Goal: Task Accomplishment & Management: Use online tool/utility

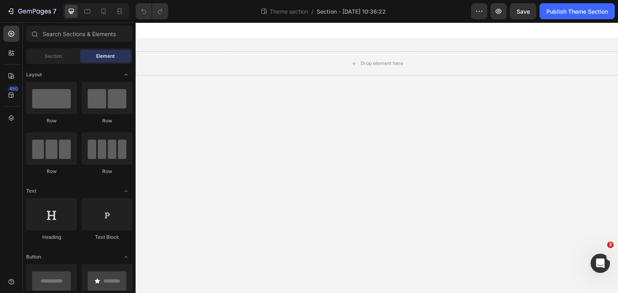
click at [365, 5] on div "Theme section / Section - Sep 27 10:36:22" at bounding box center [322, 11] width 296 height 16
click at [365, 8] on span "Section - Sep 27 10:36:22" at bounding box center [350, 11] width 69 height 8
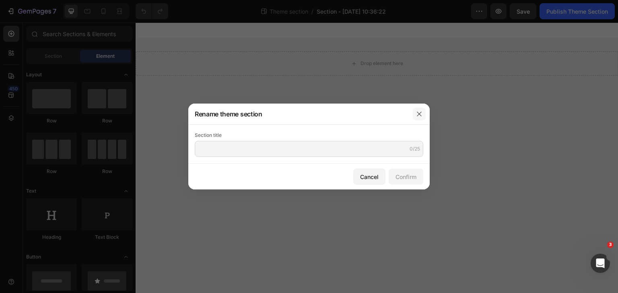
click at [420, 111] on icon "button" at bounding box center [419, 114] width 6 height 6
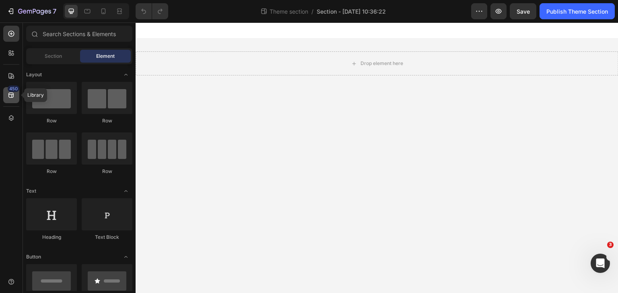
click at [15, 91] on div "450" at bounding box center [14, 89] width 12 height 6
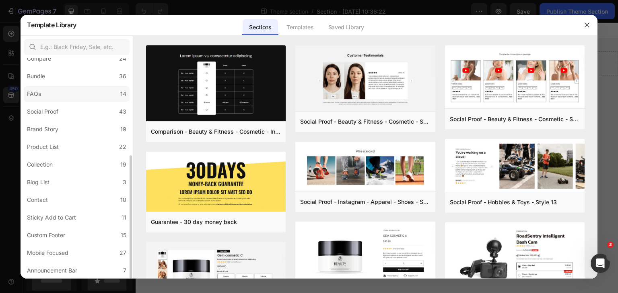
scroll to position [133, 0]
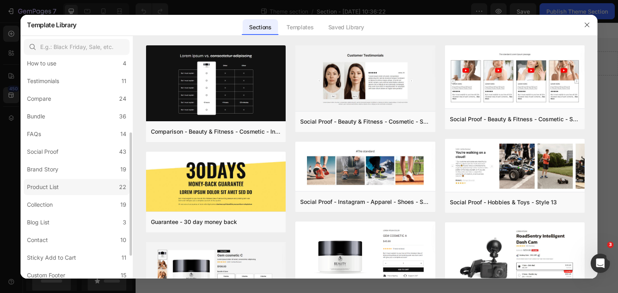
click at [68, 185] on label "Product List 22" at bounding box center [77, 187] width 106 height 16
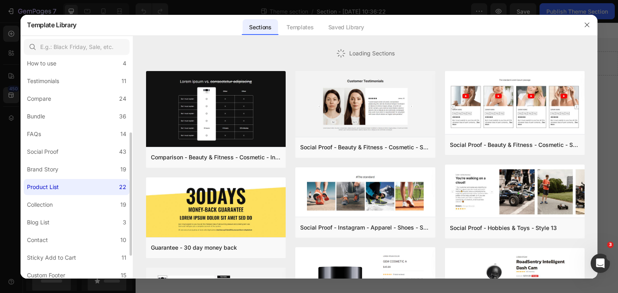
click at [66, 187] on label "Product List 22" at bounding box center [77, 187] width 106 height 16
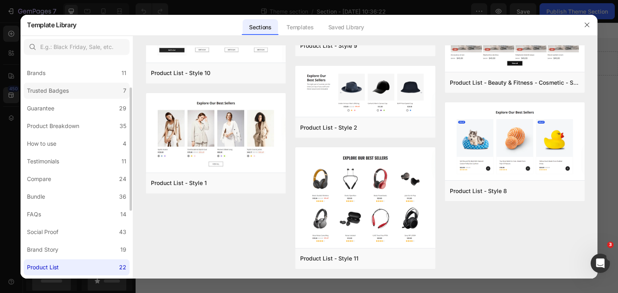
scroll to position [0, 0]
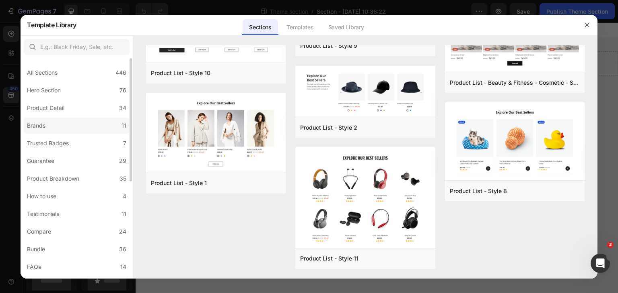
click at [70, 121] on label "Brands 11" at bounding box center [77, 126] width 106 height 16
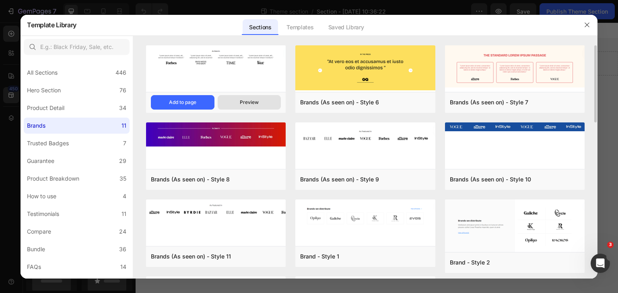
scroll to position [83, 0]
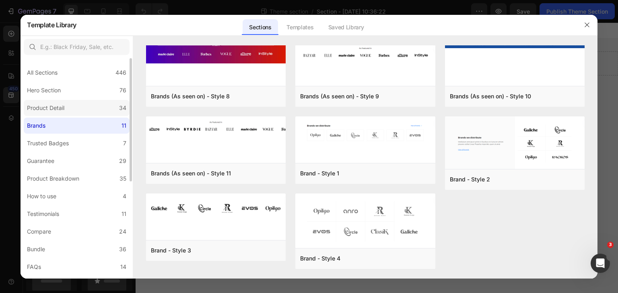
click at [68, 107] on label "Product Detail 34" at bounding box center [77, 108] width 106 height 16
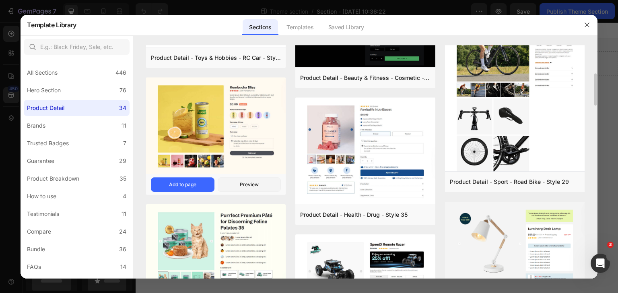
scroll to position [0, 0]
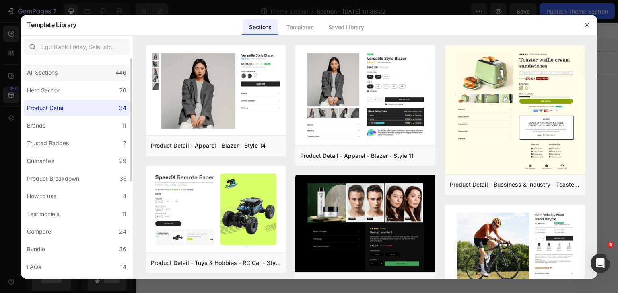
click at [61, 72] on div "All Sections" at bounding box center [44, 73] width 34 height 10
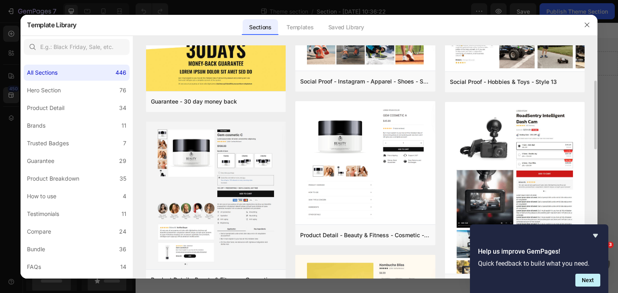
scroll to position [362, 0]
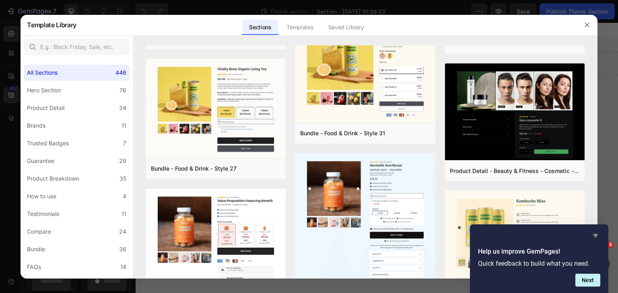
click at [593, 235] on icon "Hide survey" at bounding box center [595, 236] width 10 height 10
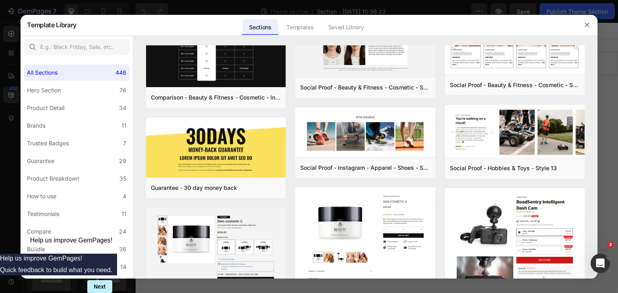
scroll to position [0, 0]
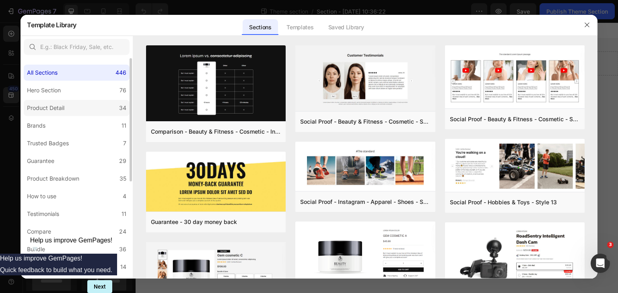
click at [63, 106] on div "Product Detail" at bounding box center [45, 108] width 37 height 10
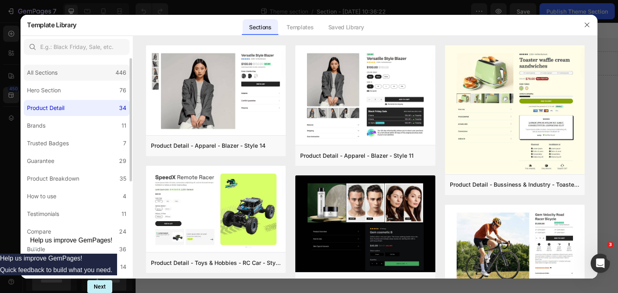
click at [62, 72] on div "All Sections 446" at bounding box center [77, 73] width 106 height 16
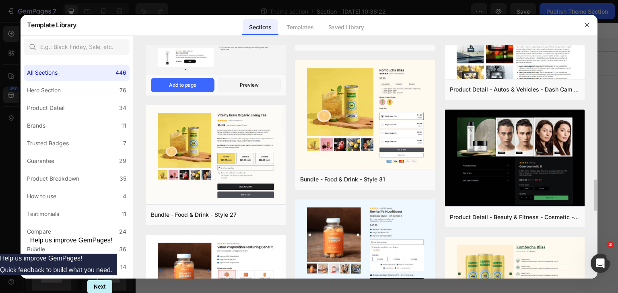
scroll to position [436, 0]
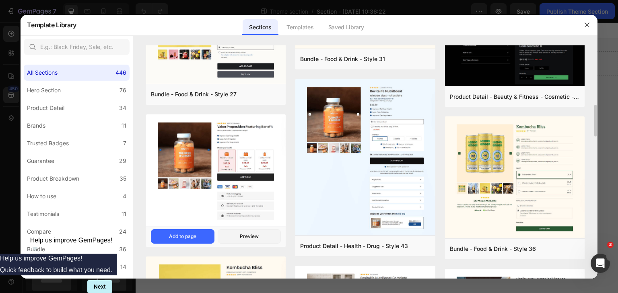
click at [227, 126] on img at bounding box center [216, 171] width 140 height 113
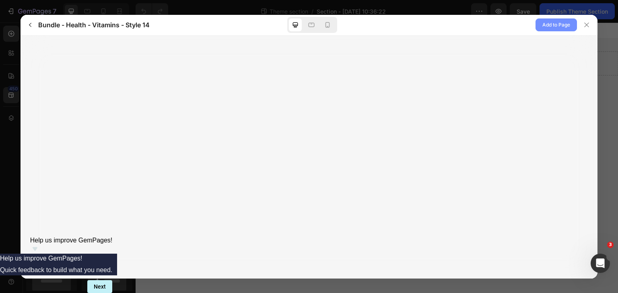
click at [544, 25] on span "Add to Page" at bounding box center [556, 25] width 28 height 10
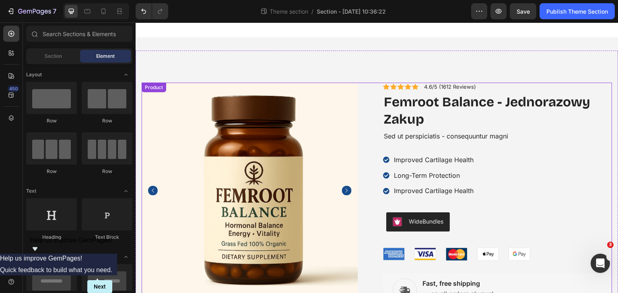
scroll to position [0, 0]
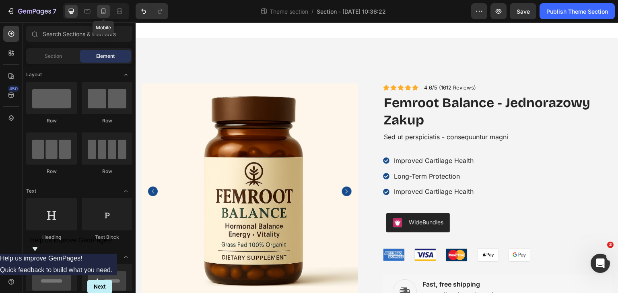
click at [106, 6] on div at bounding box center [103, 11] width 13 height 13
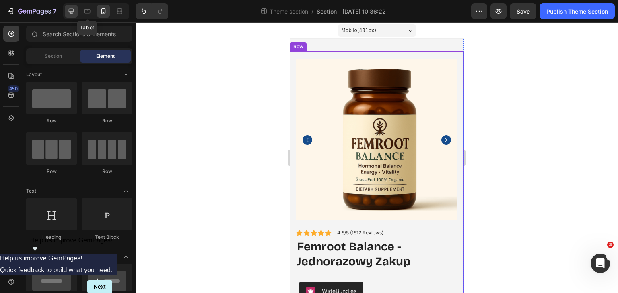
click at [68, 12] on icon at bounding box center [71, 11] width 8 height 8
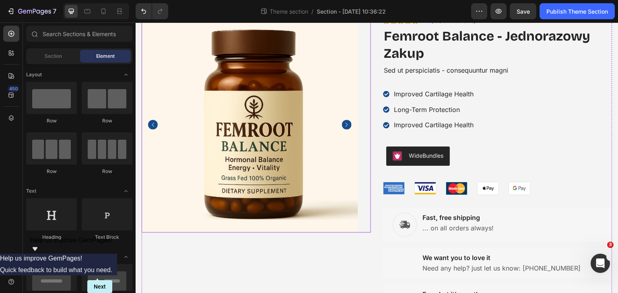
scroll to position [133, 0]
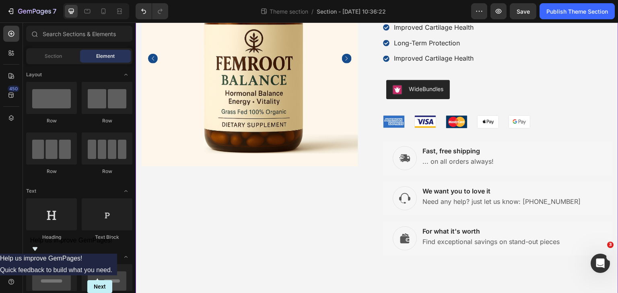
click at [360, 281] on div "Product Images Icon Icon Icon Icon Icon Icon List 4.6/5 (1612 Reviews) Text Blo…" at bounding box center [376, 99] width 482 height 389
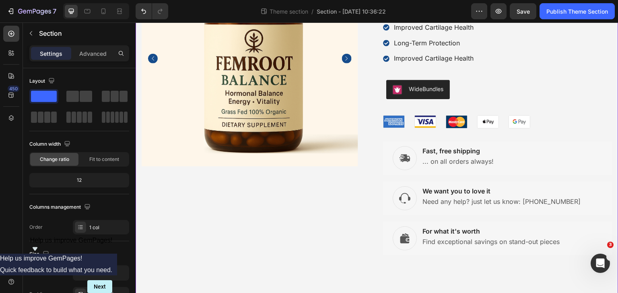
click at [359, 287] on div "Product Images Icon Icon Icon Icon Icon Icon List 4.6/5 (1612 Reviews) Text Blo…" at bounding box center [376, 99] width 482 height 389
click at [358, 285] on div "Product Images Icon Icon Icon Icon Icon Icon List 4.6/5 (1612 Reviews) Text Blo…" at bounding box center [376, 99] width 482 height 389
click at [33, 31] on icon "button" at bounding box center [31, 33] width 6 height 6
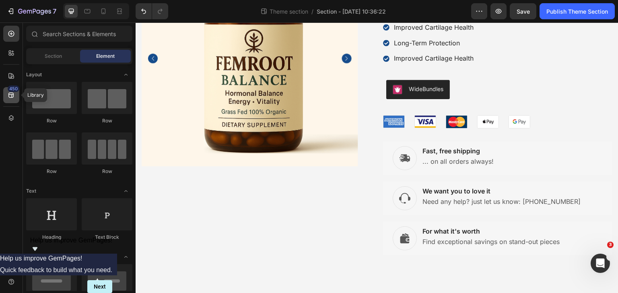
click at [14, 96] on icon at bounding box center [11, 95] width 8 height 8
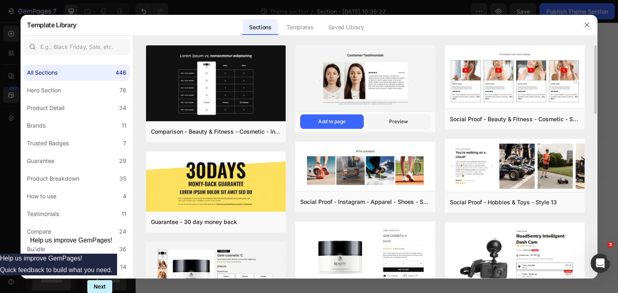
scroll to position [121, 0]
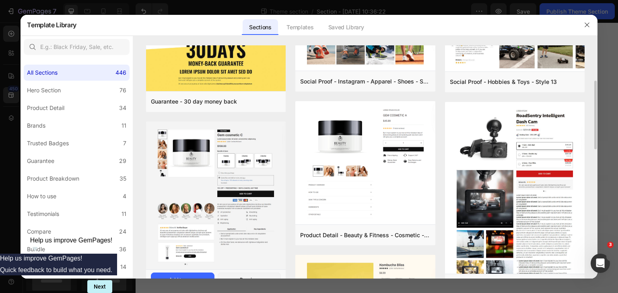
click at [206, 181] on img at bounding box center [216, 197] width 140 height 150
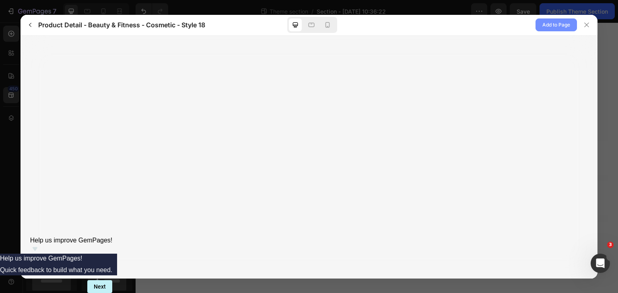
click at [547, 25] on span "Add to Page" at bounding box center [556, 25] width 28 height 10
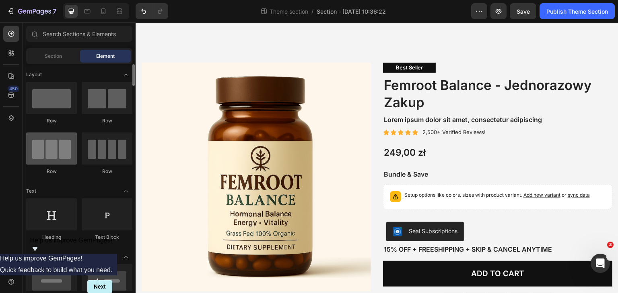
scroll to position [392, 0]
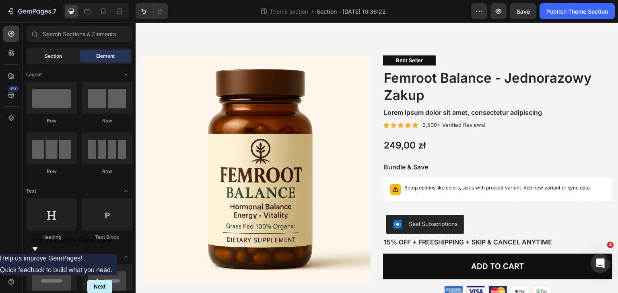
click at [52, 50] on div "Section" at bounding box center [53, 56] width 51 height 13
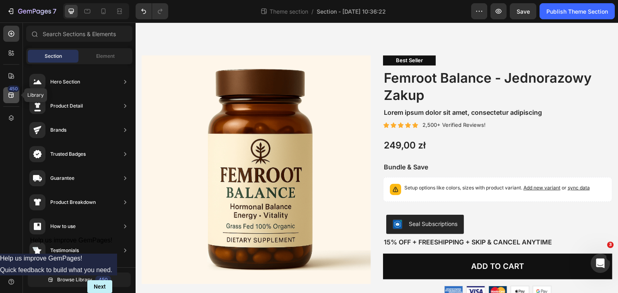
click at [10, 94] on icon at bounding box center [11, 95] width 8 height 8
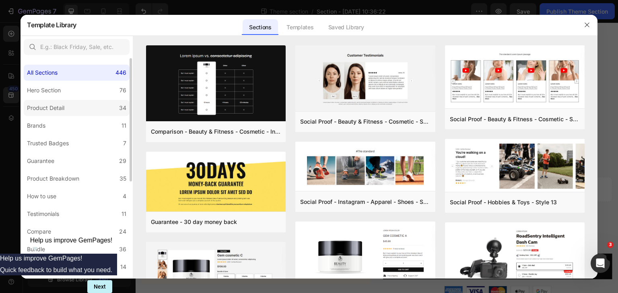
click at [64, 107] on div "Product Detail" at bounding box center [45, 108] width 37 height 10
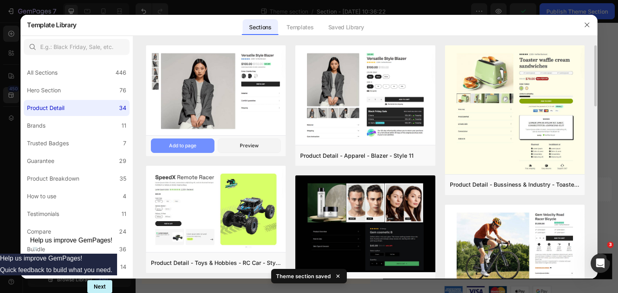
click at [194, 146] on div "Add to page" at bounding box center [182, 145] width 27 height 7
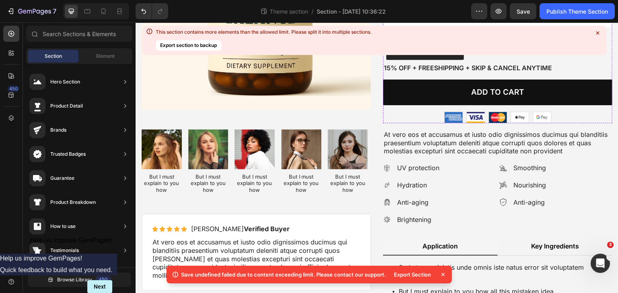
scroll to position [482, 0]
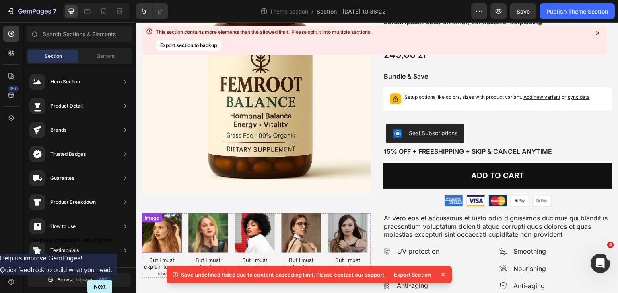
click at [166, 232] on img at bounding box center [162, 233] width 40 height 40
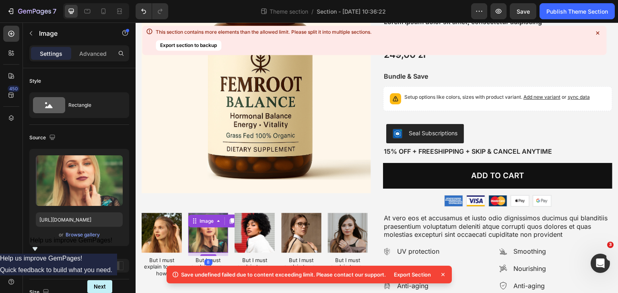
click at [212, 234] on img at bounding box center [208, 233] width 40 height 40
click at [261, 228] on img at bounding box center [254, 233] width 40 height 40
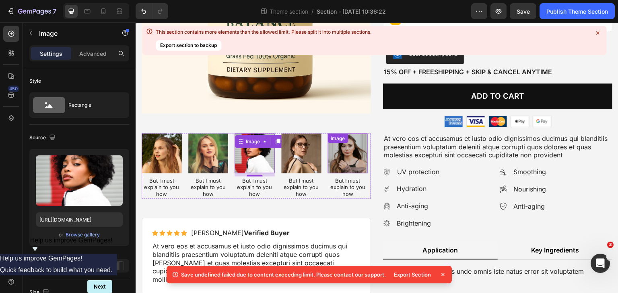
scroll to position [563, 0]
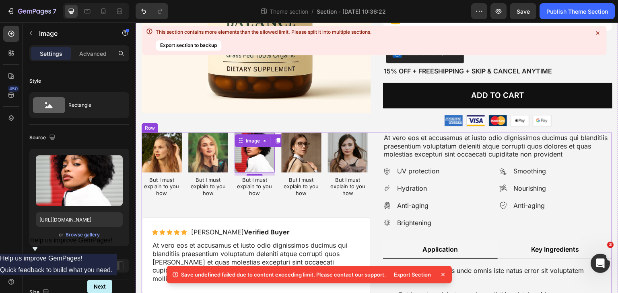
click at [305, 210] on div "Image But I must explain to you how Text Block Image But I must explain to you …" at bounding box center [256, 175] width 229 height 84
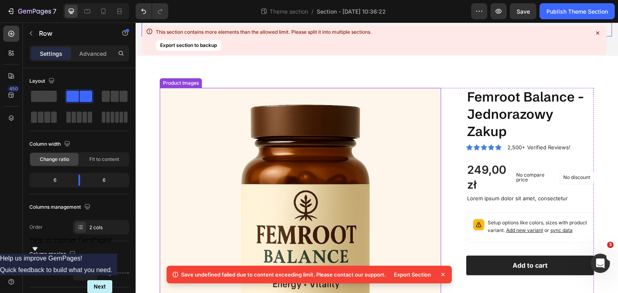
scroll to position [975, 0]
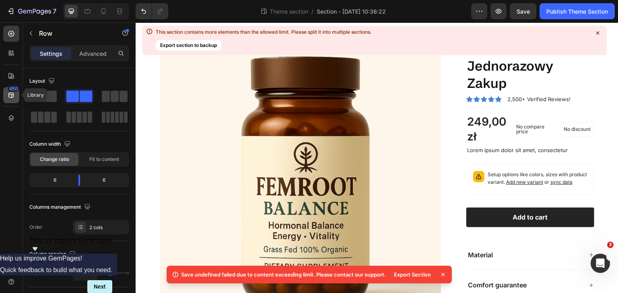
click at [12, 92] on icon at bounding box center [11, 95] width 8 height 8
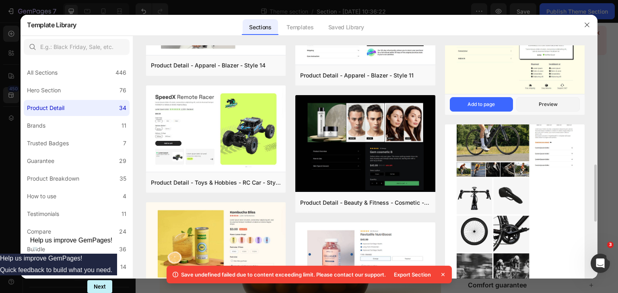
scroll to position [161, 0]
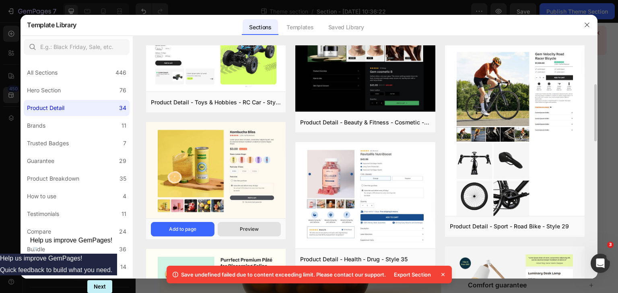
click at [251, 231] on div "Preview" at bounding box center [249, 229] width 19 height 7
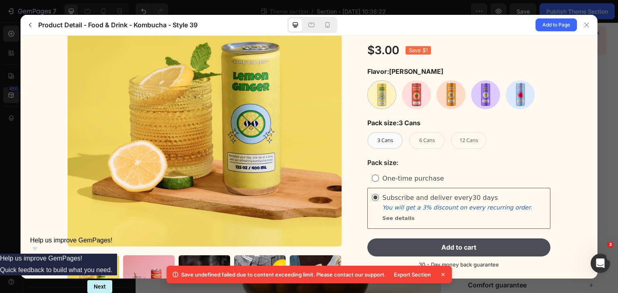
scroll to position [4, 0]
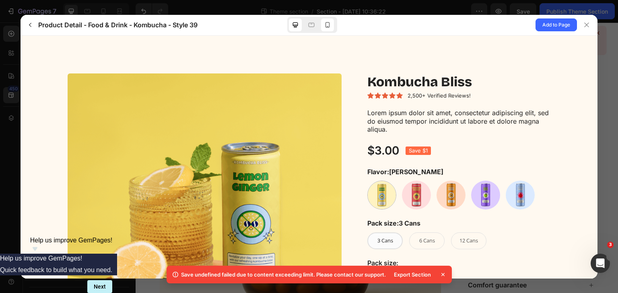
click at [329, 23] on icon at bounding box center [327, 25] width 8 height 8
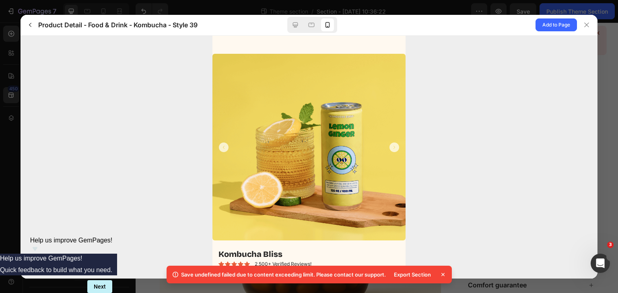
scroll to position [0, 0]
click at [586, 27] on icon at bounding box center [586, 25] width 6 height 6
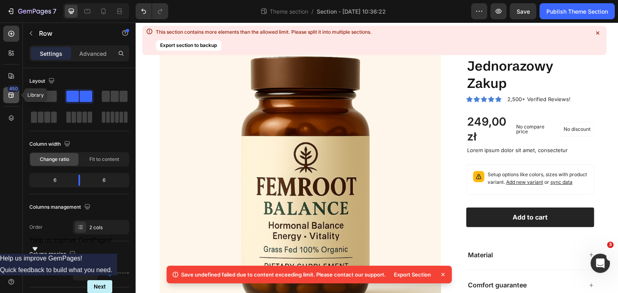
click at [10, 95] on icon at bounding box center [11, 95] width 8 height 8
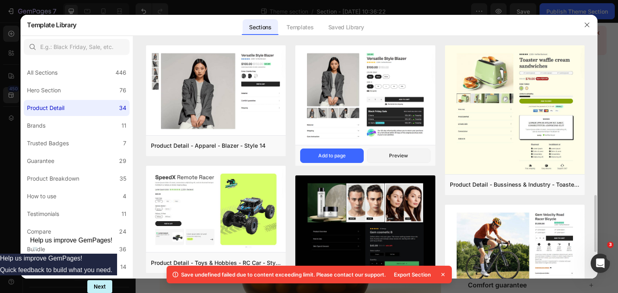
scroll to position [161, 0]
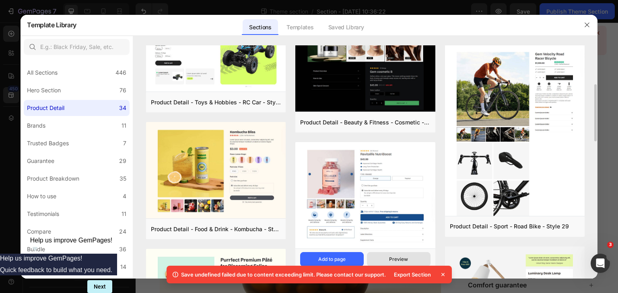
click at [396, 259] on div "Preview" at bounding box center [398, 259] width 19 height 7
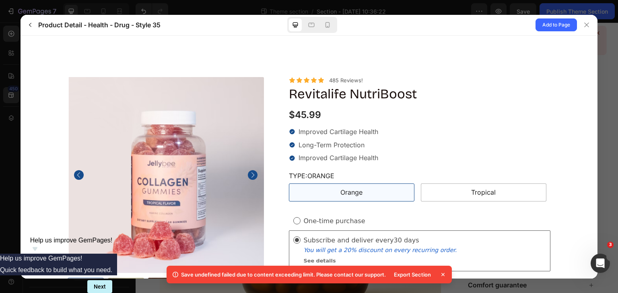
scroll to position [0, 0]
click at [332, 21] on div at bounding box center [327, 24] width 13 height 13
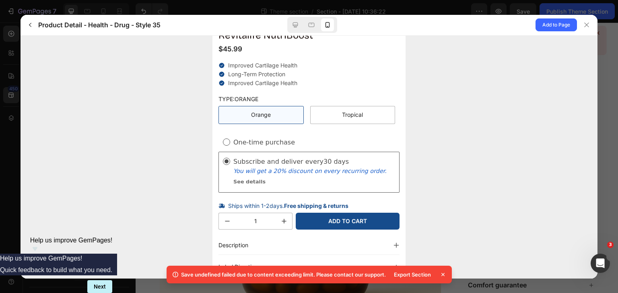
scroll to position [185, 0]
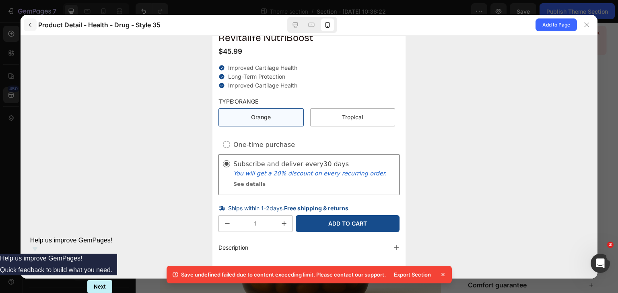
click at [33, 25] on button "button" at bounding box center [30, 24] width 13 height 13
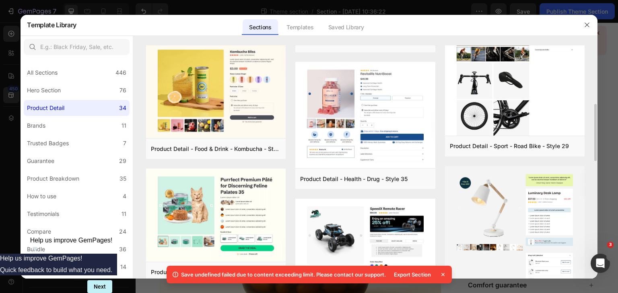
scroll to position [281, 0]
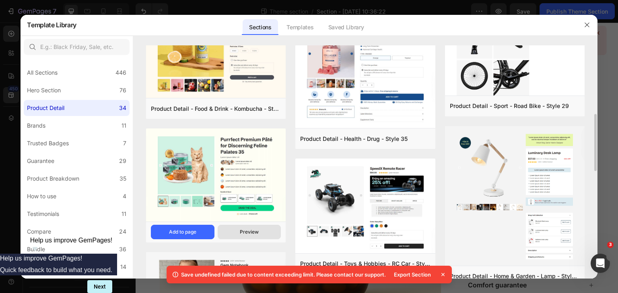
click at [260, 233] on button "Preview" at bounding box center [249, 232] width 64 height 14
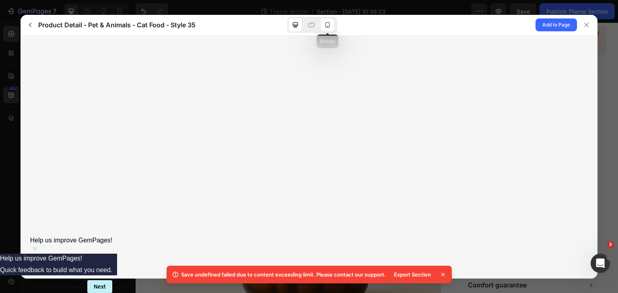
click at [326, 22] on icon at bounding box center [327, 25] width 4 height 6
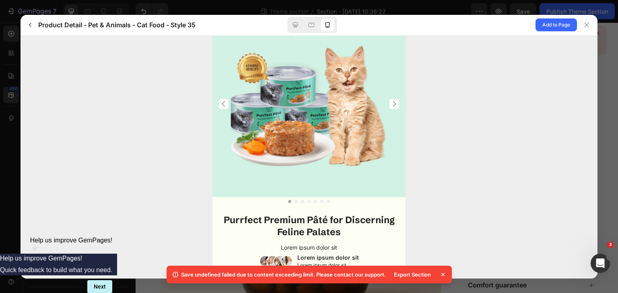
scroll to position [0, 0]
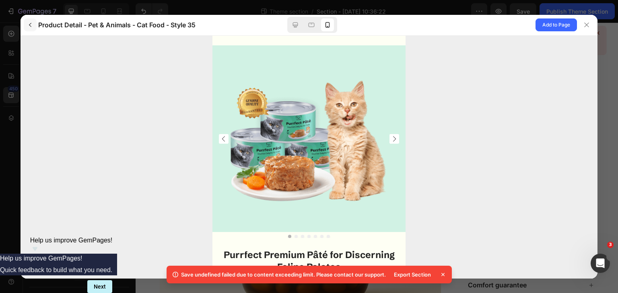
click at [35, 28] on button "button" at bounding box center [30, 24] width 13 height 13
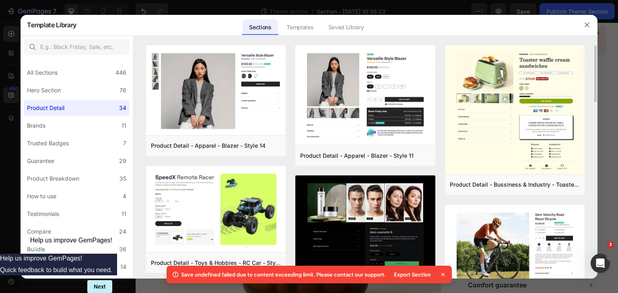
click at [359, 191] on img at bounding box center [365, 225] width 140 height 98
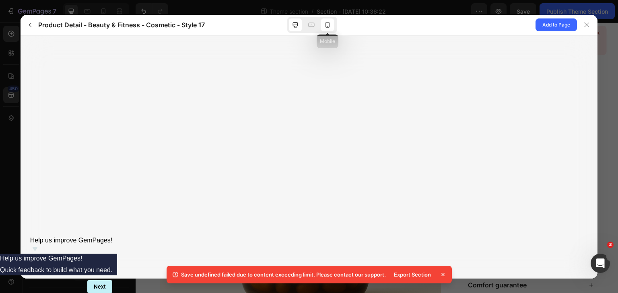
click at [328, 23] on icon at bounding box center [327, 25] width 8 height 8
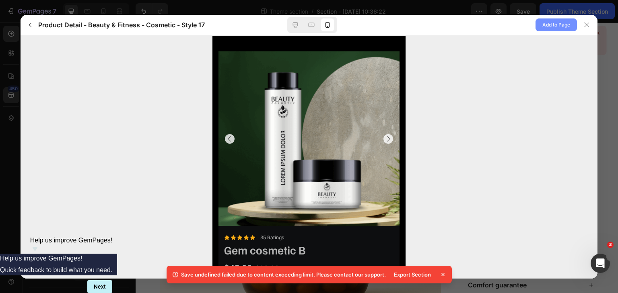
click at [550, 25] on span "Add to Page" at bounding box center [556, 25] width 28 height 10
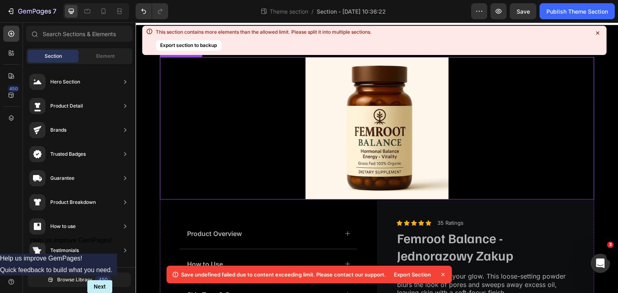
scroll to position [1233, 0]
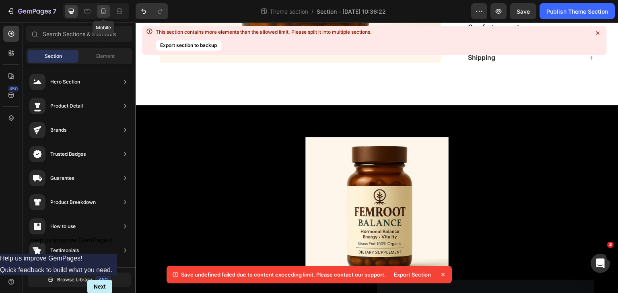
click at [104, 10] on icon at bounding box center [103, 11] width 8 height 8
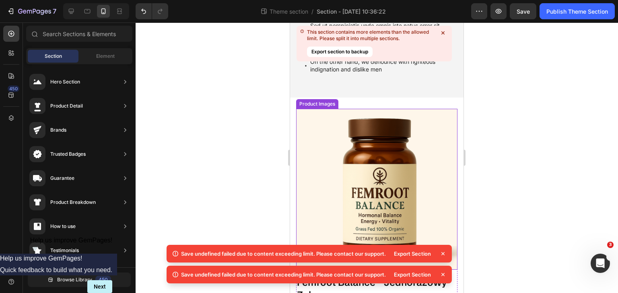
scroll to position [1246, 0]
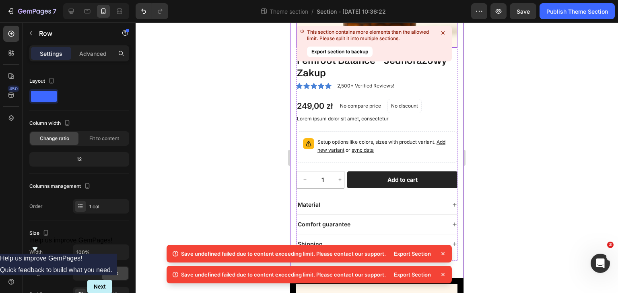
scroll to position [1286, 0]
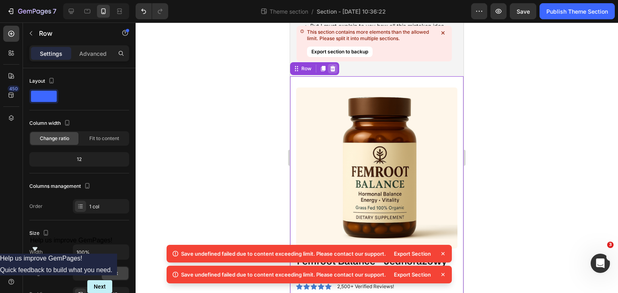
click at [333, 68] on icon at bounding box center [332, 69] width 6 height 6
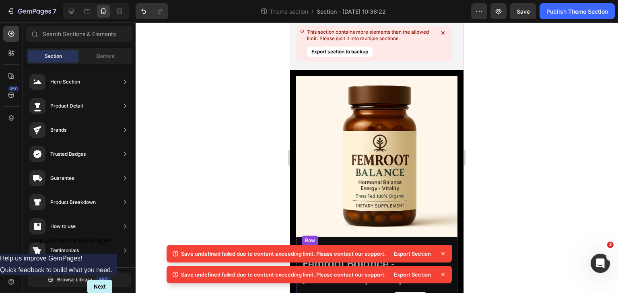
scroll to position [1248, 0]
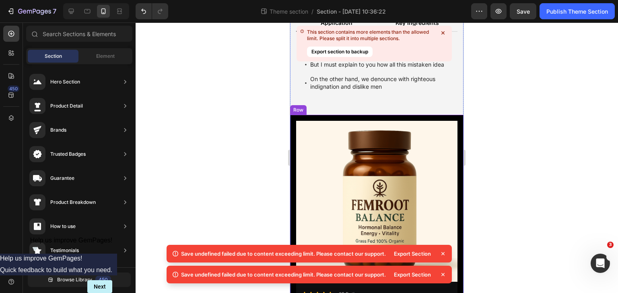
click at [293, 120] on div "Product Images Product Overview How to Use Skin Type & Concern Accordion Icon I…" at bounding box center [376, 282] width 173 height 334
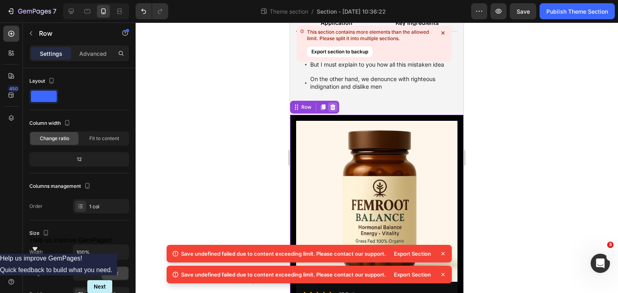
click at [334, 106] on icon at bounding box center [332, 108] width 5 height 6
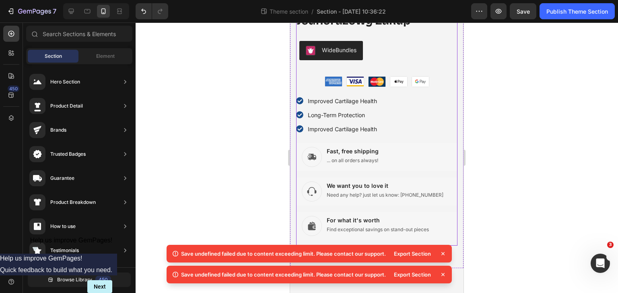
scroll to position [442, 0]
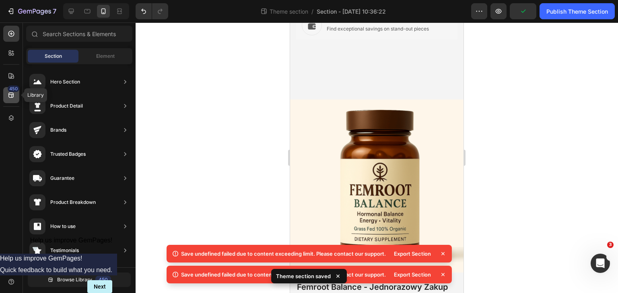
click at [15, 93] on div "450" at bounding box center [11, 95] width 16 height 16
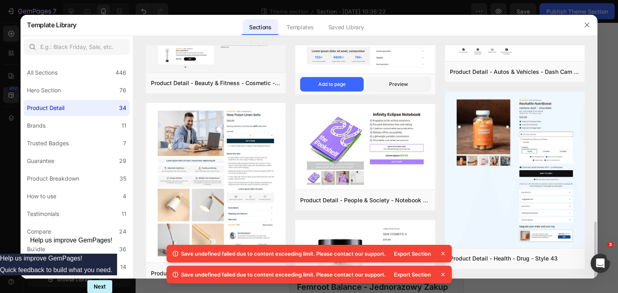
scroll to position [761, 0]
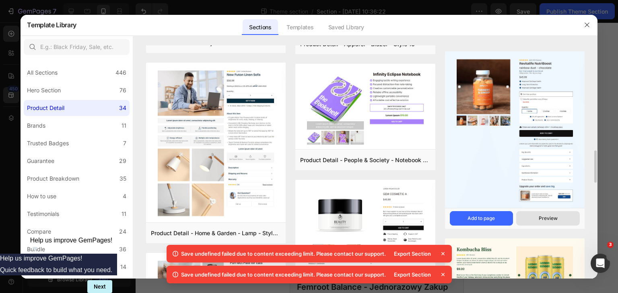
click at [544, 219] on div "Preview" at bounding box center [547, 218] width 19 height 7
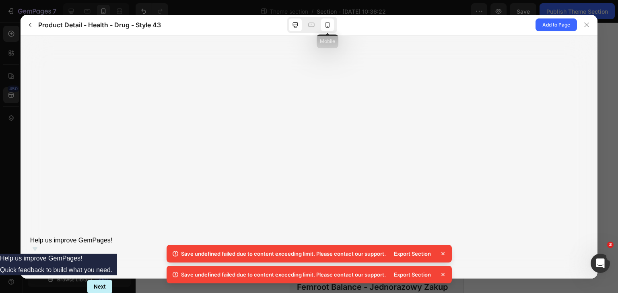
click at [324, 21] on div at bounding box center [327, 24] width 13 height 13
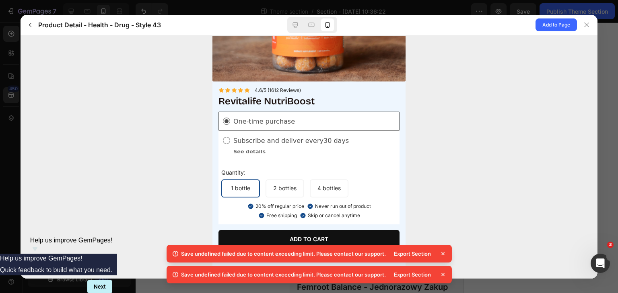
scroll to position [0, 0]
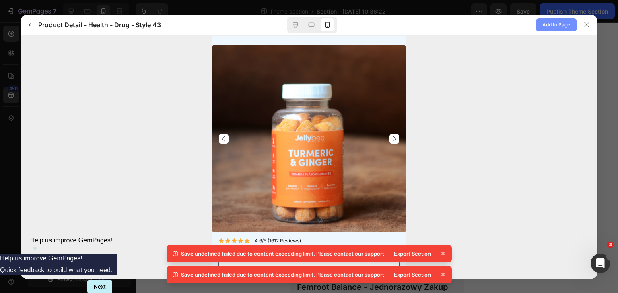
click at [558, 28] on span "Add to Page" at bounding box center [556, 25] width 28 height 10
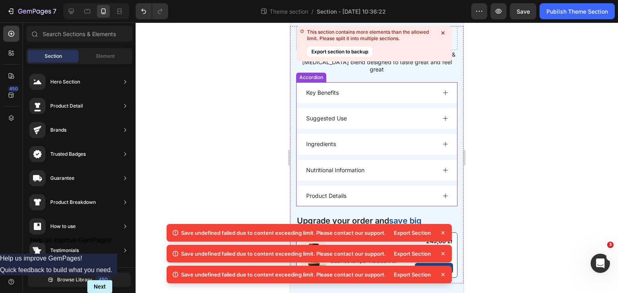
scroll to position [1707, 0]
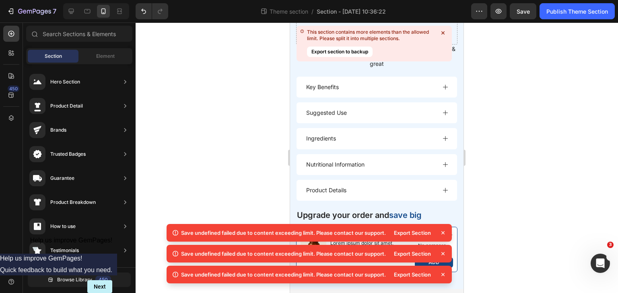
click at [443, 232] on icon at bounding box center [442, 233] width 3 height 3
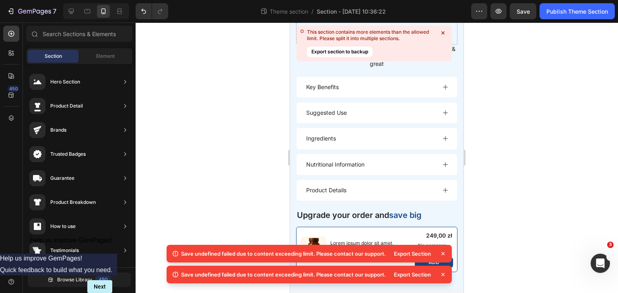
click at [443, 252] on icon at bounding box center [443, 254] width 8 height 8
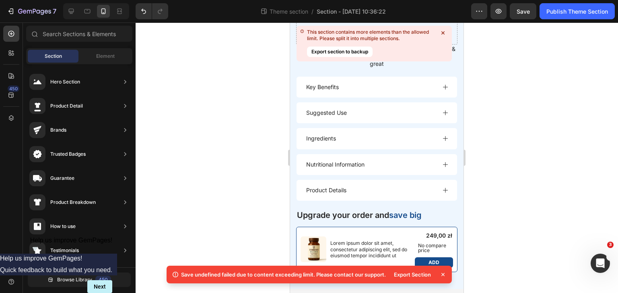
click at [441, 273] on icon at bounding box center [443, 275] width 8 height 8
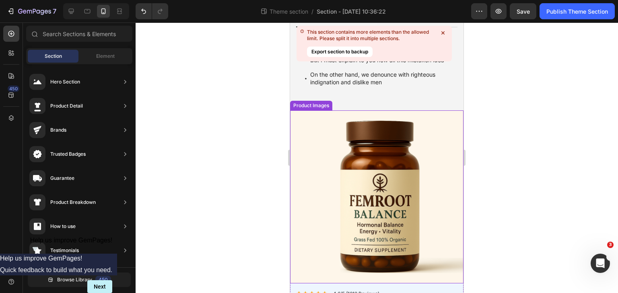
scroll to position [1144, 0]
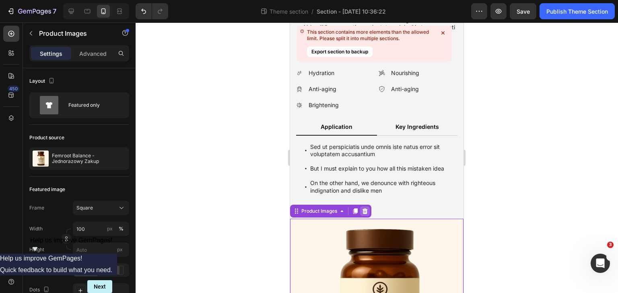
click at [364, 211] on icon at bounding box center [364, 211] width 6 height 6
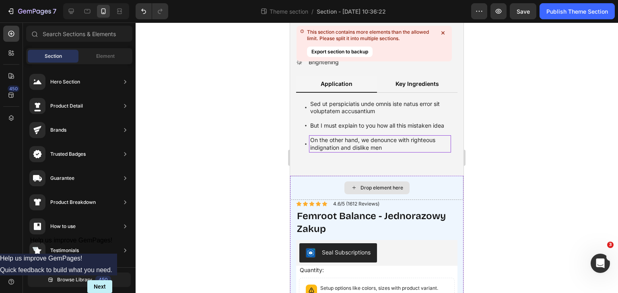
scroll to position [1184, 0]
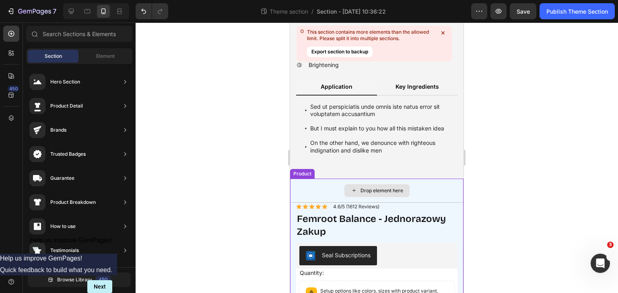
click at [304, 185] on div "Drop element here" at bounding box center [376, 191] width 173 height 24
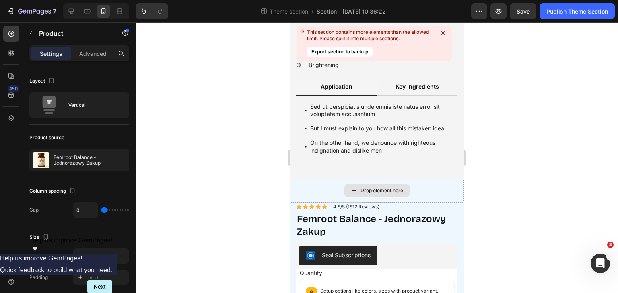
click at [320, 179] on div "Drop element here" at bounding box center [376, 191] width 173 height 24
click at [322, 185] on div "Drop element here" at bounding box center [376, 191] width 173 height 24
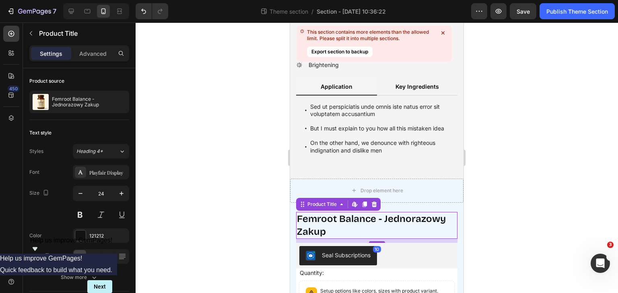
click at [307, 216] on h1 "Femroot Balance - Jednorazowy Zakup" at bounding box center [376, 225] width 161 height 27
click at [306, 182] on div "Drop element here" at bounding box center [376, 191] width 173 height 24
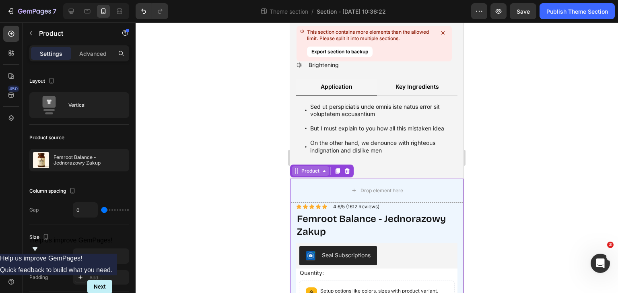
click at [315, 171] on div "Product" at bounding box center [310, 171] width 21 height 7
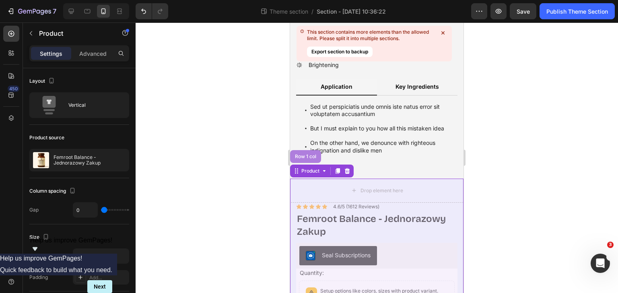
click at [312, 158] on div "Row 1 col" at bounding box center [305, 156] width 25 height 5
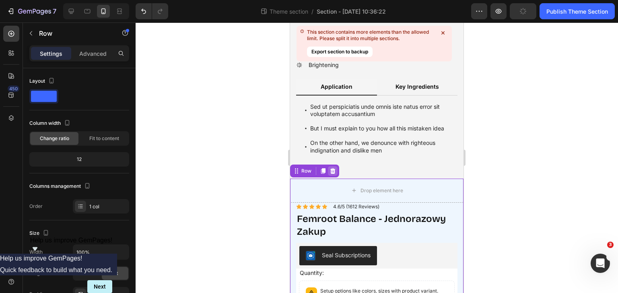
click at [332, 171] on icon at bounding box center [332, 171] width 5 height 6
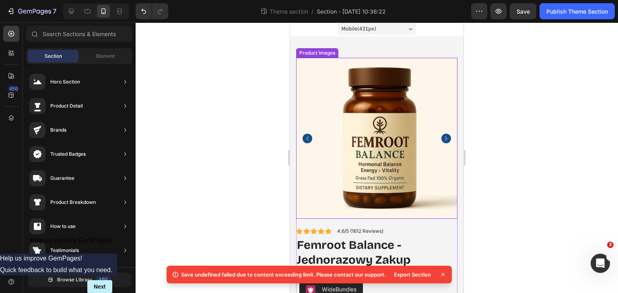
scroll to position [0, 0]
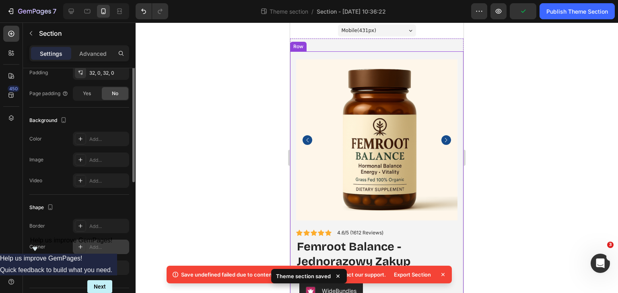
scroll to position [221, 0]
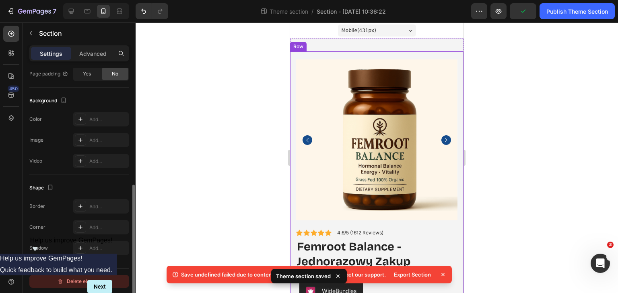
click at [88, 280] on div "Delete element" at bounding box center [79, 282] width 44 height 10
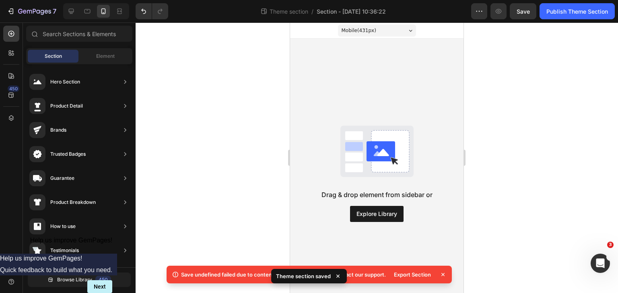
scroll to position [0, 0]
click at [147, 12] on icon "Undo/Redo" at bounding box center [144, 11] width 8 height 8
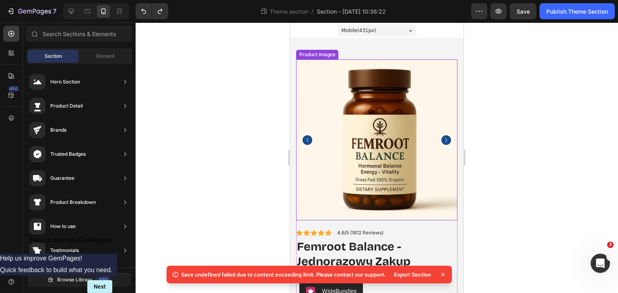
click at [306, 66] on img at bounding box center [376, 139] width 161 height 161
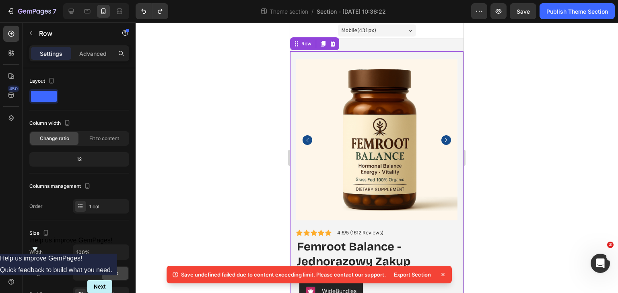
click at [293, 53] on div "Product Images Icon Icon Icon Icon Icon Icon List 4.6/5 (1612 Reviews) Text Blo…" at bounding box center [376, 280] width 173 height 458
click at [335, 45] on icon at bounding box center [332, 44] width 6 height 6
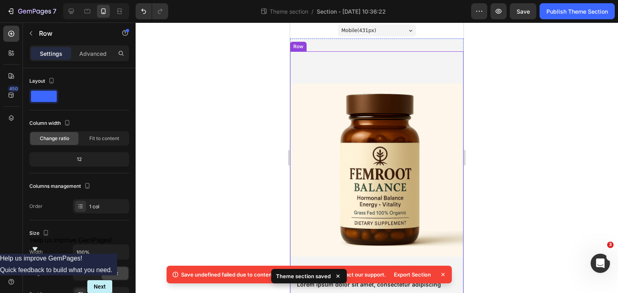
click at [92, 49] on p "Advanced" at bounding box center [92, 53] width 27 height 8
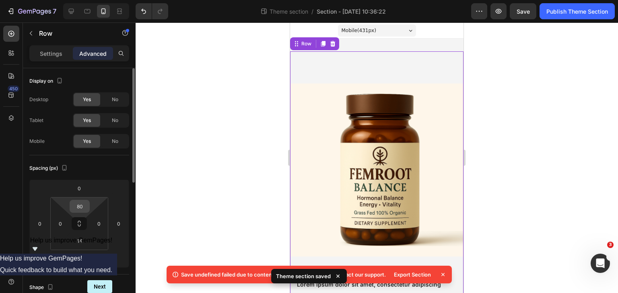
click at [76, 207] on input "80" at bounding box center [80, 207] width 16 height 12
click at [88, 226] on span "Auto" at bounding box center [87, 224] width 10 height 6
type input "Auto"
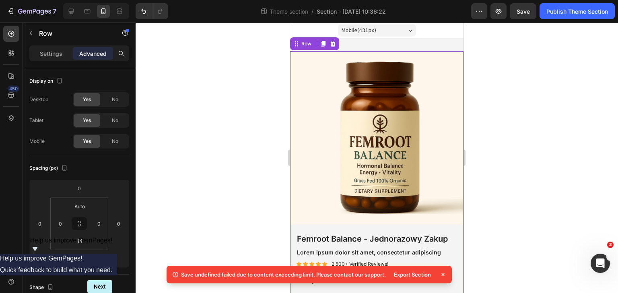
click at [506, 158] on div at bounding box center [376, 158] width 482 height 271
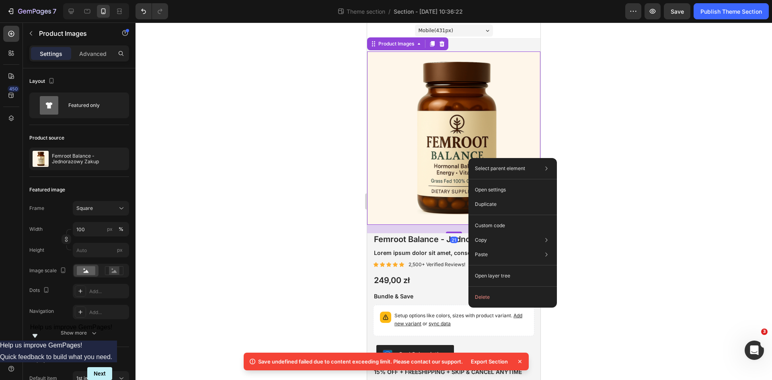
click at [616, 66] on div at bounding box center [453, 201] width 636 height 357
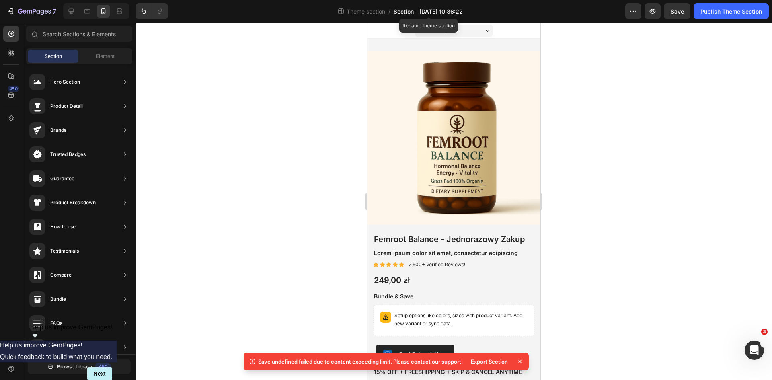
click at [415, 11] on span "Section - Sep 27 10:36:22" at bounding box center [428, 11] width 69 height 8
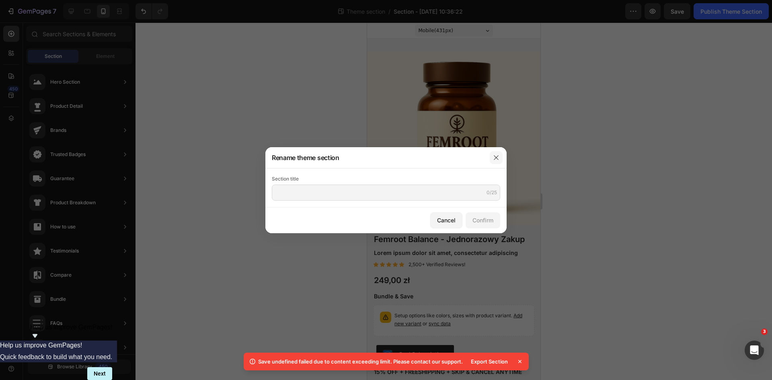
click at [497, 158] on icon "button" at bounding box center [496, 157] width 4 height 4
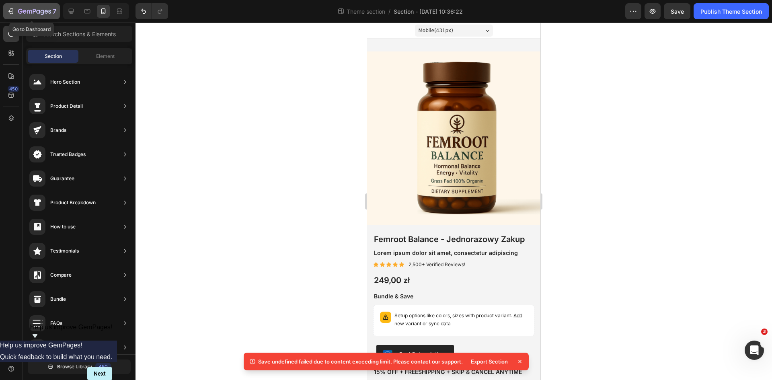
click at [21, 13] on icon "button" at bounding box center [34, 11] width 33 height 7
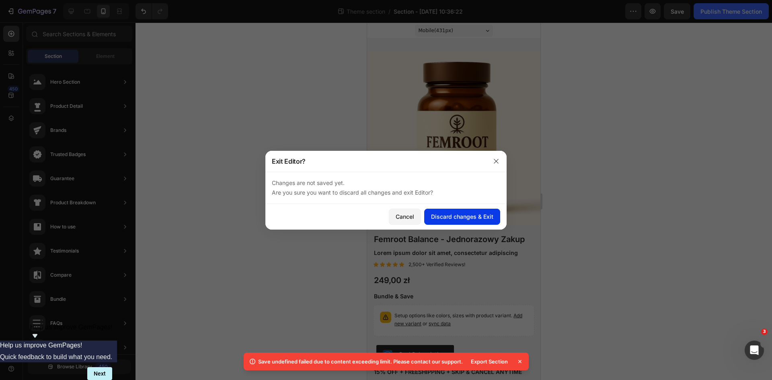
click at [463, 215] on div "Discard changes & Exit" at bounding box center [462, 216] width 62 height 8
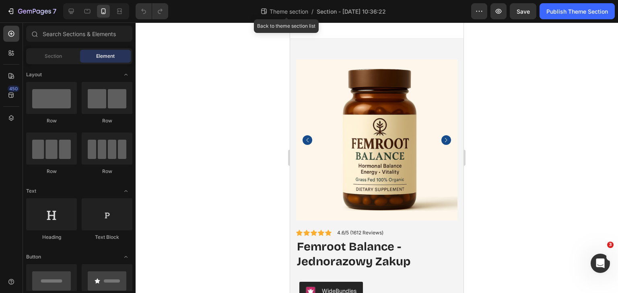
click at [290, 12] on span "Theme section" at bounding box center [289, 11] width 42 height 8
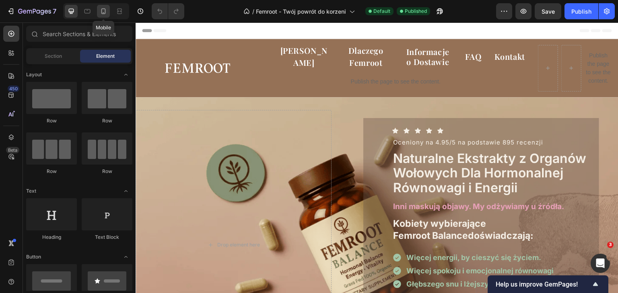
click at [103, 13] on icon at bounding box center [104, 12] width 2 height 1
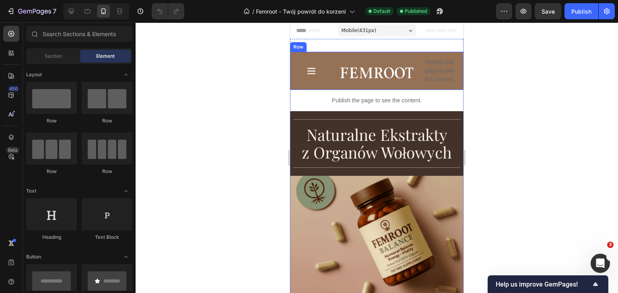
click at [299, 57] on div "Icon" at bounding box center [311, 71] width 42 height 38
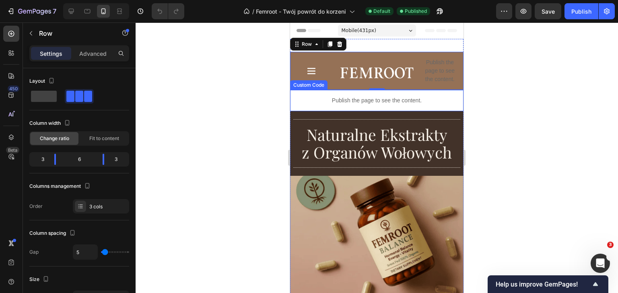
click at [310, 97] on p "Publish the page to see the content." at bounding box center [376, 100] width 173 height 8
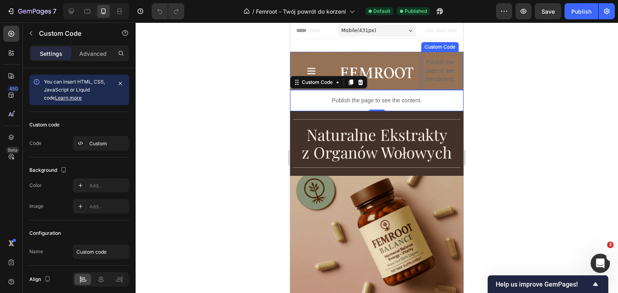
click at [434, 71] on p "Publish the page to see the content." at bounding box center [439, 70] width 37 height 25
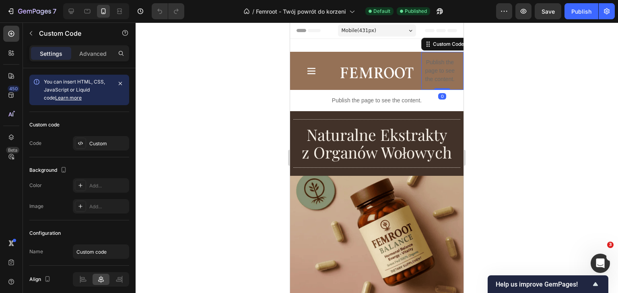
click at [434, 71] on p "Publish the page to see the content." at bounding box center [439, 70] width 37 height 25
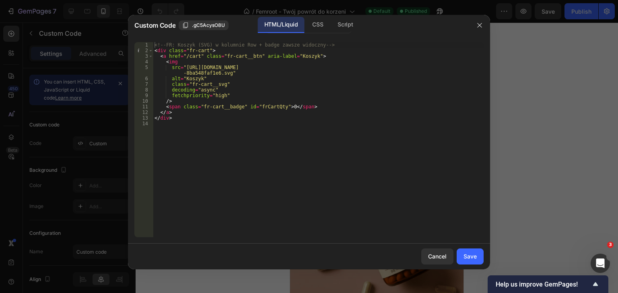
click at [243, 68] on div "<!-- FR: Koszyk (SVG) w kolumnie Row + badge zawsze widoczny --> < div class = …" at bounding box center [318, 145] width 330 height 207
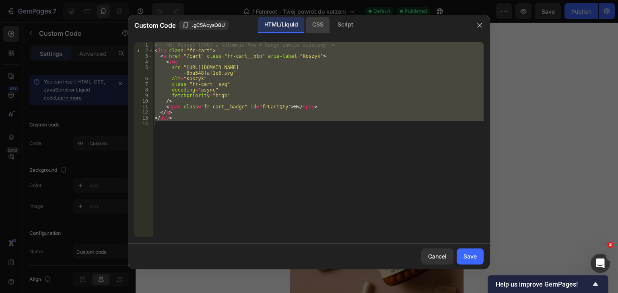
click at [316, 29] on div "CSS" at bounding box center [318, 25] width 24 height 16
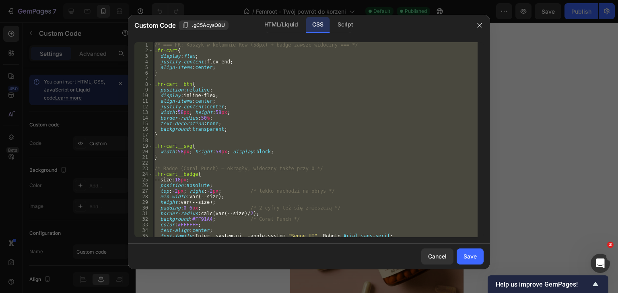
type textarea "}"
click at [323, 79] on div "/* === FR: Koszyk w kolumnie Row (58px) + badge zawsze widoczny === */ .fr-cart…" at bounding box center [315, 139] width 324 height 195
click at [255, 87] on div "/* === FR: Koszyk w kolumnie Row (58px) + badge zawsze widoczny === */ .fr-cart…" at bounding box center [315, 139] width 324 height 195
type textarea ".fr-cart__btn{"
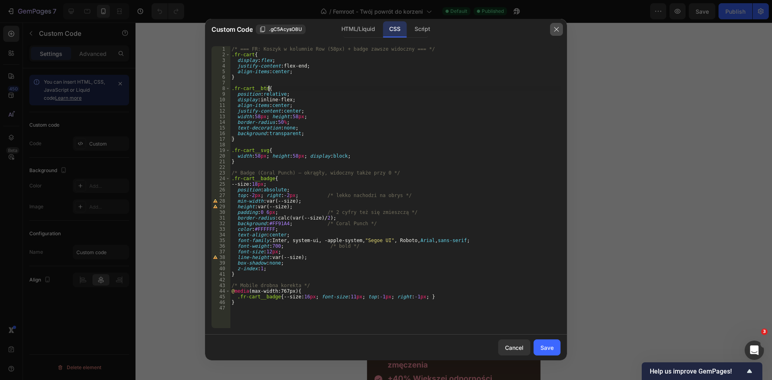
click at [559, 29] on icon "button" at bounding box center [556, 29] width 6 height 6
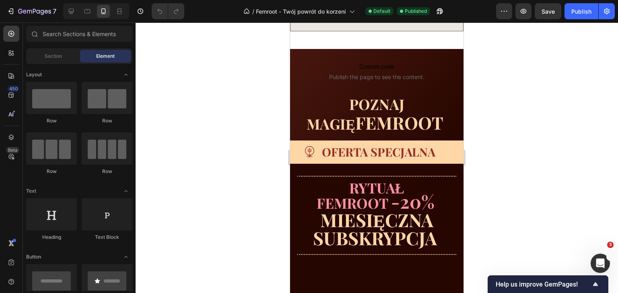
scroll to position [3005, 0]
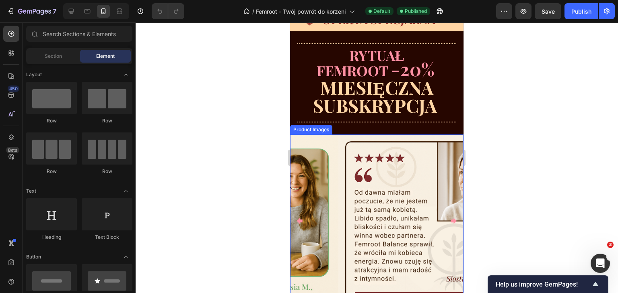
click at [338, 137] on img at bounding box center [424, 221] width 173 height 173
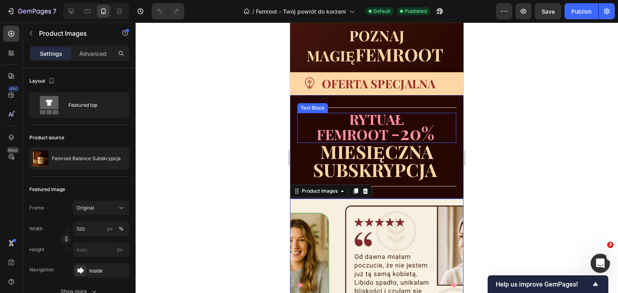
scroll to position [3166, 0]
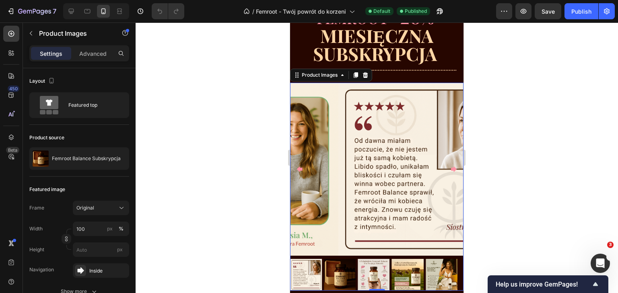
click at [443, 163] on img at bounding box center [424, 169] width 173 height 173
click at [450, 166] on icon "Carousel Next Arrow" at bounding box center [453, 169] width 7 height 7
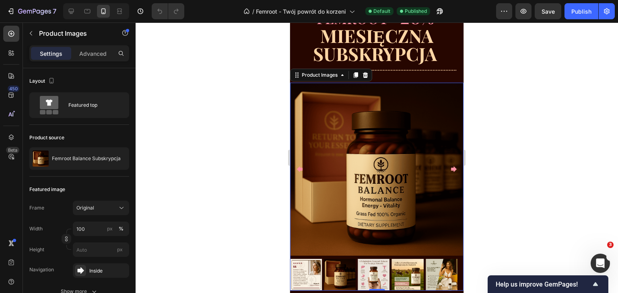
click at [450, 166] on icon "Carousel Next Arrow" at bounding box center [453, 169] width 7 height 7
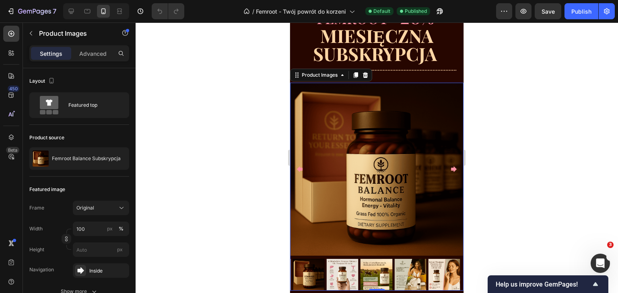
click at [450, 166] on icon "Carousel Next Arrow" at bounding box center [453, 169] width 7 height 7
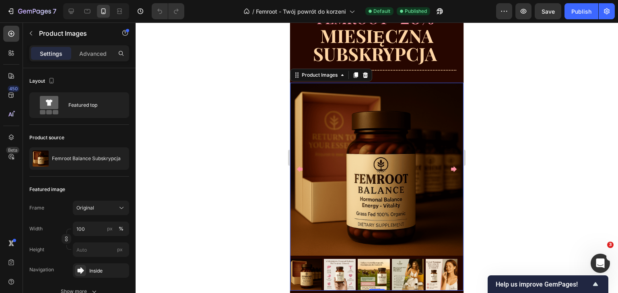
click at [302, 166] on icon "Carousel Back Arrow" at bounding box center [300, 169] width 6 height 6
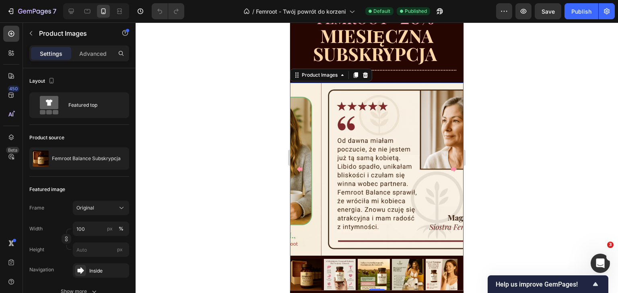
click at [301, 166] on icon "Carousel Back Arrow" at bounding box center [300, 169] width 6 height 6
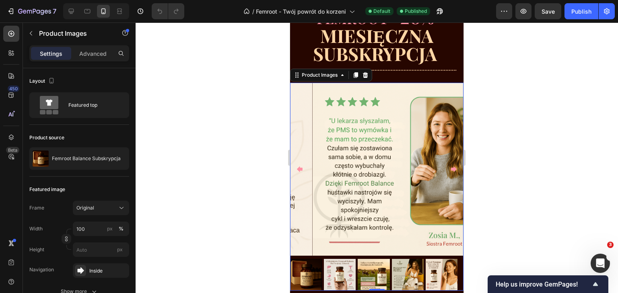
click at [301, 166] on icon "Carousel Back Arrow" at bounding box center [300, 169] width 6 height 6
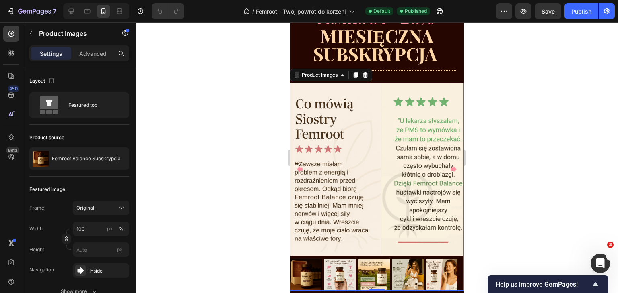
click at [301, 166] on icon "Carousel Back Arrow" at bounding box center [300, 169] width 6 height 6
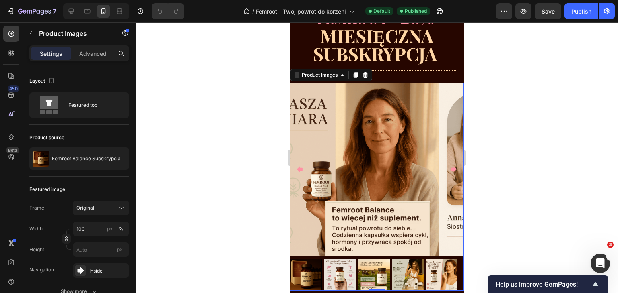
click at [301, 166] on icon "Carousel Back Arrow" at bounding box center [300, 169] width 6 height 6
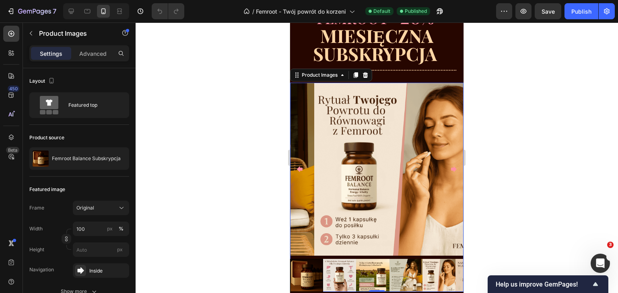
click at [301, 166] on icon "Carousel Back Arrow" at bounding box center [300, 169] width 6 height 6
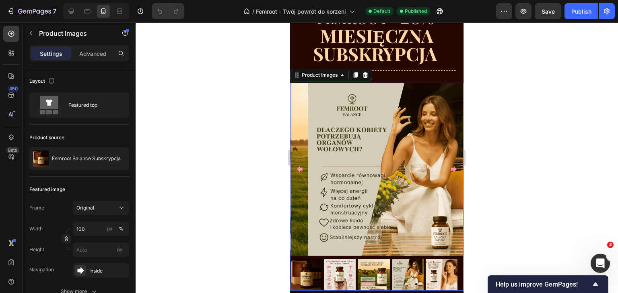
click at [301, 166] on icon "Carousel Back Arrow" at bounding box center [300, 169] width 6 height 6
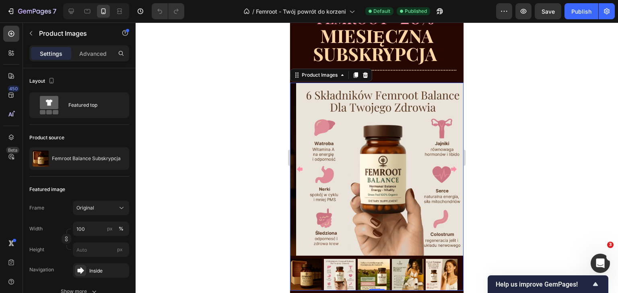
click at [301, 166] on icon "Carousel Back Arrow" at bounding box center [300, 169] width 6 height 6
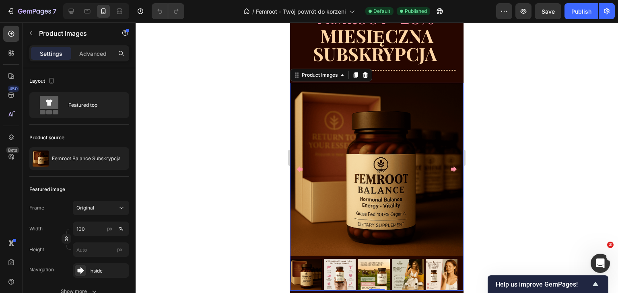
click at [301, 166] on icon "Carousel Back Arrow" at bounding box center [300, 169] width 6 height 6
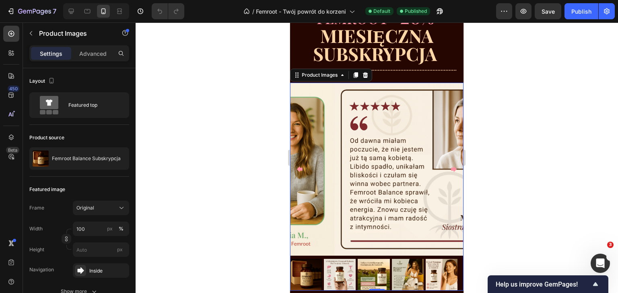
click at [301, 166] on icon "Carousel Back Arrow" at bounding box center [300, 169] width 6 height 6
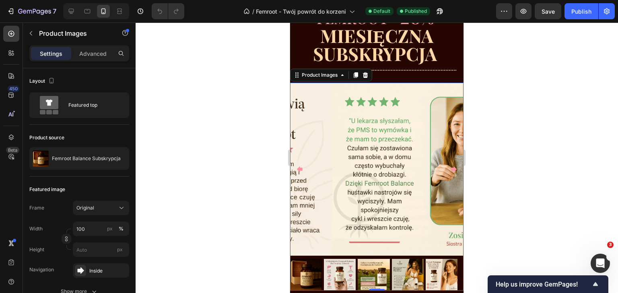
click at [301, 166] on icon "Carousel Back Arrow" at bounding box center [300, 169] width 6 height 6
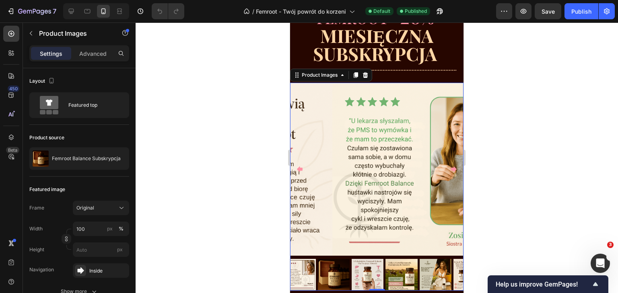
click at [301, 166] on icon "Carousel Back Arrow" at bounding box center [300, 169] width 6 height 6
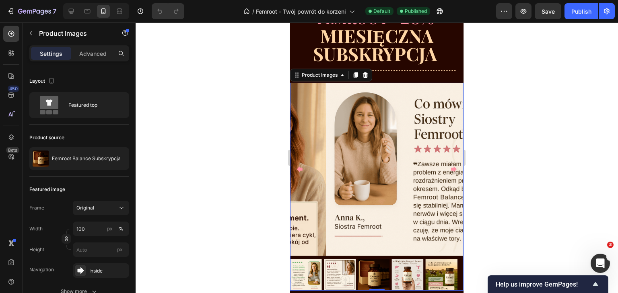
click at [301, 166] on icon "Carousel Back Arrow" at bounding box center [300, 169] width 6 height 6
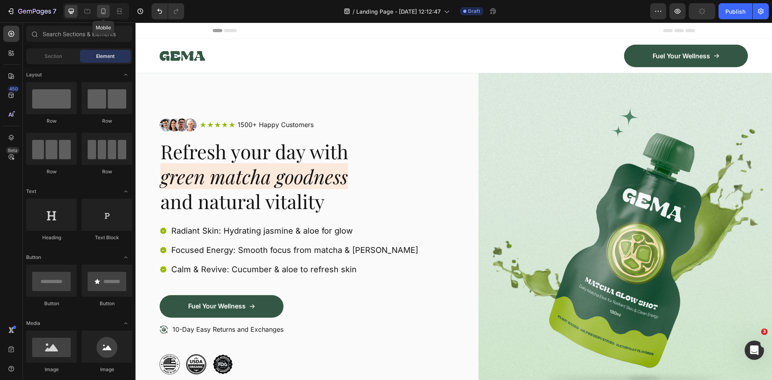
click at [104, 12] on icon at bounding box center [103, 11] width 8 height 8
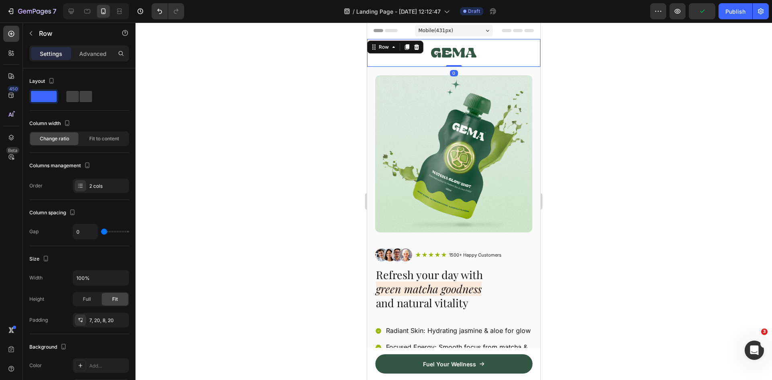
click at [371, 49] on div "Image Fuel Your Wellness Button Row Row 0" at bounding box center [453, 53] width 173 height 28
click at [373, 62] on div "Image Fuel Your Wellness Button Row Row 0" at bounding box center [453, 53] width 173 height 28
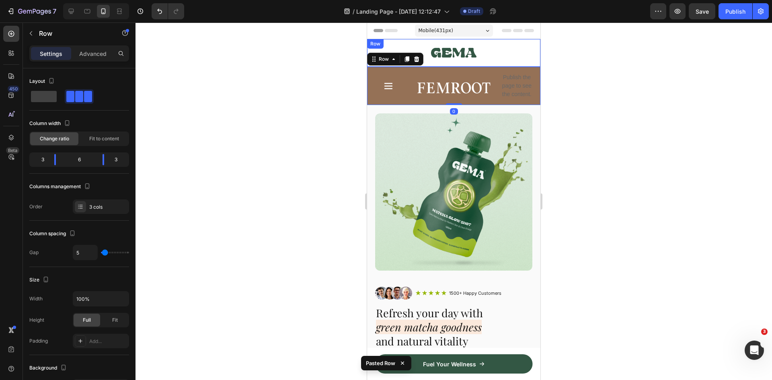
click at [371, 44] on div "Row" at bounding box center [375, 43] width 13 height 7
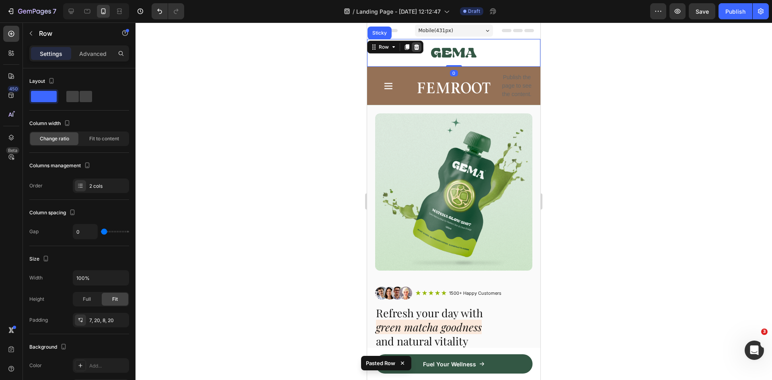
click at [418, 47] on icon at bounding box center [416, 47] width 5 height 6
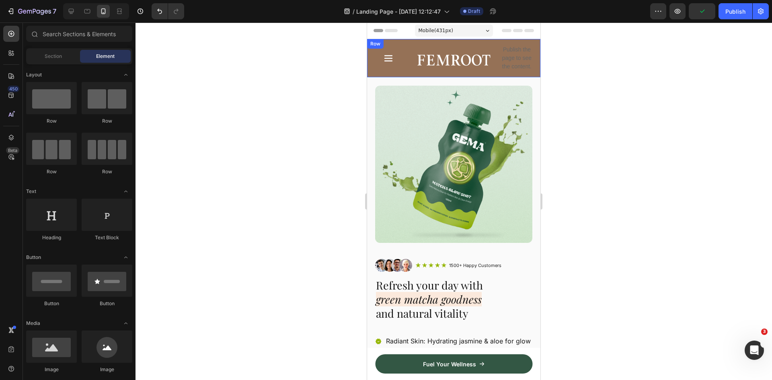
click at [405, 75] on div "Icon" at bounding box center [388, 58] width 42 height 38
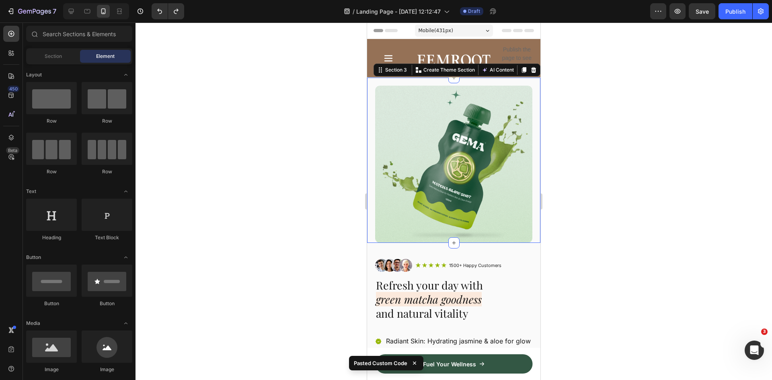
click at [438, 81] on div "Image Section 3 You can create reusable sections Create Theme Section AI Conten…" at bounding box center [453, 160] width 173 height 165
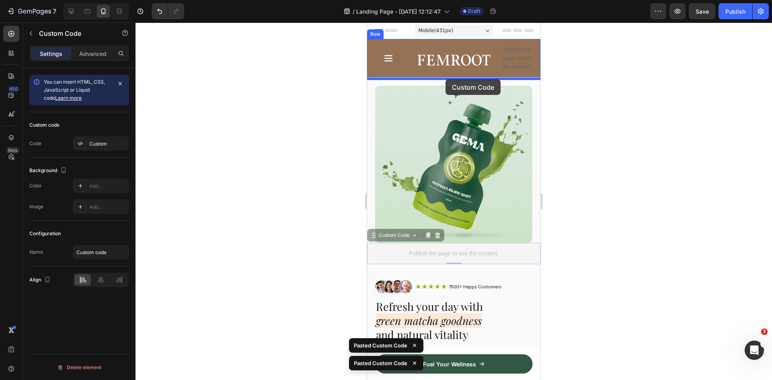
drag, startPoint x: 423, startPoint y: 248, endPoint x: 446, endPoint y: 79, distance: 170.4
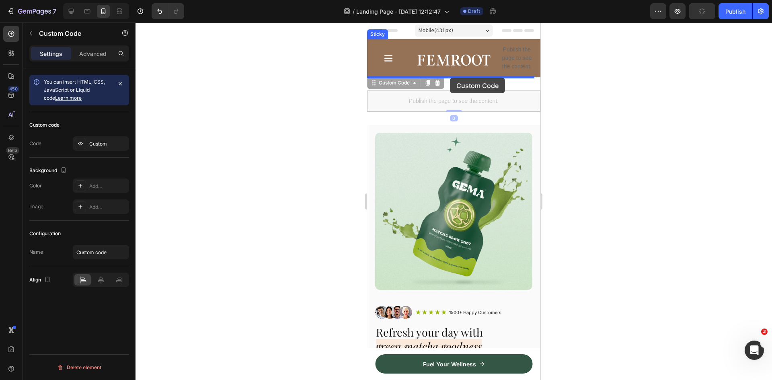
drag, startPoint x: 418, startPoint y: 96, endPoint x: 450, endPoint y: 78, distance: 36.9
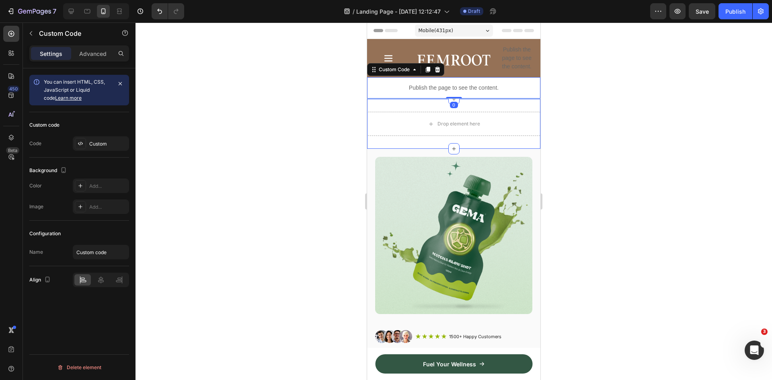
click at [402, 105] on div "Drop element here Section 3" at bounding box center [453, 124] width 173 height 50
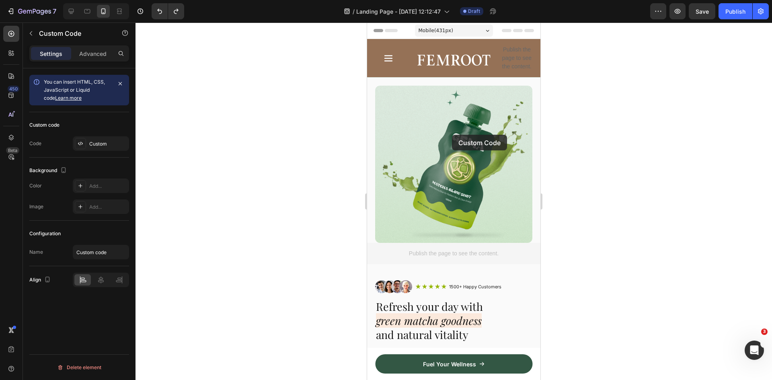
drag, startPoint x: 484, startPoint y: 94, endPoint x: 478, endPoint y: 86, distance: 9.4
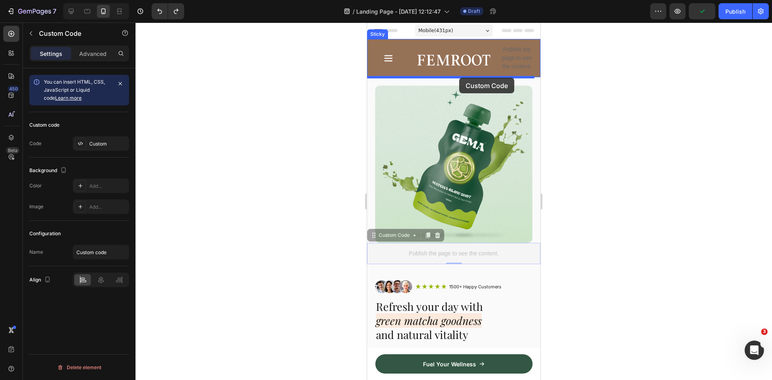
drag, startPoint x: 430, startPoint y: 247, endPoint x: 459, endPoint y: 78, distance: 171.7
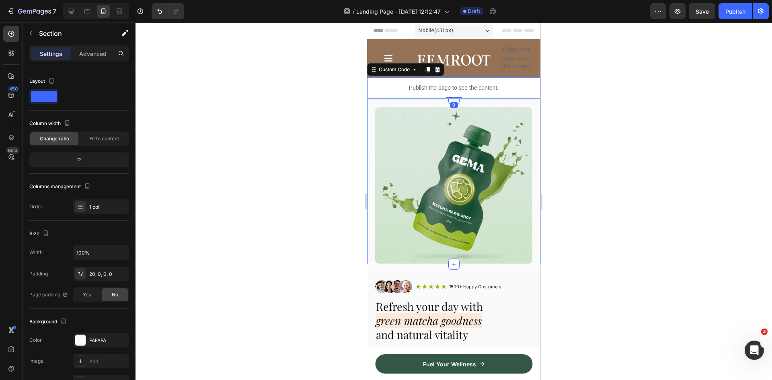
click at [395, 104] on div "Image Section 3" at bounding box center [453, 181] width 173 height 165
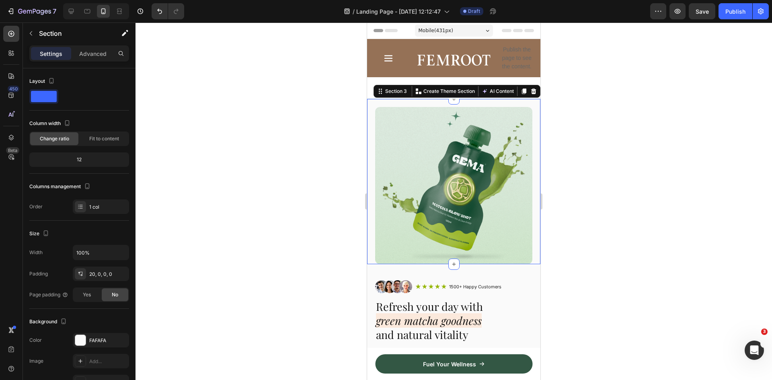
click at [628, 159] on div at bounding box center [453, 201] width 636 height 357
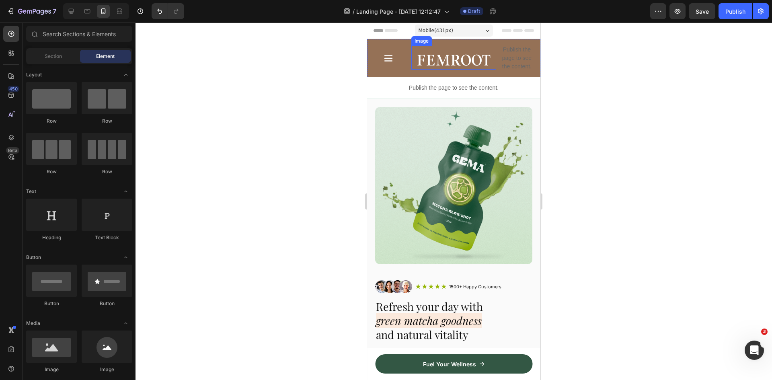
click at [435, 57] on img at bounding box center [453, 60] width 74 height 18
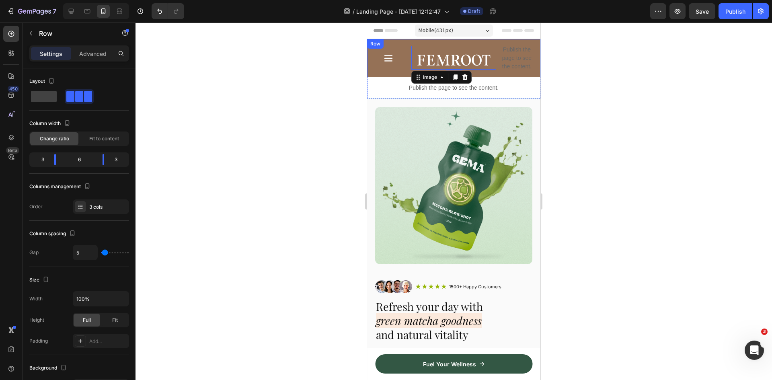
click at [395, 48] on div "Icon Image 2 Publish the page to see the content. Custom Code Row" at bounding box center [453, 58] width 173 height 38
click at [439, 55] on img at bounding box center [453, 60] width 74 height 18
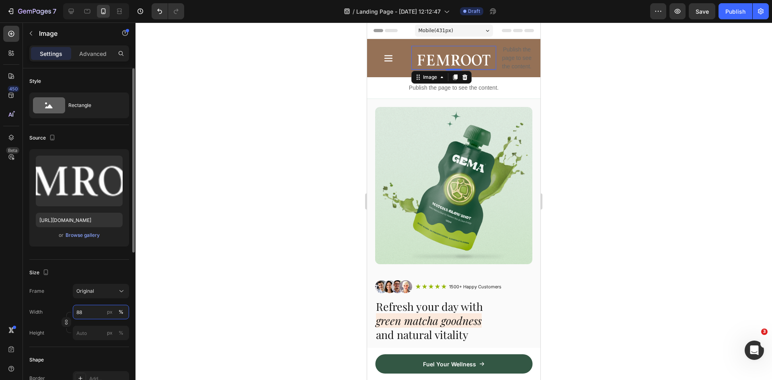
click at [85, 314] on input "88" at bounding box center [101, 312] width 56 height 14
type input "70"
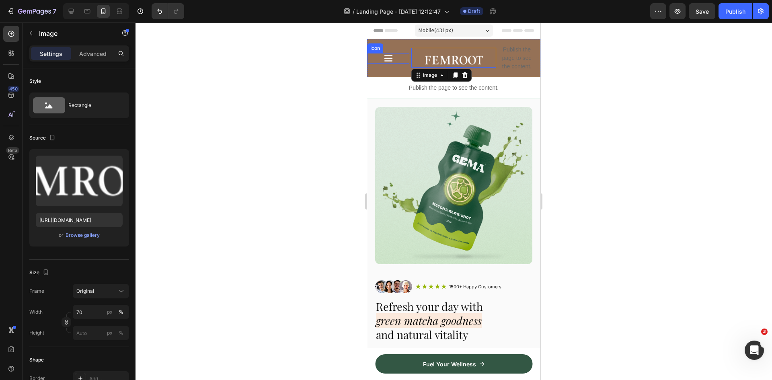
click at [388, 59] on icon at bounding box center [388, 58] width 10 height 10
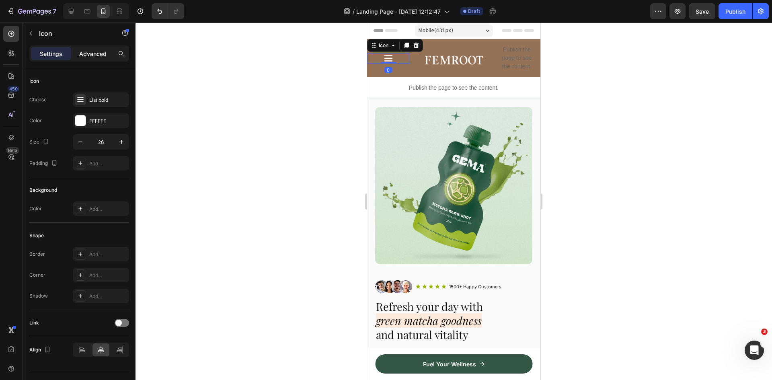
click at [105, 54] on p "Advanced" at bounding box center [92, 53] width 27 height 8
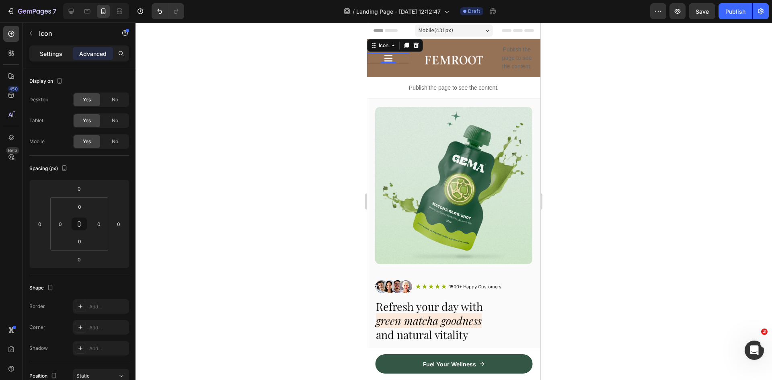
click at [48, 57] on p "Settings" at bounding box center [51, 53] width 23 height 8
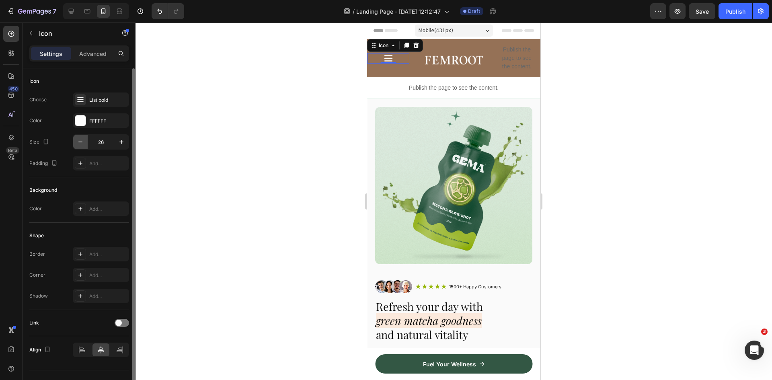
click at [79, 141] on icon "button" at bounding box center [80, 142] width 8 height 8
click at [80, 141] on icon "button" at bounding box center [80, 142] width 8 height 8
click at [81, 141] on icon "button" at bounding box center [80, 142] width 8 height 8
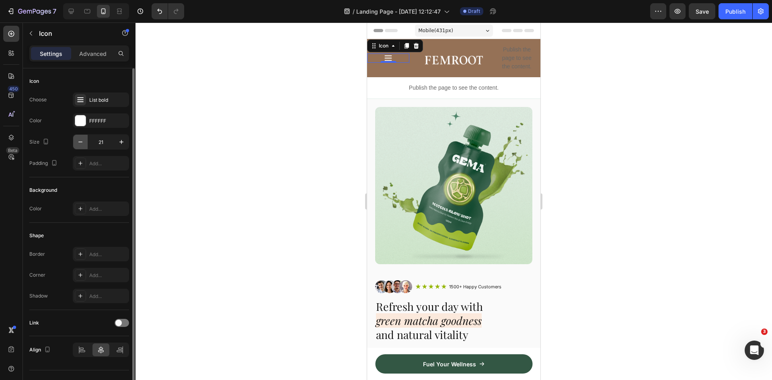
click at [81, 141] on icon "button" at bounding box center [80, 142] width 8 height 8
type input "17"
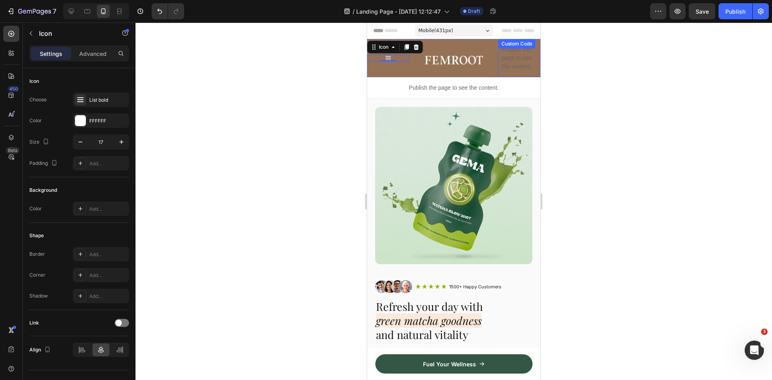
click at [509, 52] on div "Publish the page to see the content. Custom Code" at bounding box center [519, 58] width 42 height 38
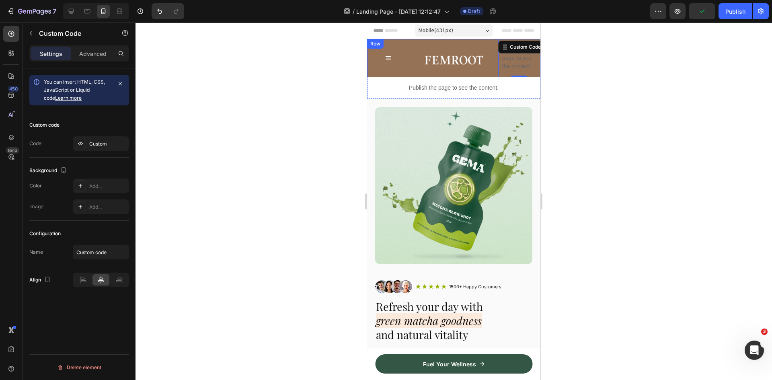
click at [394, 42] on div "Icon Image Publish the page to see the content. Custom Code 0 Row" at bounding box center [453, 58] width 173 height 38
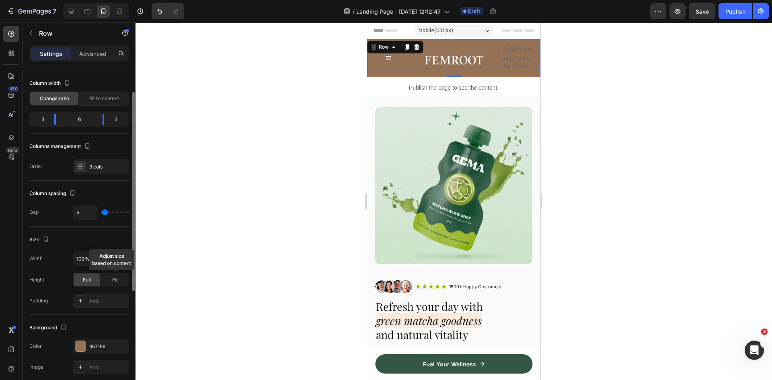
scroll to position [80, 0]
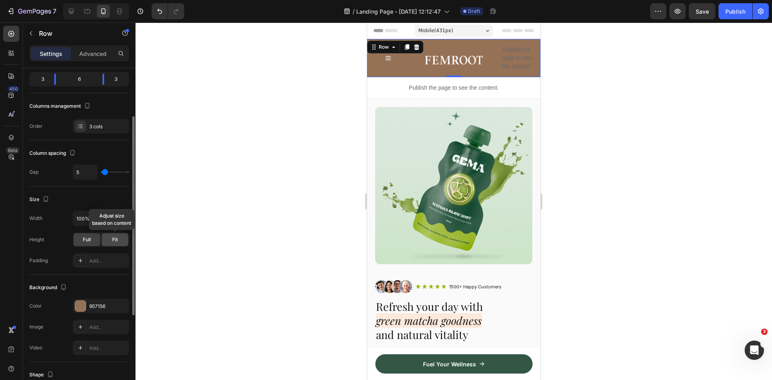
click at [115, 239] on span "Fit" at bounding box center [115, 239] width 6 height 7
click at [98, 51] on p "Advanced" at bounding box center [92, 53] width 27 height 8
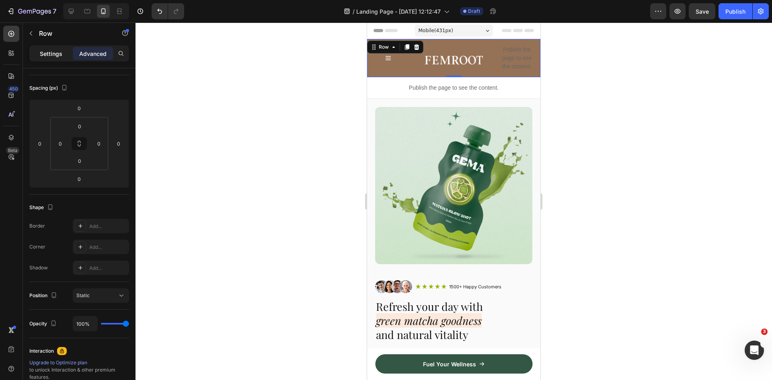
click at [37, 56] on div "Settings" at bounding box center [51, 53] width 40 height 13
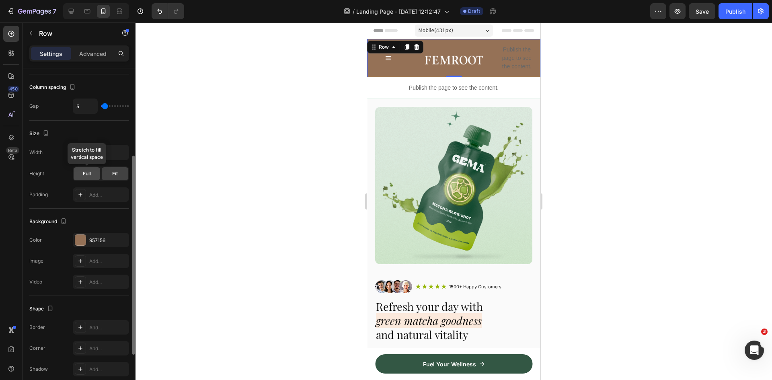
scroll to position [106, 0]
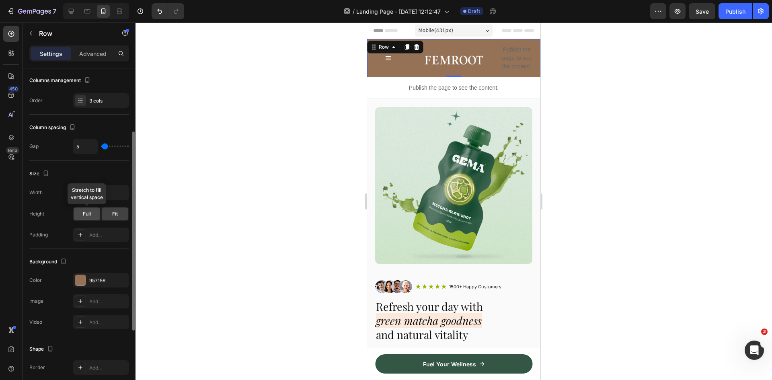
click at [88, 215] on span "Full" at bounding box center [87, 213] width 8 height 7
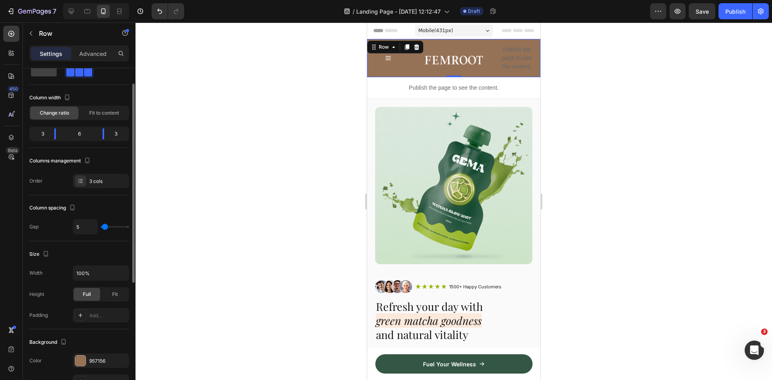
scroll to position [0, 0]
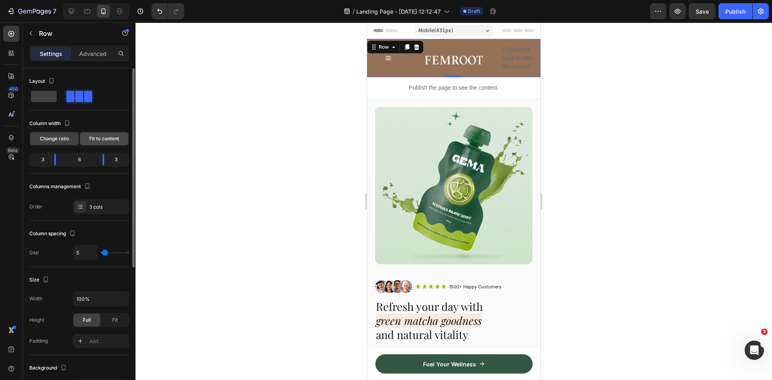
click at [99, 139] on span "Fit to content" at bounding box center [104, 138] width 30 height 7
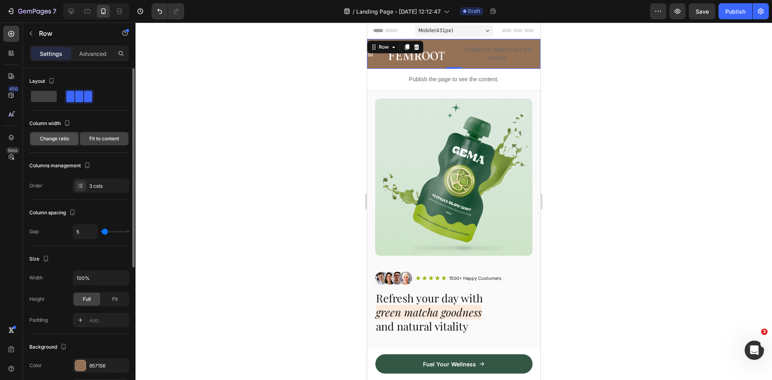
click at [54, 142] on div "Change ratio" at bounding box center [54, 138] width 48 height 13
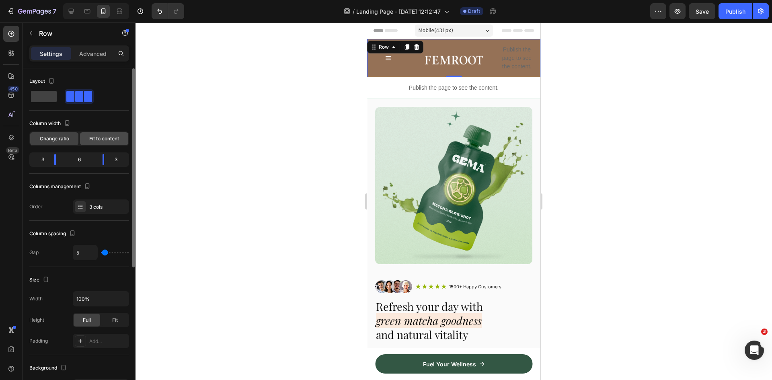
click at [88, 140] on div "Fit to content" at bounding box center [104, 138] width 48 height 13
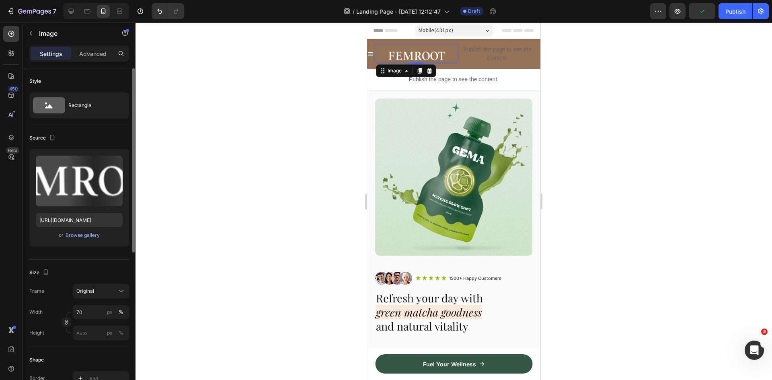
click at [376, 61] on div at bounding box center [416, 56] width 81 height 14
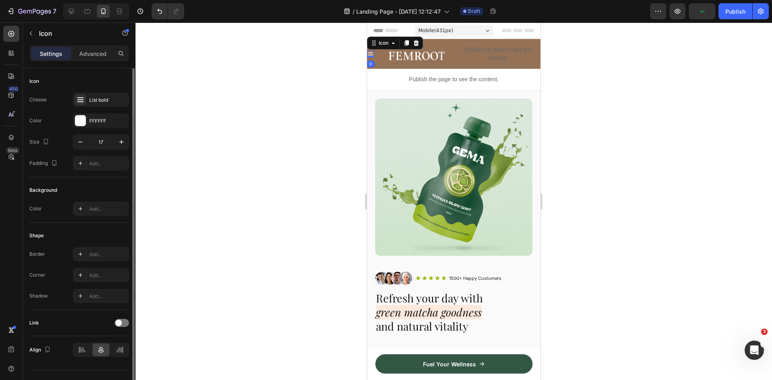
click at [370, 56] on div "Icon 0" at bounding box center [370, 54] width 7 height 7
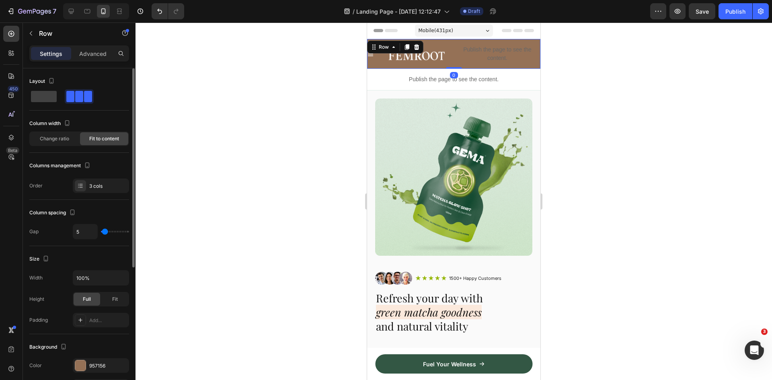
click at [374, 60] on div "Icon Image Publish the page to see the content. Custom Code Row 0" at bounding box center [453, 54] width 173 height 30
click at [459, 46] on div "Custom Code" at bounding box center [497, 47] width 77 height 13
click at [409, 41] on div "Icon Image Publish the page to see the content. Custom Code 0 Row" at bounding box center [453, 54] width 173 height 30
click at [68, 141] on span "Change ratio" at bounding box center [54, 138] width 29 height 7
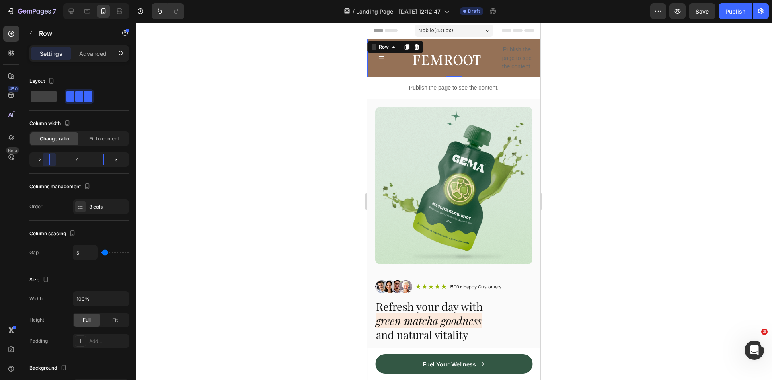
drag, startPoint x: 56, startPoint y: 159, endPoint x: 47, endPoint y: 159, distance: 9.3
click at [47, 0] on body "7 Version history / Landing Page - Sep 27, 12:12:47 Draft Preview Save Publish …" at bounding box center [386, 0] width 772 height 0
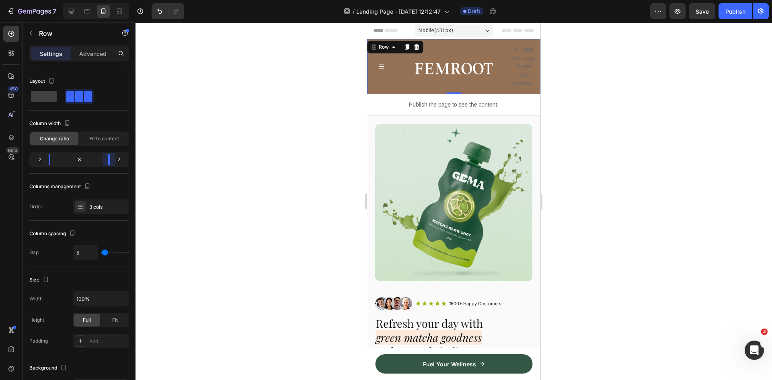
drag, startPoint x: 103, startPoint y: 158, endPoint x: 117, endPoint y: 158, distance: 14.9
click at [117, 0] on body "7 Version history / Landing Page - Sep 27, 12:12:47 Draft Preview Save Publish …" at bounding box center [386, 0] width 772 height 0
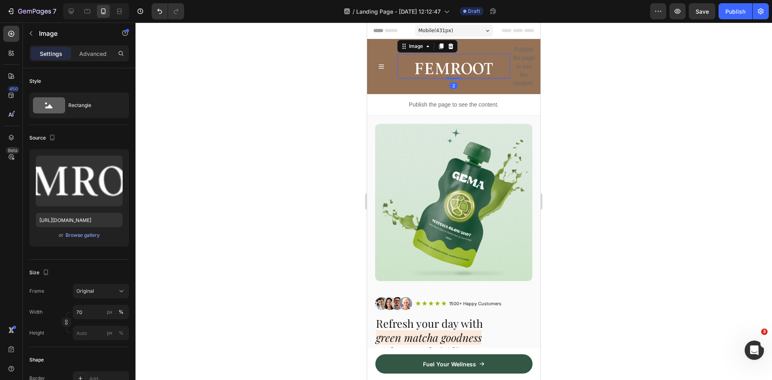
click at [435, 66] on img at bounding box center [453, 69] width 79 height 20
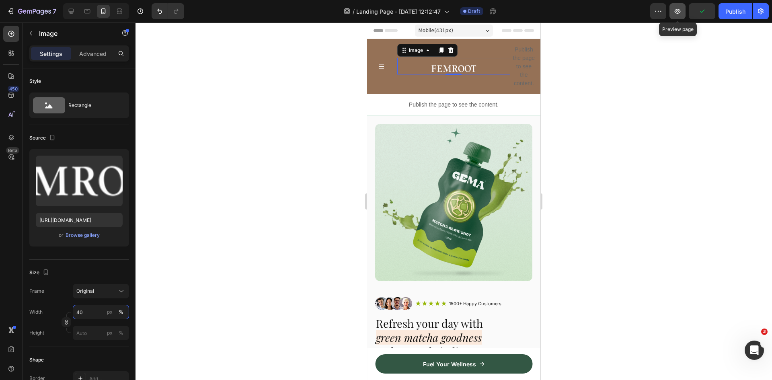
type input "40"
click at [677, 13] on icon "button" at bounding box center [678, 11] width 6 height 5
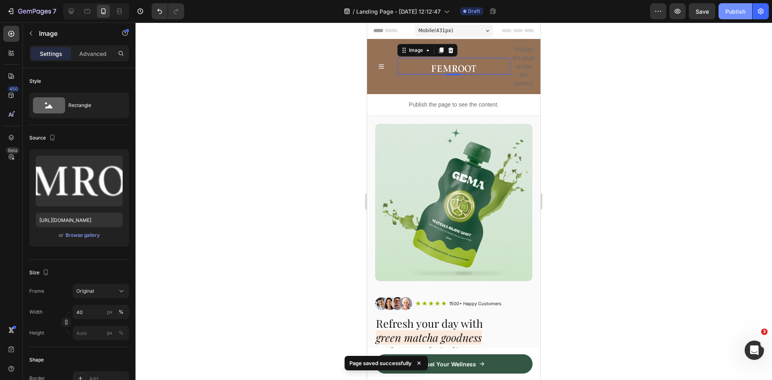
click at [740, 10] on div "Publish" at bounding box center [735, 11] width 20 height 8
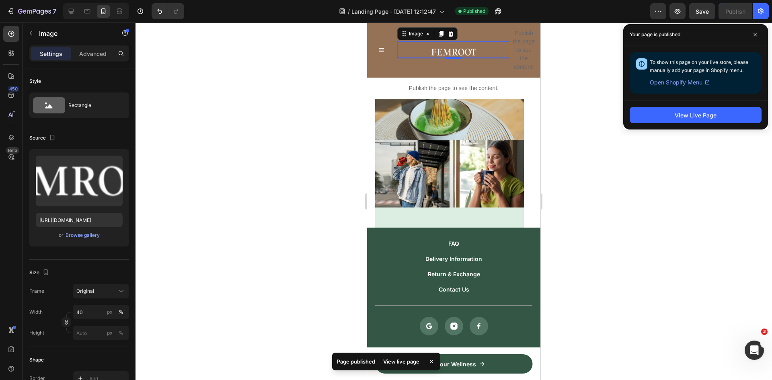
scroll to position [3417, 0]
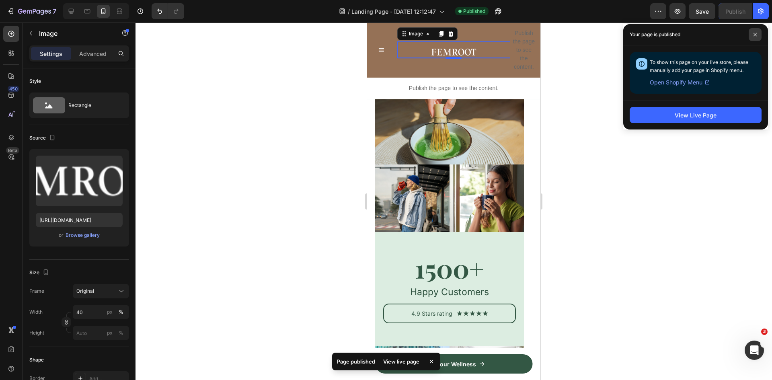
click at [756, 33] on icon at bounding box center [755, 35] width 4 height 4
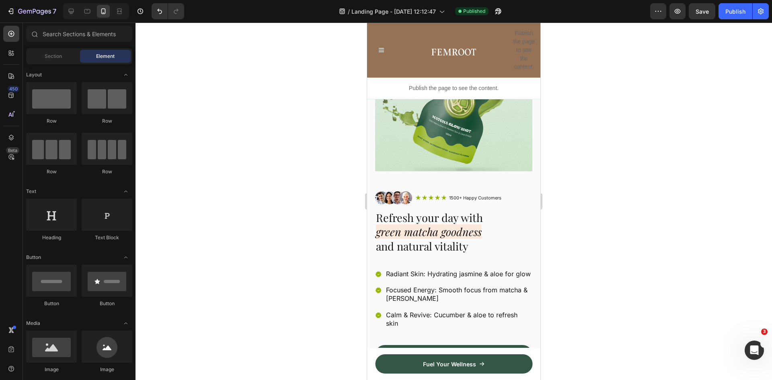
scroll to position [0, 0]
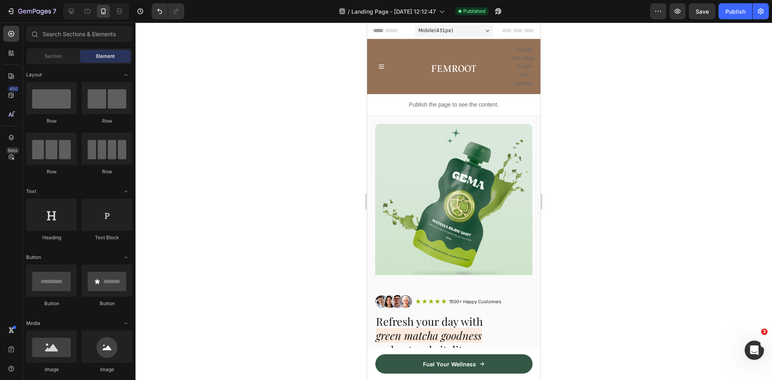
drag, startPoint x: 539, startPoint y: 308, endPoint x: 902, endPoint y: 45, distance: 448.8
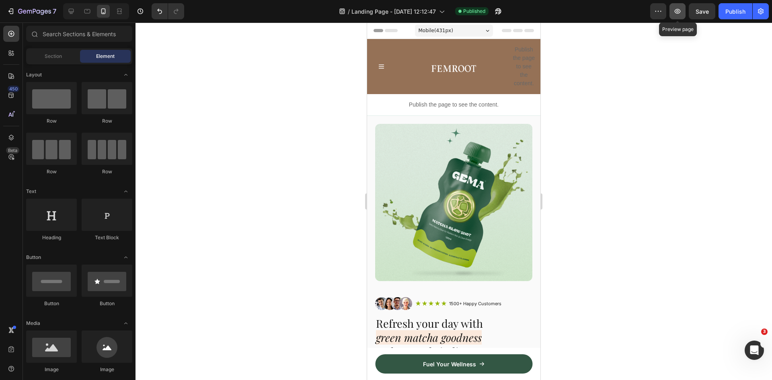
click at [679, 10] on icon "button" at bounding box center [677, 11] width 8 height 8
click at [496, 9] on icon "button" at bounding box center [498, 11] width 8 height 8
click at [652, 8] on button "button" at bounding box center [658, 11] width 16 height 16
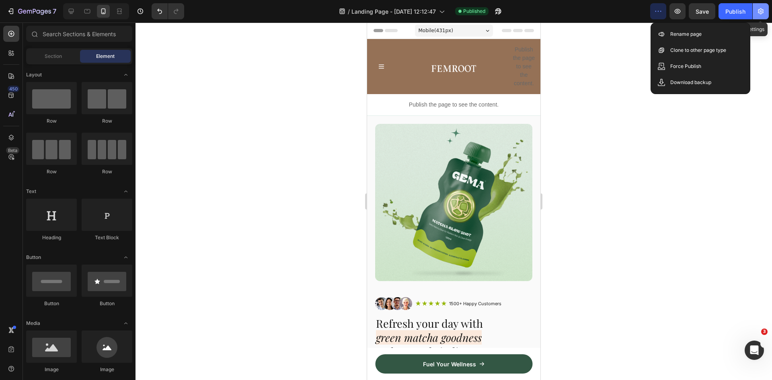
click at [765, 10] on button "button" at bounding box center [761, 11] width 16 height 16
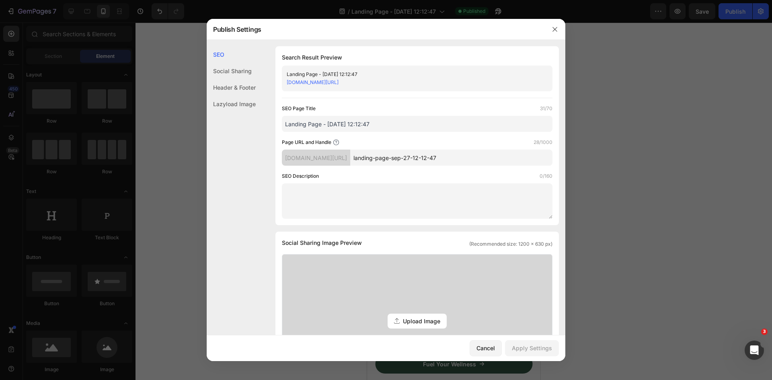
click at [235, 90] on div "Header & Footer" at bounding box center [231, 87] width 49 height 16
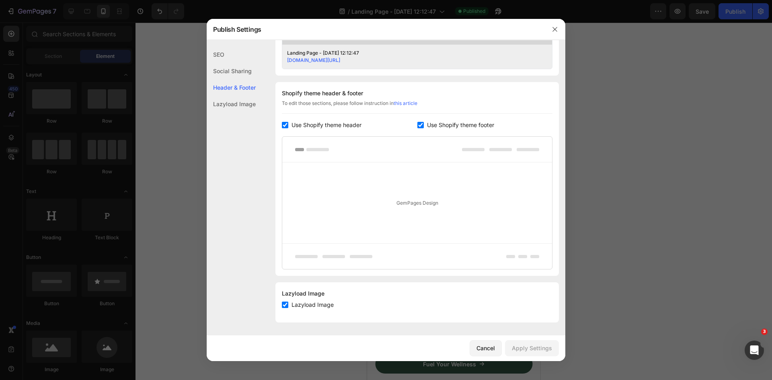
click at [287, 125] on input "checkbox" at bounding box center [285, 125] width 6 height 6
checkbox input "false"
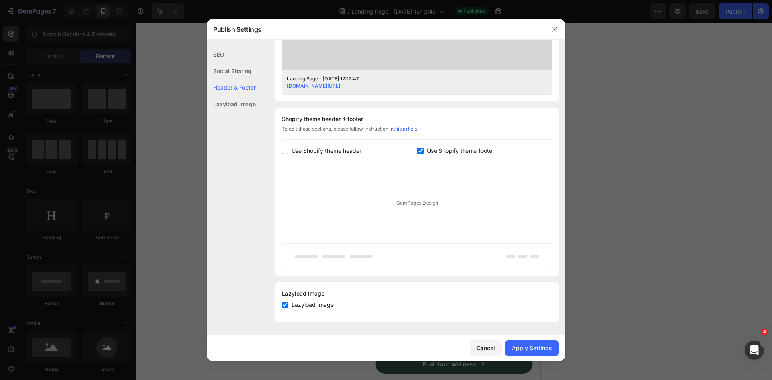
scroll to position [317, 0]
click at [436, 151] on span "Use Shopify theme footer" at bounding box center [460, 151] width 67 height 10
checkbox input "false"
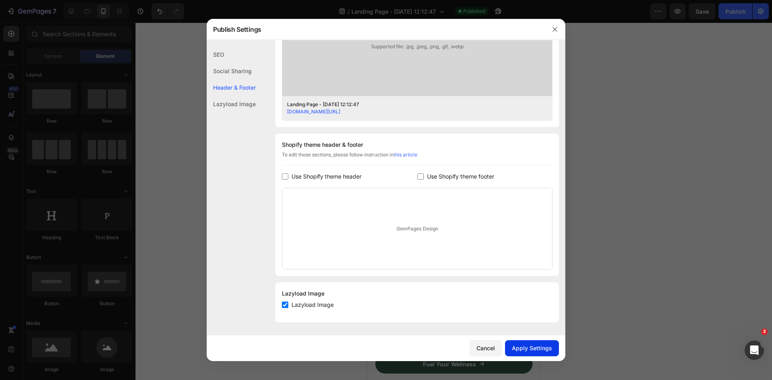
click at [526, 349] on div "Apply Settings" at bounding box center [532, 348] width 40 height 8
click at [488, 349] on div "Cancel" at bounding box center [485, 348] width 18 height 8
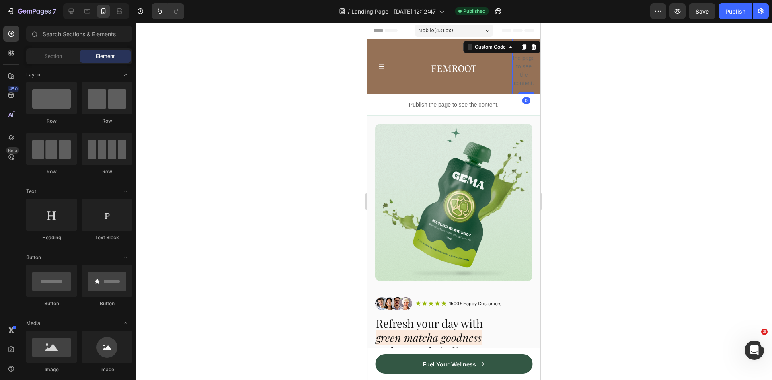
click at [519, 61] on p "Publish the page to see the content." at bounding box center [523, 66] width 23 height 42
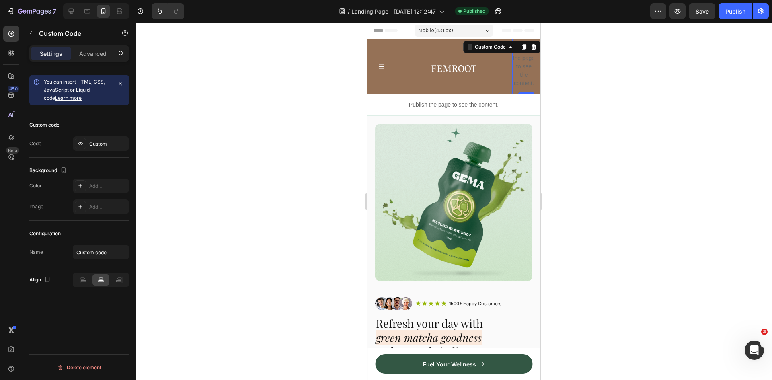
click at [519, 72] on p "Publish the page to see the content." at bounding box center [523, 66] width 23 height 42
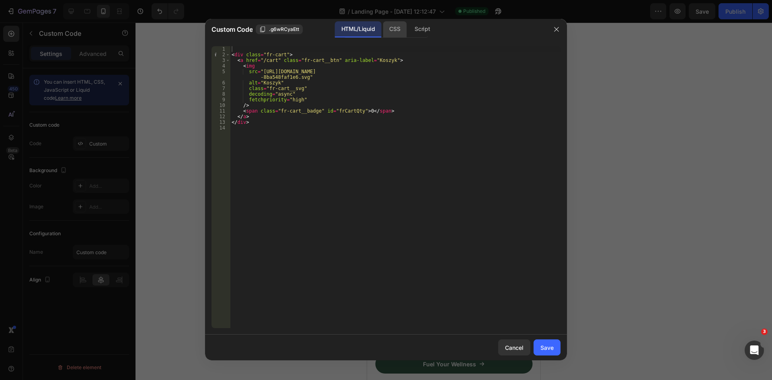
click at [390, 37] on div "CSS" at bounding box center [395, 29] width 24 height 16
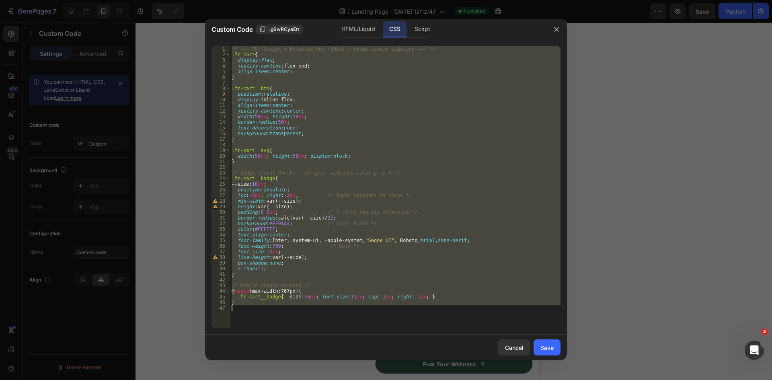
click at [312, 120] on div "/* === FR: Koszyk w kolumnie Row (58px) + badge zawsze widoczny === */ .fr-cart…" at bounding box center [395, 187] width 330 height 282
click at [391, 31] on div "CSS" at bounding box center [395, 29] width 24 height 16
click at [267, 117] on div "/* === FR: Koszyk w kolumnie Row (58px) + badge zawsze widoczny === */ .fr-cart…" at bounding box center [395, 187] width 330 height 282
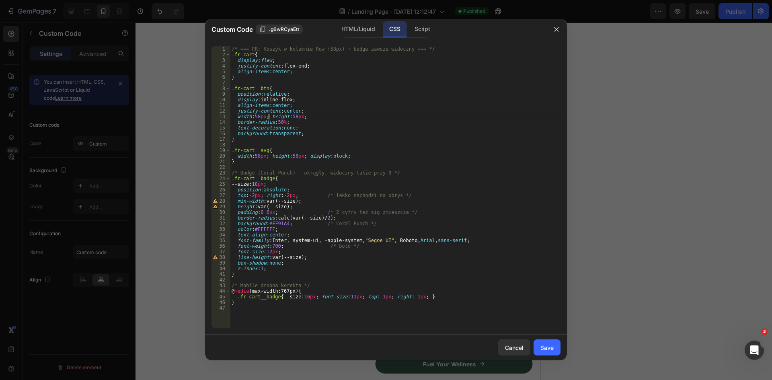
click at [268, 115] on div "/* === FR: Koszyk w kolumnie Row (58px) + badge zawsze widoczny === */ .fr-cart…" at bounding box center [395, 192] width 330 height 293
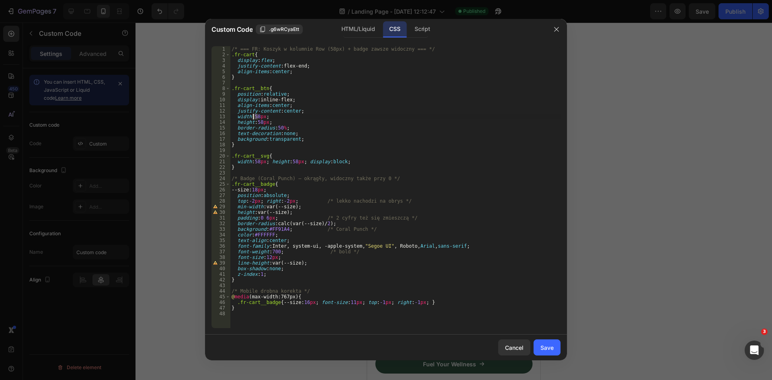
drag, startPoint x: 259, startPoint y: 115, endPoint x: 253, endPoint y: 114, distance: 5.6
click at [253, 114] on div "/* === FR: Koszyk w kolumnie Row (58px) + badge zawsze widoczny === */ .fr-cart…" at bounding box center [395, 192] width 330 height 293
drag, startPoint x: 262, startPoint y: 120, endPoint x: 256, endPoint y: 121, distance: 5.4
click at [256, 121] on div "/* === FR: Koszyk w kolumnie Row (58px) + badge zawsze widoczny === */ .fr-cart…" at bounding box center [395, 192] width 330 height 293
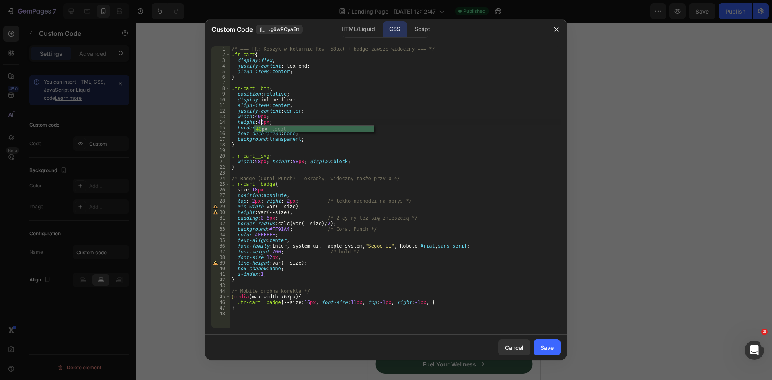
scroll to position [0, 2]
type textarea "height:40px;"
click at [546, 343] on button "Save" at bounding box center [546, 347] width 27 height 16
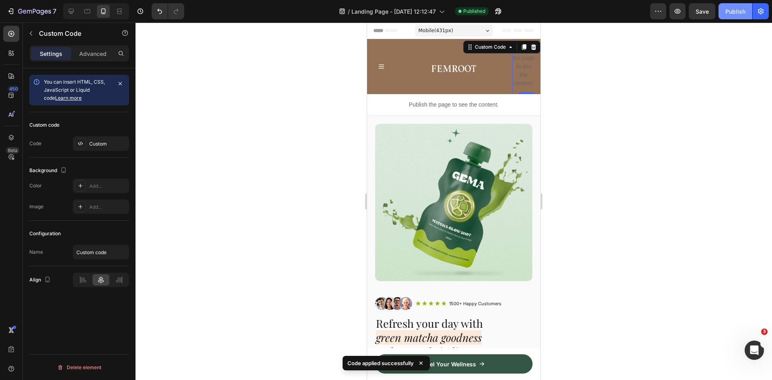
click at [736, 9] on div "Publish" at bounding box center [735, 11] width 20 height 8
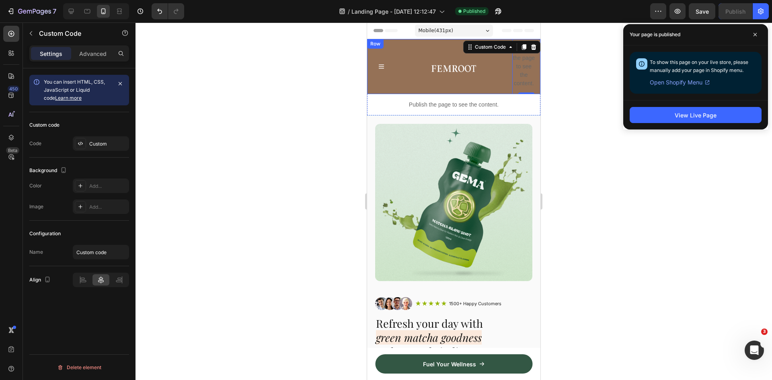
click at [422, 53] on div "Image" at bounding box center [453, 66] width 113 height 55
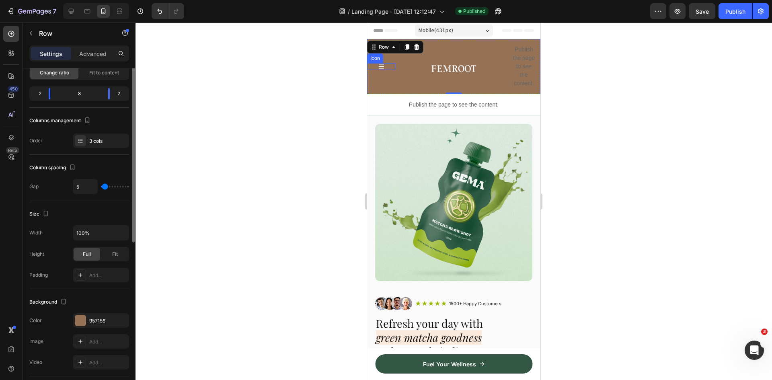
scroll to position [0, 0]
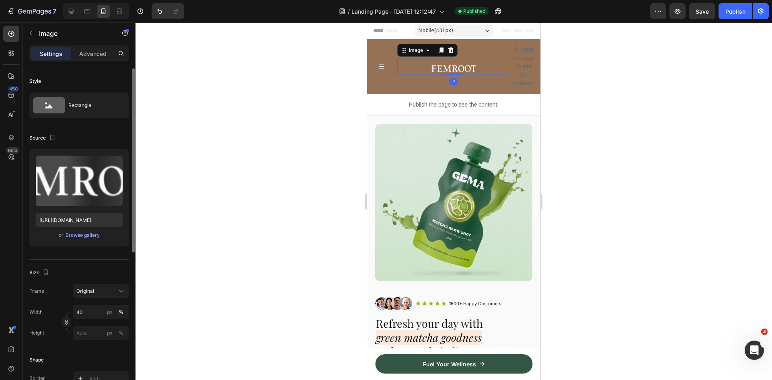
click at [421, 62] on div "Image 2" at bounding box center [453, 66] width 113 height 16
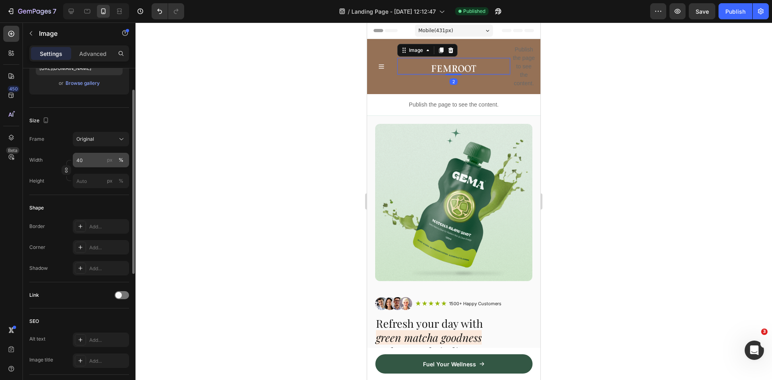
scroll to position [112, 0]
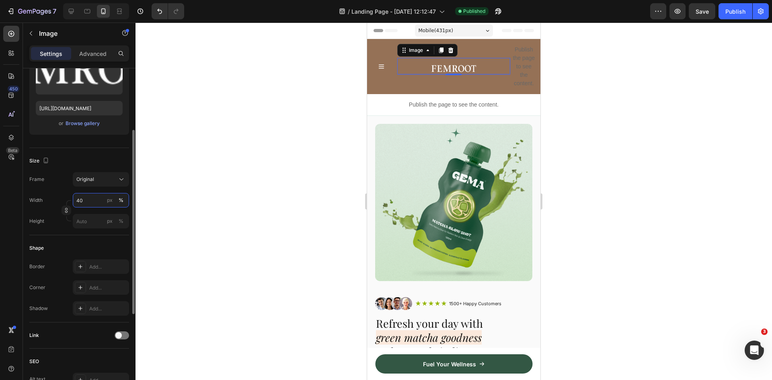
click at [94, 198] on input "40" at bounding box center [101, 200] width 56 height 14
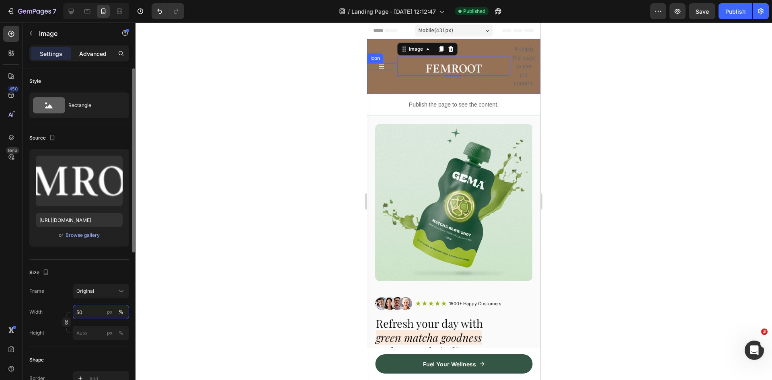
type input "50"
click at [100, 52] on p "Advanced" at bounding box center [92, 53] width 27 height 8
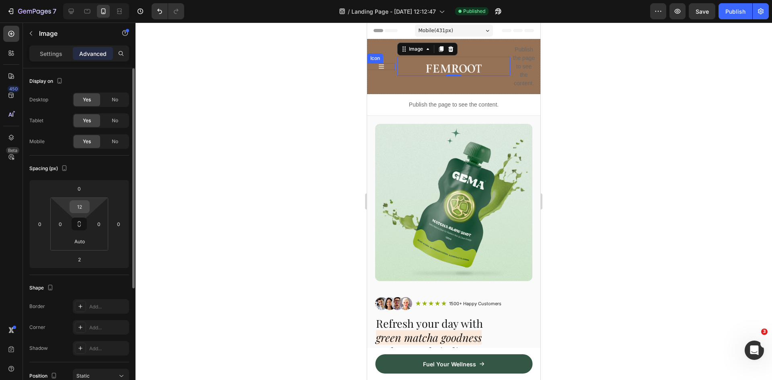
click at [81, 206] on input "12" at bounding box center [80, 207] width 16 height 12
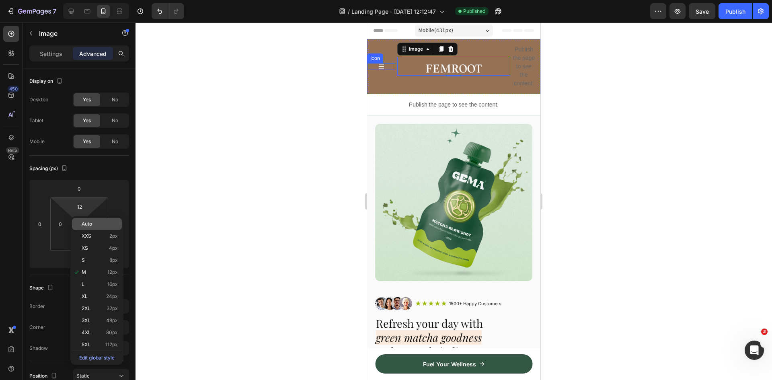
click at [86, 225] on span "Auto" at bounding box center [87, 224] width 10 height 6
type input "Auto"
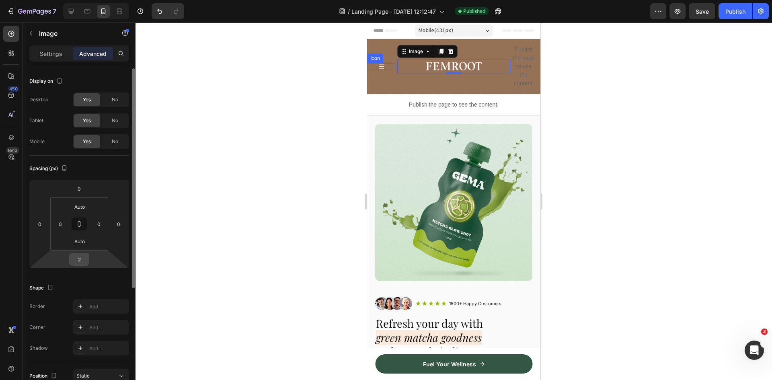
click at [81, 261] on input "2" at bounding box center [79, 259] width 16 height 12
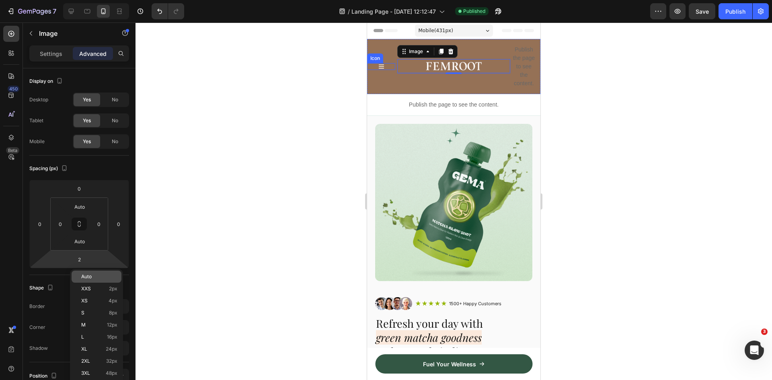
click at [91, 274] on span "Auto" at bounding box center [86, 277] width 10 height 6
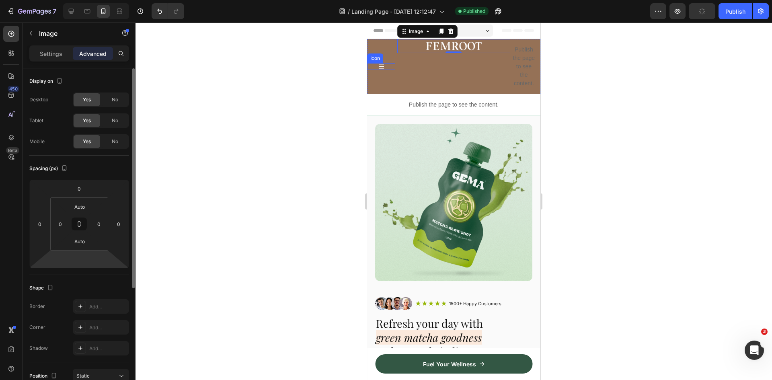
type input "2"
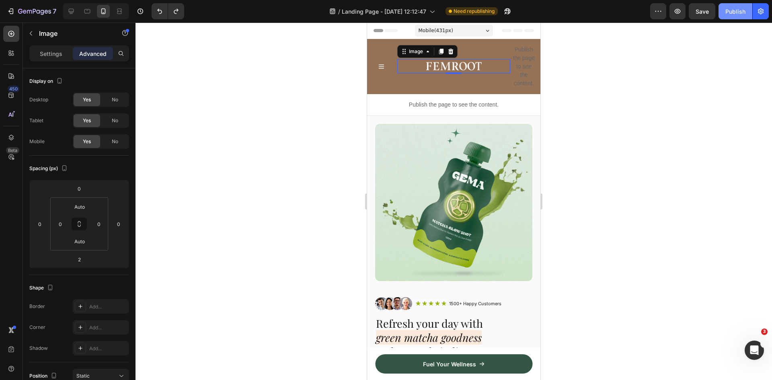
click at [734, 12] on div "Publish" at bounding box center [735, 11] width 20 height 8
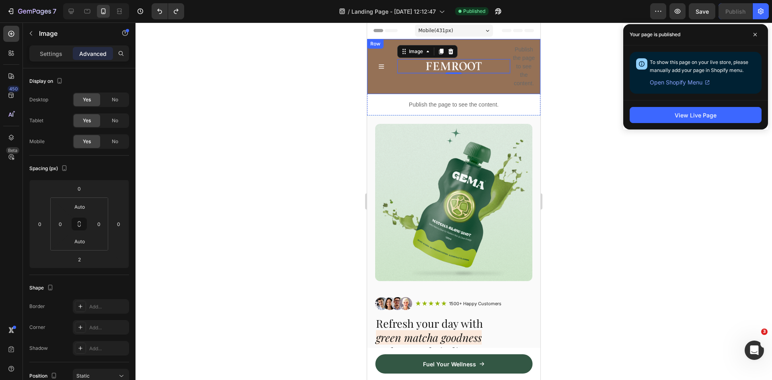
click at [390, 82] on div "Icon" at bounding box center [381, 66] width 28 height 55
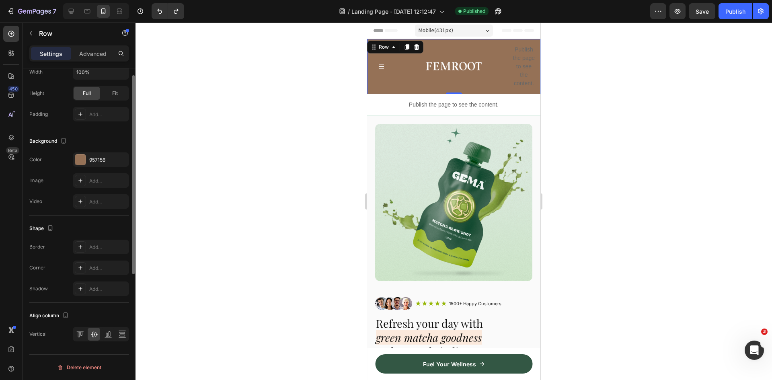
scroll to position [66, 0]
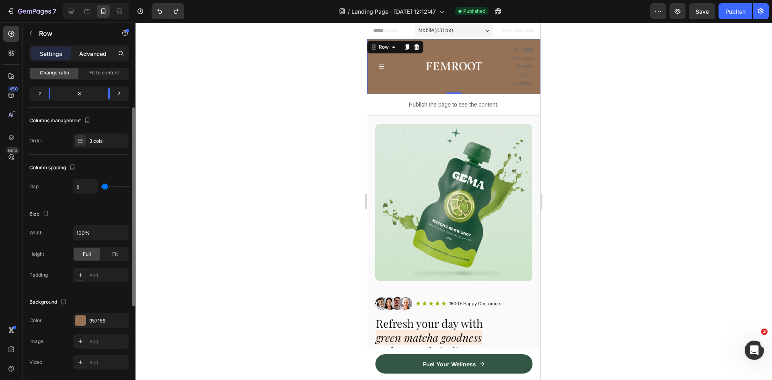
click at [95, 53] on p "Advanced" at bounding box center [92, 53] width 27 height 8
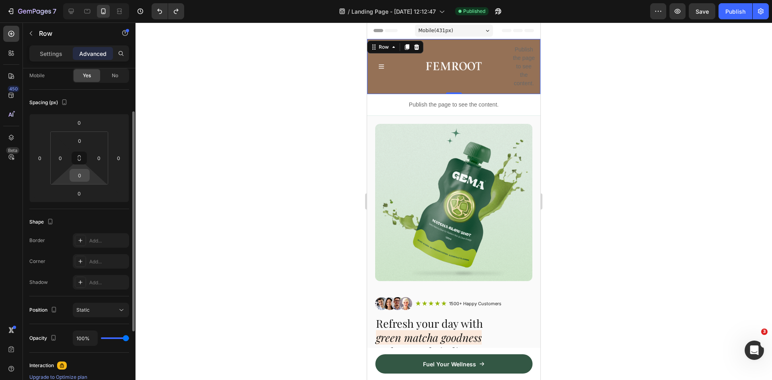
click at [77, 173] on input "0" at bounding box center [80, 175] width 16 height 12
type input "2"
click at [87, 142] on div "0" at bounding box center [80, 140] width 20 height 13
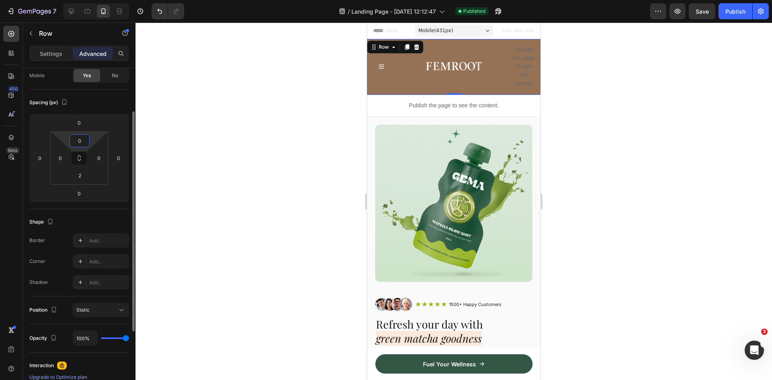
drag, startPoint x: 82, startPoint y: 140, endPoint x: 71, endPoint y: 139, distance: 11.4
click at [71, 139] on div "0" at bounding box center [80, 140] width 20 height 13
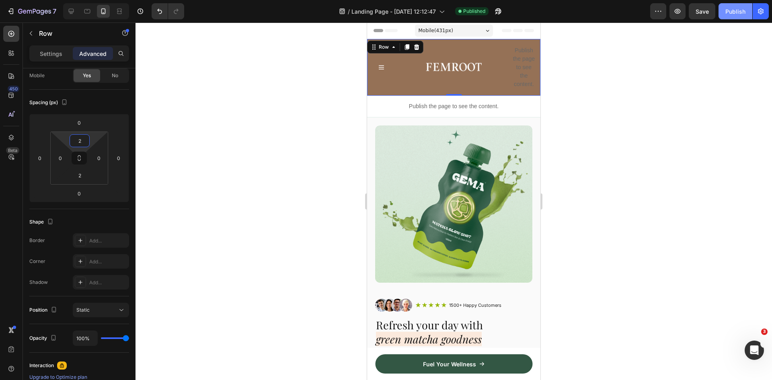
type input "2"
drag, startPoint x: 742, startPoint y: 10, endPoint x: 737, endPoint y: 4, distance: 8.3
click at [741, 8] on div "Publish" at bounding box center [735, 11] width 20 height 8
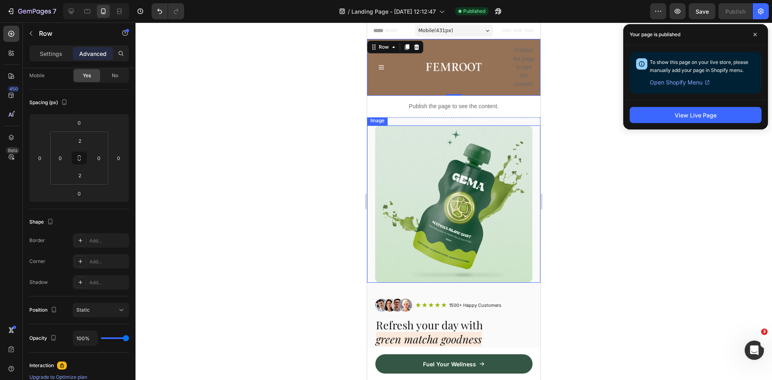
click at [420, 177] on img at bounding box center [453, 203] width 157 height 157
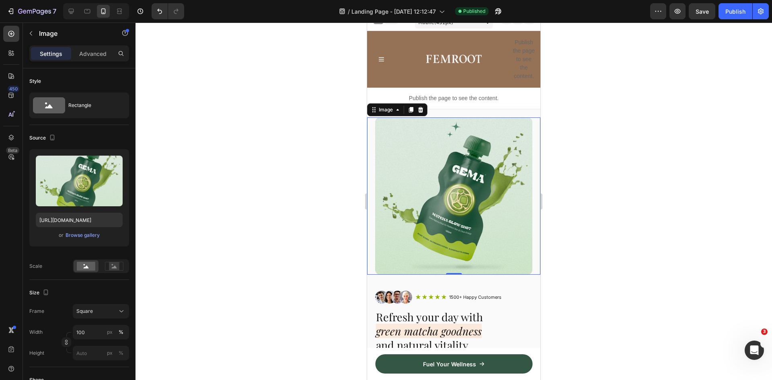
scroll to position [0, 0]
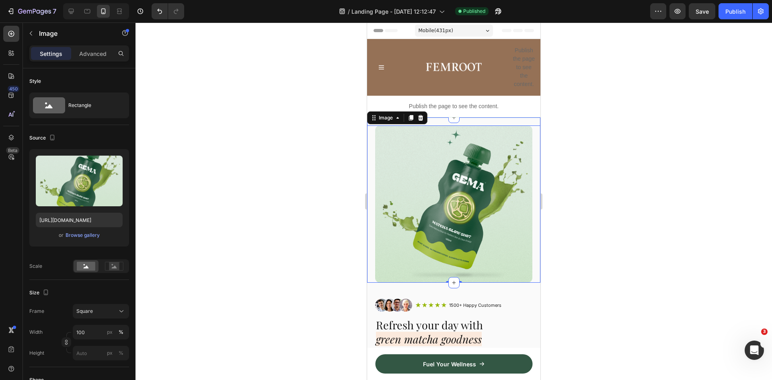
click at [452, 123] on div "Image 0 Section 3" at bounding box center [453, 199] width 173 height 165
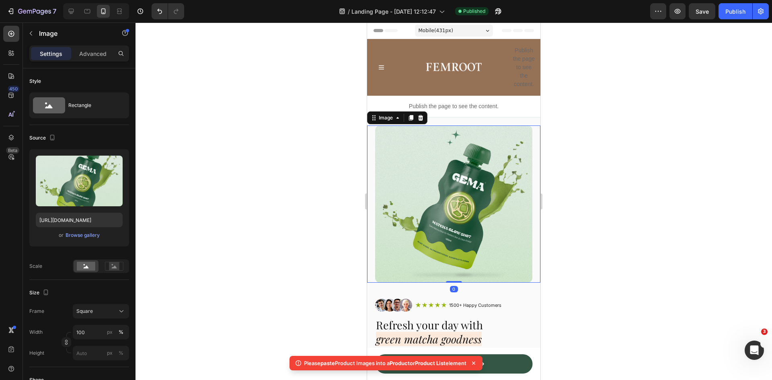
click at [409, 129] on img at bounding box center [453, 203] width 157 height 157
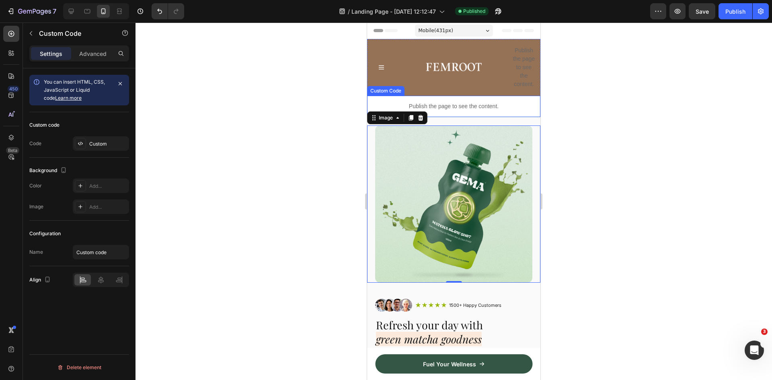
click at [488, 111] on div "Publish the page to see the content." at bounding box center [453, 106] width 173 height 21
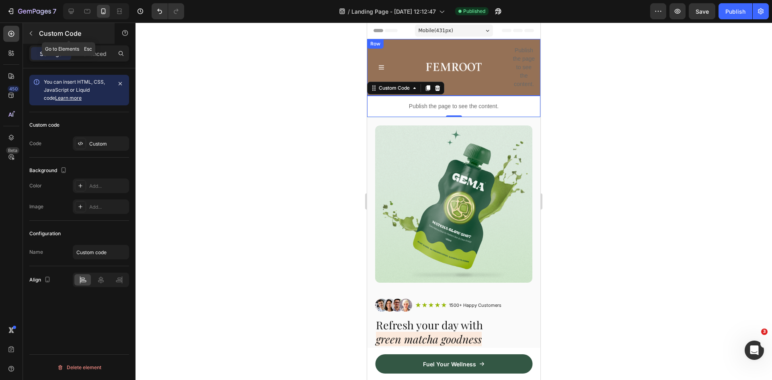
click at [31, 33] on icon "button" at bounding box center [31, 33] width 6 height 6
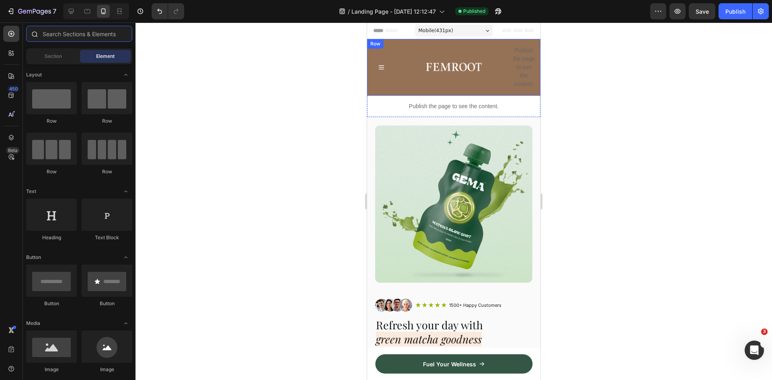
click at [61, 36] on input "text" at bounding box center [79, 34] width 106 height 16
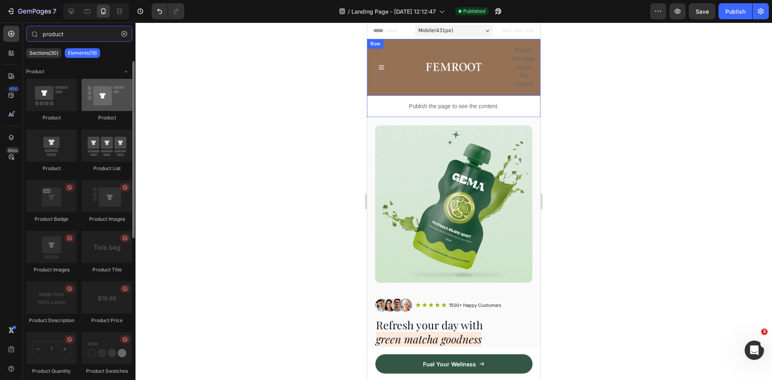
type input "product"
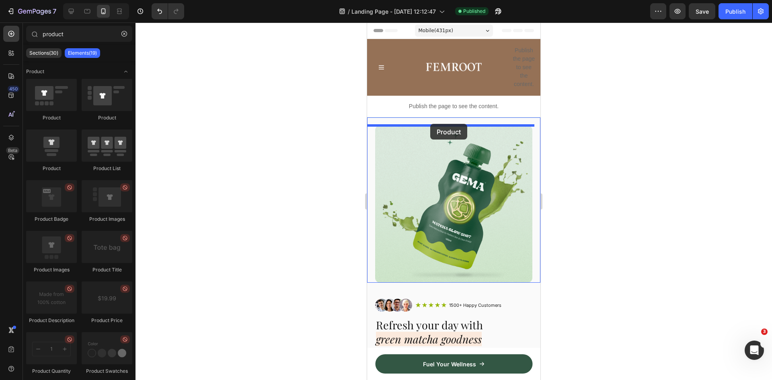
drag, startPoint x: 474, startPoint y: 117, endPoint x: 430, endPoint y: 124, distance: 44.0
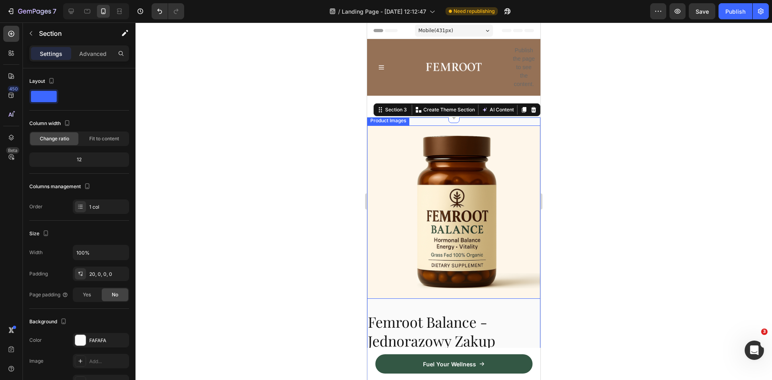
click at [398, 146] on img at bounding box center [453, 211] width 173 height 173
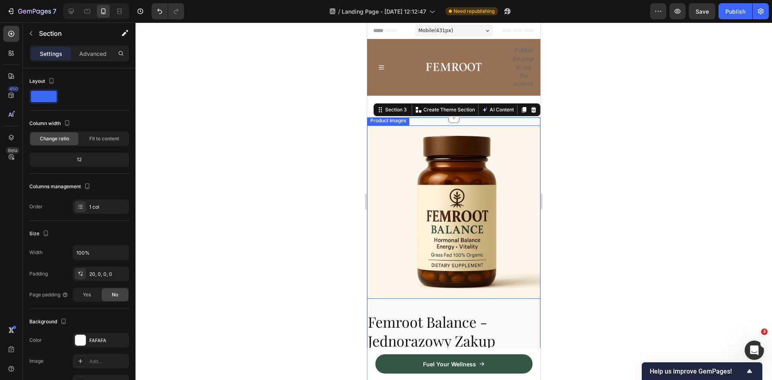
click at [391, 147] on img at bounding box center [453, 211] width 173 height 173
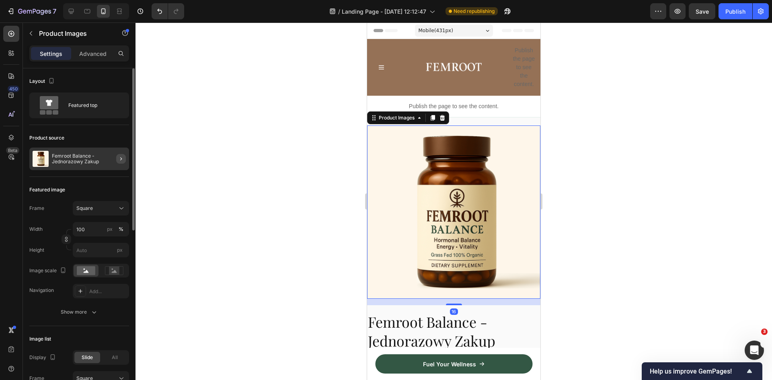
click at [120, 158] on icon "button" at bounding box center [121, 159] width 6 height 6
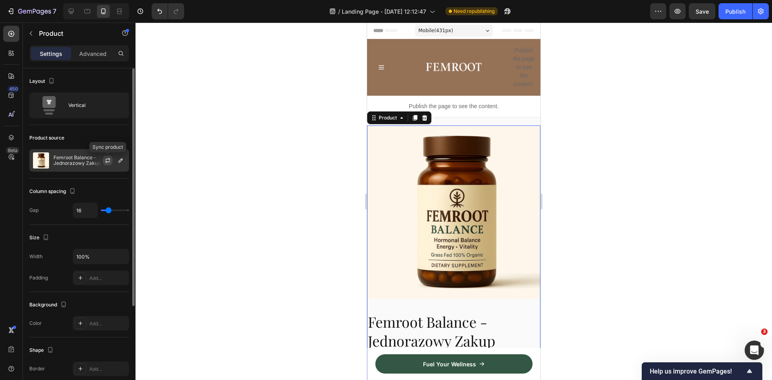
click at [109, 159] on icon "button" at bounding box center [108, 159] width 4 height 2
click at [120, 159] on icon "button" at bounding box center [120, 160] width 6 height 6
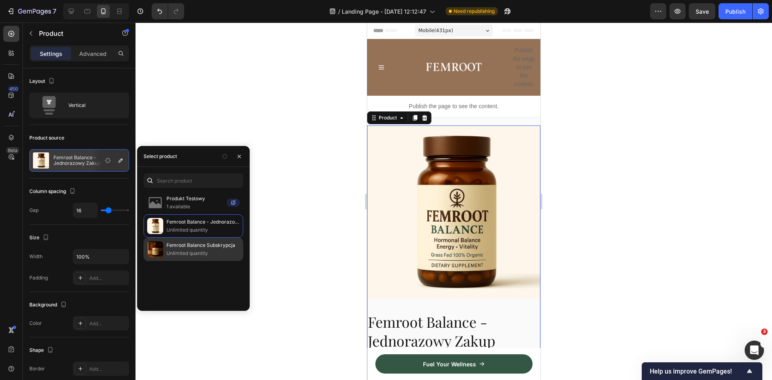
click at [186, 251] on p "Unlimited quantity" at bounding box center [202, 253] width 73 height 8
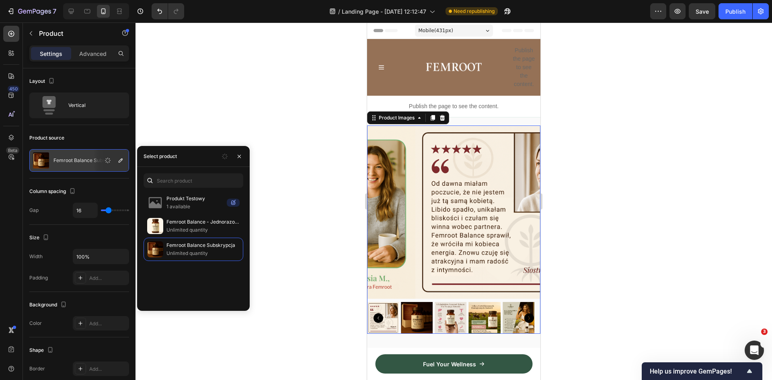
click at [380, 313] on icon "Carousel Back Arrow" at bounding box center [378, 318] width 10 height 10
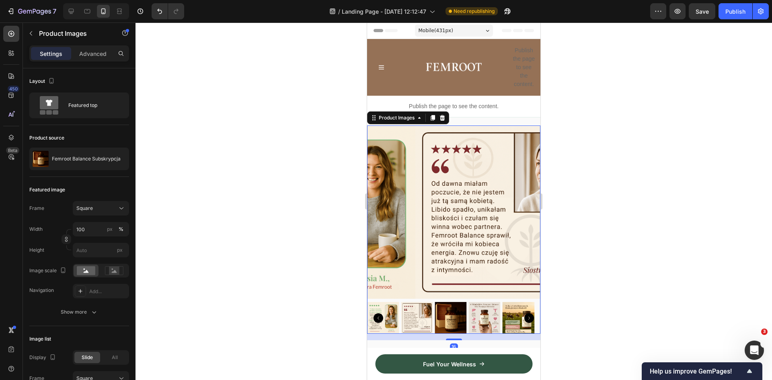
click at [388, 311] on img at bounding box center [383, 318] width 32 height 32
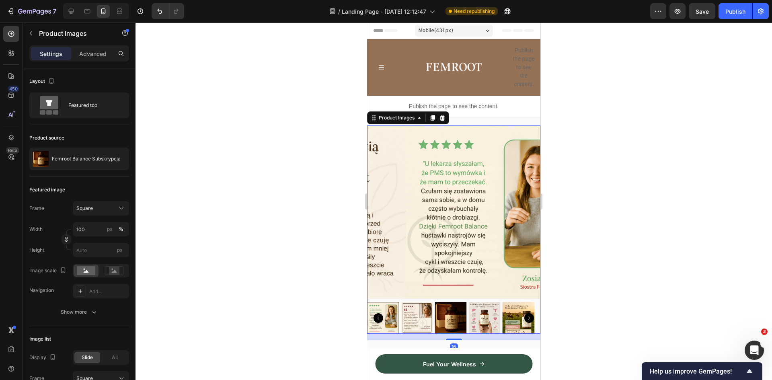
click at [382, 313] on icon "Carousel Back Arrow" at bounding box center [378, 318] width 10 height 10
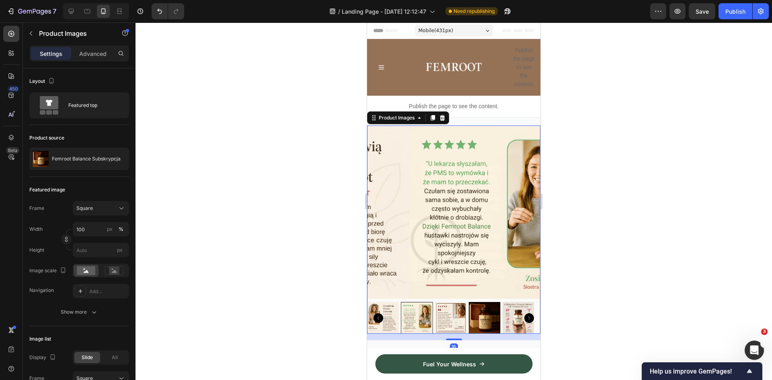
click at [382, 313] on icon "Carousel Back Arrow" at bounding box center [378, 318] width 10 height 10
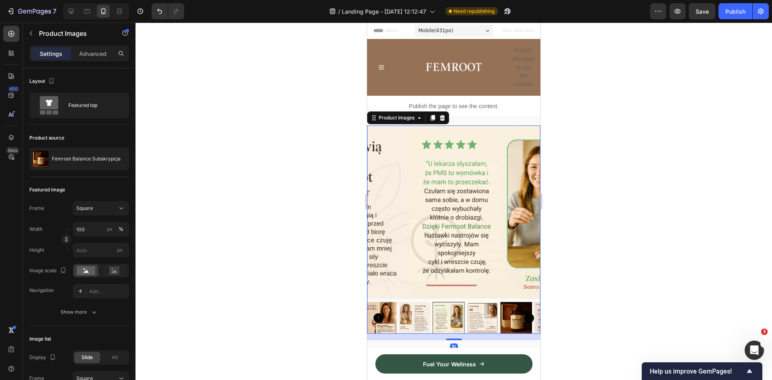
click at [383, 312] on div at bounding box center [453, 318] width 173 height 32
click at [377, 313] on icon "Carousel Back Arrow" at bounding box center [378, 318] width 10 height 10
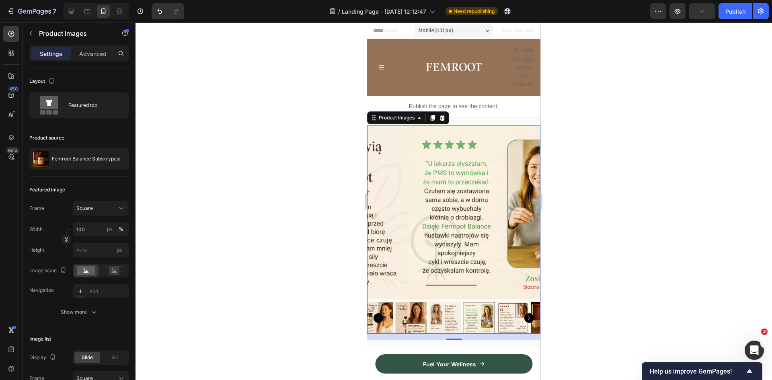
click at [382, 313] on icon "Carousel Back Arrow" at bounding box center [378, 318] width 10 height 10
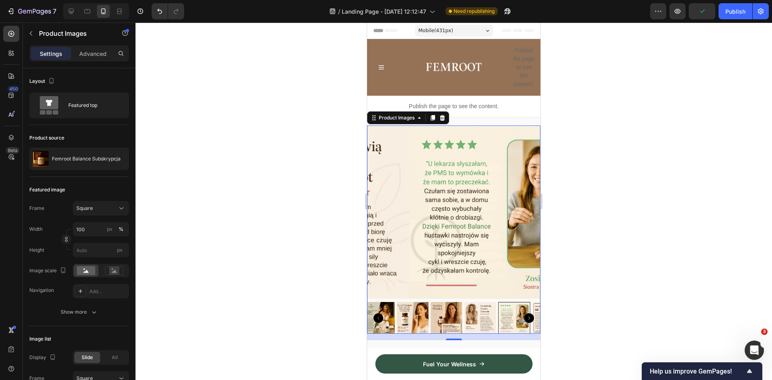
click at [382, 313] on icon "Carousel Back Arrow" at bounding box center [378, 318] width 10 height 10
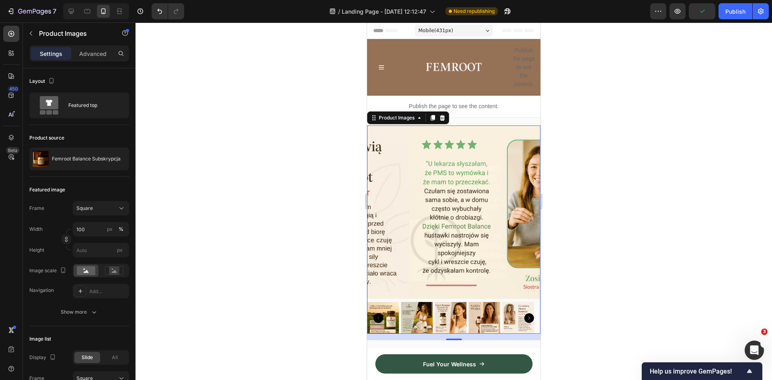
click at [382, 313] on icon "Carousel Back Arrow" at bounding box center [378, 318] width 10 height 10
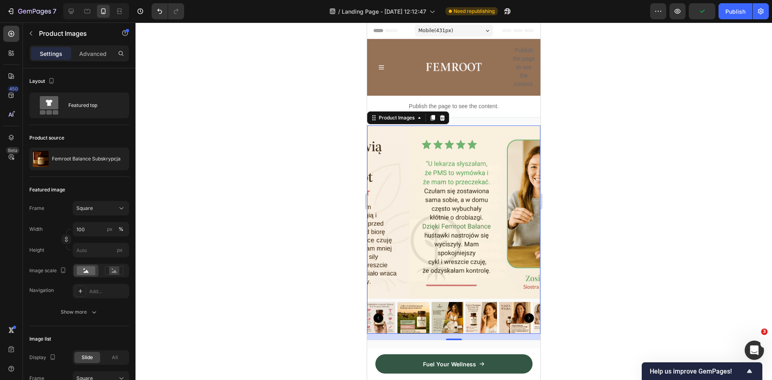
click at [382, 313] on icon "Carousel Back Arrow" at bounding box center [378, 318] width 10 height 10
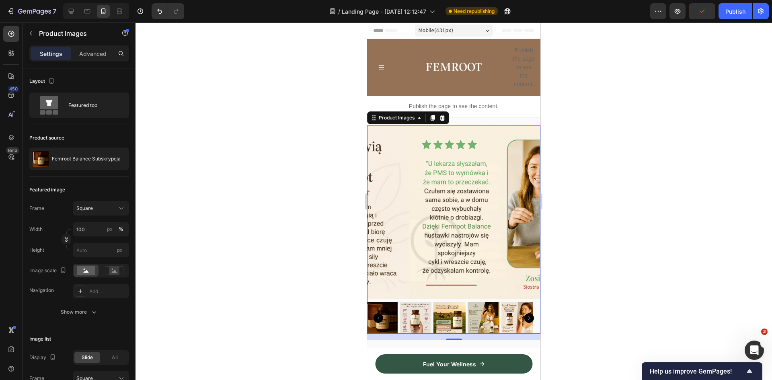
click at [382, 313] on icon "Carousel Back Arrow" at bounding box center [378, 318] width 10 height 10
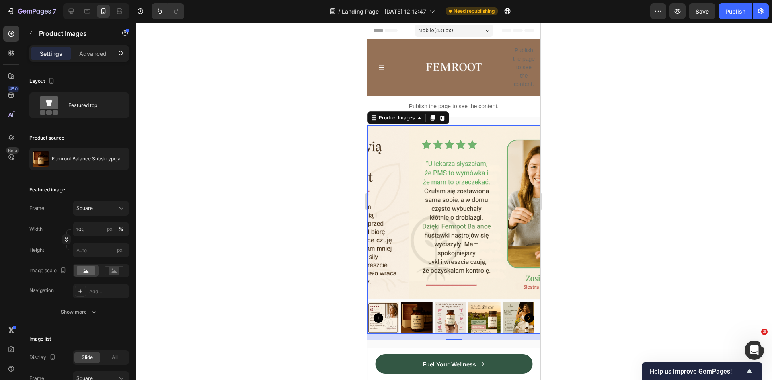
click at [411, 311] on img at bounding box center [417, 318] width 32 height 32
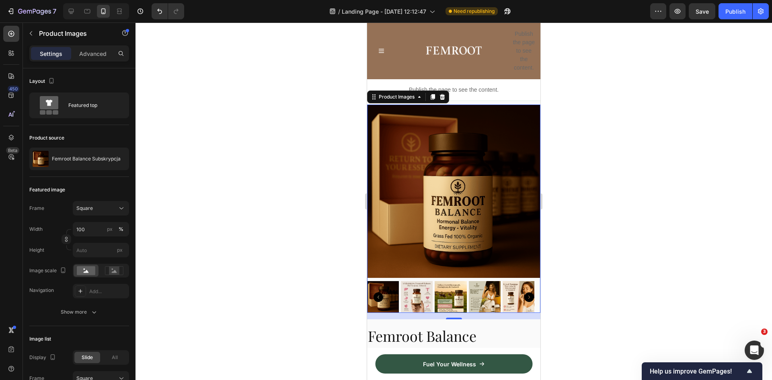
scroll to position [40, 0]
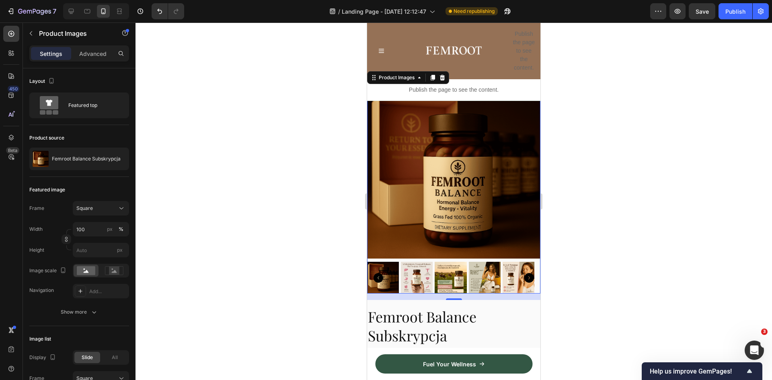
click at [380, 273] on icon "Carousel Back Arrow" at bounding box center [378, 278] width 10 height 10
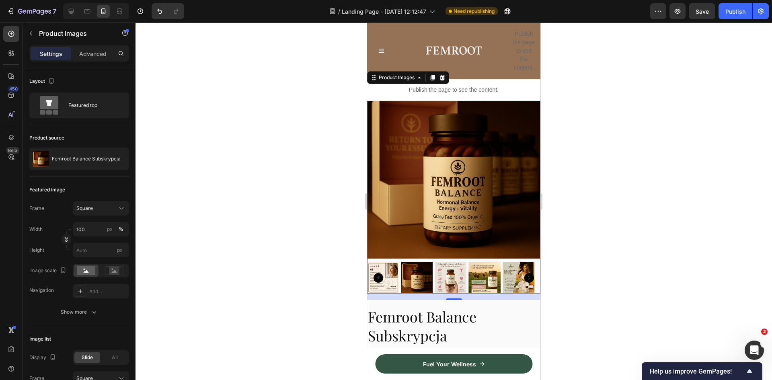
click at [422, 271] on div at bounding box center [417, 278] width 32 height 32
click at [445, 180] on img at bounding box center [453, 171] width 173 height 173
click at [406, 156] on img at bounding box center [453, 171] width 173 height 173
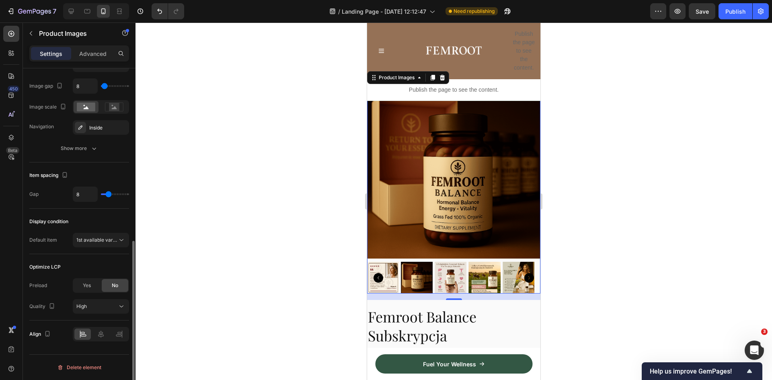
scroll to position [154, 0]
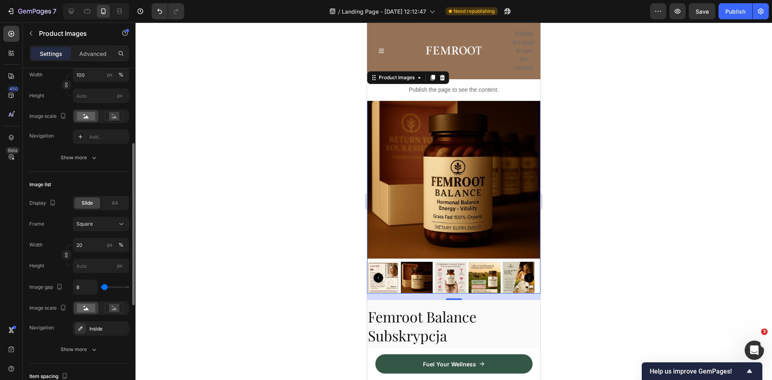
click at [86, 342] on div "Display Slide All Frame Square Width 20 px % Height px Image gap 8 Image scale …" at bounding box center [79, 276] width 100 height 161
click at [86, 347] on div "Show more" at bounding box center [79, 349] width 37 height 8
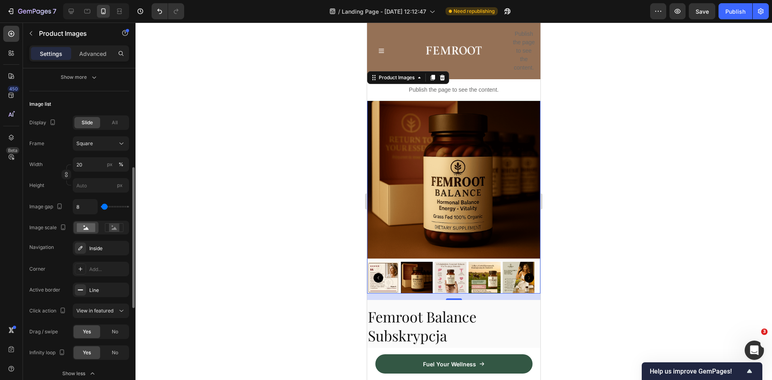
scroll to position [275, 0]
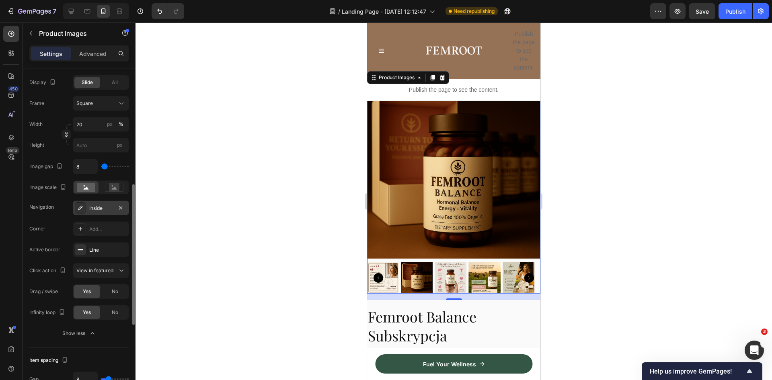
click at [102, 206] on div "Inside" at bounding box center [100, 208] width 23 height 7
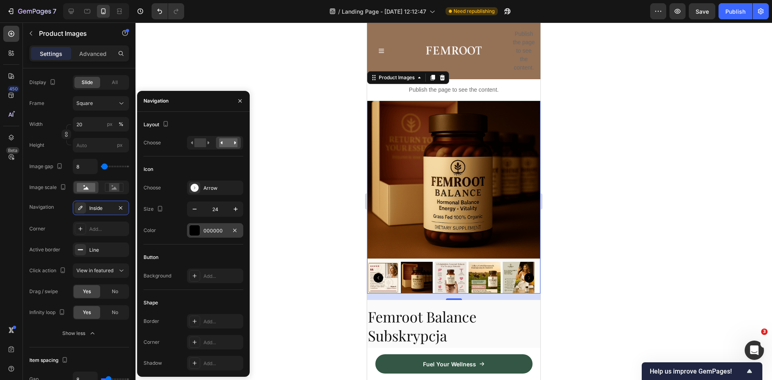
click at [195, 229] on div at bounding box center [194, 230] width 10 height 10
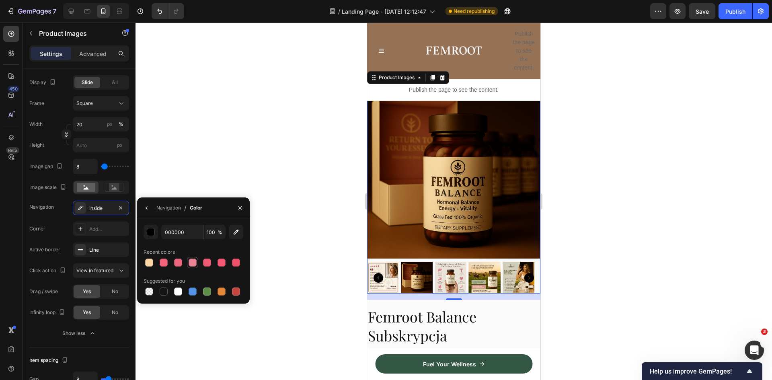
click at [194, 260] on div at bounding box center [193, 263] width 8 height 8
click at [180, 230] on input "EA8596" at bounding box center [182, 232] width 42 height 14
paste input "#e8a0b8"
type input "#e8a0b8"
click at [268, 199] on div at bounding box center [453, 201] width 636 height 357
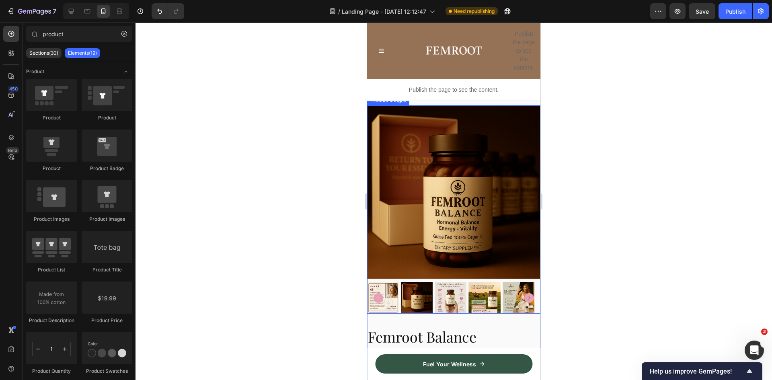
scroll to position [40, 0]
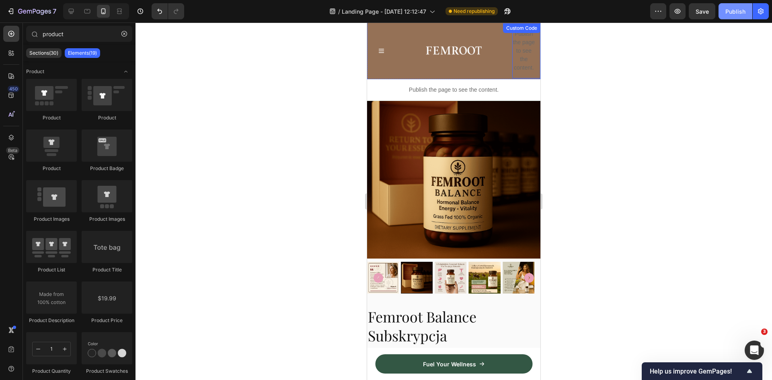
click at [732, 9] on div "Publish" at bounding box center [735, 11] width 20 height 8
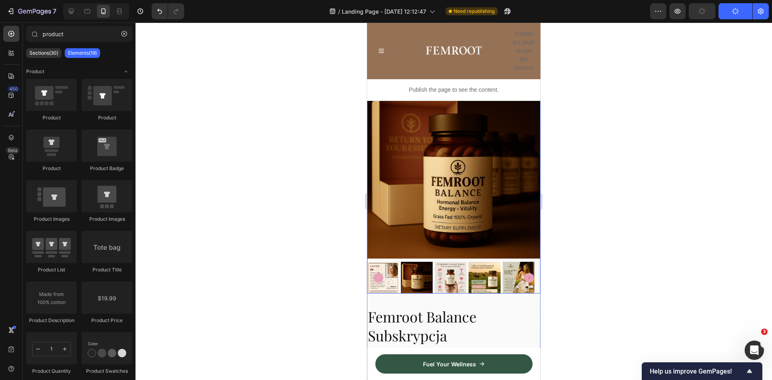
click at [424, 147] on img at bounding box center [453, 171] width 173 height 173
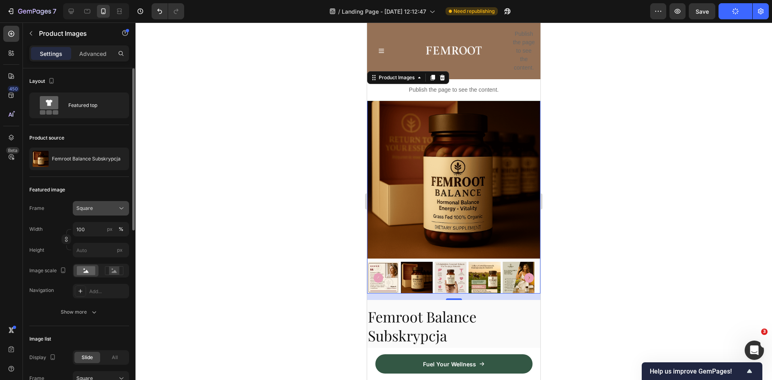
click at [100, 210] on div "Square" at bounding box center [95, 208] width 39 height 7
click at [89, 243] on span "Vertical" at bounding box center [84, 243] width 17 height 8
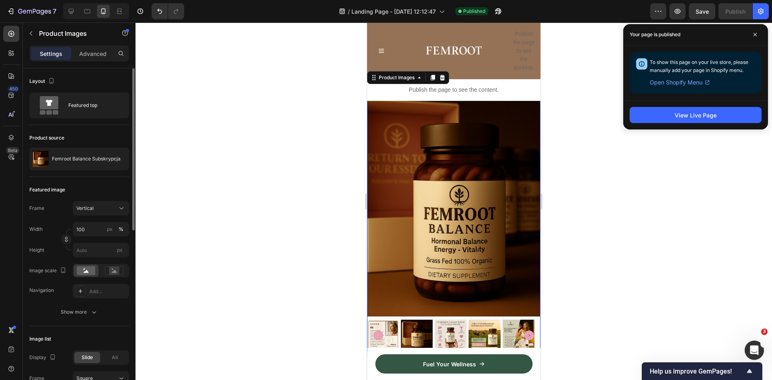
click at [761, 35] on div "Your page is published" at bounding box center [695, 34] width 145 height 21
click at [756, 32] on span at bounding box center [755, 34] width 13 height 13
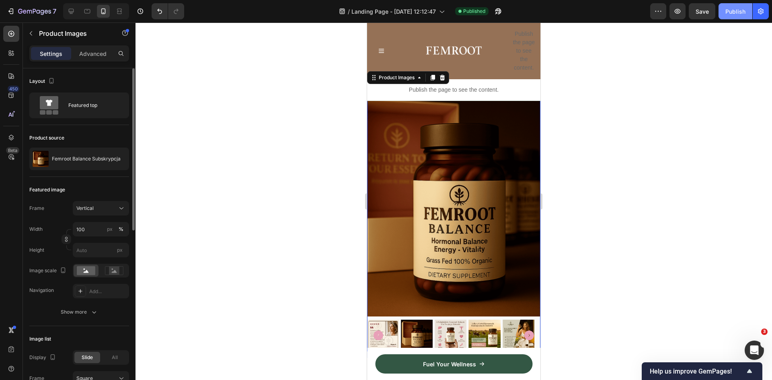
click at [737, 12] on div "Publish" at bounding box center [735, 11] width 20 height 8
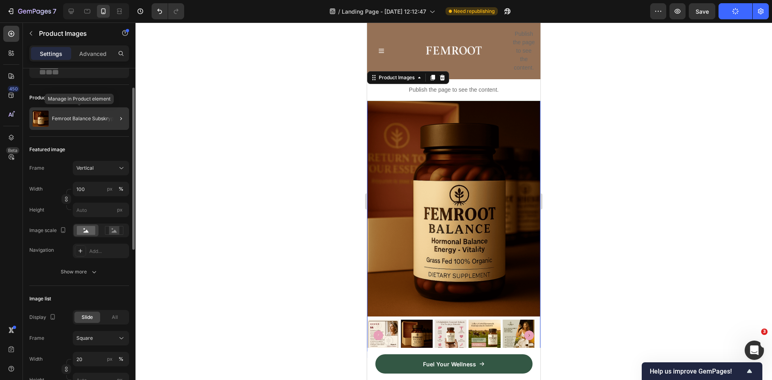
click at [86, 116] on p "Femroot Balance Subskrypcja" at bounding box center [86, 119] width 69 height 6
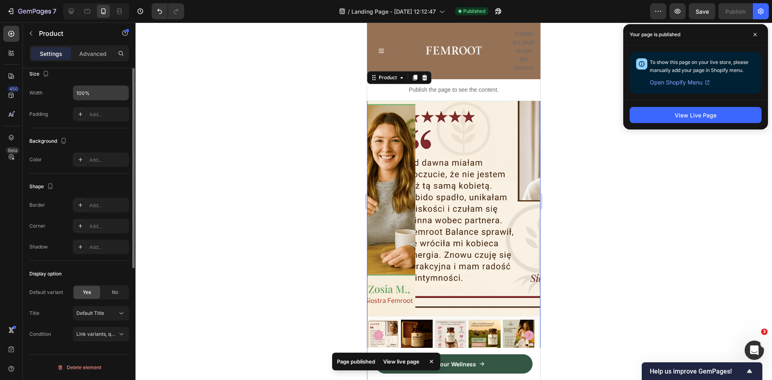
scroll to position [0, 0]
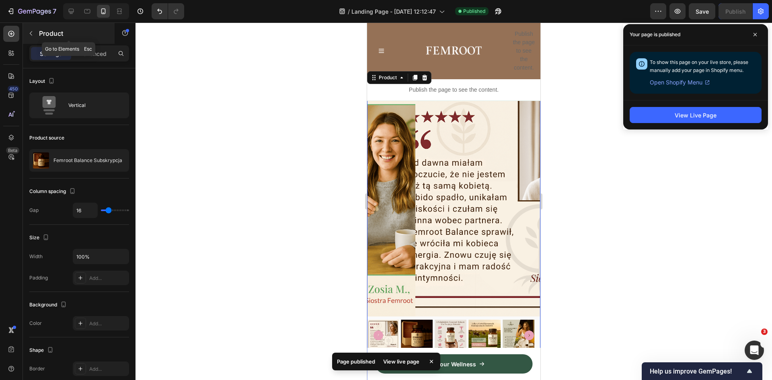
click at [33, 36] on icon "button" at bounding box center [31, 33] width 6 height 6
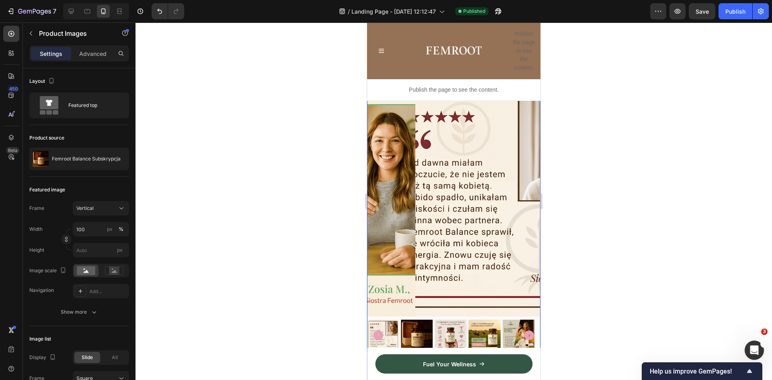
click at [429, 140] on img at bounding box center [501, 200] width 173 height 231
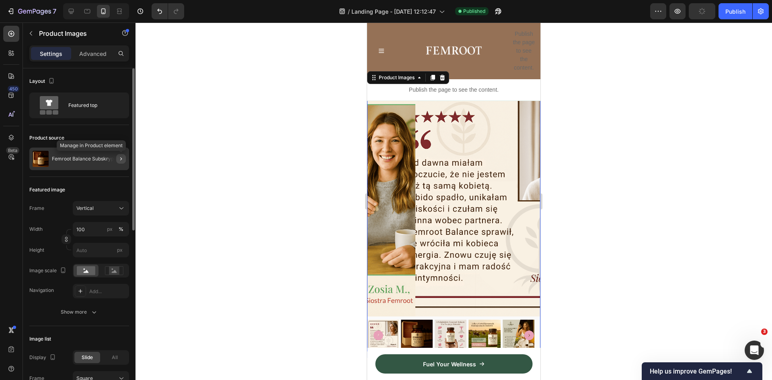
click at [121, 154] on button "button" at bounding box center [121, 159] width 10 height 10
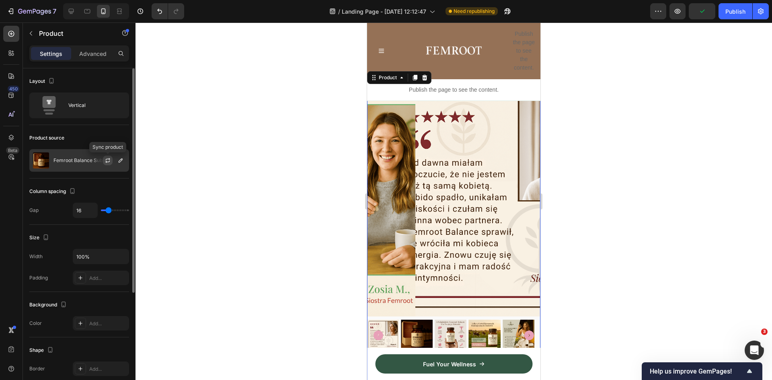
click at [108, 159] on icon "button" at bounding box center [108, 159] width 4 height 2
click at [415, 320] on img at bounding box center [417, 336] width 32 height 32
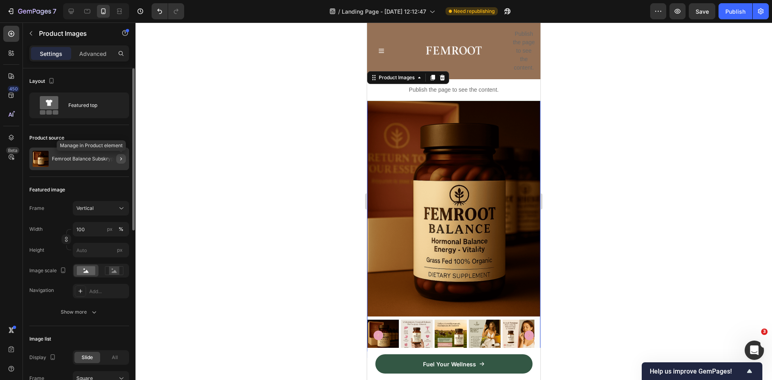
click at [124, 158] on button "button" at bounding box center [121, 159] width 10 height 10
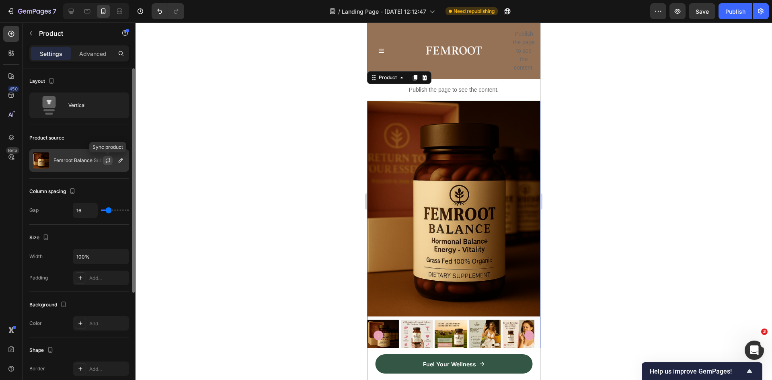
click at [108, 160] on icon "button" at bounding box center [108, 160] width 6 height 6
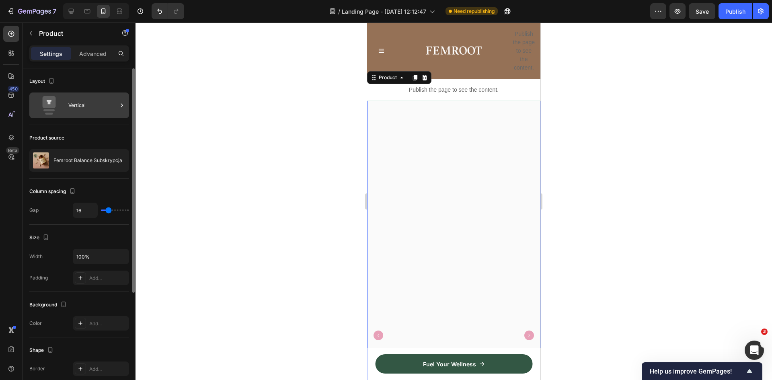
click at [73, 105] on div "Vertical" at bounding box center [92, 105] width 49 height 18
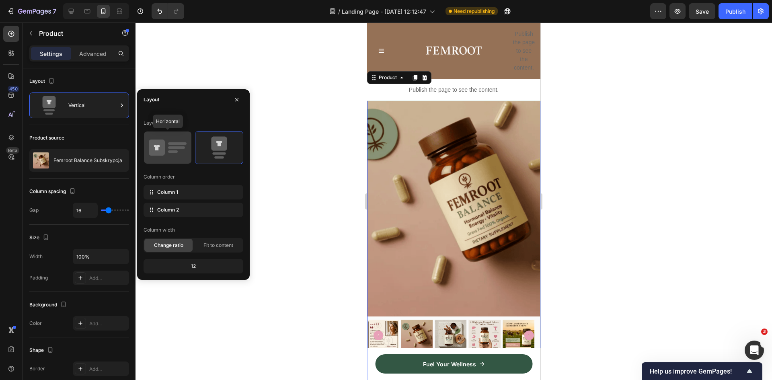
click at [175, 151] on rect at bounding box center [173, 151] width 10 height 2
type input "32"
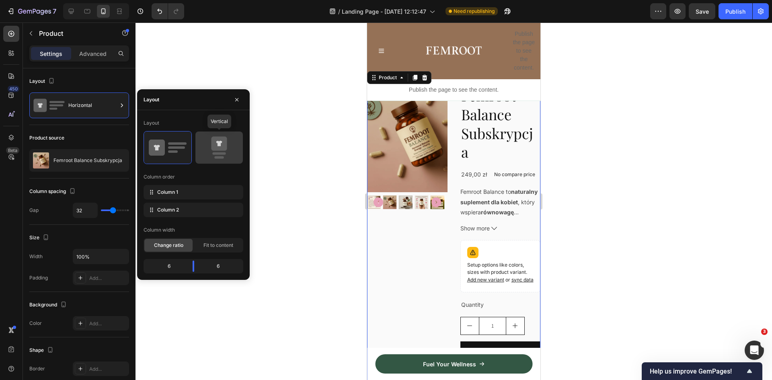
click at [220, 146] on icon at bounding box center [219, 144] width 6 height 6
type input "16"
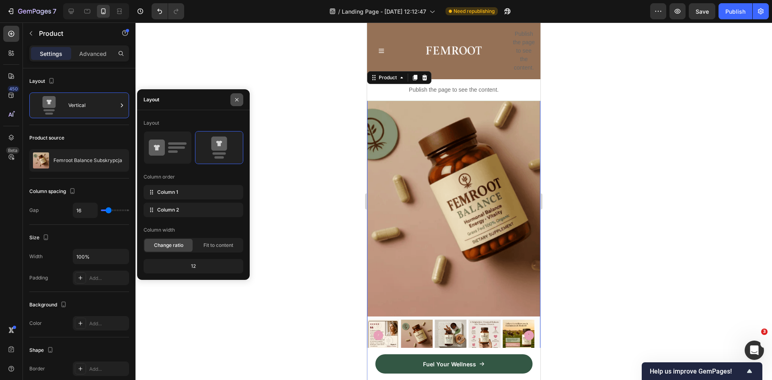
click at [233, 98] on button "button" at bounding box center [236, 99] width 13 height 13
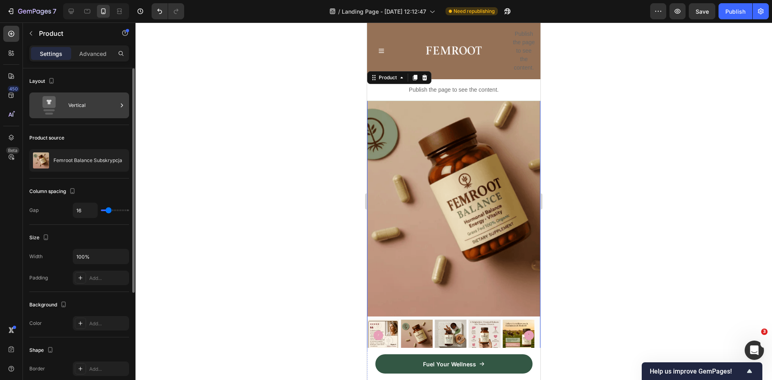
click at [87, 113] on div "Vertical" at bounding box center [92, 105] width 49 height 18
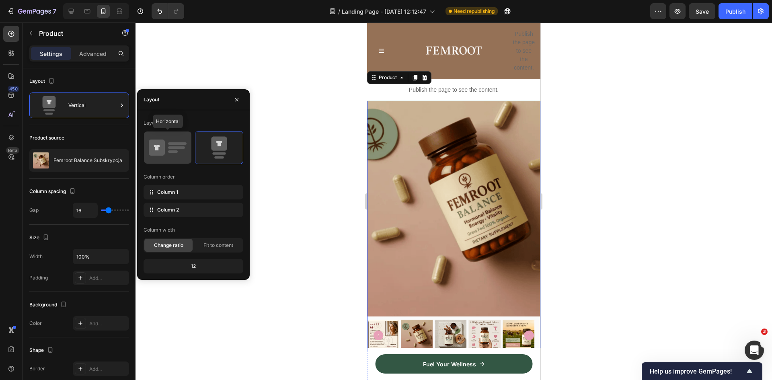
click at [170, 145] on icon at bounding box center [168, 147] width 38 height 23
type input "32"
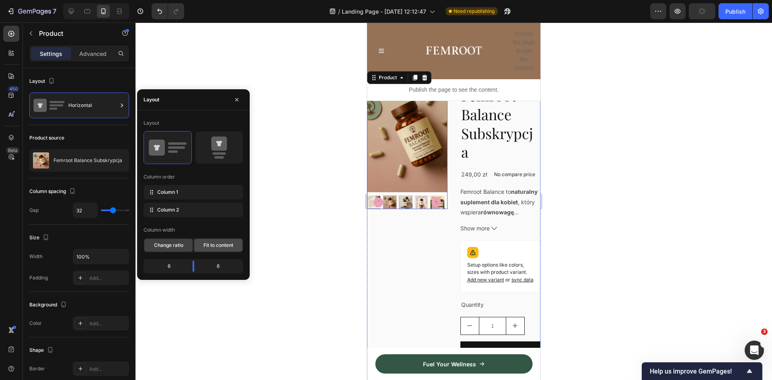
click at [224, 239] on div "Fit to content" at bounding box center [218, 245] width 48 height 13
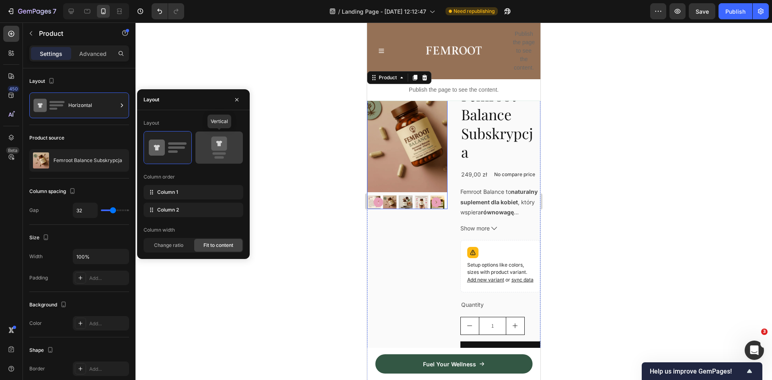
click at [220, 145] on icon at bounding box center [219, 144] width 6 height 6
type input "16"
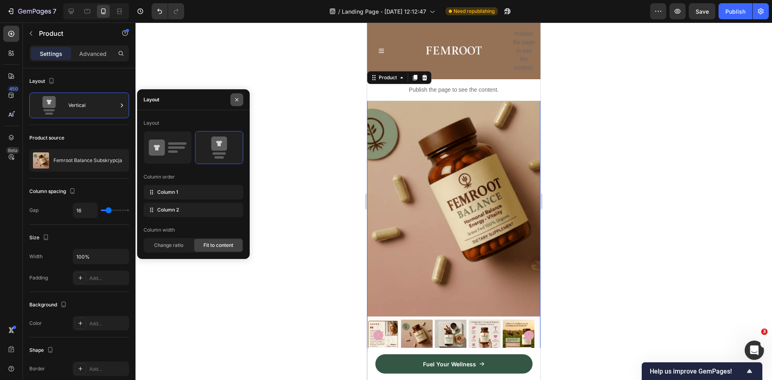
click at [237, 95] on button "button" at bounding box center [236, 99] width 13 height 13
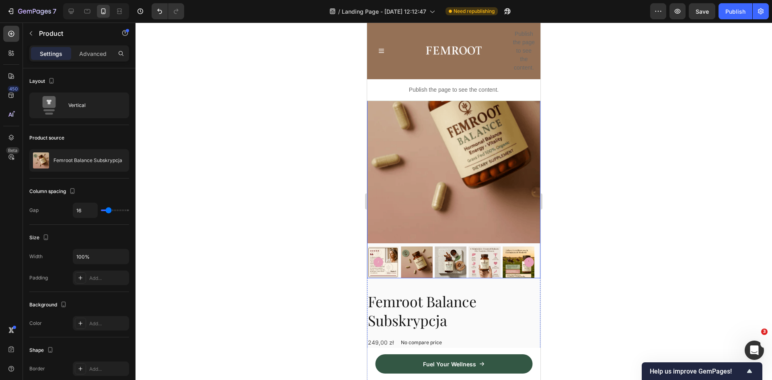
scroll to position [40, 0]
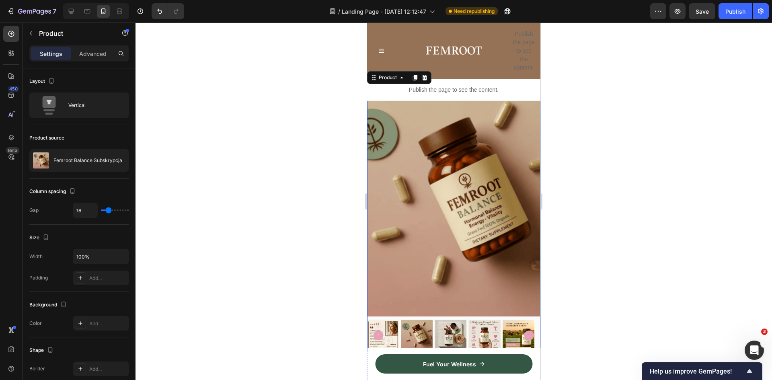
click at [533, 186] on img at bounding box center [453, 200] width 173 height 231
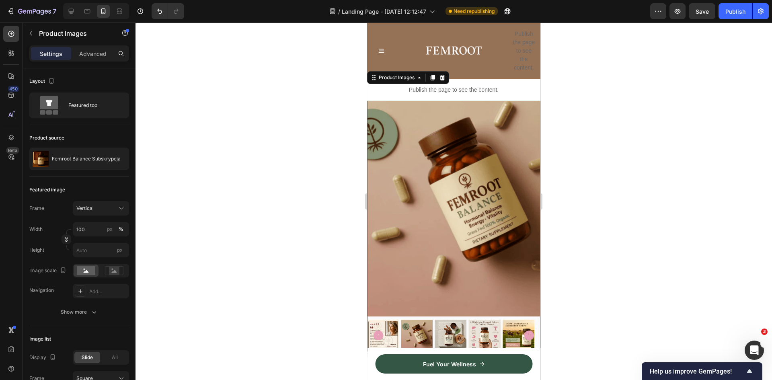
click at [518, 195] on img at bounding box center [453, 200] width 173 height 231
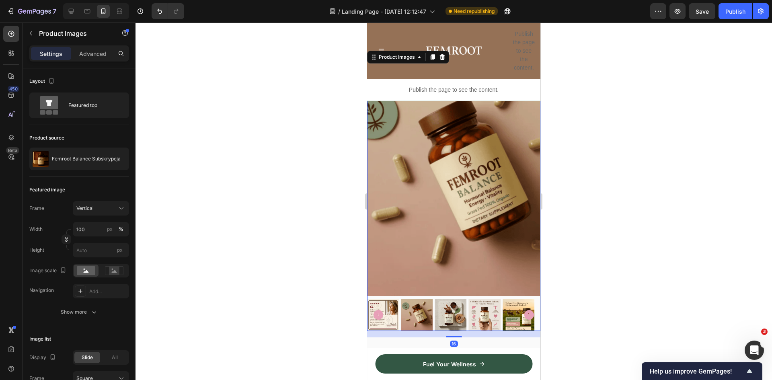
scroll to position [80, 0]
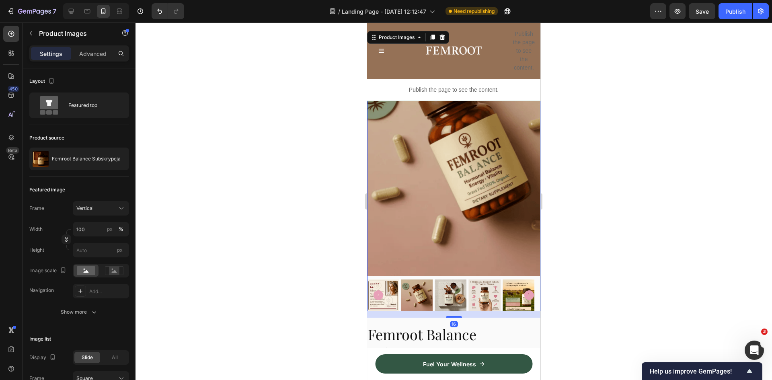
click at [449, 283] on img at bounding box center [451, 295] width 32 height 32
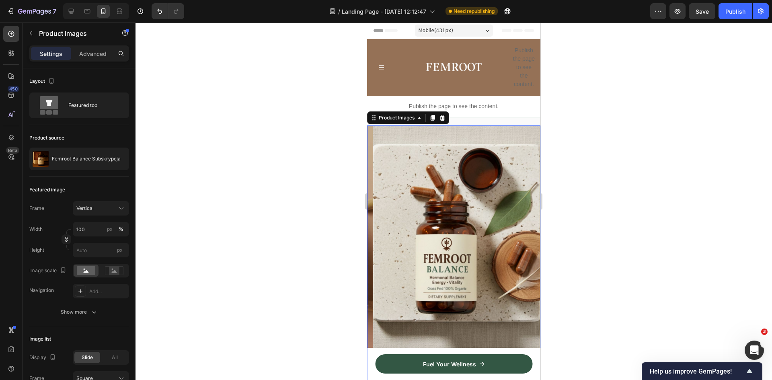
scroll to position [40, 0]
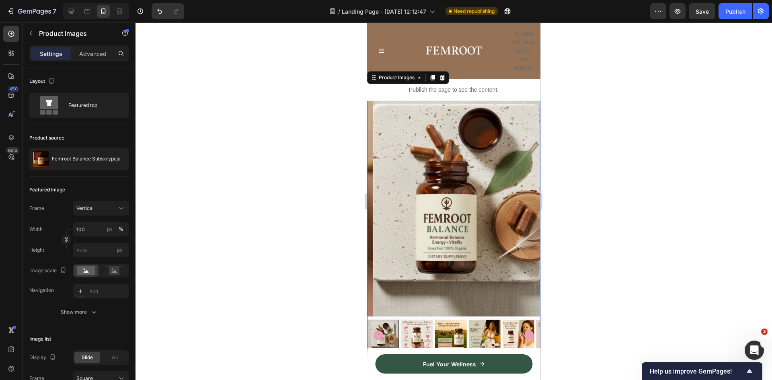
click at [416, 329] on img at bounding box center [417, 336] width 32 height 32
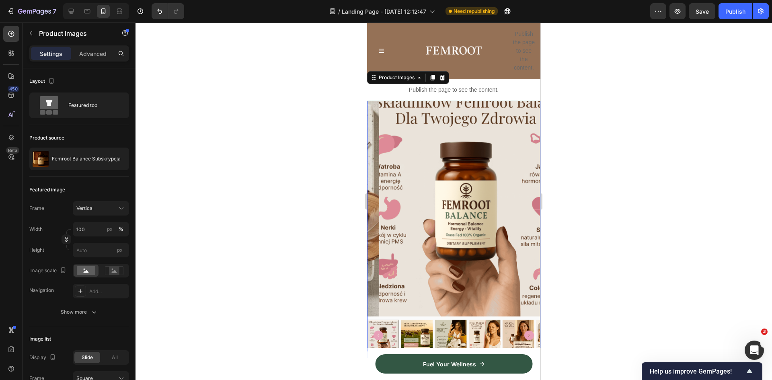
click at [449, 323] on img at bounding box center [451, 336] width 32 height 32
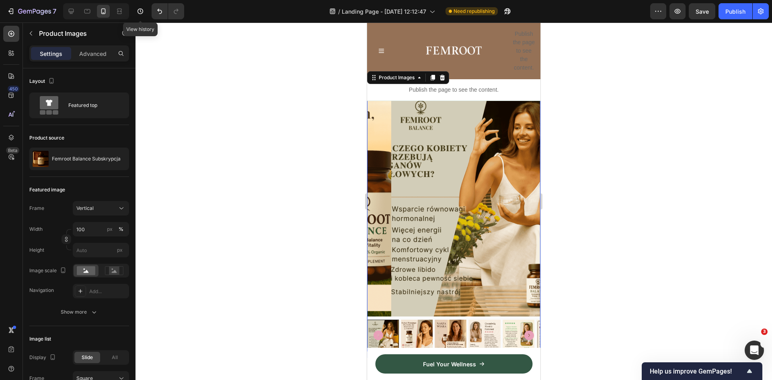
click at [150, 11] on div at bounding box center [166, 11] width 36 height 16
click at [157, 10] on icon "Undo/Redo" at bounding box center [160, 11] width 8 height 8
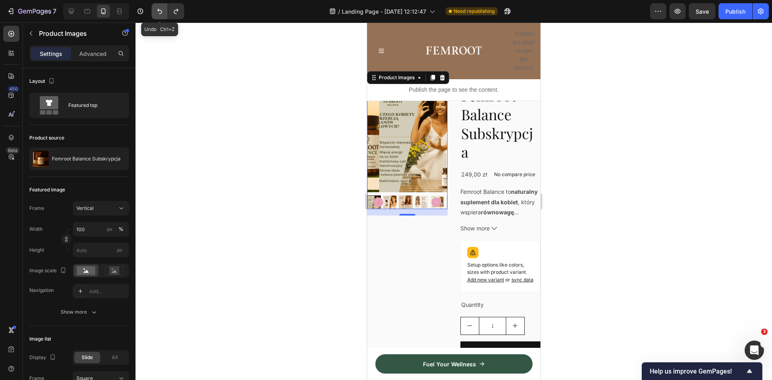
click at [157, 10] on icon "Undo/Redo" at bounding box center [160, 11] width 8 height 8
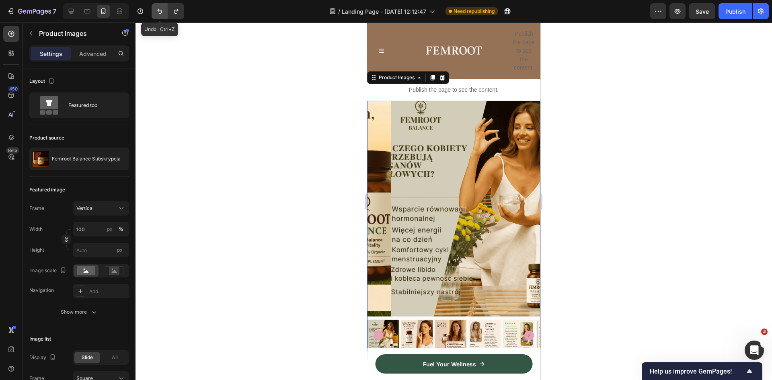
click at [157, 10] on icon "Undo/Redo" at bounding box center [160, 11] width 8 height 8
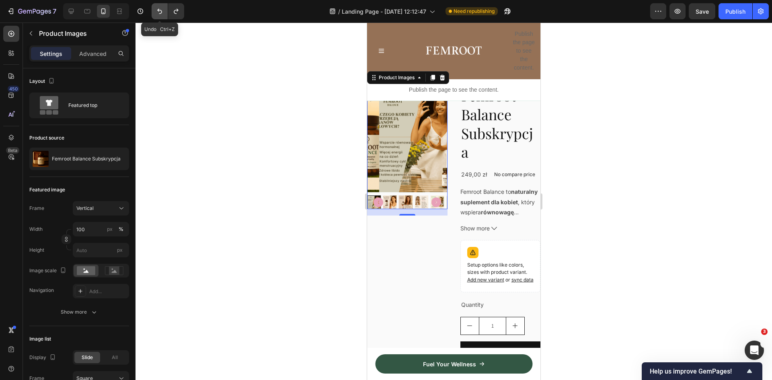
click at [157, 10] on icon "Undo/Redo" at bounding box center [160, 11] width 8 height 8
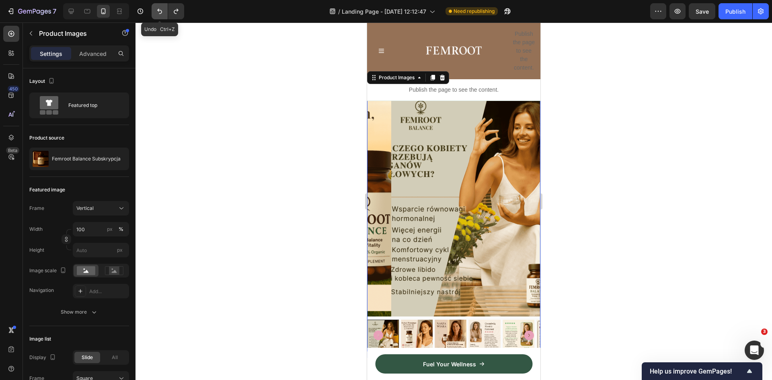
click at [157, 10] on icon "Undo/Redo" at bounding box center [160, 11] width 8 height 8
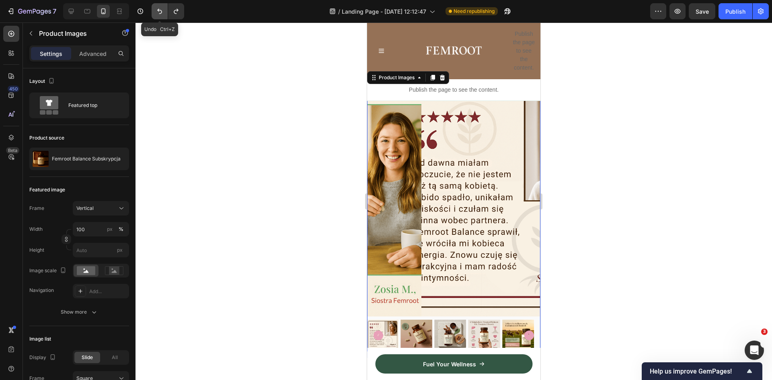
click at [157, 10] on icon "Undo/Redo" at bounding box center [160, 11] width 8 height 8
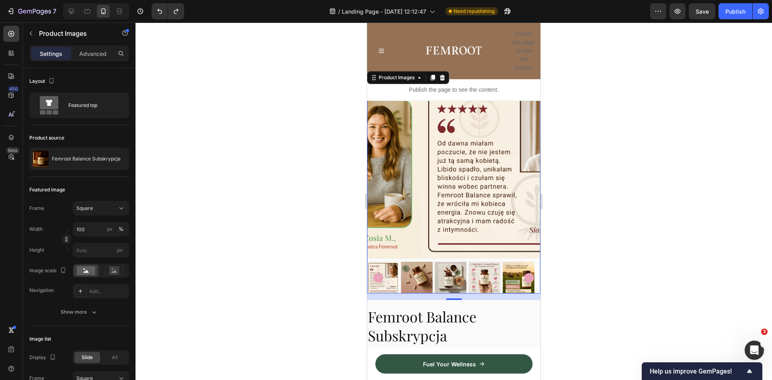
click at [382, 273] on icon "Carousel Back Arrow" at bounding box center [378, 278] width 10 height 10
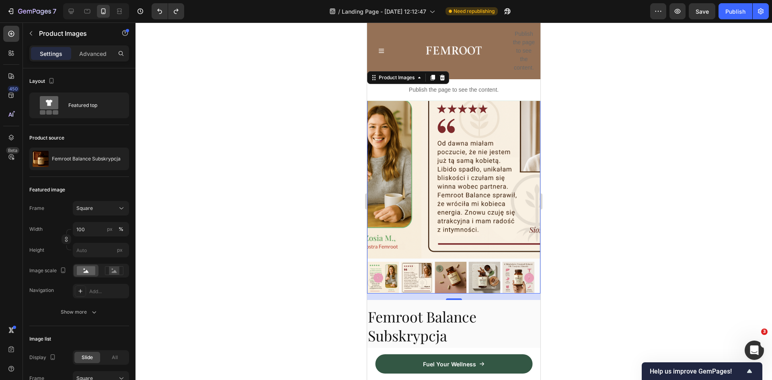
click at [447, 267] on img at bounding box center [451, 278] width 32 height 32
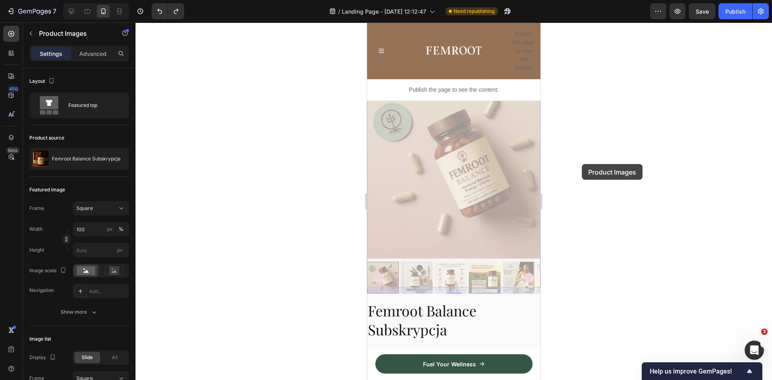
click at [596, 159] on div at bounding box center [453, 201] width 636 height 357
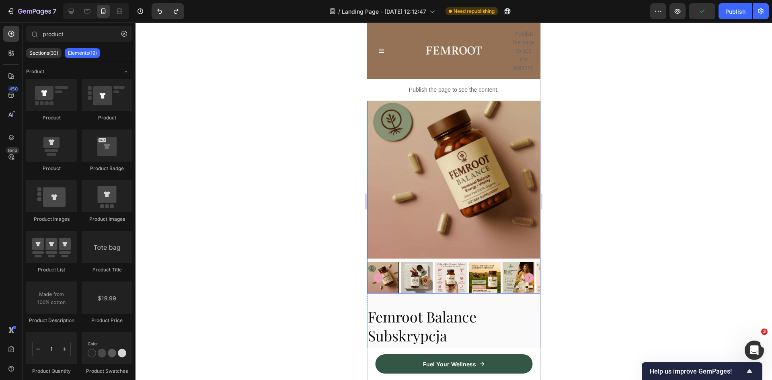
click at [514, 185] on img at bounding box center [453, 171] width 173 height 173
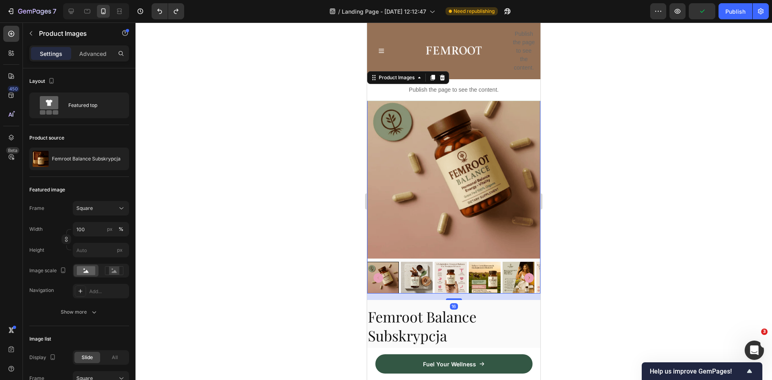
click at [525, 273] on icon "Carousel Next Arrow" at bounding box center [529, 278] width 10 height 10
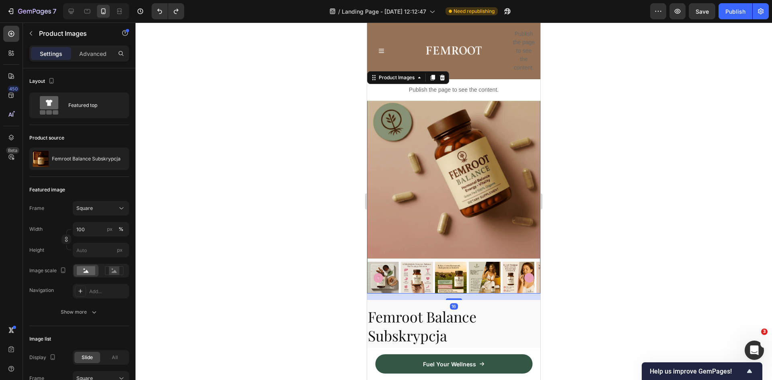
click at [417, 265] on img at bounding box center [417, 278] width 32 height 32
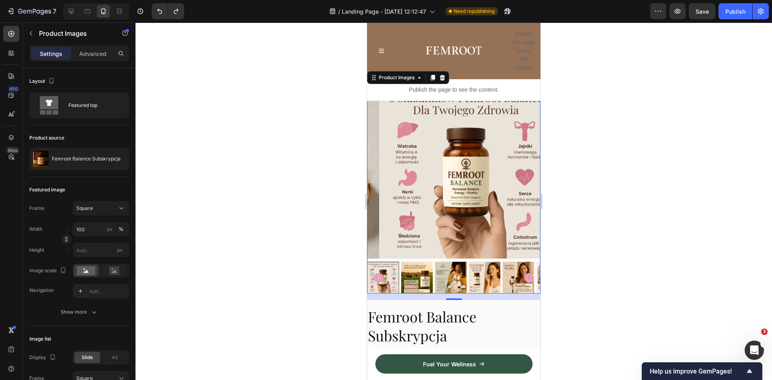
click at [378, 273] on icon "Carousel Back Arrow" at bounding box center [378, 278] width 10 height 10
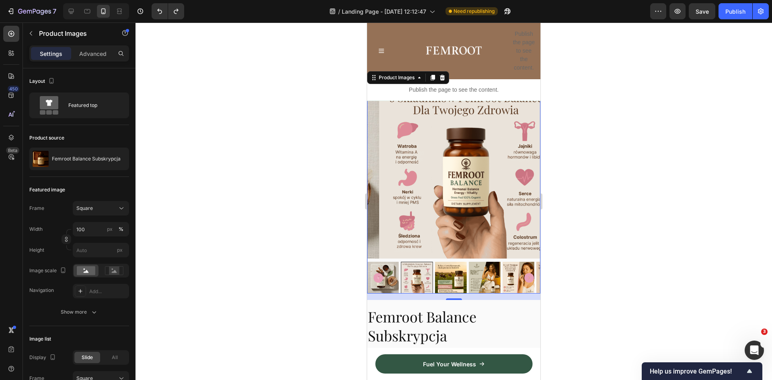
click at [378, 273] on icon "Carousel Back Arrow" at bounding box center [378, 278] width 10 height 10
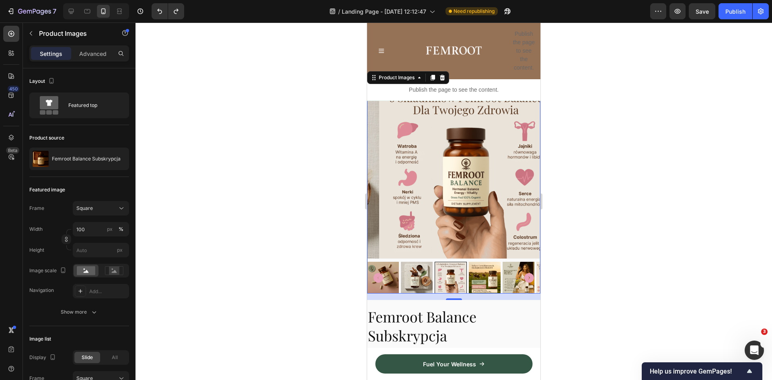
click at [417, 271] on img at bounding box center [417, 278] width 32 height 32
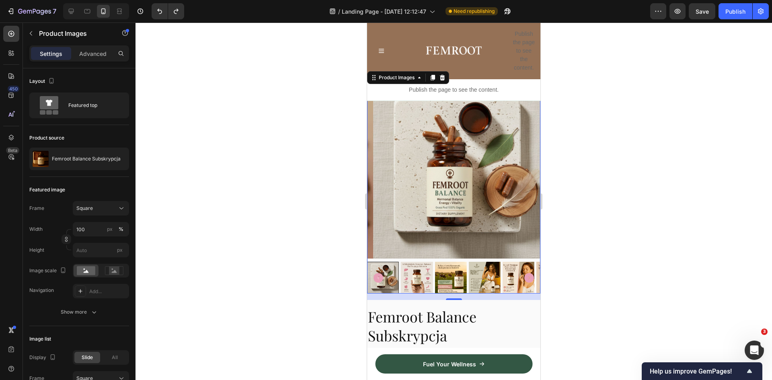
click at [380, 273] on icon "Carousel Back Arrow" at bounding box center [378, 278] width 10 height 10
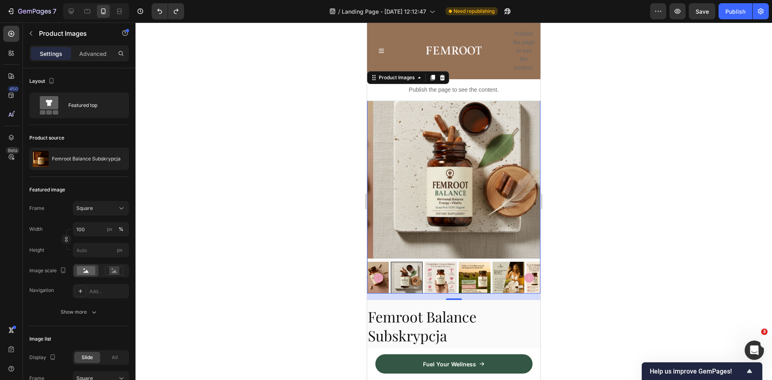
click at [380, 273] on icon "Carousel Back Arrow" at bounding box center [378, 278] width 10 height 10
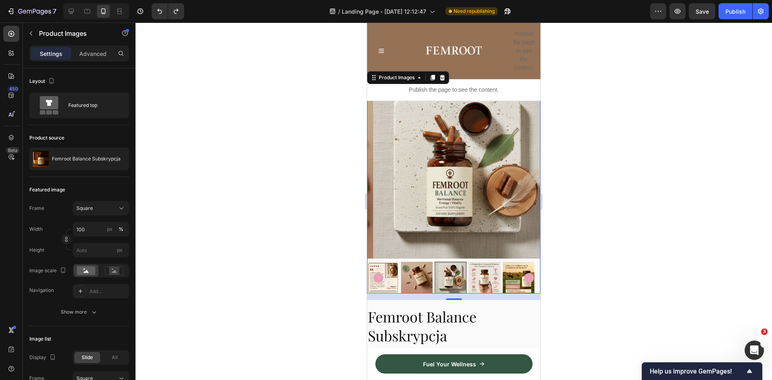
click at [418, 271] on img at bounding box center [417, 278] width 32 height 32
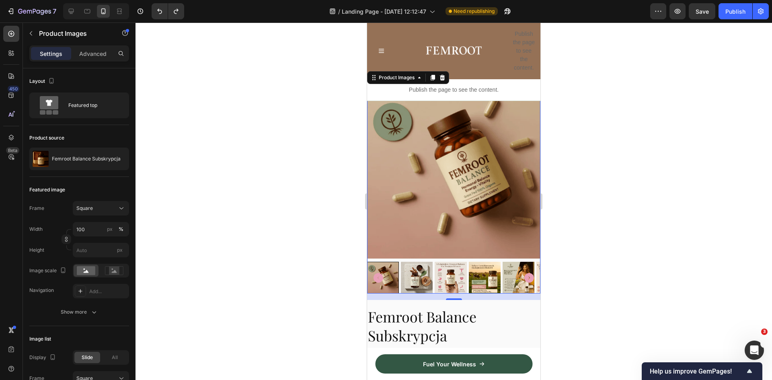
click at [620, 54] on div at bounding box center [453, 201] width 636 height 357
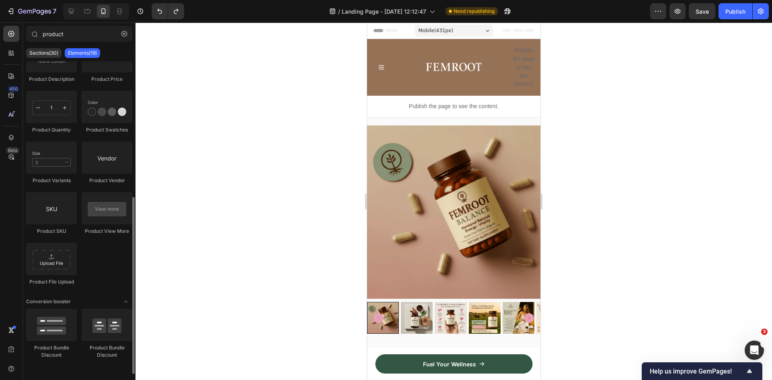
scroll to position [0, 0]
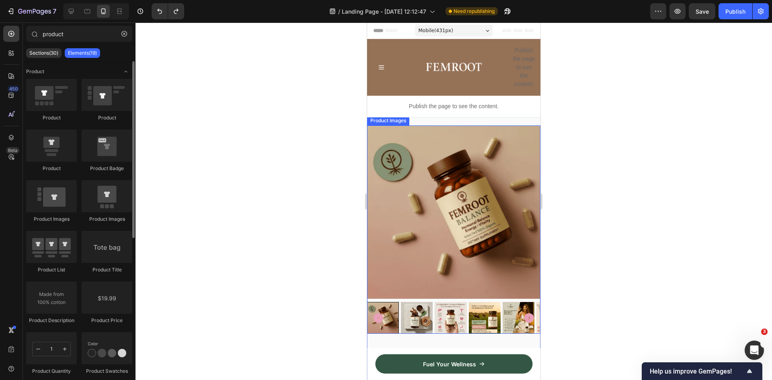
click at [412, 135] on img at bounding box center [453, 211] width 173 height 173
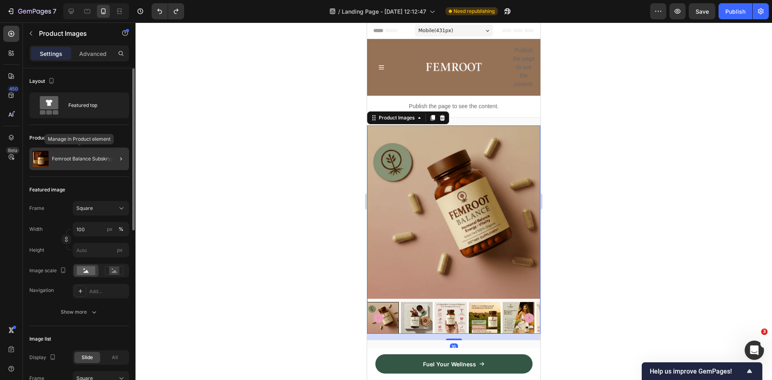
click at [94, 158] on p "Femroot Balance Subskrypcja" at bounding box center [86, 159] width 69 height 6
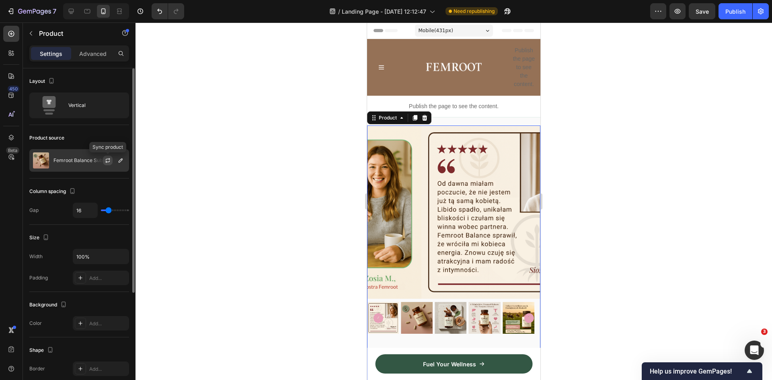
click at [108, 159] on icon "button" at bounding box center [108, 159] width 4 height 2
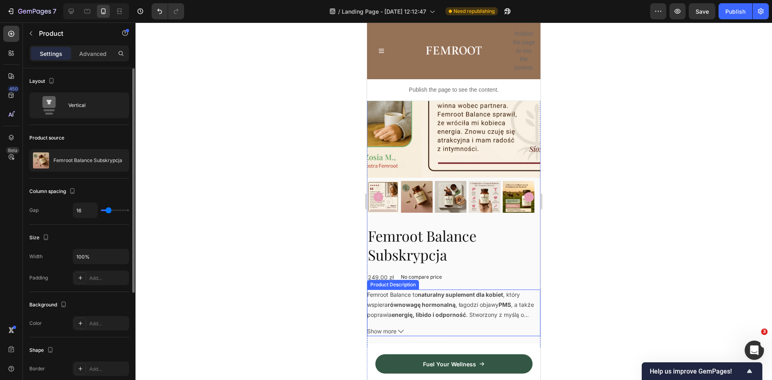
scroll to position [121, 0]
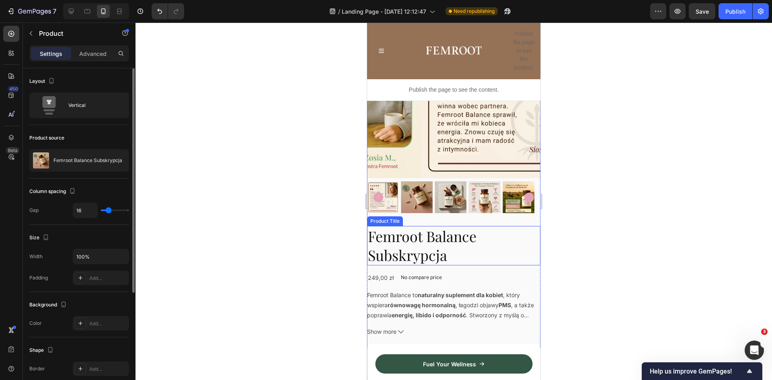
click at [455, 226] on h2 "Femroot Balance Subskrypcja" at bounding box center [453, 245] width 173 height 39
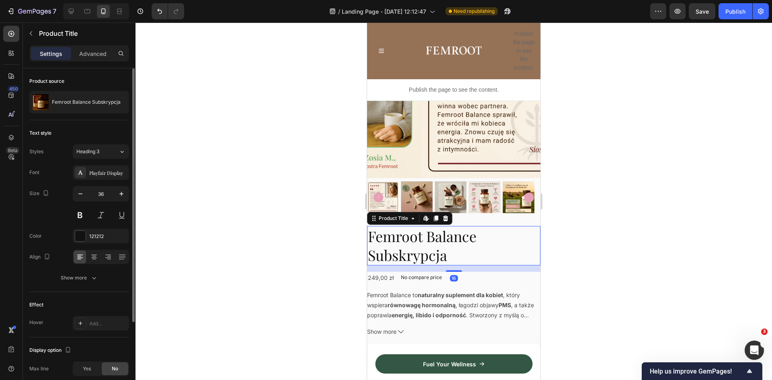
click at [421, 244] on h2 "Femroot Balance Subskrypcja" at bounding box center [453, 245] width 173 height 39
click at [426, 235] on h2 "Femroot Balance Subskrypcja" at bounding box center [453, 245] width 173 height 39
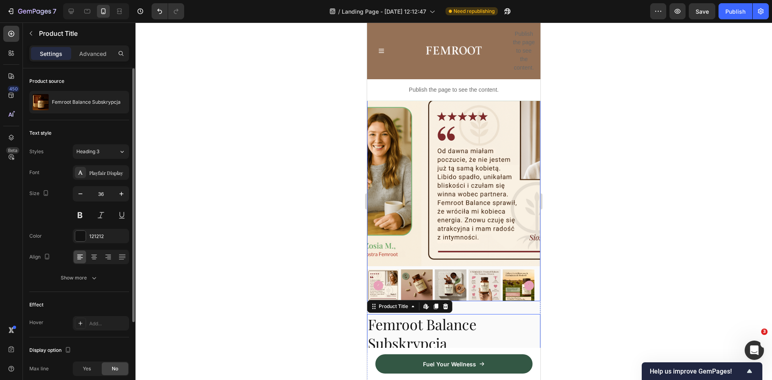
scroll to position [80, 0]
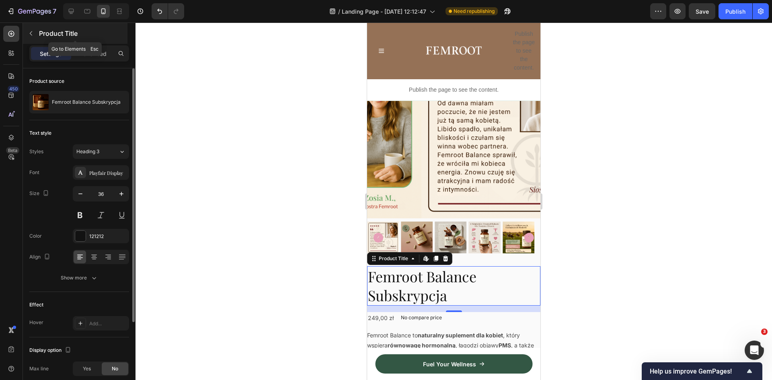
click at [32, 33] on icon "button" at bounding box center [31, 33] width 6 height 6
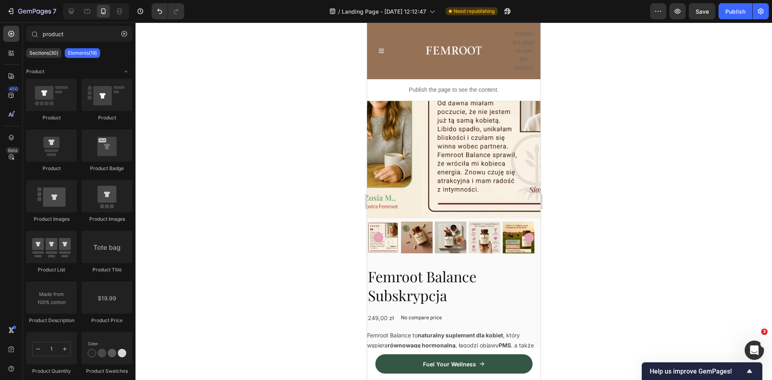
click at [32, 33] on icon at bounding box center [35, 35] width 6 height 6
drag, startPoint x: 124, startPoint y: 35, endPoint x: 88, endPoint y: 37, distance: 36.6
click at [124, 35] on icon "button" at bounding box center [124, 34] width 6 height 6
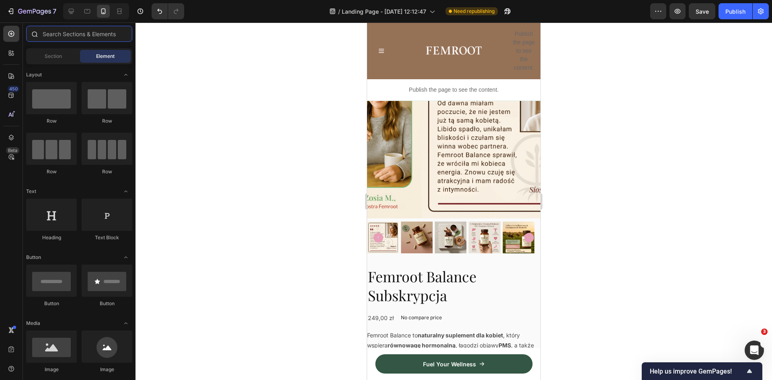
click at [79, 34] on input "text" at bounding box center [79, 34] width 106 height 16
drag, startPoint x: 426, startPoint y: 251, endPoint x: 432, endPoint y: 265, distance: 15.5
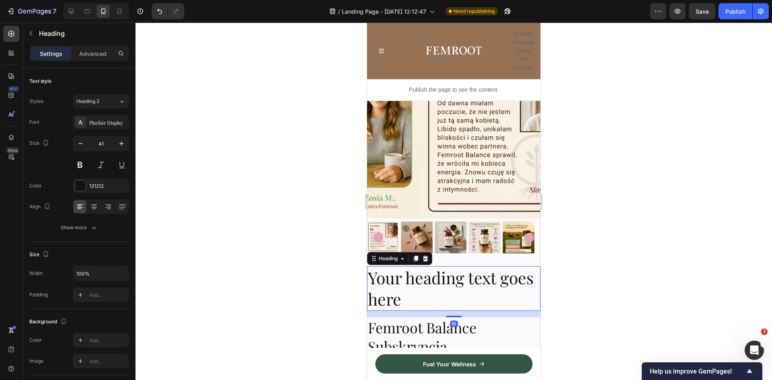
click at [425, 283] on h2 "Your heading text goes here" at bounding box center [453, 288] width 173 height 45
click at [425, 283] on p "Your heading text goes here" at bounding box center [454, 288] width 172 height 43
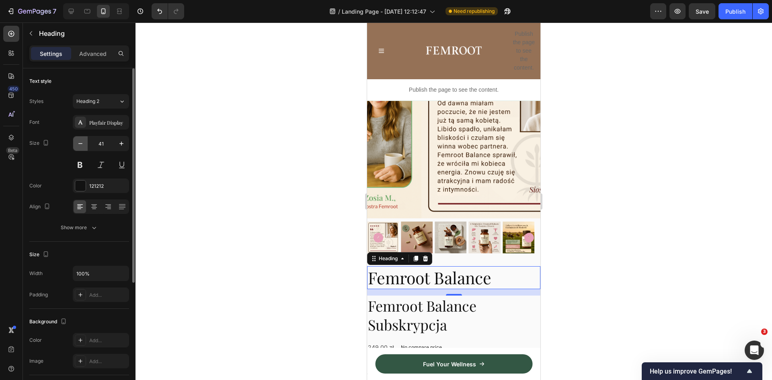
click at [79, 144] on icon "button" at bounding box center [80, 144] width 8 height 8
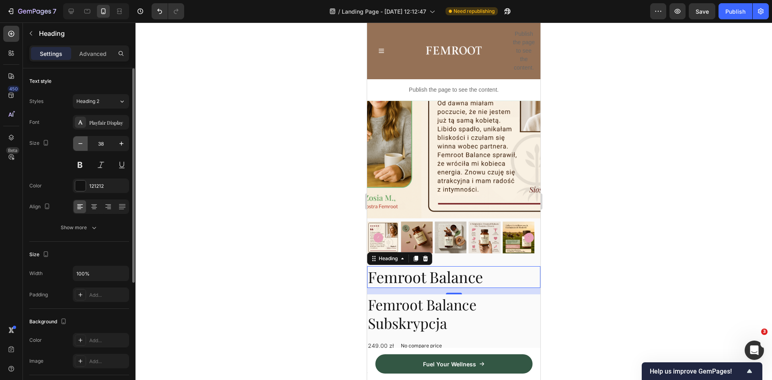
click at [79, 144] on icon "button" at bounding box center [80, 144] width 8 height 8
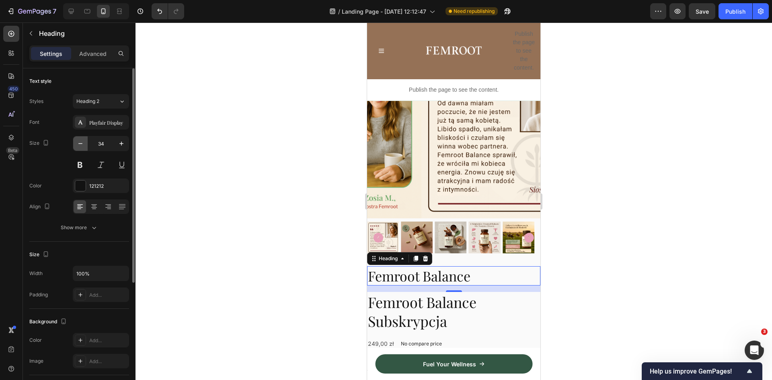
click at [79, 144] on icon "button" at bounding box center [80, 144] width 8 height 8
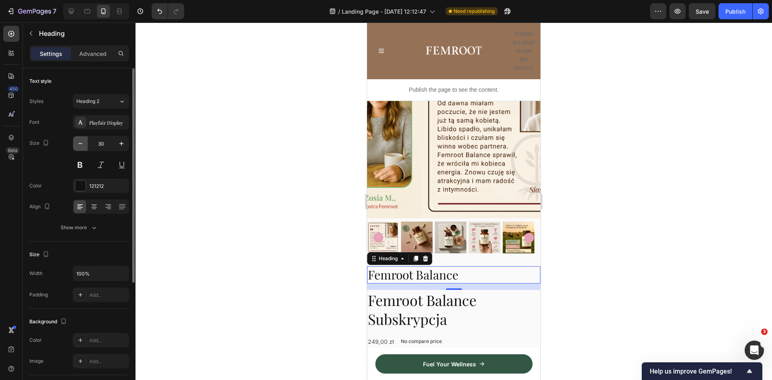
type input "29"
click at [458, 303] on h2 "Femroot Balance Subskrypcja" at bounding box center [453, 308] width 173 height 39
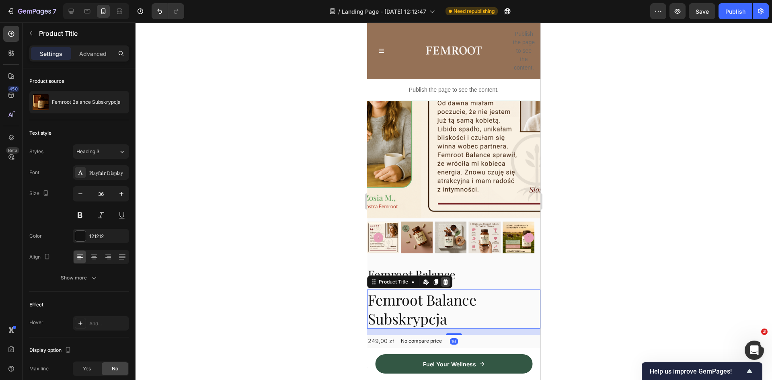
click at [447, 279] on icon at bounding box center [445, 282] width 5 height 6
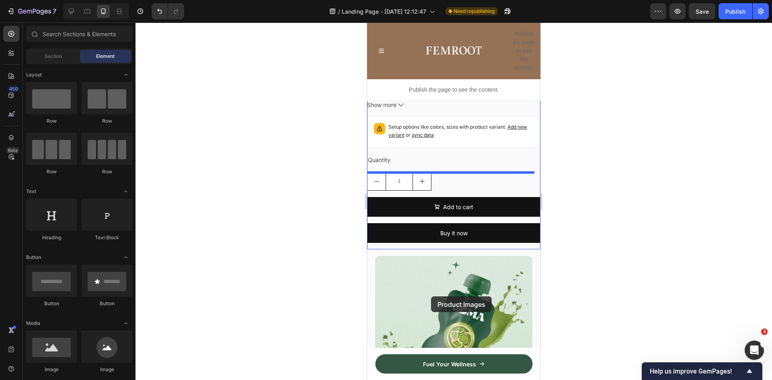
scroll to position [322, 0]
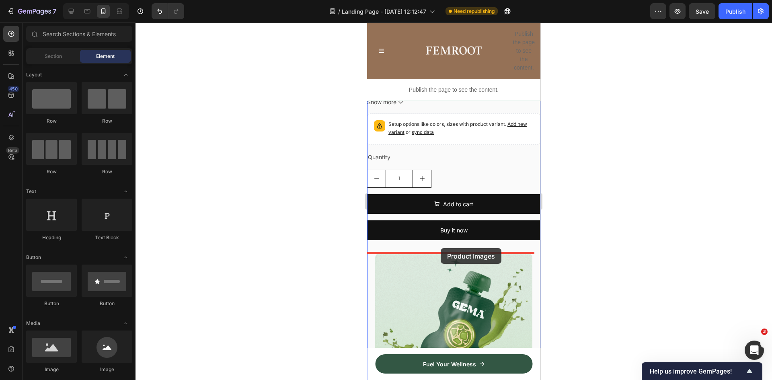
drag, startPoint x: 439, startPoint y: 111, endPoint x: 440, endPoint y: 248, distance: 136.7
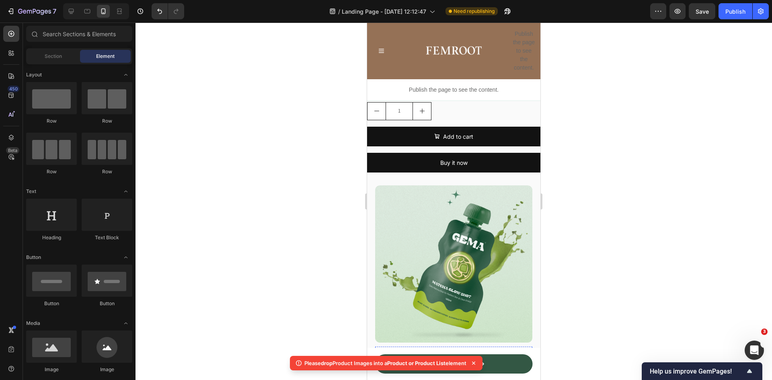
scroll to position [482, 0]
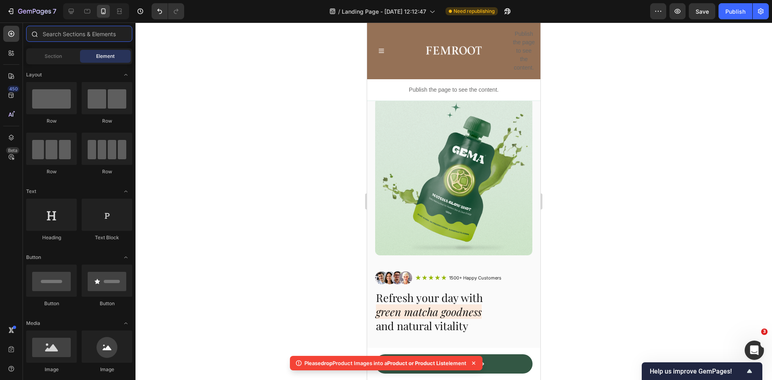
click at [66, 33] on input "text" at bounding box center [79, 34] width 106 height 16
type input "c"
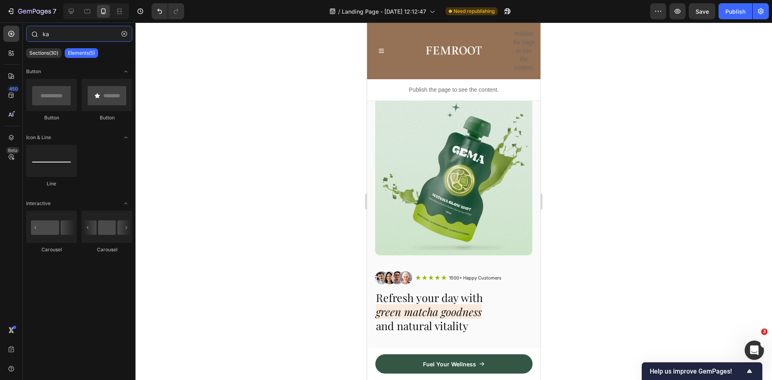
type input "k"
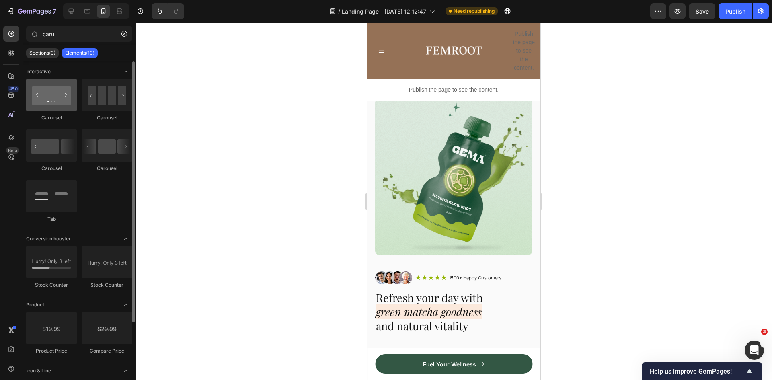
click at [54, 103] on div at bounding box center [51, 95] width 51 height 32
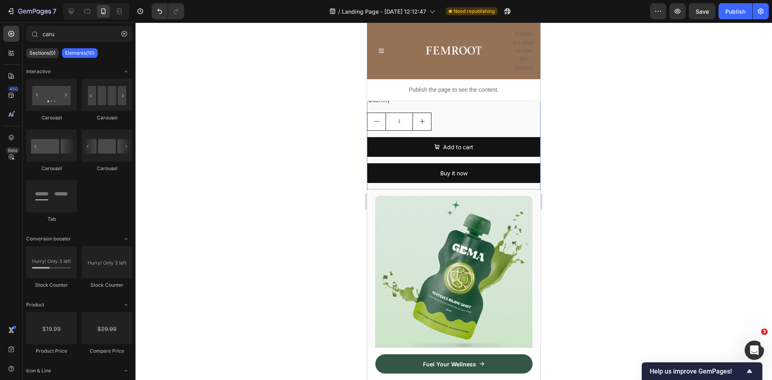
scroll to position [442, 0]
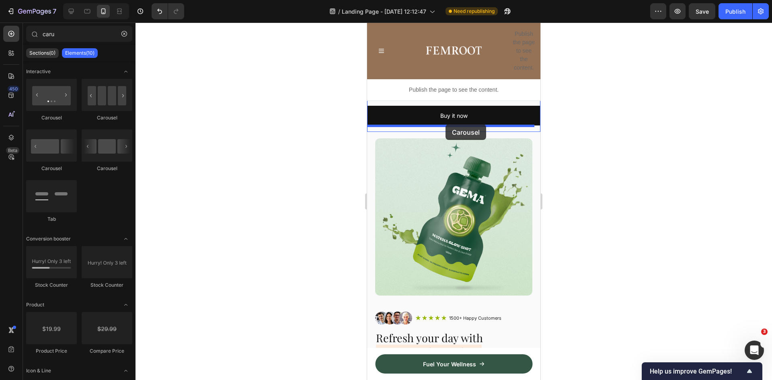
drag, startPoint x: 416, startPoint y: 121, endPoint x: 445, endPoint y: 124, distance: 29.9
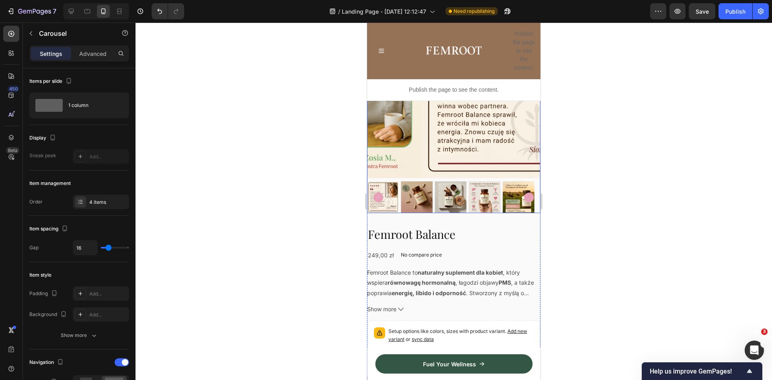
scroll to position [0, 0]
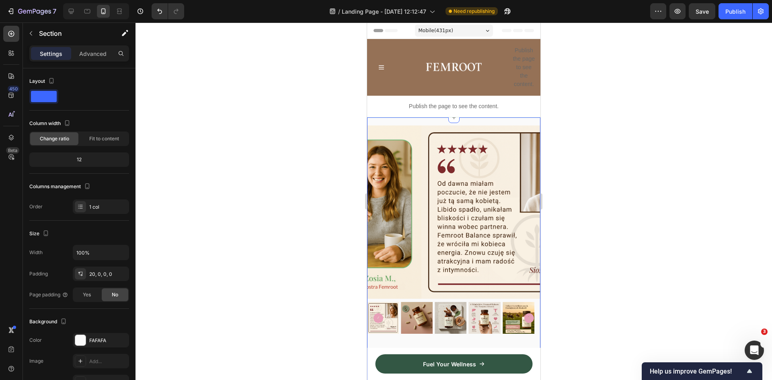
click at [531, 109] on icon at bounding box center [533, 110] width 5 height 6
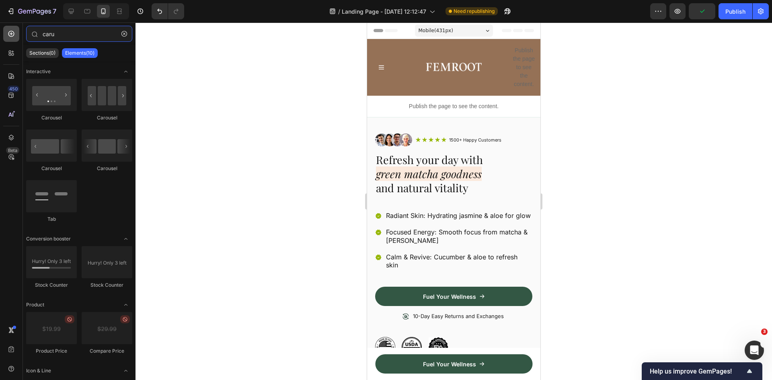
drag, startPoint x: 73, startPoint y: 33, endPoint x: 8, endPoint y: 27, distance: 64.6
click at [8, 27] on div "450 Beta caru Sections(0) Elements(10) We couldn’t find any matches for “caru” …" at bounding box center [67, 201] width 135 height 357
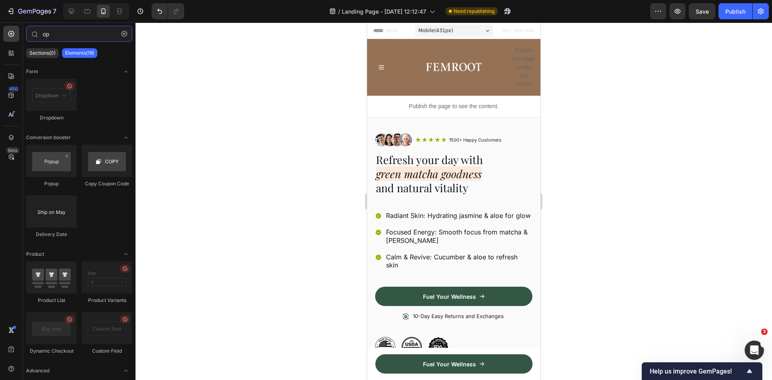
type input "o"
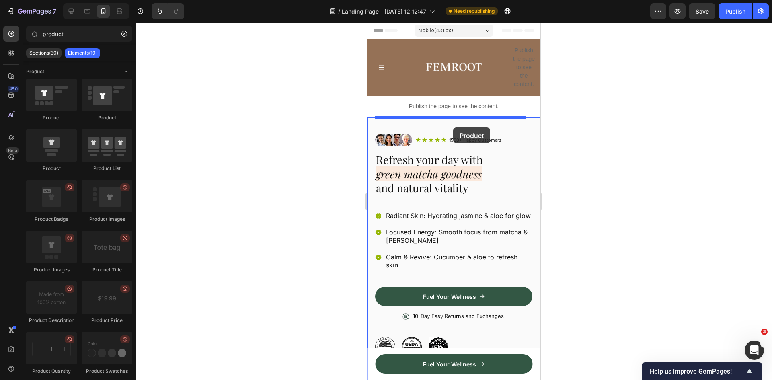
drag, startPoint x: 422, startPoint y: 175, endPoint x: 453, endPoint y: 127, distance: 57.0
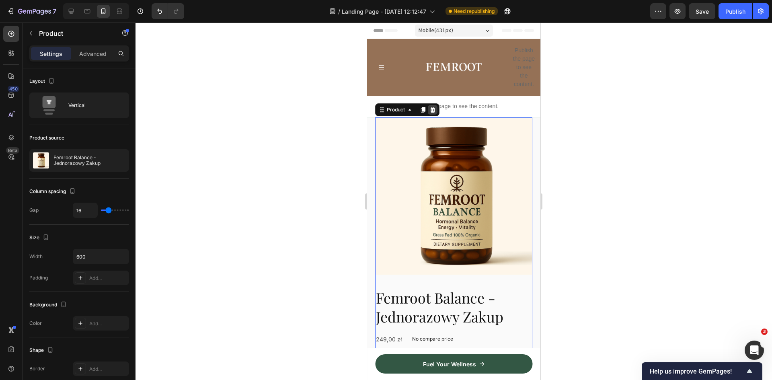
click at [431, 108] on icon at bounding box center [432, 110] width 5 height 6
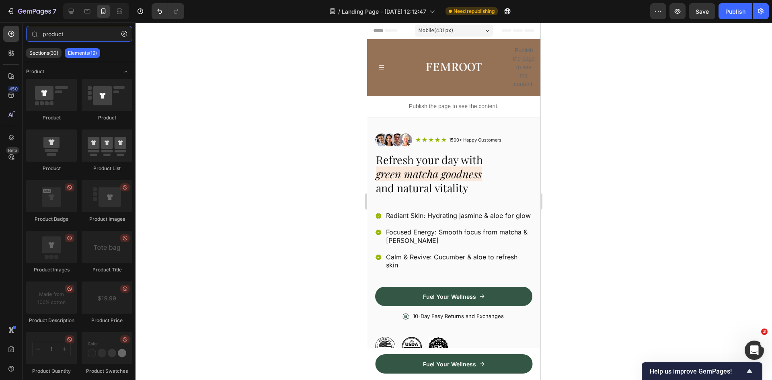
drag, startPoint x: 74, startPoint y: 31, endPoint x: 0, endPoint y: 31, distance: 74.0
click at [0, 31] on div "450 Beta product Sections(30) Elements(19) Product Product Product Product Prod…" at bounding box center [67, 201] width 135 height 357
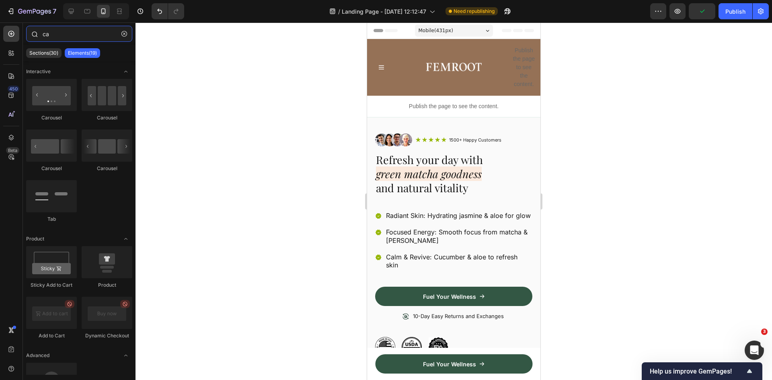
drag, startPoint x: 92, startPoint y: 34, endPoint x: 100, endPoint y: 26, distance: 11.4
click at [1, 29] on div "450 Beta ca Sections(30) Elements(19) Interactive Carousel Carousel Carousel Ca…" at bounding box center [67, 201] width 135 height 357
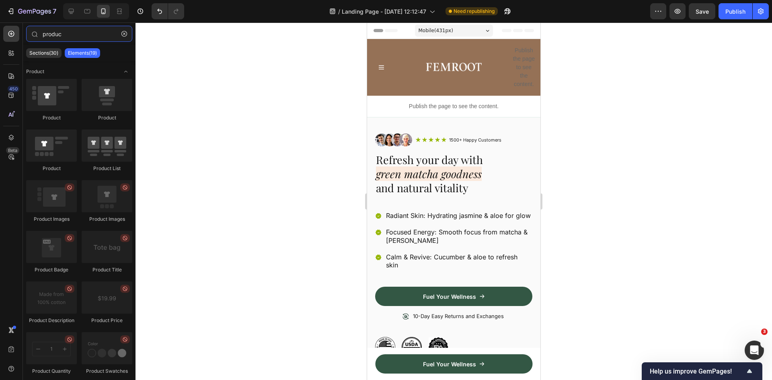
type input "product"
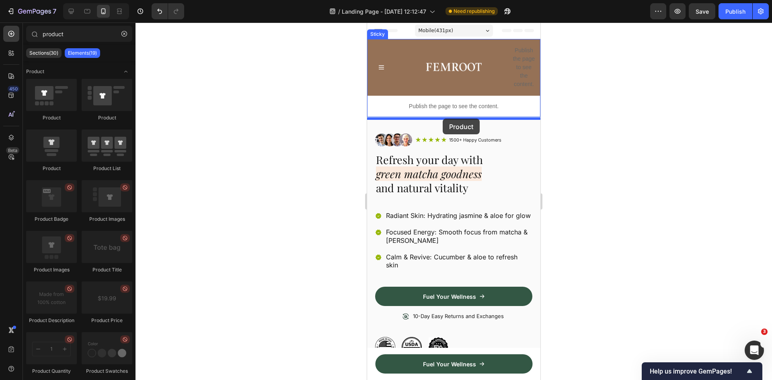
drag, startPoint x: 417, startPoint y: 116, endPoint x: 444, endPoint y: 117, distance: 26.9
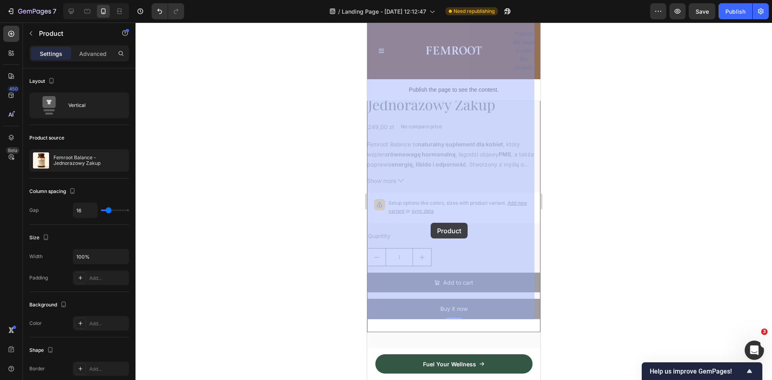
scroll to position [402, 0]
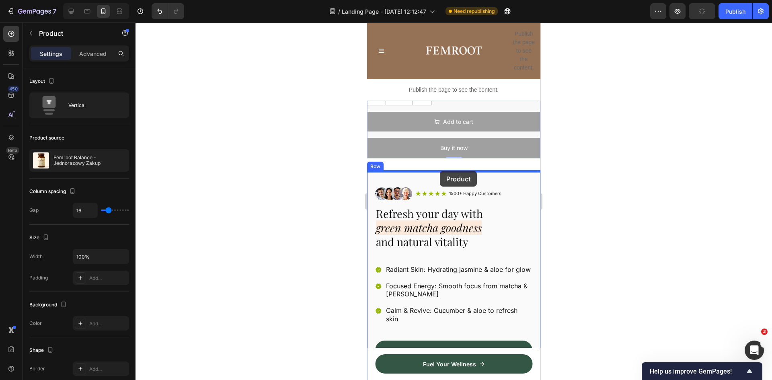
drag, startPoint x: 392, startPoint y: 123, endPoint x: 440, endPoint y: 172, distance: 69.4
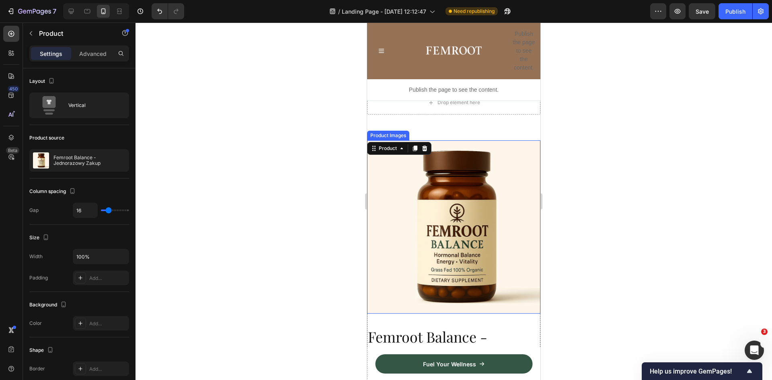
scroll to position [80, 0]
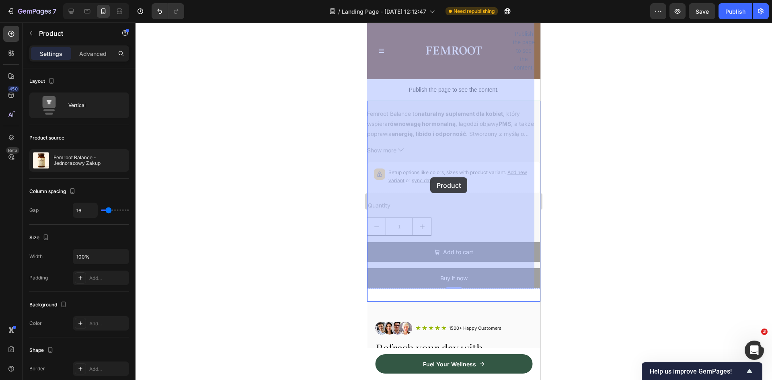
drag, startPoint x: 391, startPoint y: 108, endPoint x: 430, endPoint y: 149, distance: 56.3
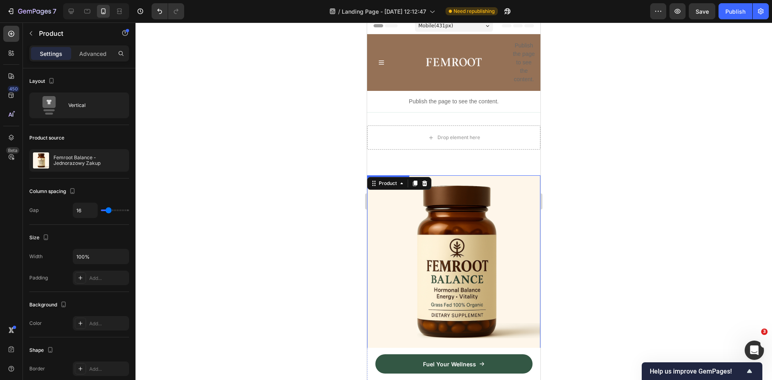
scroll to position [0, 0]
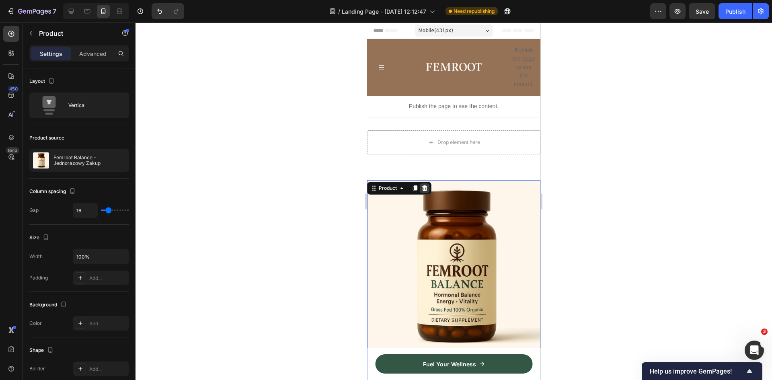
click at [425, 185] on icon at bounding box center [424, 188] width 6 height 6
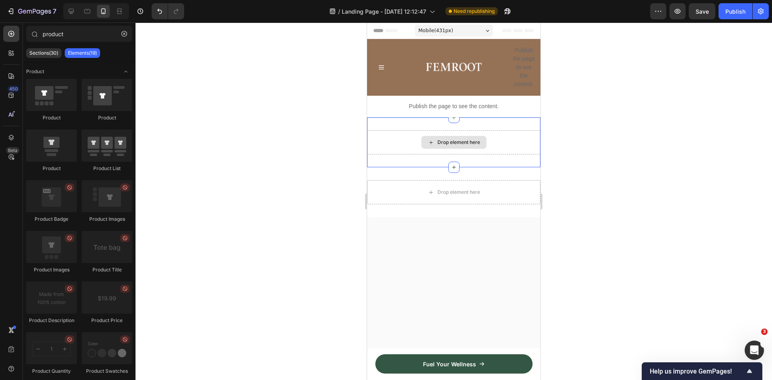
click at [421, 137] on div "Drop element here" at bounding box center [453, 142] width 65 height 13
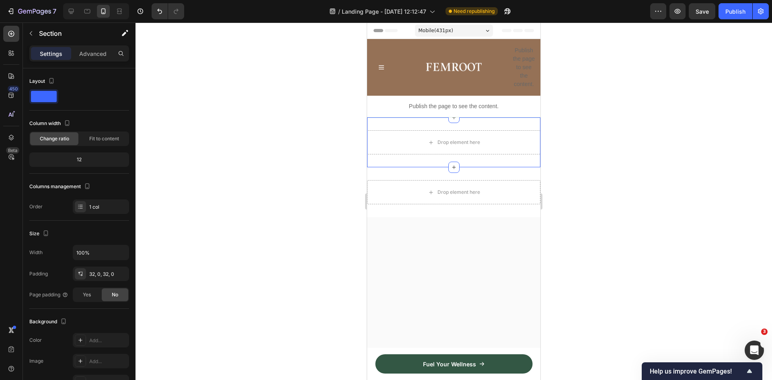
click at [437, 124] on div "Drop element here Section 3" at bounding box center [453, 142] width 173 height 50
click at [531, 108] on icon at bounding box center [533, 110] width 5 height 6
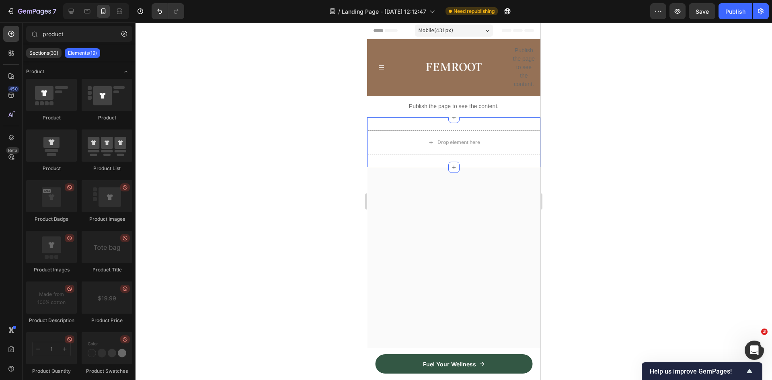
click at [414, 122] on div "Drop element here Section 3" at bounding box center [453, 142] width 173 height 50
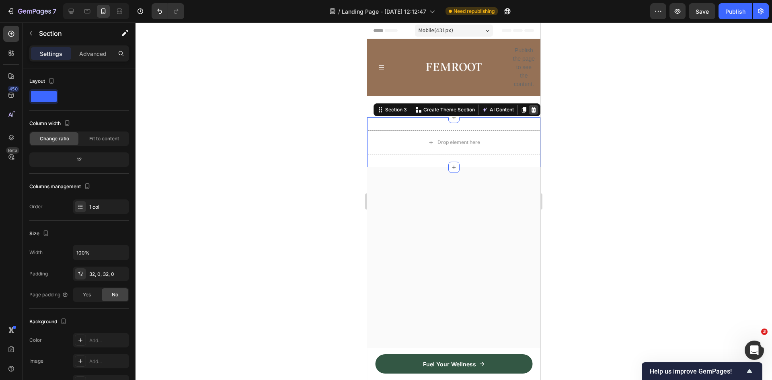
click at [531, 109] on icon at bounding box center [533, 110] width 5 height 6
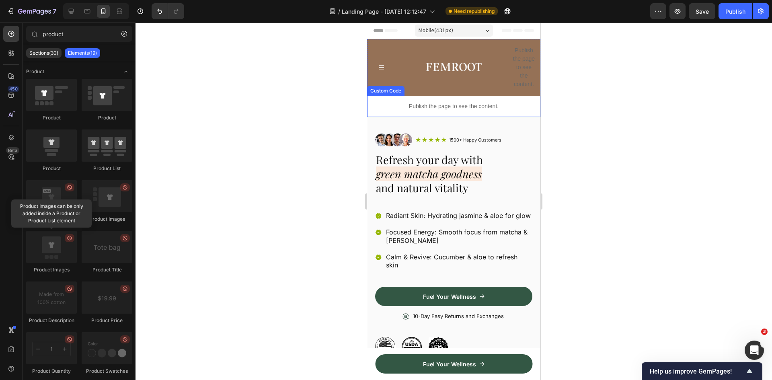
click at [439, 114] on div "Publish the page to see the content." at bounding box center [453, 106] width 173 height 21
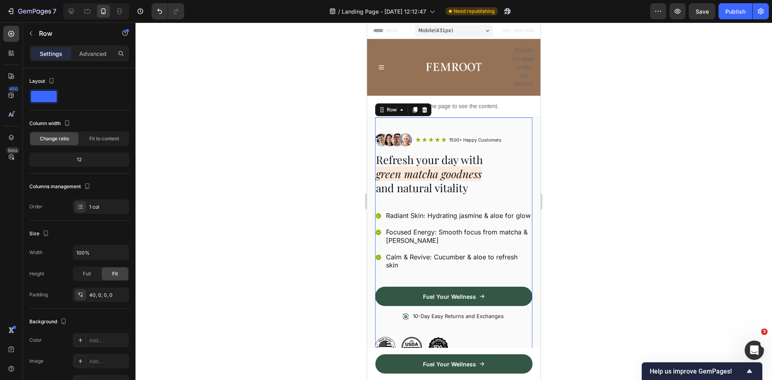
click at [421, 121] on div "Image Icon Icon Icon Icon Icon Icon List 1500+ Happy Customers Text Block Row R…" at bounding box center [453, 237] width 157 height 240
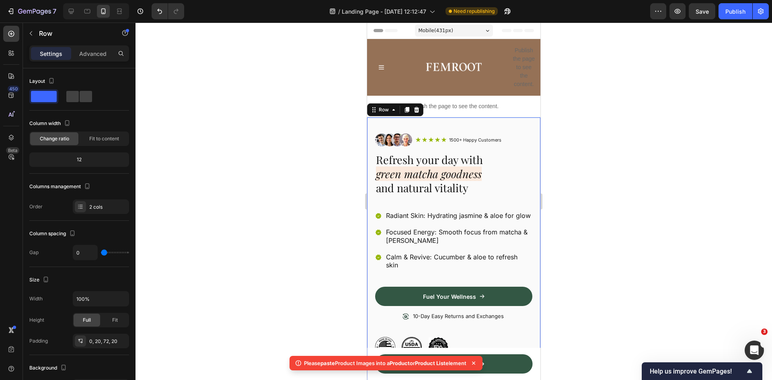
click at [370, 119] on div "Image Icon Icon Icon Icon Icon Icon List 1500+ Happy Customers Text Block Row R…" at bounding box center [453, 251] width 173 height 269
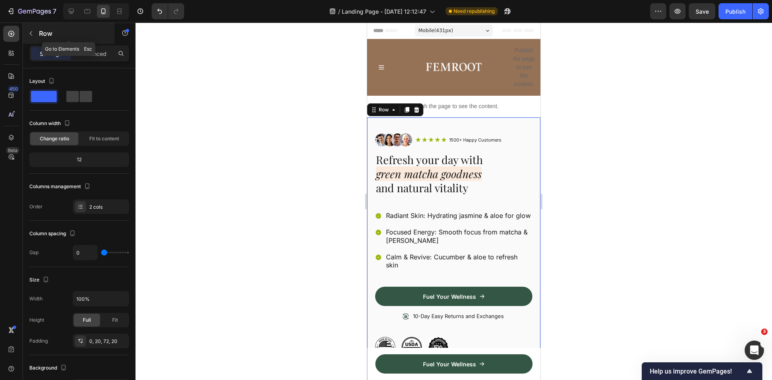
click at [31, 31] on icon "button" at bounding box center [31, 33] width 6 height 6
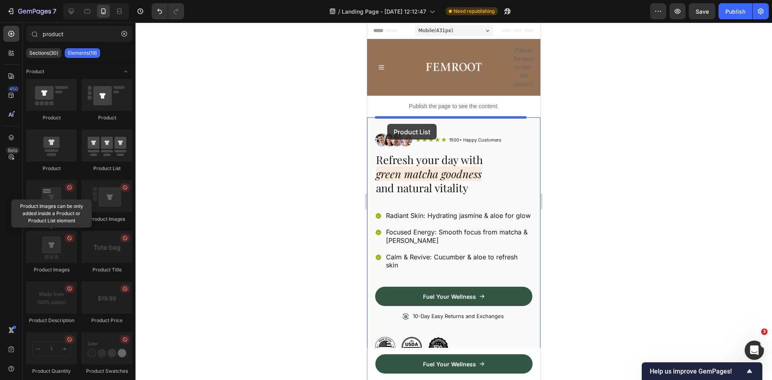
drag, startPoint x: 477, startPoint y: 168, endPoint x: 387, endPoint y: 124, distance: 100.1
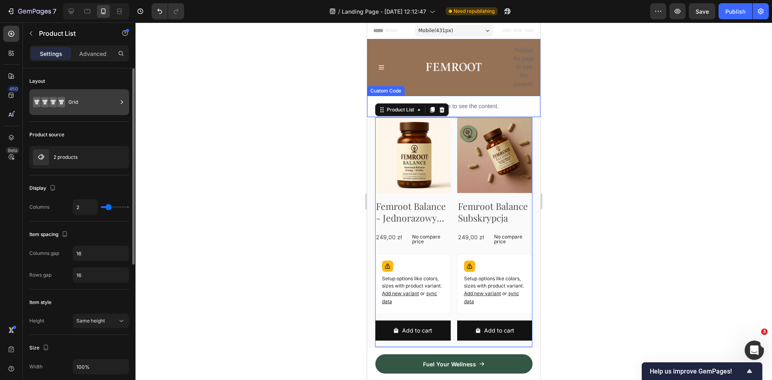
click at [96, 98] on div "Grid" at bounding box center [92, 102] width 49 height 18
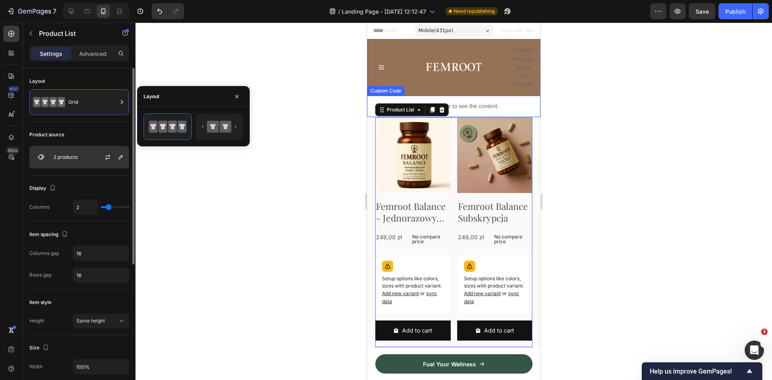
click at [78, 153] on div "2 products" at bounding box center [79, 157] width 100 height 23
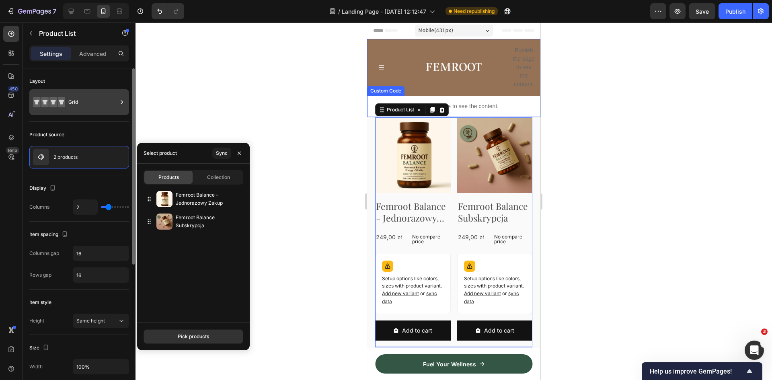
click at [83, 100] on div "Grid" at bounding box center [92, 102] width 49 height 18
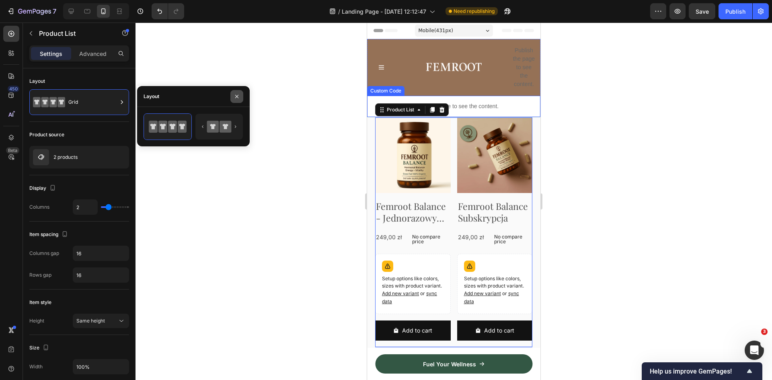
click at [239, 94] on icon "button" at bounding box center [237, 96] width 6 height 6
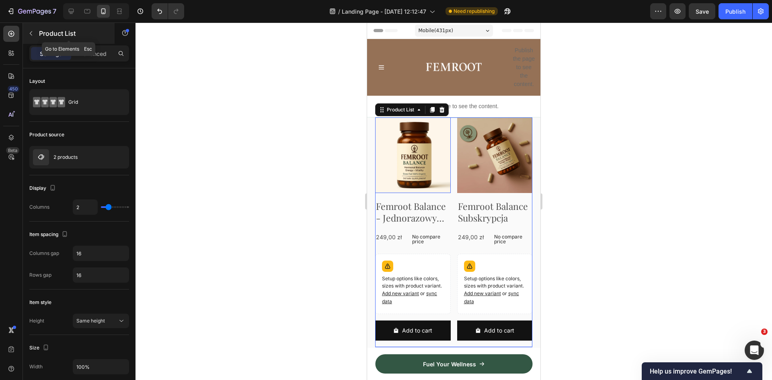
click at [35, 37] on button "button" at bounding box center [31, 33] width 13 height 13
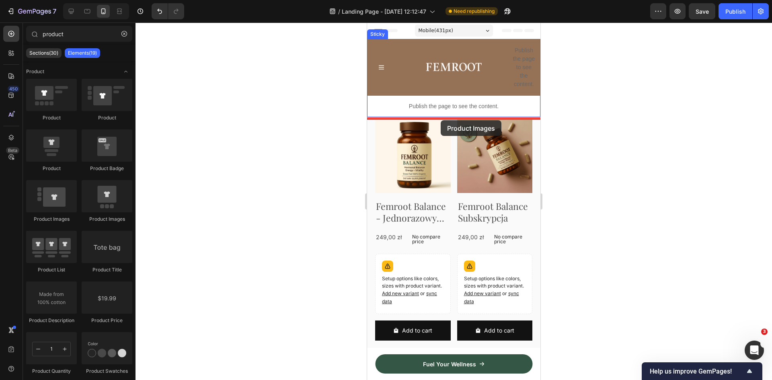
drag, startPoint x: 416, startPoint y: 231, endPoint x: 441, endPoint y: 120, distance: 113.3
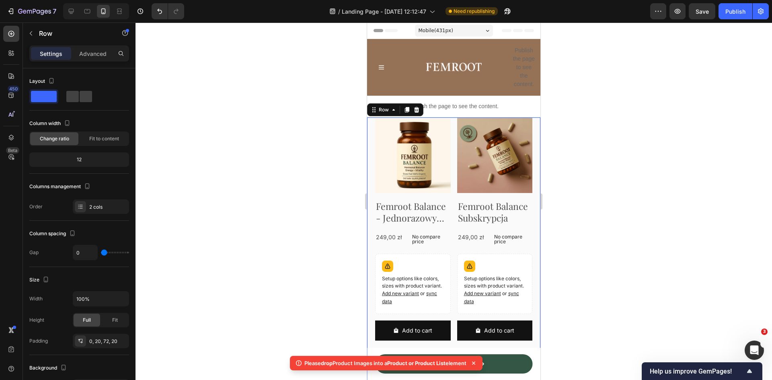
click at [371, 122] on div "Product Images Femroot Balance - Jednorazowy Zakup Product Title 249,00 zł Prod…" at bounding box center [453, 369] width 173 height 505
click at [419, 109] on icon at bounding box center [416, 110] width 6 height 6
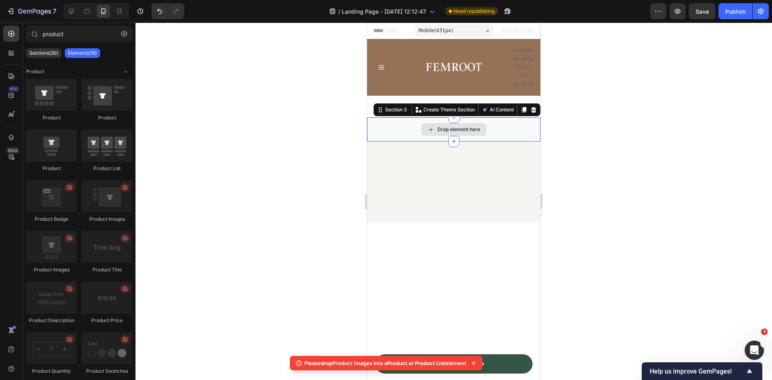
click at [383, 127] on div "Drop element here" at bounding box center [453, 129] width 173 height 24
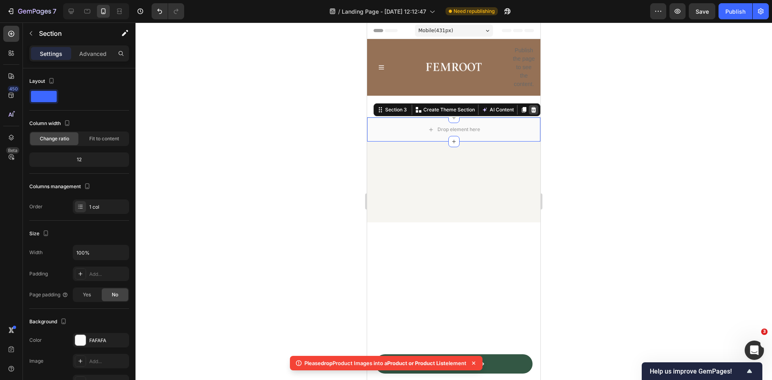
click at [531, 108] on icon at bounding box center [533, 110] width 5 height 6
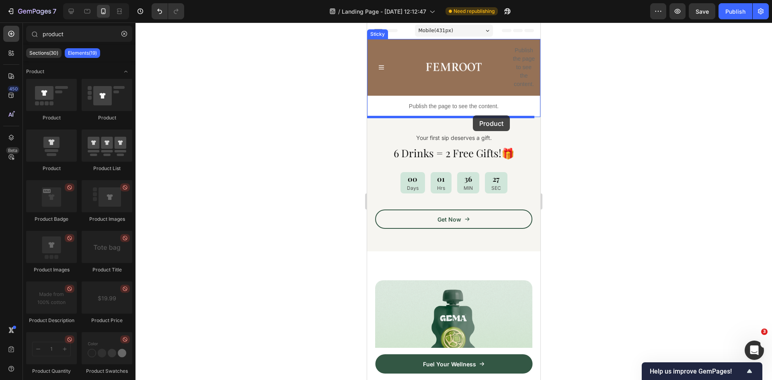
drag, startPoint x: 422, startPoint y: 120, endPoint x: 473, endPoint y: 115, distance: 51.3
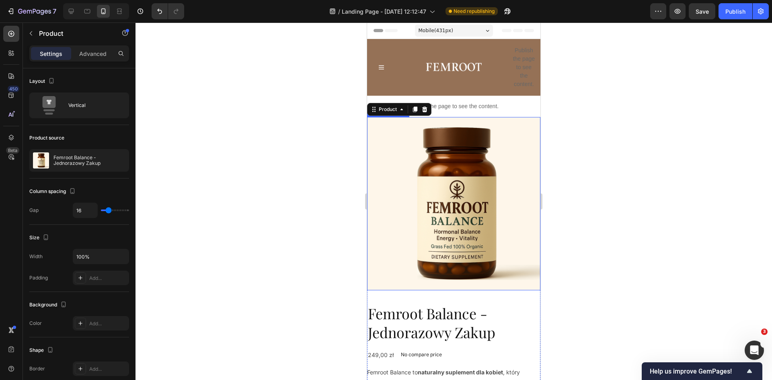
scroll to position [121, 0]
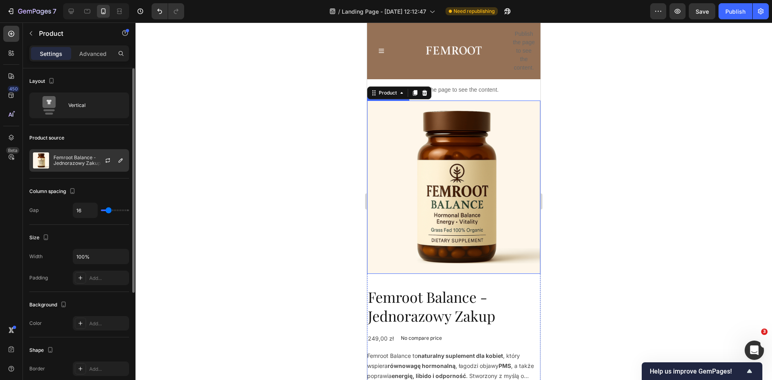
click at [75, 160] on p "Femroot Balance - Jednorazowy Zakup" at bounding box center [89, 160] width 72 height 11
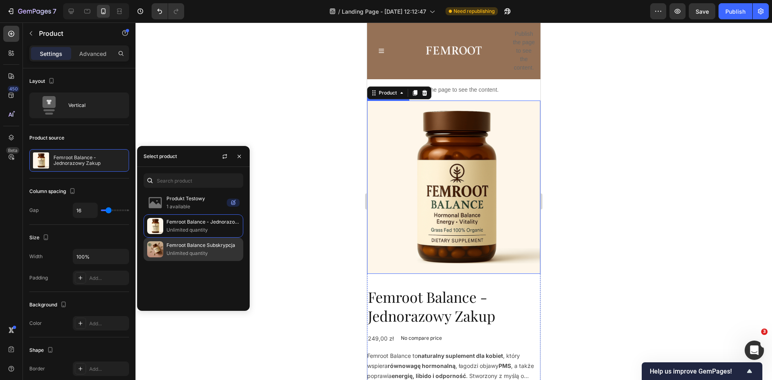
click at [181, 252] on p "Unlimited quantity" at bounding box center [202, 253] width 73 height 8
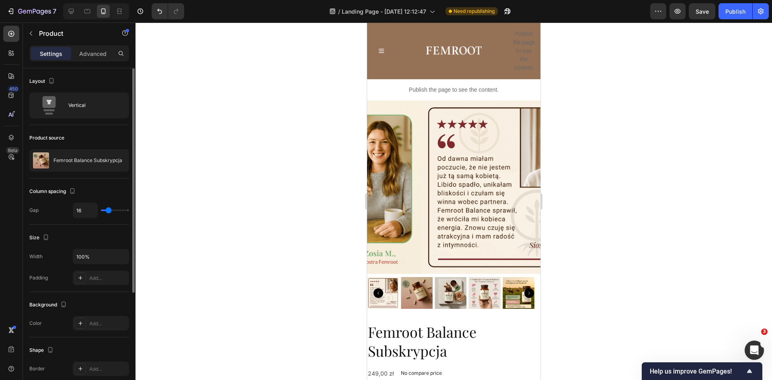
click at [106, 140] on div "Product source" at bounding box center [79, 137] width 100 height 13
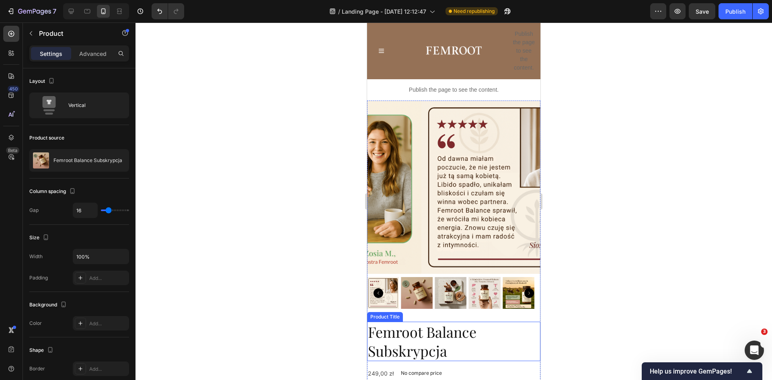
scroll to position [442, 0]
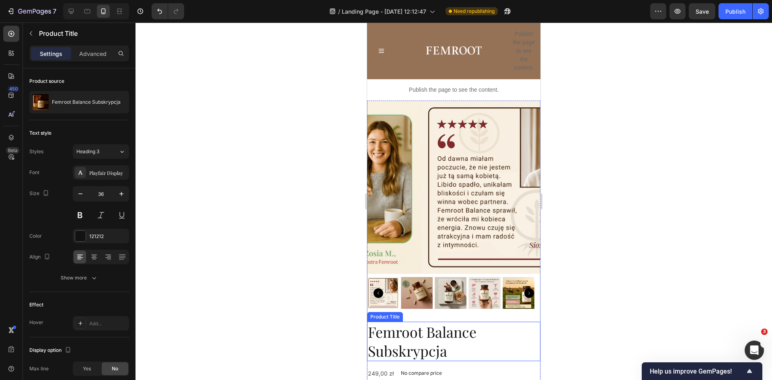
click at [430, 323] on h2 "Femroot Balance Subskrypcja" at bounding box center [453, 341] width 173 height 39
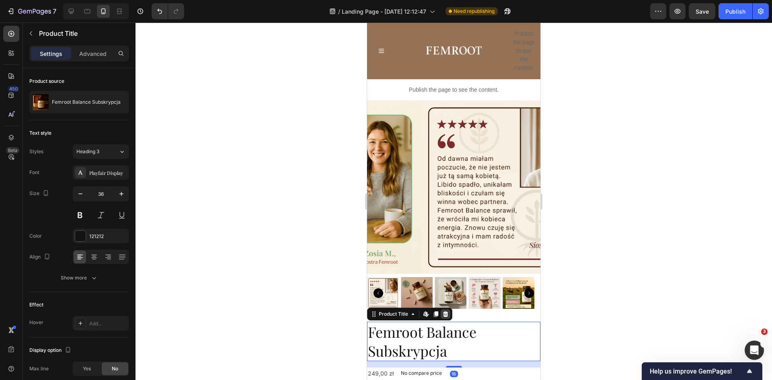
click at [445, 311] on icon at bounding box center [445, 314] width 5 height 6
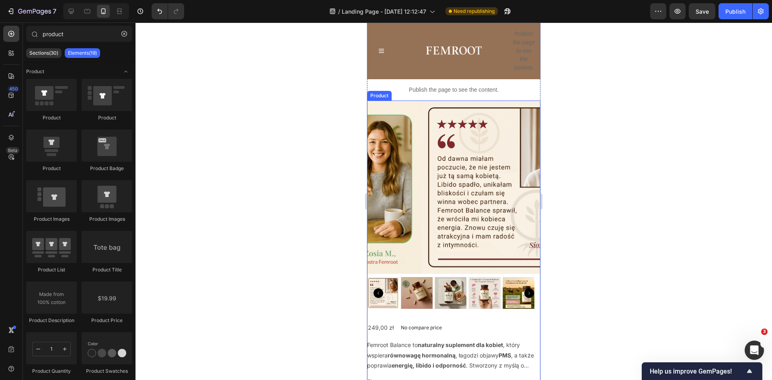
scroll to position [477, 0]
click at [453, 322] on div "249,00 zł Product Price Product Price No compare price Product Price Row 0" at bounding box center [453, 328] width 173 height 12
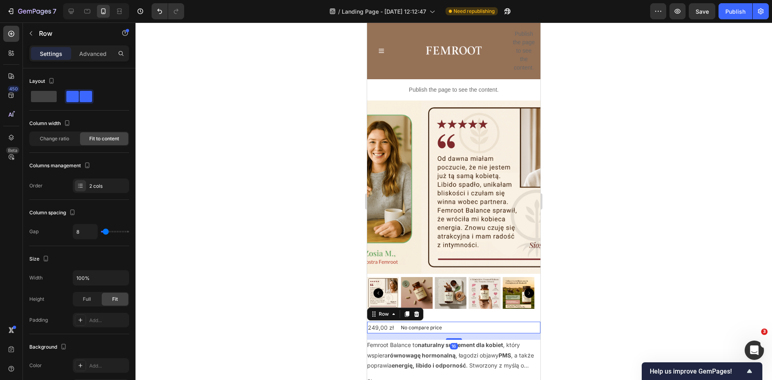
click at [419, 312] on div at bounding box center [417, 314] width 10 height 10
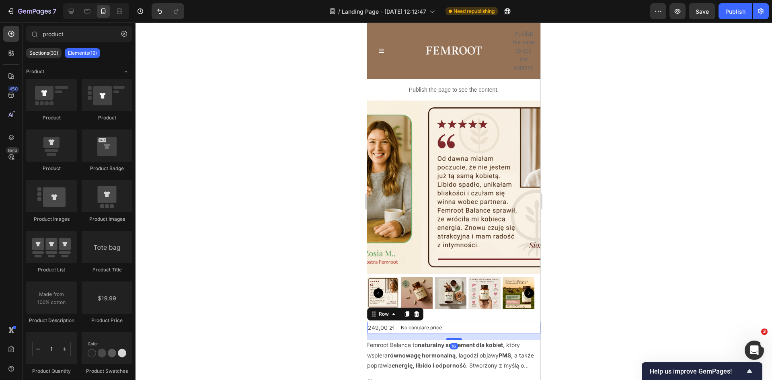
scroll to position [459, 0]
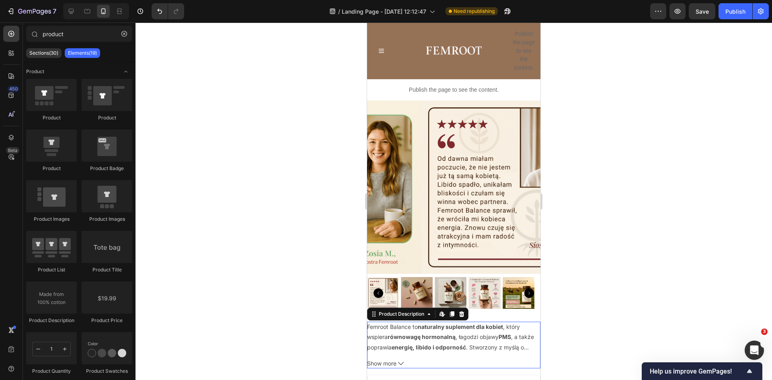
click at [429, 333] on strong "równowagę hormonalną" at bounding box center [422, 336] width 68 height 7
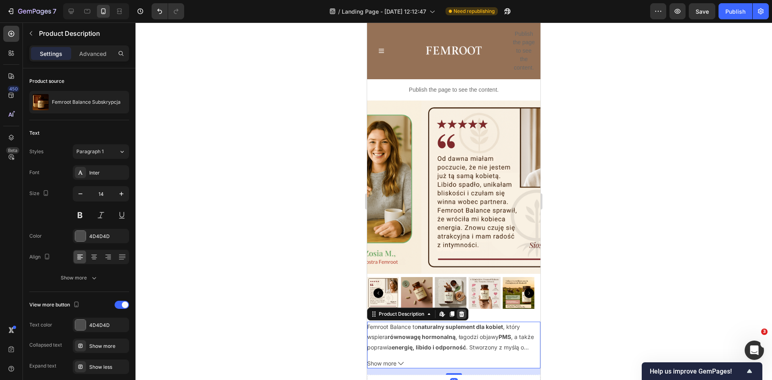
click at [462, 311] on icon at bounding box center [461, 314] width 5 height 6
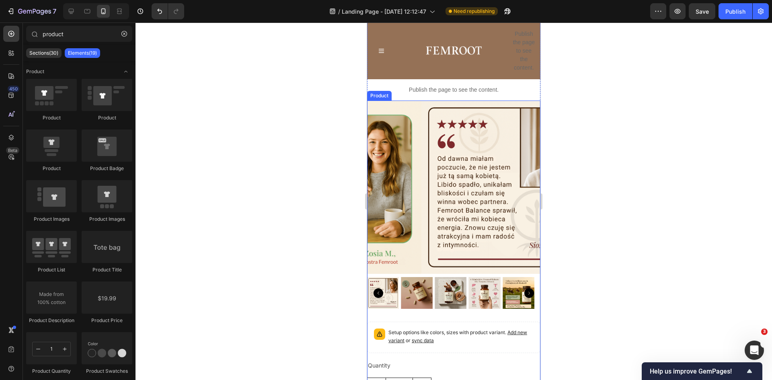
scroll to position [406, 0]
click at [416, 328] on p "Setup options like colors, sizes with product variant. Add new variant or sync …" at bounding box center [460, 336] width 145 height 16
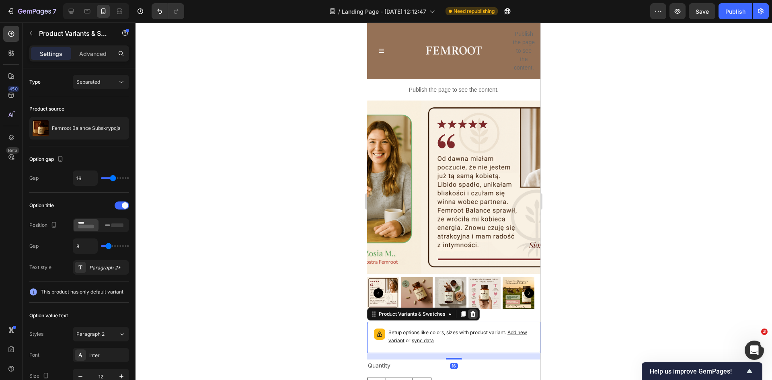
click at [474, 311] on icon at bounding box center [472, 314] width 5 height 6
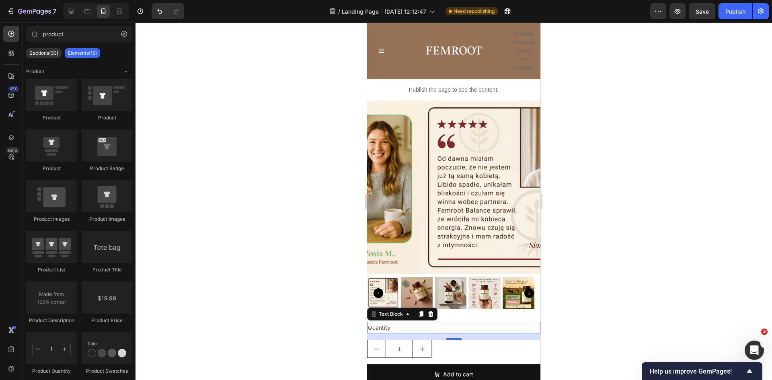
click at [414, 322] on div "Quantity" at bounding box center [453, 328] width 173 height 12
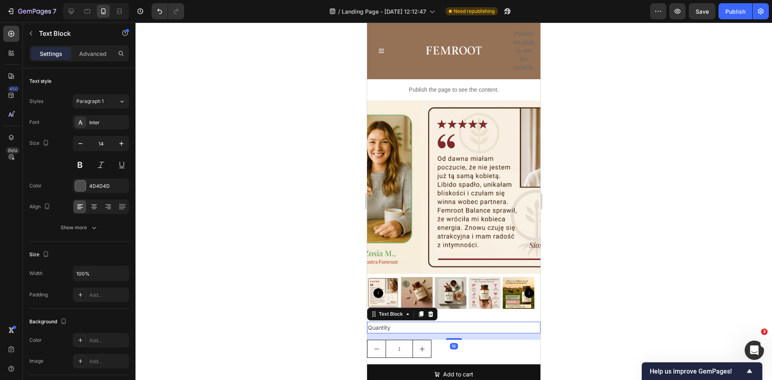
click at [431, 311] on icon at bounding box center [430, 314] width 6 height 6
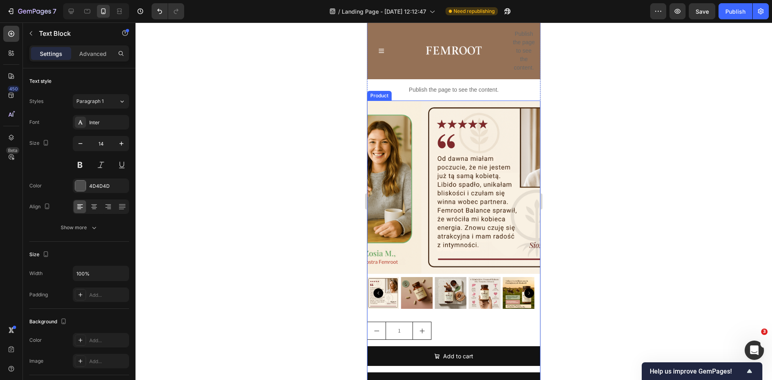
scroll to position [350, 0]
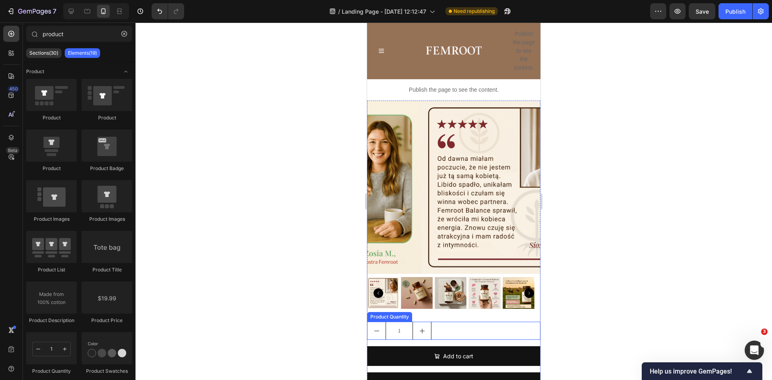
click at [451, 322] on div "1" at bounding box center [453, 331] width 173 height 18
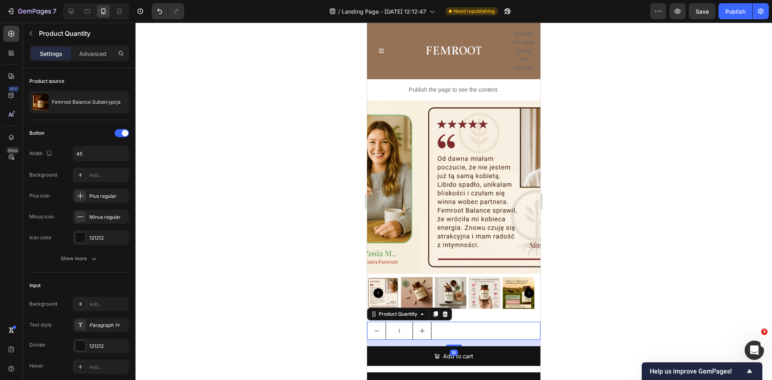
click at [449, 309] on div at bounding box center [445, 314] width 10 height 10
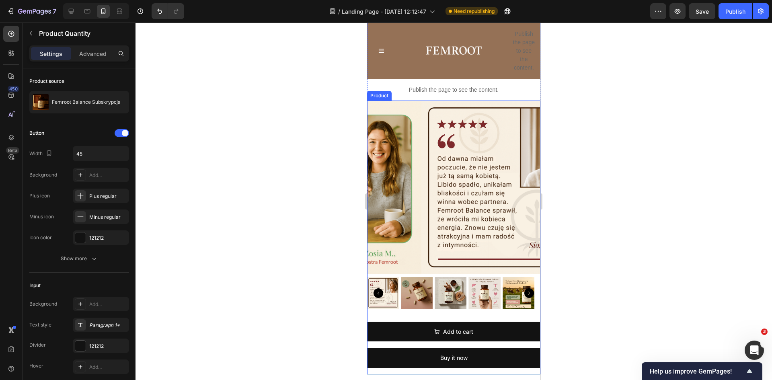
scroll to position [325, 0]
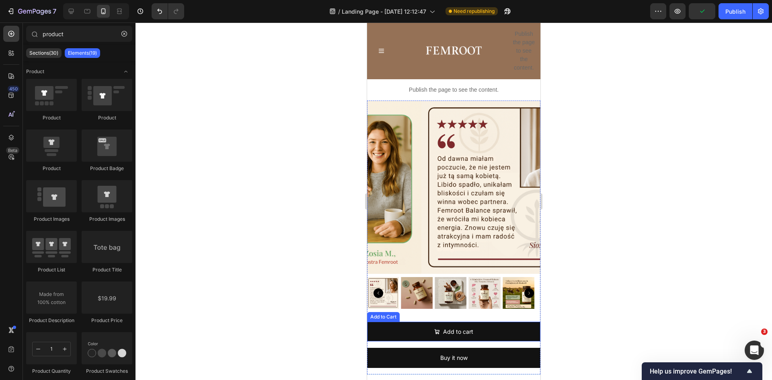
click at [384, 313] on div "Add to Cart" at bounding box center [383, 316] width 29 height 7
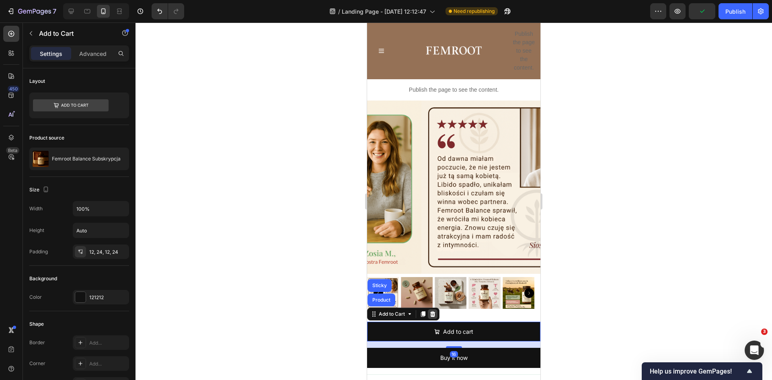
click at [433, 311] on icon at bounding box center [432, 314] width 5 height 6
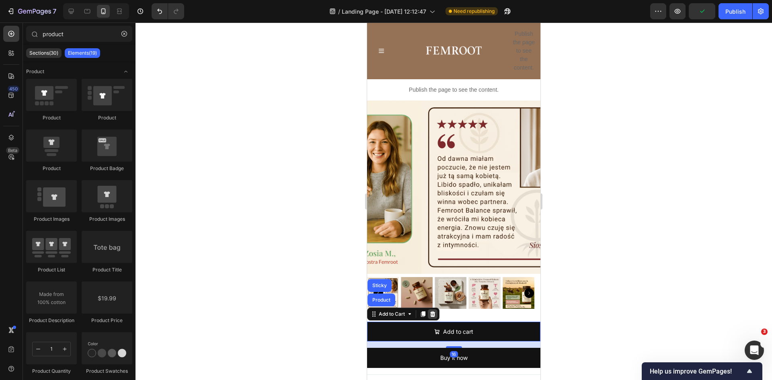
scroll to position [299, 0]
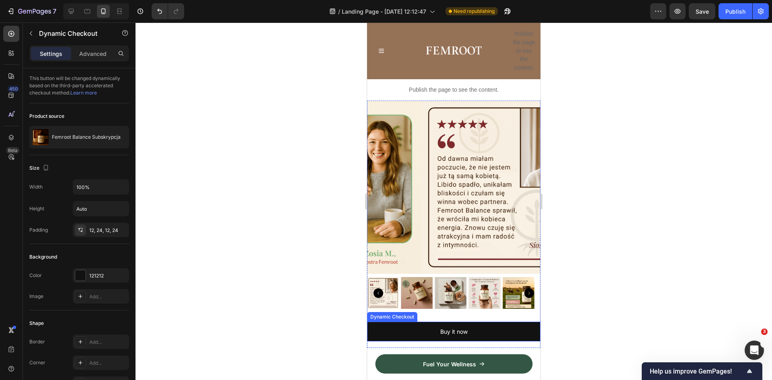
click at [404, 313] on div "Dynamic Checkout" at bounding box center [392, 316] width 47 height 7
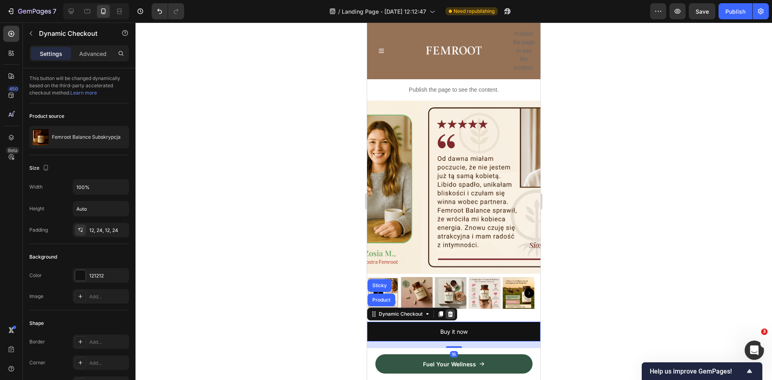
click at [453, 311] on icon at bounding box center [450, 314] width 6 height 6
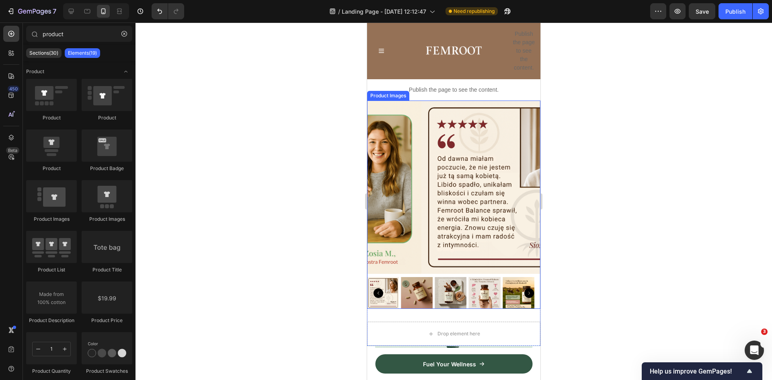
scroll to position [0, 0]
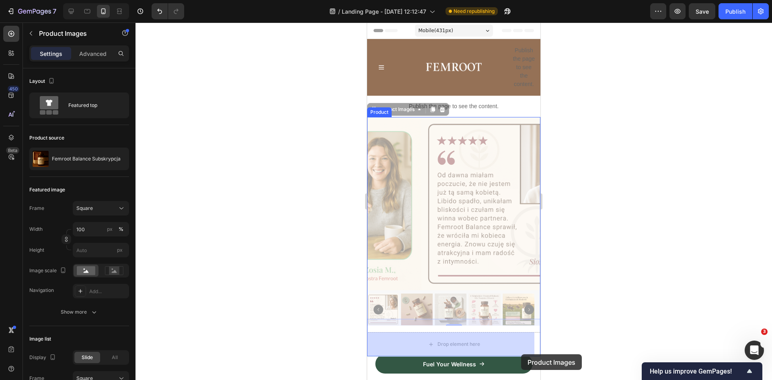
drag, startPoint x: 399, startPoint y: 109, endPoint x: 523, endPoint y: 353, distance: 273.3
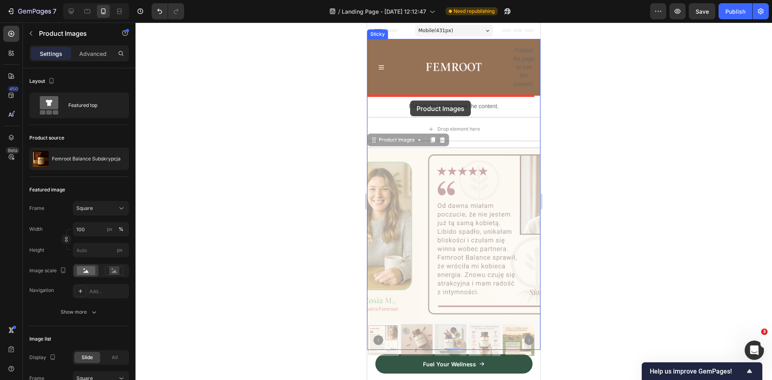
drag, startPoint x: 391, startPoint y: 137, endPoint x: 410, endPoint y: 101, distance: 41.2
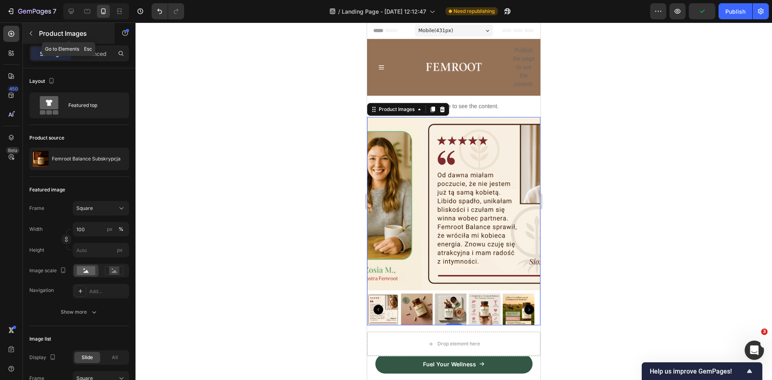
click at [32, 24] on div "Product Images" at bounding box center [69, 33] width 92 height 21
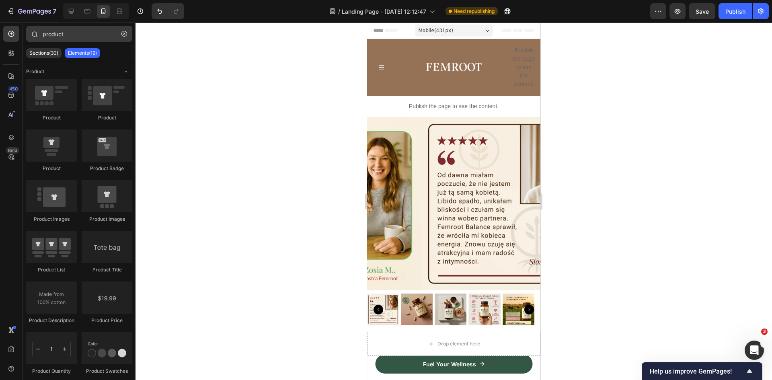
click at [122, 33] on icon "button" at bounding box center [124, 34] width 6 height 6
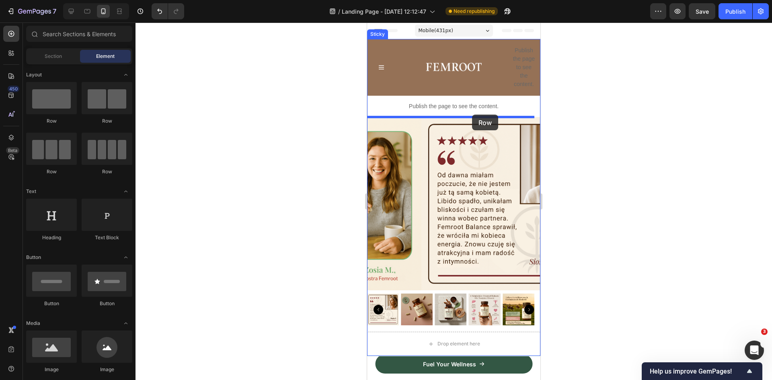
drag, startPoint x: 419, startPoint y: 125, endPoint x: 472, endPoint y: 115, distance: 54.6
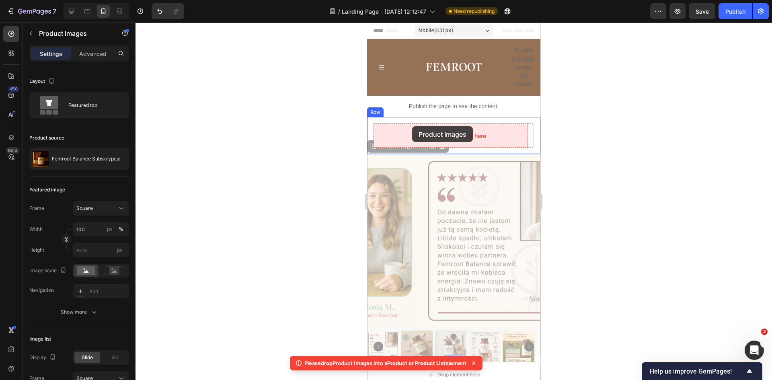
drag, startPoint x: 381, startPoint y: 149, endPoint x: 420, endPoint y: 127, distance: 44.3
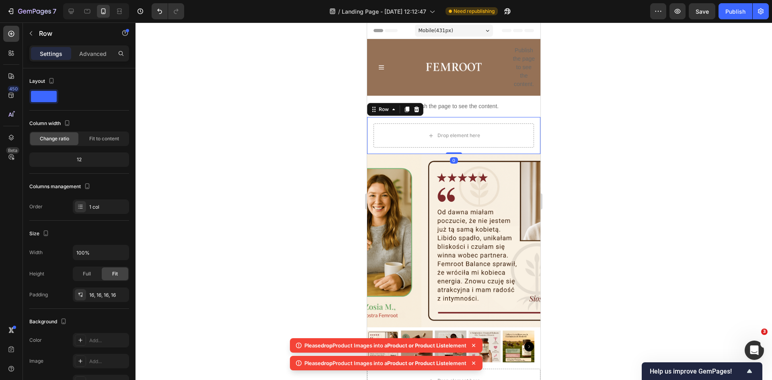
click at [371, 121] on div "Drop element here Row 0" at bounding box center [453, 135] width 173 height 37
click at [417, 108] on icon at bounding box center [416, 110] width 5 height 6
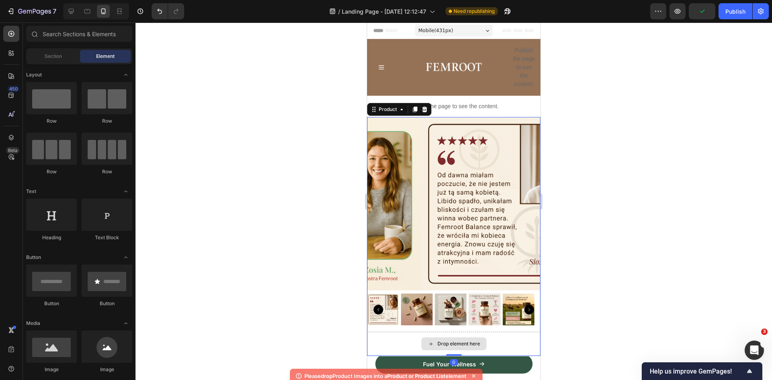
click at [503, 335] on div "Drop element here" at bounding box center [453, 344] width 173 height 24
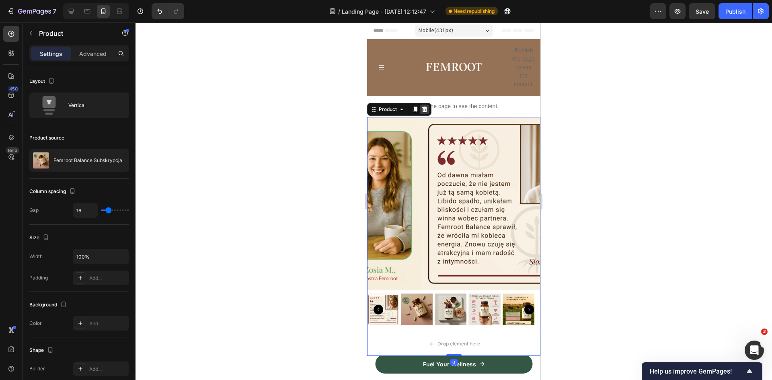
click at [425, 111] on icon at bounding box center [424, 110] width 5 height 6
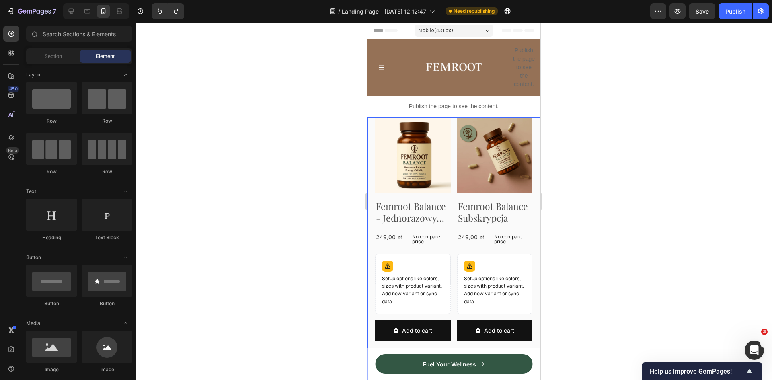
click at [371, 123] on div "Product Images Femroot Balance - Jednorazowy Zakup Product Title 249,00 zł Prod…" at bounding box center [453, 359] width 173 height 484
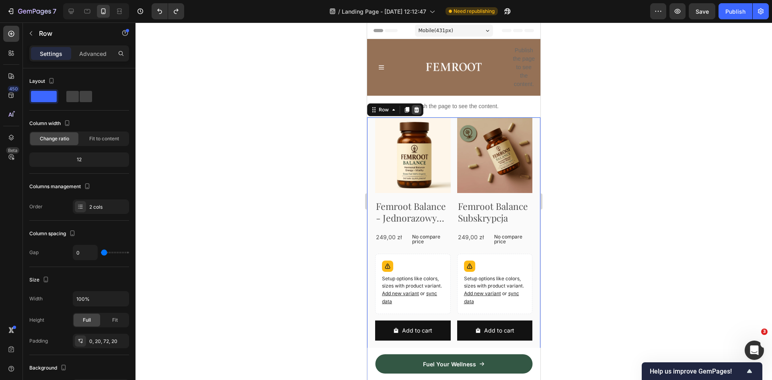
click at [417, 110] on icon at bounding box center [416, 110] width 6 height 6
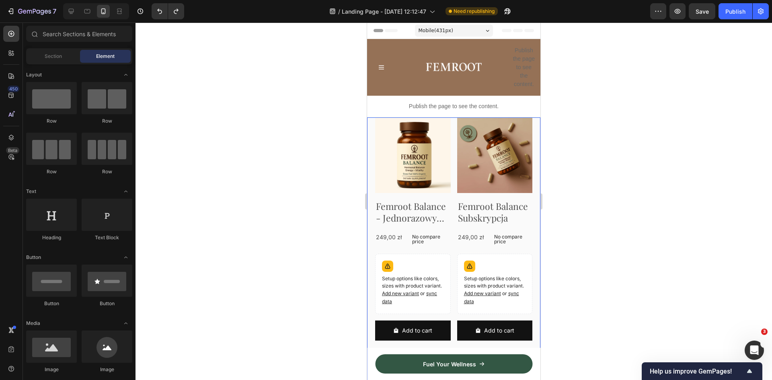
click at [370, 124] on div "Product Images Femroot Balance - Jednorazowy Zakup Product Title 249,00 zł Prod…" at bounding box center [453, 369] width 173 height 505
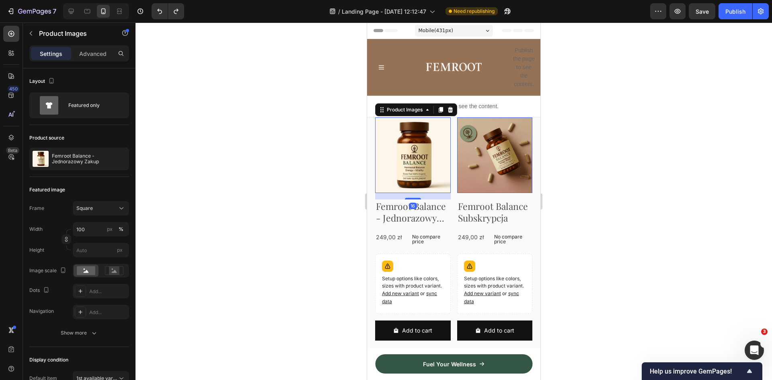
click at [412, 133] on img at bounding box center [413, 155] width 76 height 76
click at [419, 109] on div "Product Images" at bounding box center [404, 109] width 39 height 7
click at [452, 107] on icon at bounding box center [450, 110] width 6 height 6
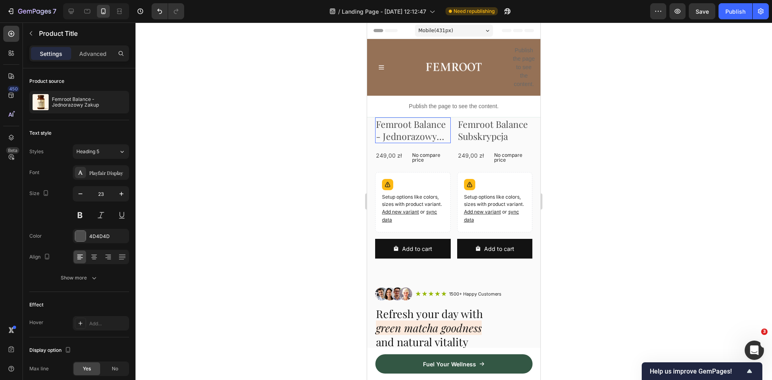
click at [406, 123] on h2 "Femroot Balance - Jednorazowy Zakup" at bounding box center [413, 130] width 76 height 26
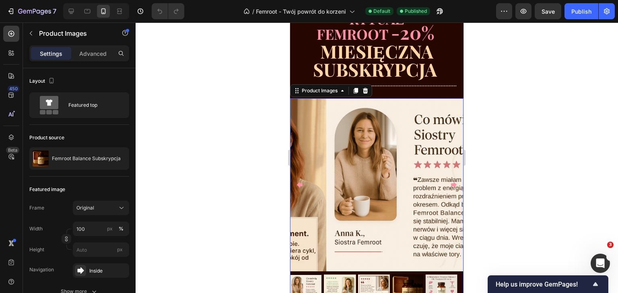
scroll to position [3126, 0]
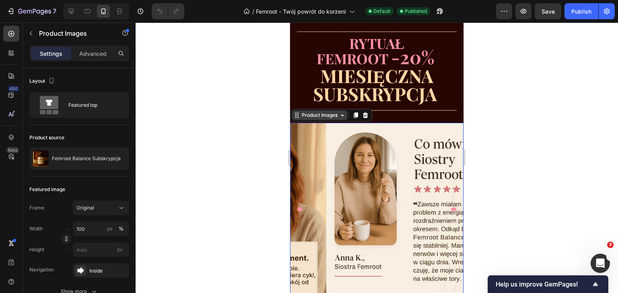
click at [327, 119] on div "Product Images" at bounding box center [319, 115] width 39 height 7
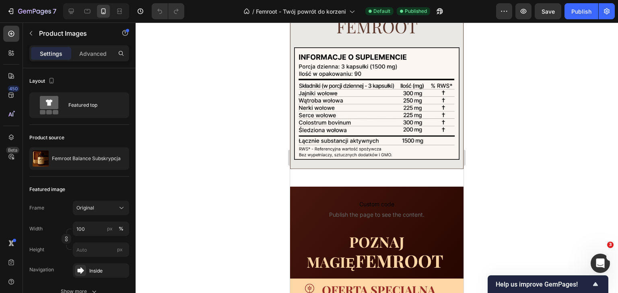
scroll to position [2844, 0]
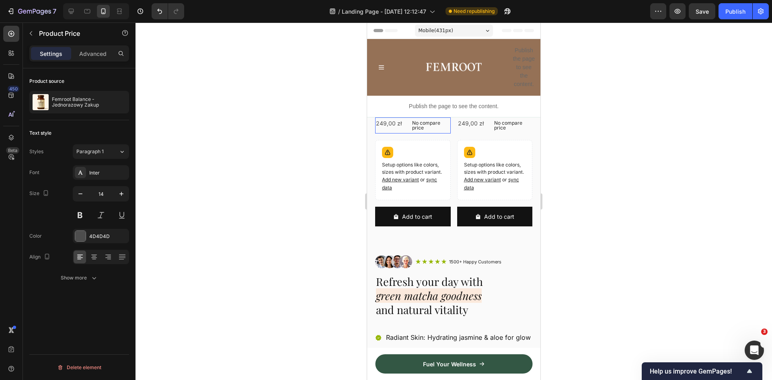
click at [396, 124] on div "249,00 zł" at bounding box center [388, 123] width 27 height 12
click at [454, 109] on icon at bounding box center [455, 110] width 5 height 6
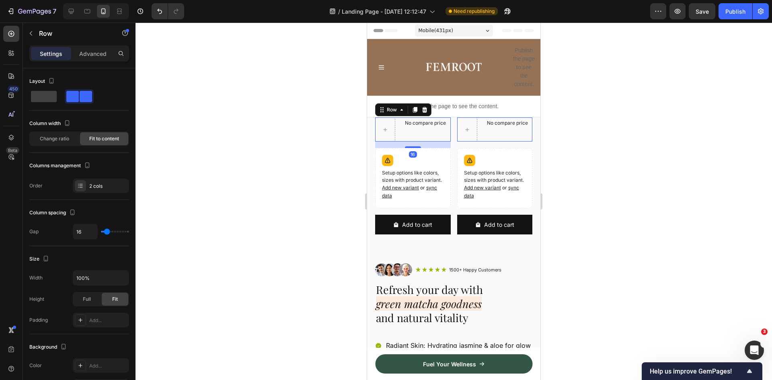
click at [396, 123] on div "No compare price Product Price Row 16" at bounding box center [413, 129] width 76 height 24
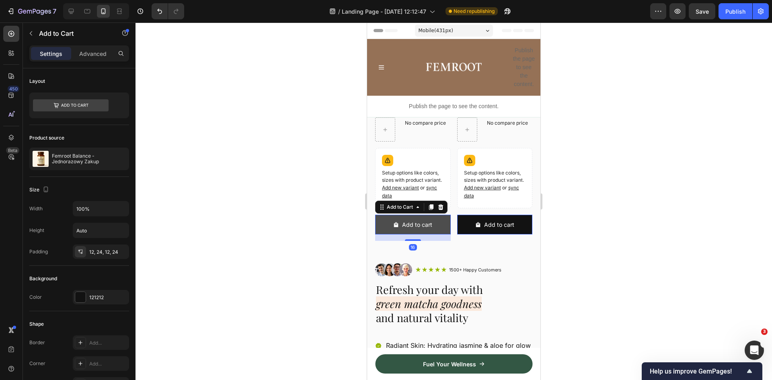
click at [392, 231] on button "Add to cart" at bounding box center [413, 225] width 76 height 20
click at [388, 238] on div "16" at bounding box center [413, 237] width 76 height 6
click at [397, 207] on div "Add to Cart" at bounding box center [399, 206] width 29 height 7
click at [397, 190] on div "Row 1 col" at bounding box center [390, 193] width 31 height 13
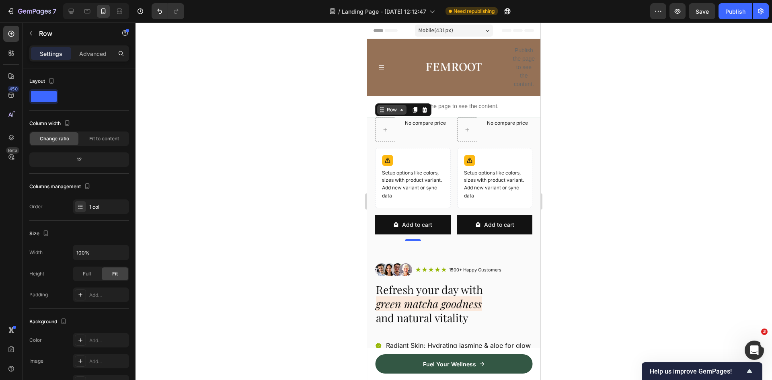
click at [398, 110] on div "Row" at bounding box center [391, 109] width 13 height 7
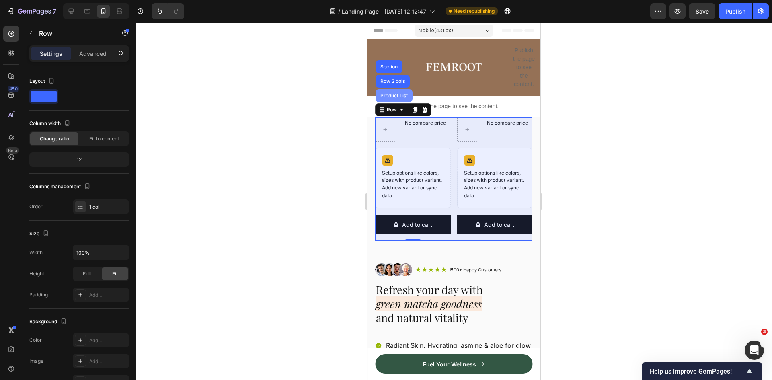
click at [399, 96] on div "Product List" at bounding box center [394, 95] width 31 height 5
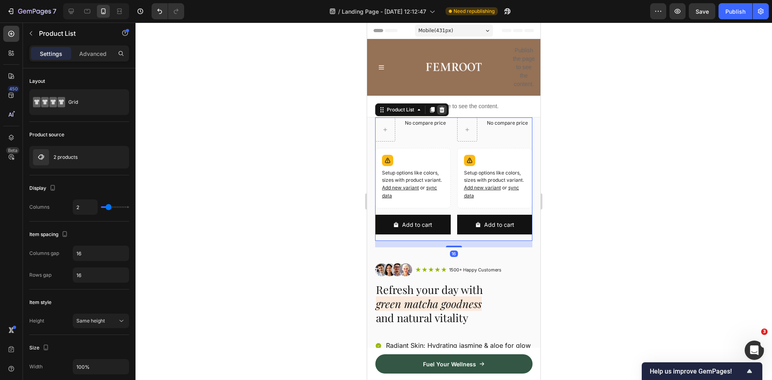
click at [443, 107] on icon at bounding box center [442, 110] width 6 height 6
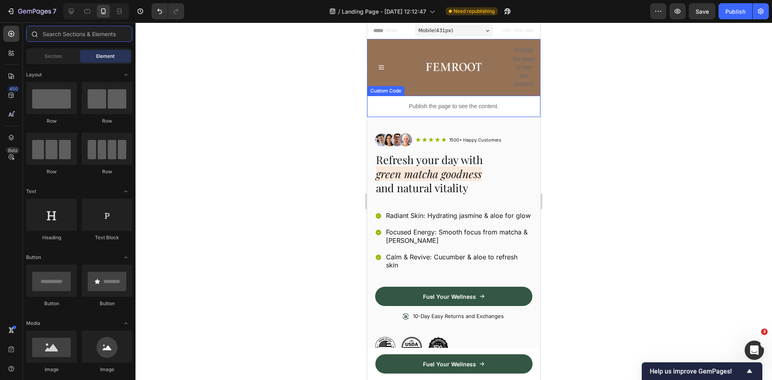
click at [59, 29] on input "text" at bounding box center [79, 34] width 106 height 16
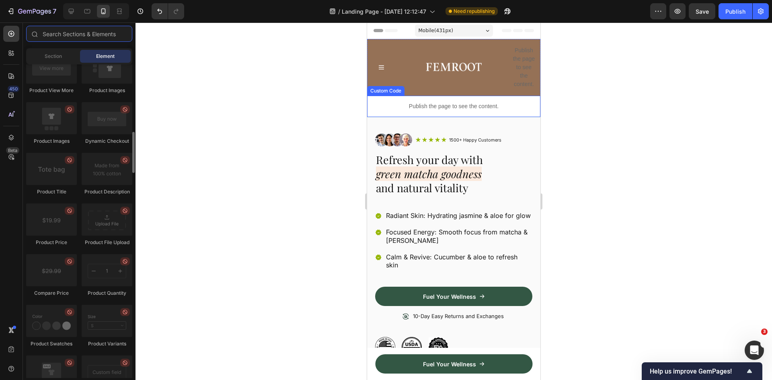
scroll to position [1126, 0]
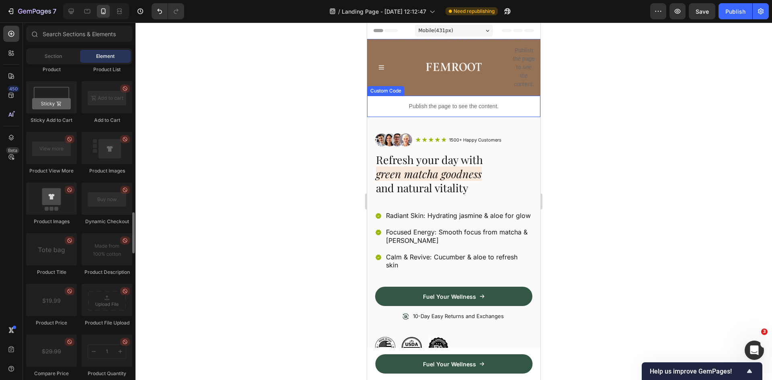
click at [68, 191] on icon at bounding box center [69, 189] width 4 height 4
drag, startPoint x: 53, startPoint y: 195, endPoint x: 57, endPoint y: 196, distance: 4.8
click at [90, 184] on div "Product Product Product Product List Sticky Add to Cart Add to Cart Product Vie…" at bounding box center [79, 258] width 106 height 556
click at [57, 196] on div at bounding box center [51, 199] width 51 height 32
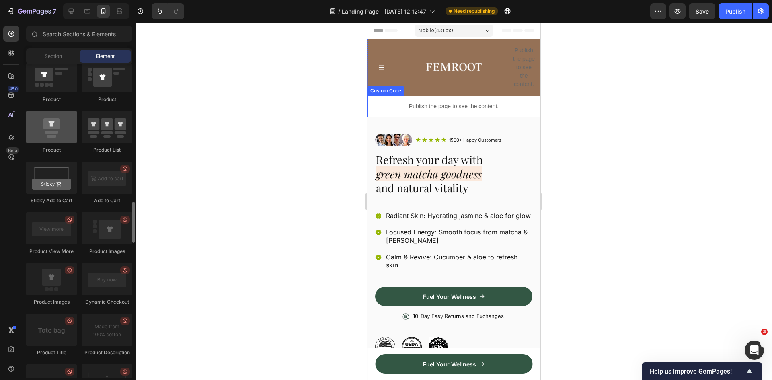
scroll to position [965, 0]
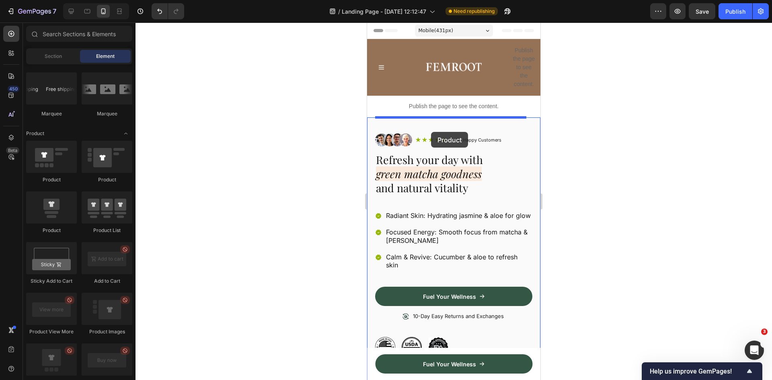
drag, startPoint x: 412, startPoint y: 184, endPoint x: 431, endPoint y: 132, distance: 55.2
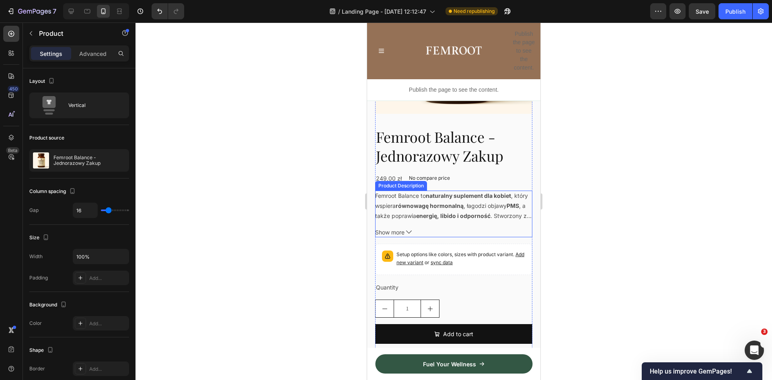
scroll to position [0, 0]
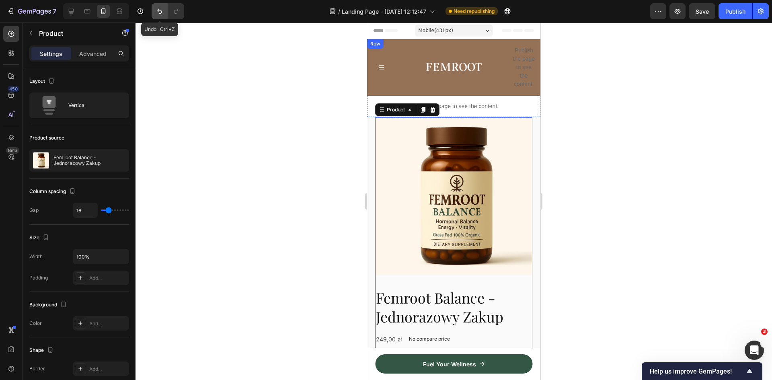
click at [156, 11] on icon "Undo/Redo" at bounding box center [160, 11] width 8 height 8
click at [158, 10] on icon "Undo/Redo" at bounding box center [160, 11] width 8 height 8
drag, startPoint x: 166, startPoint y: 10, endPoint x: 162, endPoint y: 11, distance: 4.1
click at [164, 10] on button "Undo/Redo" at bounding box center [160, 11] width 16 height 16
click at [159, 11] on icon "Undo/Redo" at bounding box center [159, 11] width 5 height 5
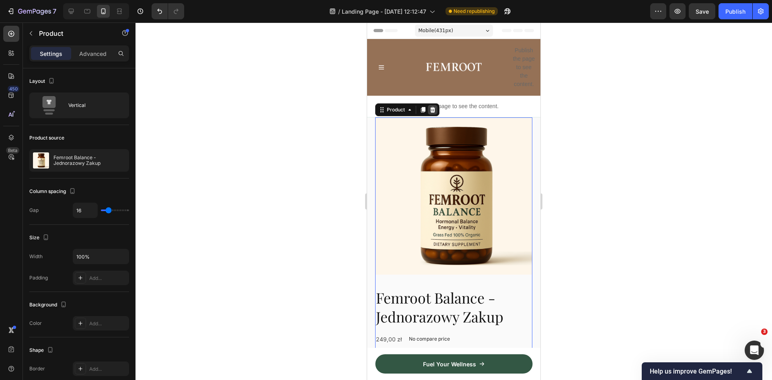
click at [434, 109] on icon at bounding box center [432, 110] width 5 height 6
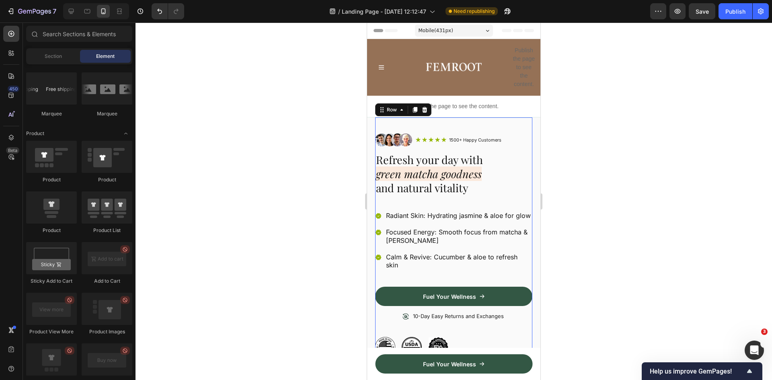
click at [381, 126] on div "Image Icon Icon Icon Icon Icon Icon List 1500+ Happy Customers Text Block Row R…" at bounding box center [453, 237] width 157 height 240
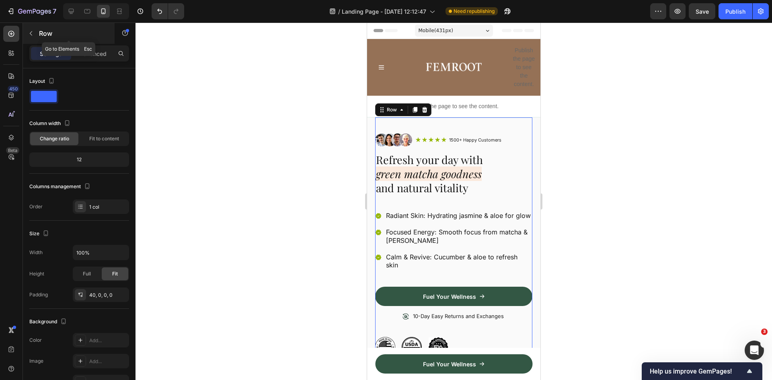
click at [35, 37] on button "button" at bounding box center [31, 33] width 13 height 13
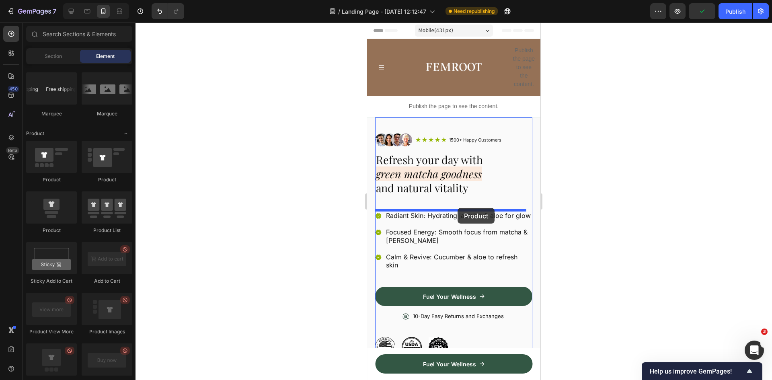
drag, startPoint x: 420, startPoint y: 185, endPoint x: 458, endPoint y: 208, distance: 43.9
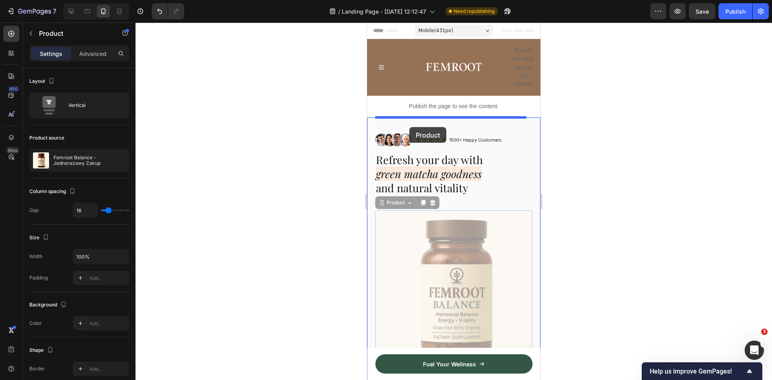
drag, startPoint x: 394, startPoint y: 203, endPoint x: 409, endPoint y: 127, distance: 77.5
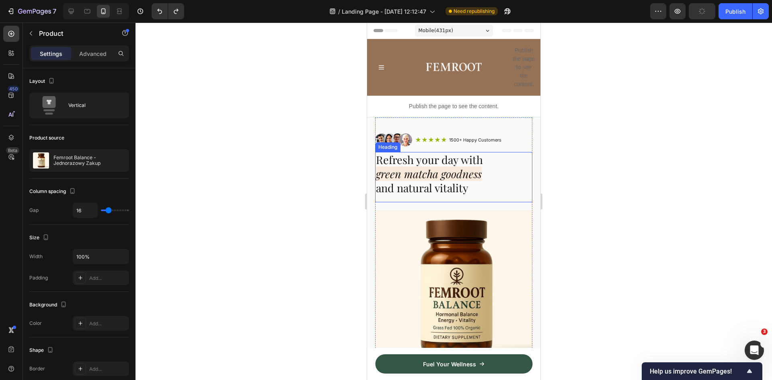
scroll to position [161, 0]
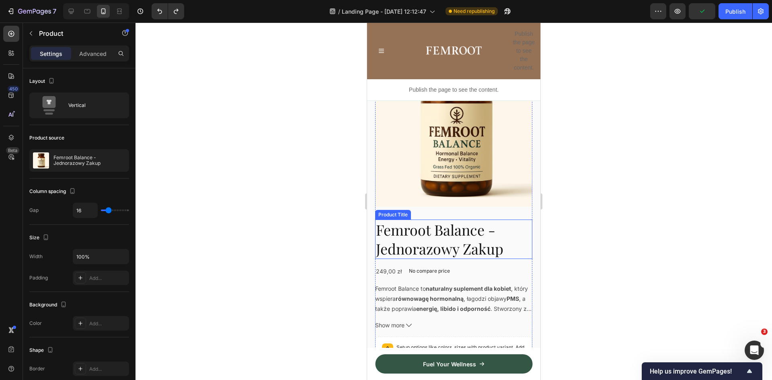
click at [390, 220] on h2 "Femroot Balance - Jednorazowy Zakup" at bounding box center [453, 239] width 157 height 39
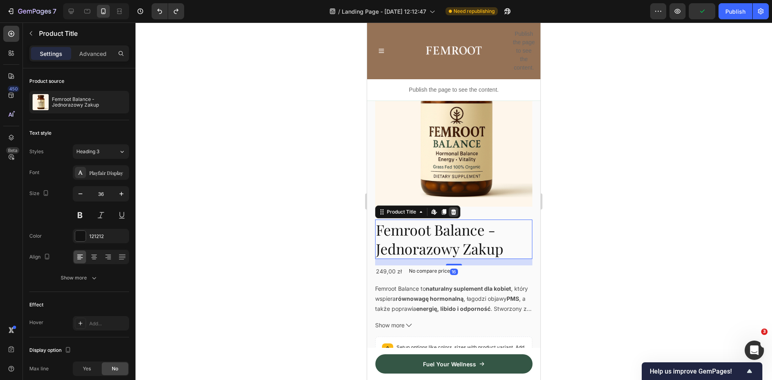
click at [455, 209] on icon at bounding box center [453, 212] width 5 height 6
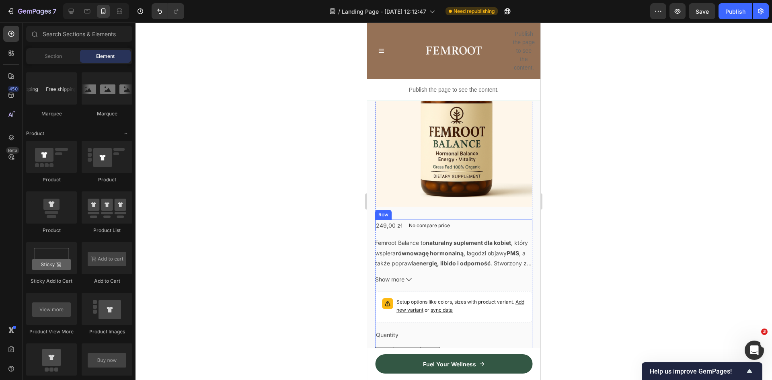
click at [471, 221] on div "249,00 zł Product Price Product Price No compare price Product Price Row" at bounding box center [453, 226] width 157 height 12
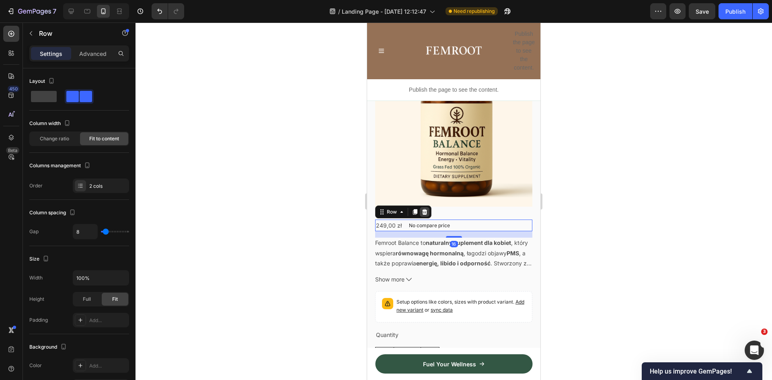
click at [429, 207] on div at bounding box center [425, 212] width 10 height 10
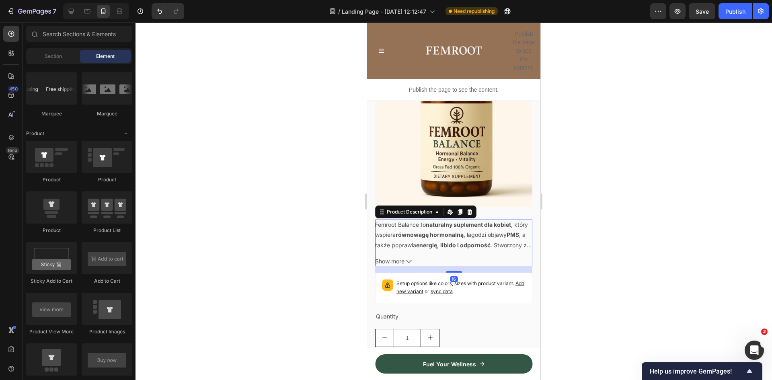
click at [503, 221] on strong "naturalny suplement dla kobiet" at bounding box center [468, 224] width 85 height 7
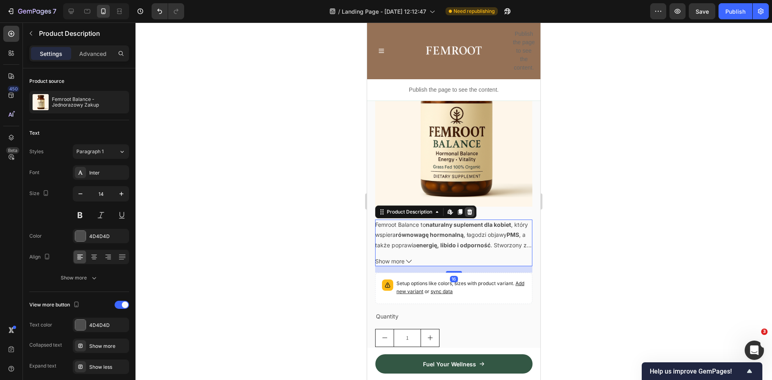
click at [470, 209] on icon at bounding box center [469, 212] width 5 height 6
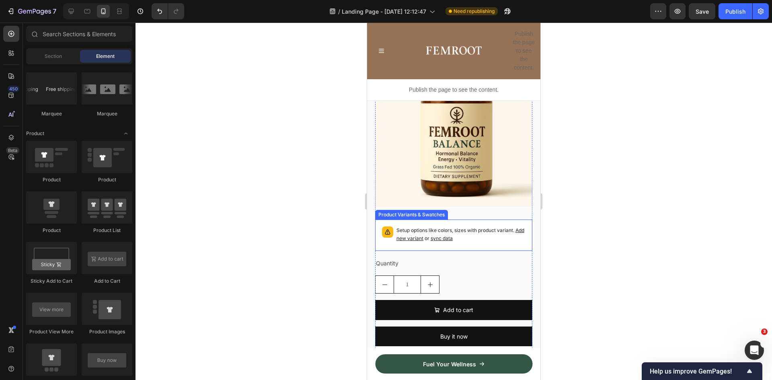
click at [488, 227] on p "Setup options like colors, sizes with product variant. Add new variant or sync …" at bounding box center [460, 234] width 129 height 16
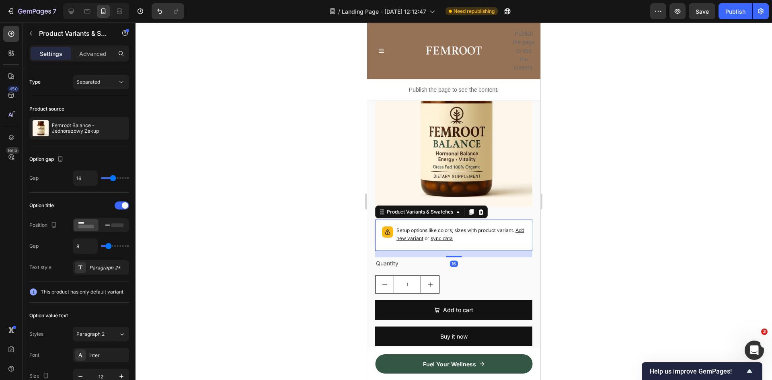
click at [482, 209] on icon at bounding box center [481, 212] width 6 height 6
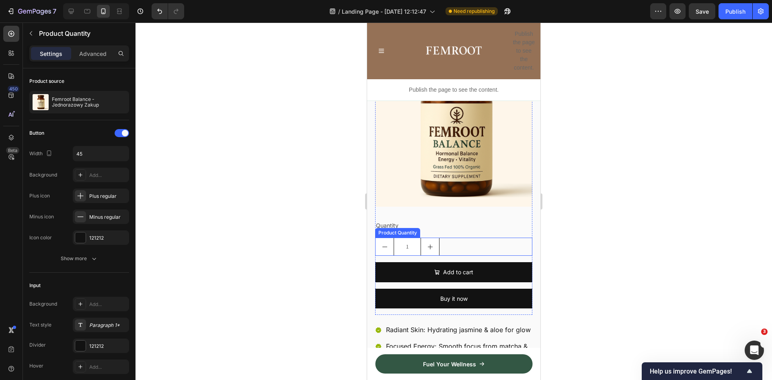
click at [484, 238] on div "1" at bounding box center [453, 247] width 157 height 18
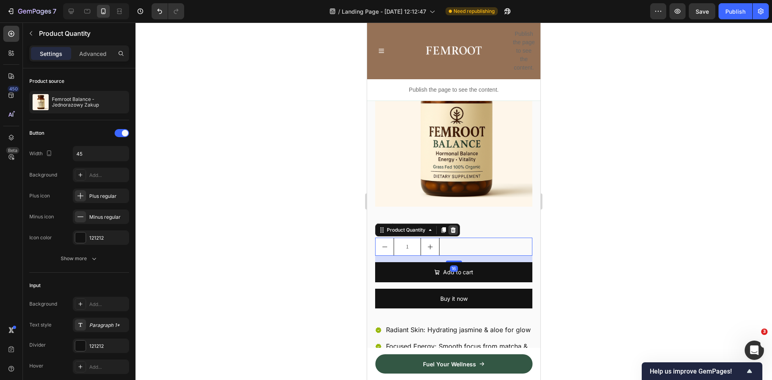
click at [453, 227] on icon at bounding box center [453, 230] width 5 height 6
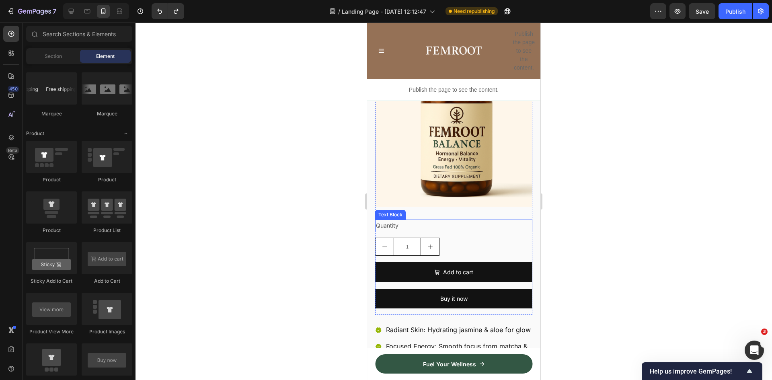
click at [431, 220] on div "Quantity" at bounding box center [453, 226] width 157 height 12
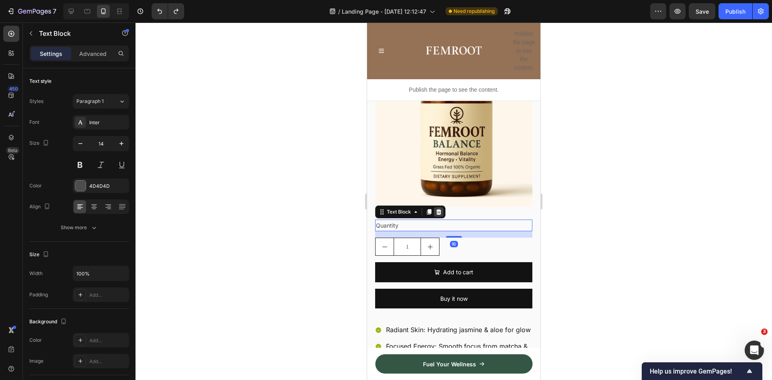
click at [440, 209] on icon at bounding box center [438, 212] width 5 height 6
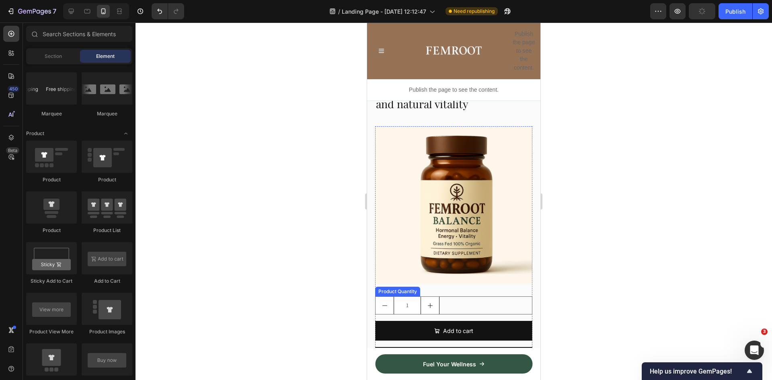
scroll to position [121, 0]
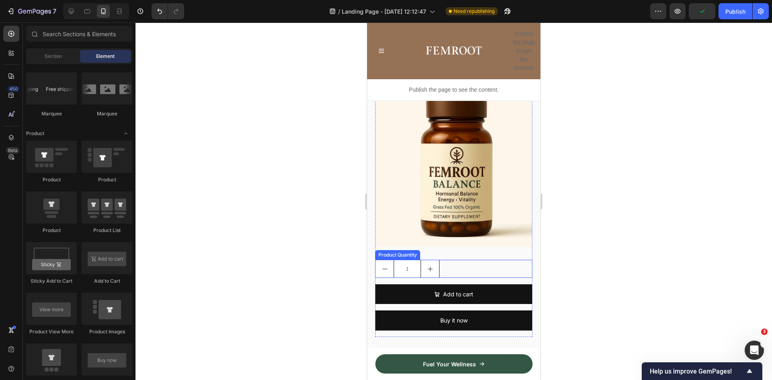
click at [460, 260] on div "1" at bounding box center [453, 269] width 157 height 18
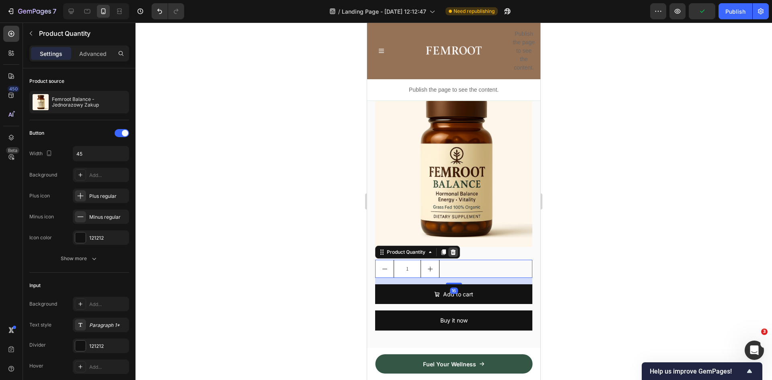
click at [454, 249] on icon at bounding box center [453, 252] width 5 height 6
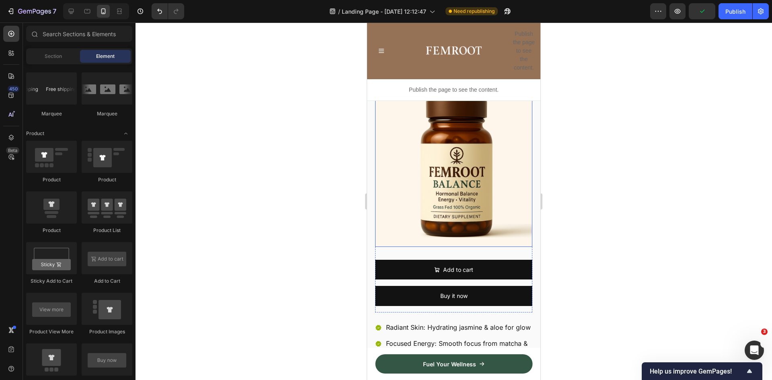
click at [400, 165] on img at bounding box center [453, 168] width 157 height 157
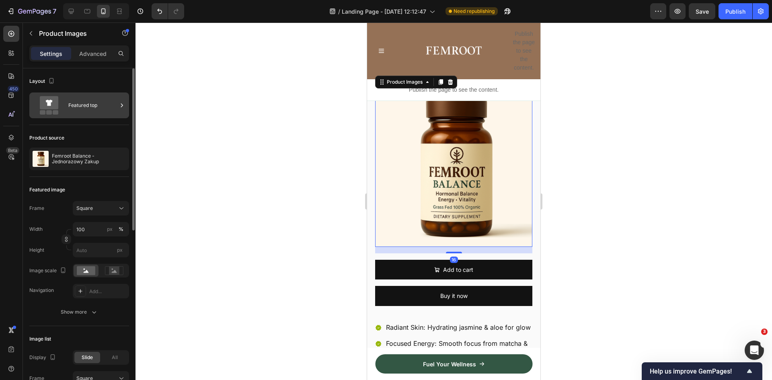
click at [48, 100] on icon at bounding box center [49, 102] width 18 height 13
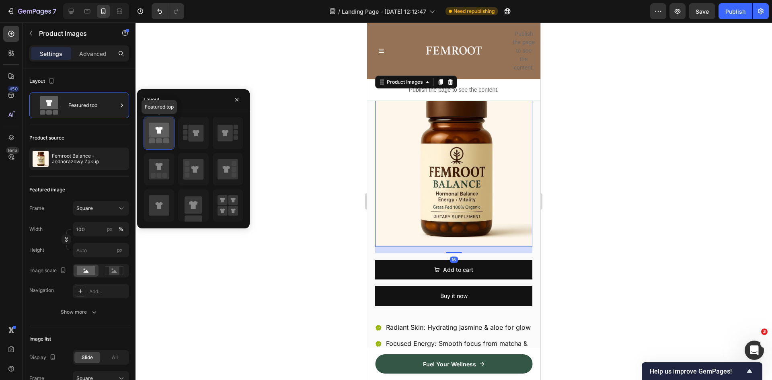
click at [161, 132] on icon at bounding box center [158, 130] width 7 height 7
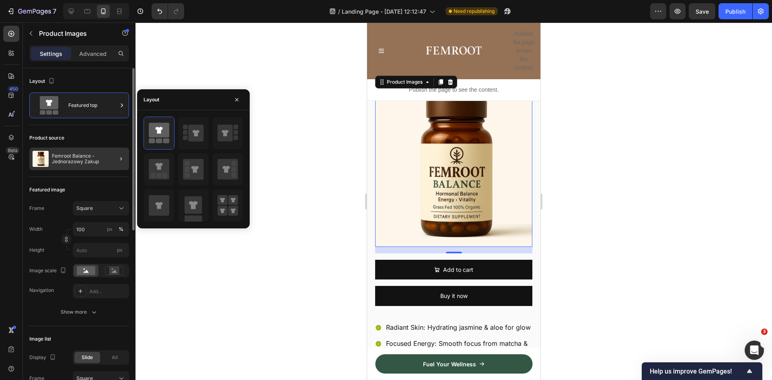
click at [114, 156] on div at bounding box center [118, 159] width 23 height 23
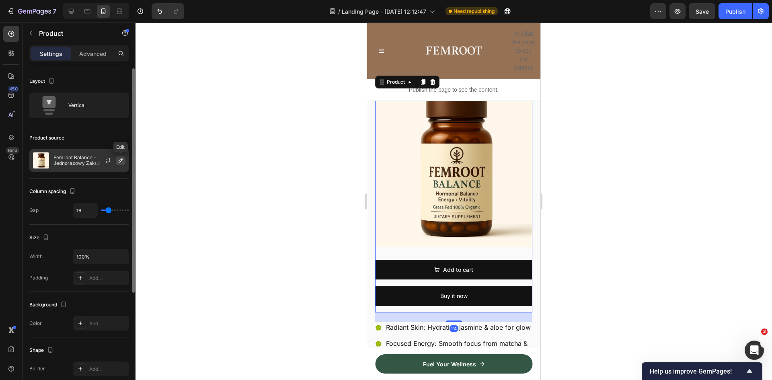
click at [119, 159] on icon "button" at bounding box center [120, 160] width 6 height 6
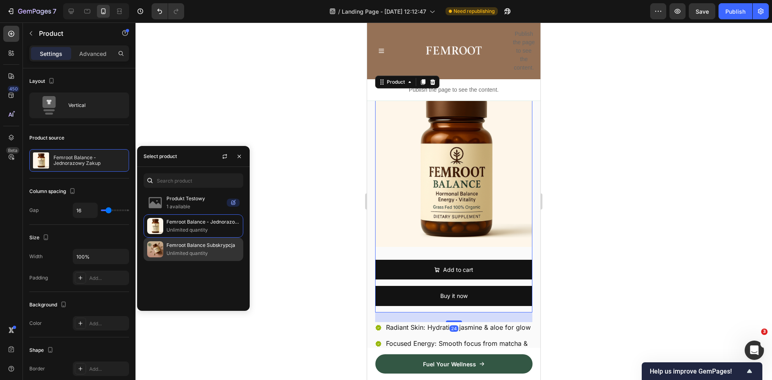
click at [184, 246] on p "Femroot Balance Subskrypcja" at bounding box center [202, 245] width 73 height 8
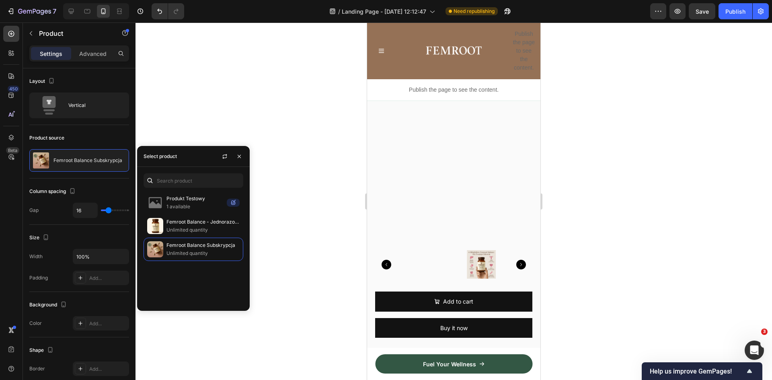
click at [327, 238] on div at bounding box center [453, 201] width 636 height 357
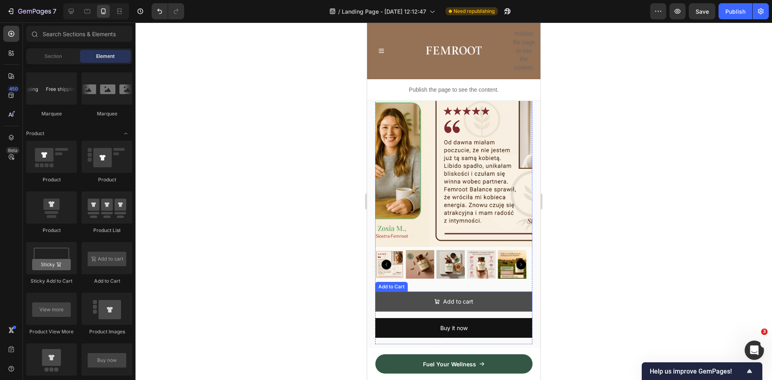
click at [378, 293] on button "Add to cart" at bounding box center [453, 301] width 157 height 20
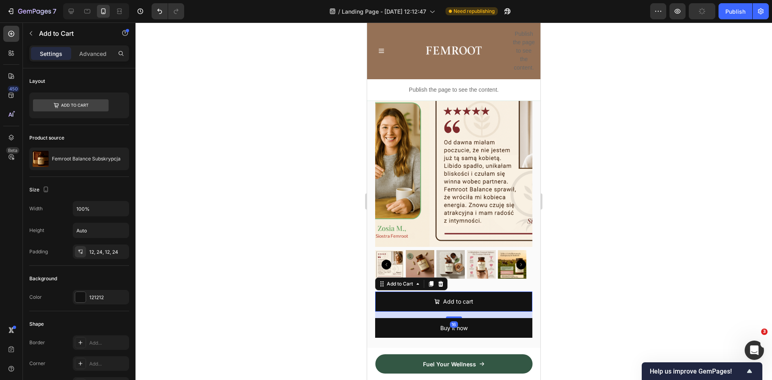
click at [438, 281] on icon at bounding box center [440, 284] width 6 height 6
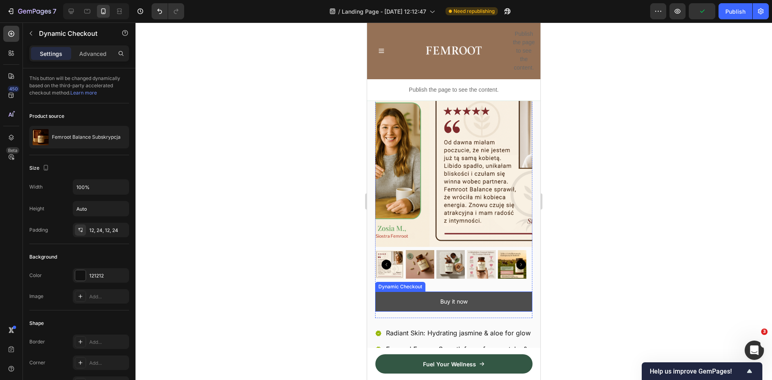
click at [385, 291] on button "Buy it now" at bounding box center [453, 301] width 157 height 20
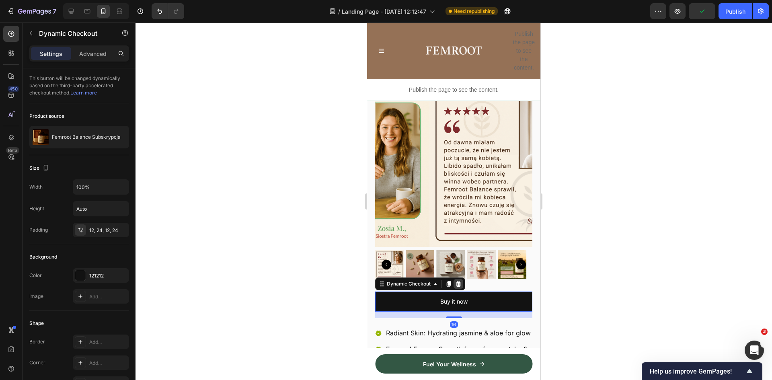
click at [460, 281] on icon at bounding box center [458, 284] width 6 height 6
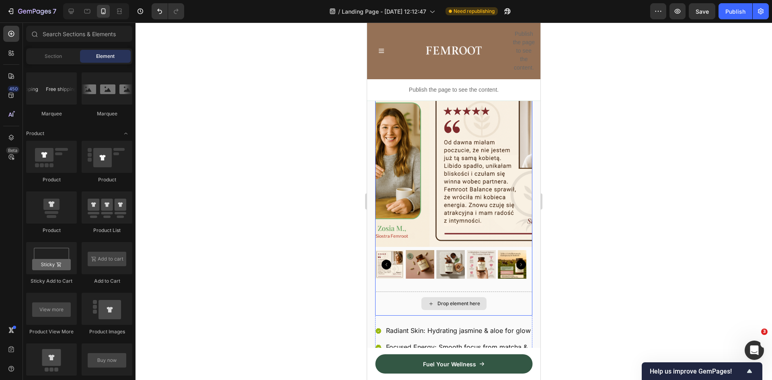
click at [394, 295] on div "Drop element here" at bounding box center [453, 303] width 157 height 24
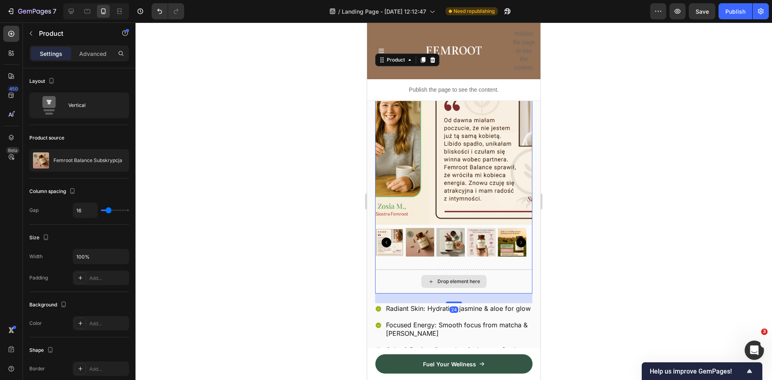
scroll to position [201, 0]
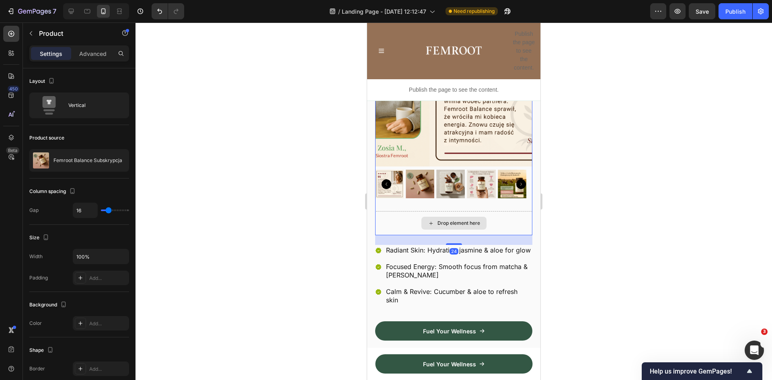
click at [392, 211] on div "Drop element here" at bounding box center [453, 223] width 157 height 24
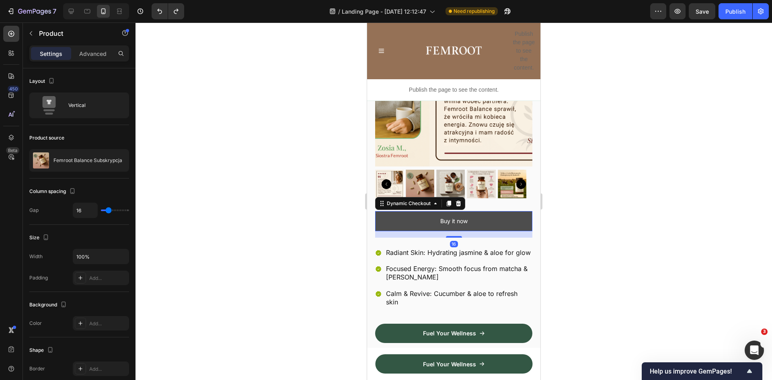
click at [391, 211] on button "Buy it now" at bounding box center [453, 221] width 157 height 20
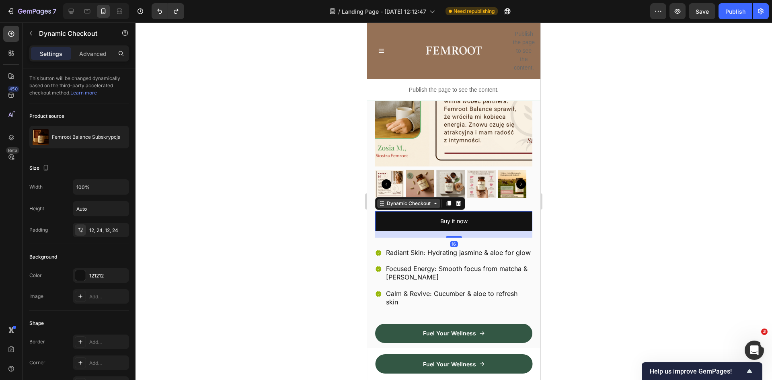
click at [432, 200] on icon at bounding box center [435, 203] width 6 height 6
click at [458, 200] on icon at bounding box center [458, 203] width 6 height 6
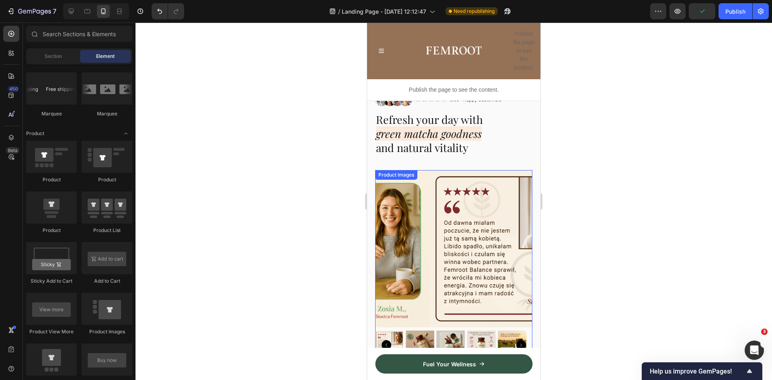
scroll to position [0, 0]
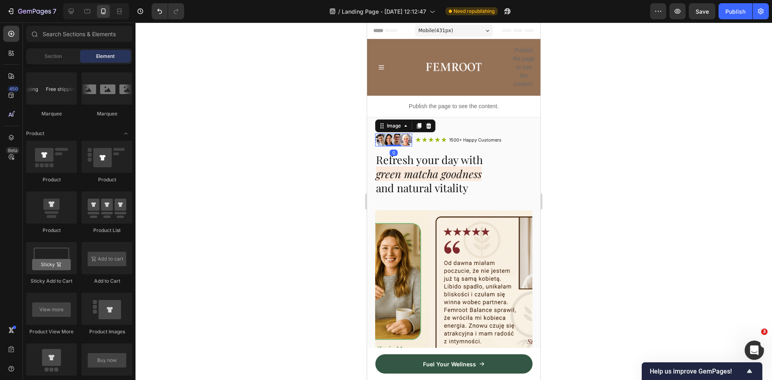
click at [386, 135] on img at bounding box center [393, 139] width 37 height 13
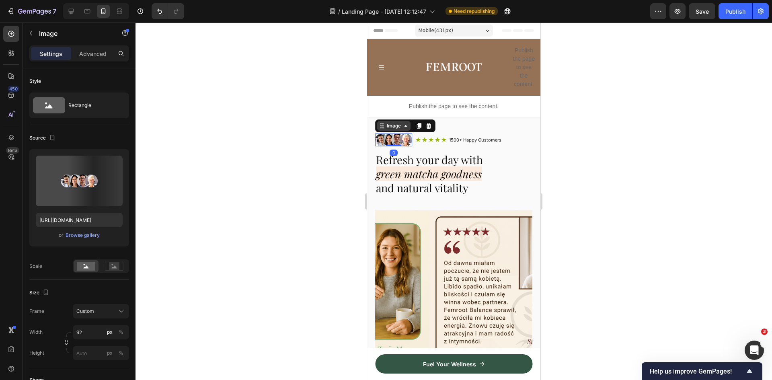
click at [394, 125] on div "Image" at bounding box center [393, 125] width 17 height 7
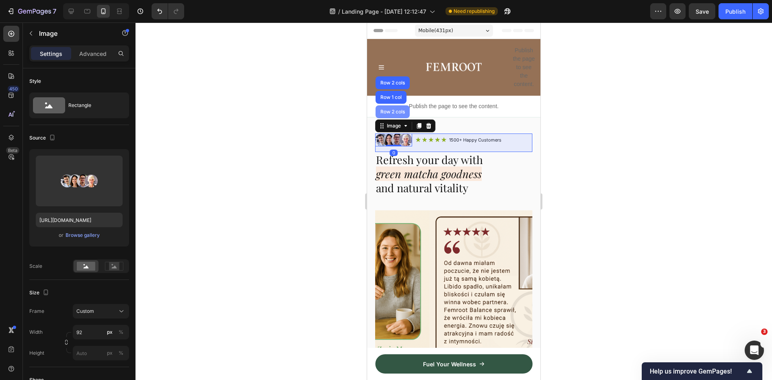
click at [394, 113] on div "Row 2 cols" at bounding box center [393, 111] width 28 height 5
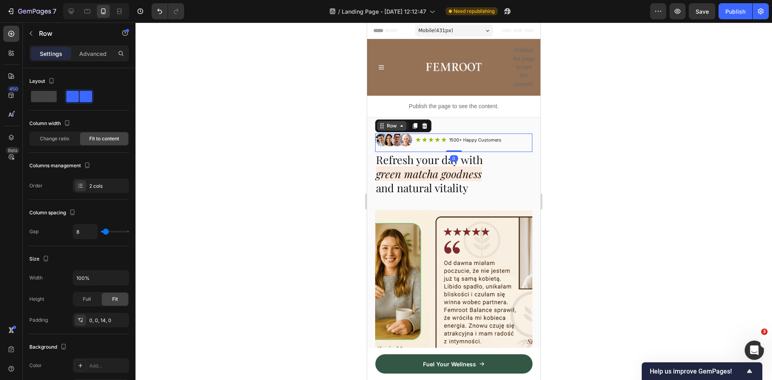
click at [394, 127] on div "Row" at bounding box center [391, 125] width 13 height 7
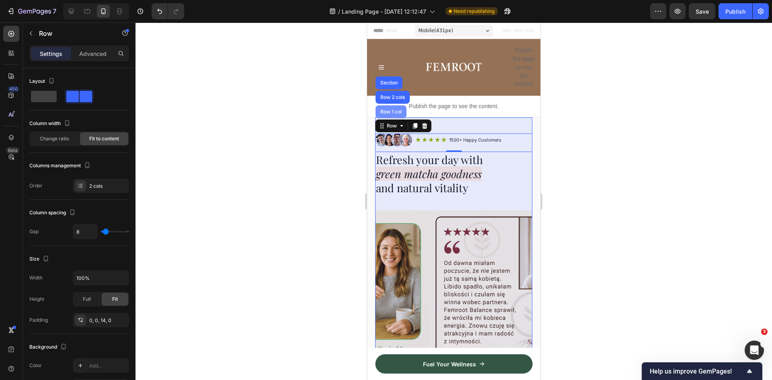
click at [394, 108] on div "Row 1 col" at bounding box center [390, 111] width 31 height 13
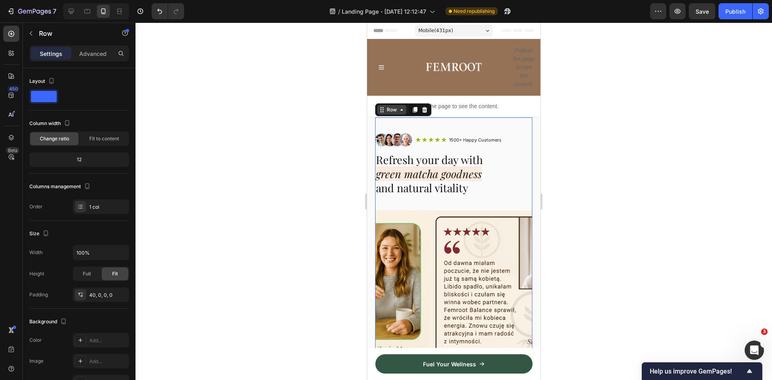
click at [399, 111] on icon at bounding box center [401, 110] width 6 height 6
click at [402, 110] on icon at bounding box center [401, 110] width 2 height 2
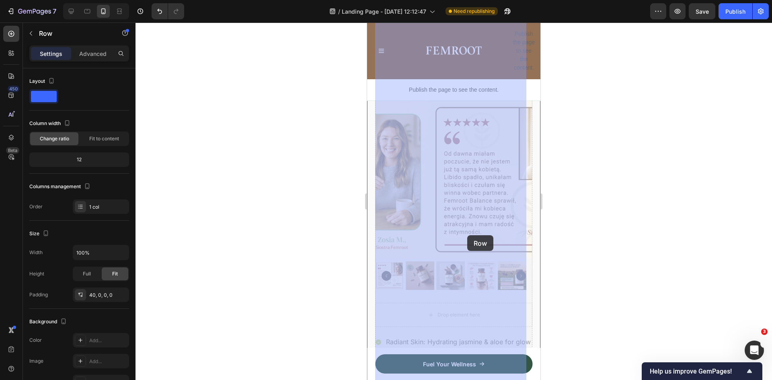
scroll to position [121, 0]
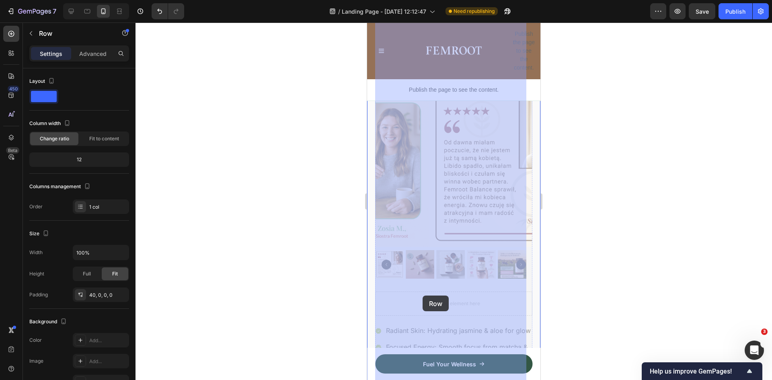
drag, startPoint x: 392, startPoint y: 107, endPoint x: 423, endPoint y: 295, distance: 190.9
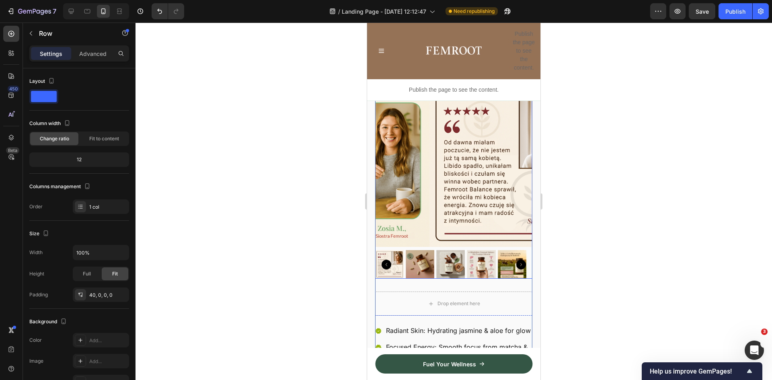
scroll to position [0, 0]
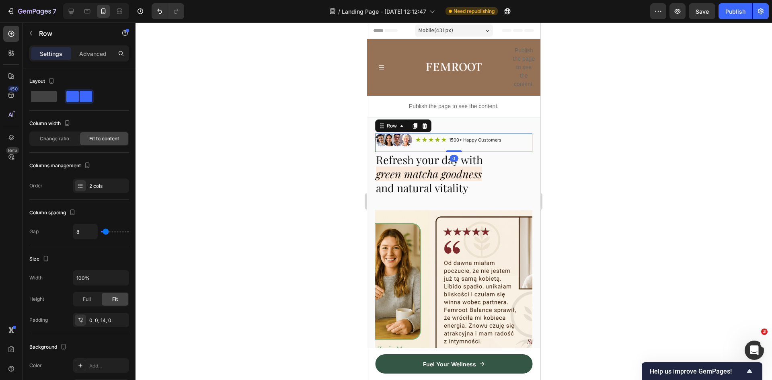
click at [509, 139] on div "Image Icon Icon Icon Icon Icon Icon List 1500+ Happy Customers Text Block Row R…" at bounding box center [453, 142] width 157 height 18
click at [397, 125] on div "Row" at bounding box center [391, 125] width 13 height 7
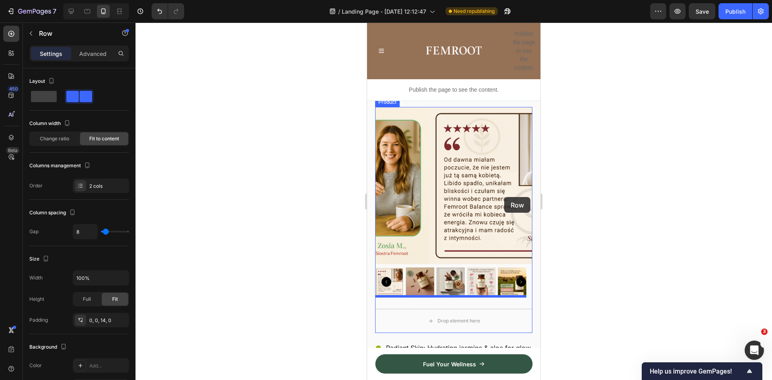
scroll to position [161, 0]
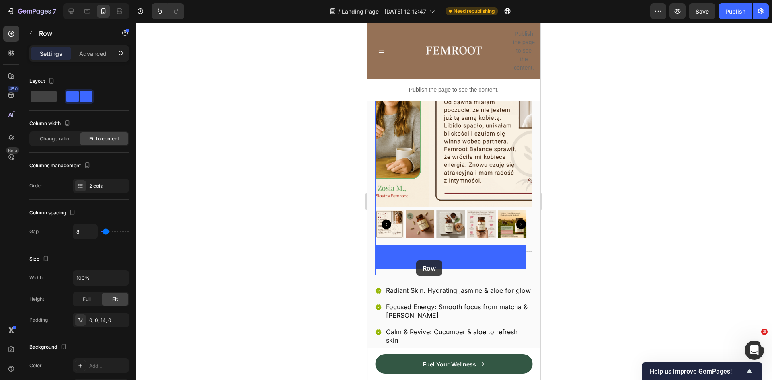
drag, startPoint x: 509, startPoint y: 142, endPoint x: 414, endPoint y: 259, distance: 150.4
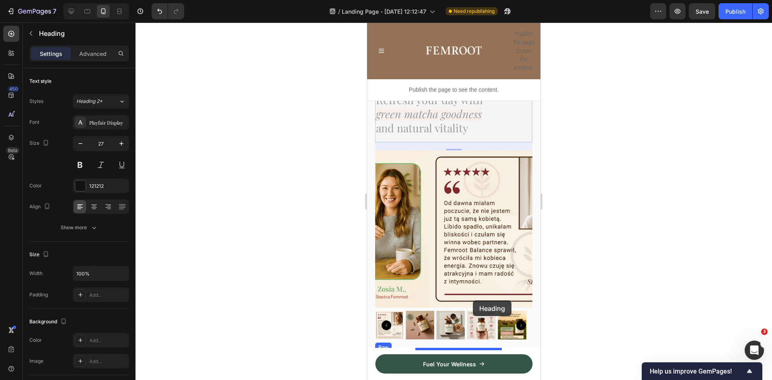
scroll to position [121, 0]
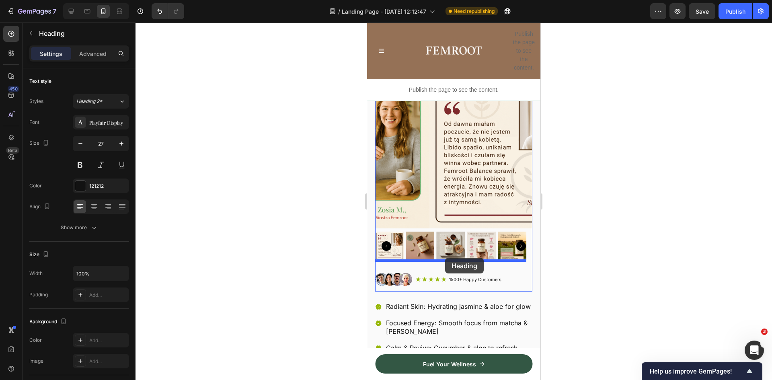
drag, startPoint x: 408, startPoint y: 146, endPoint x: 444, endPoint y: 258, distance: 117.9
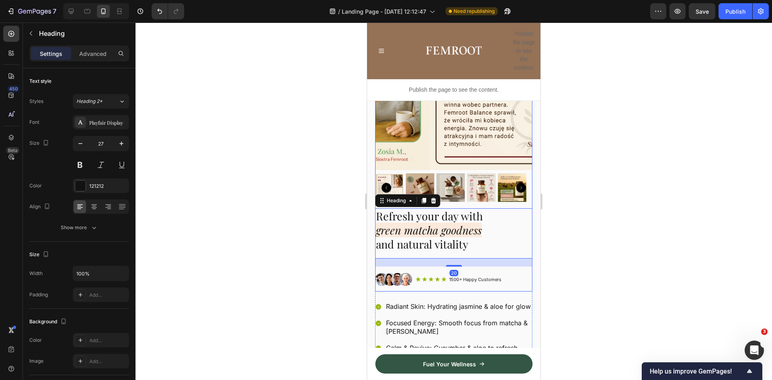
scroll to position [62, 0]
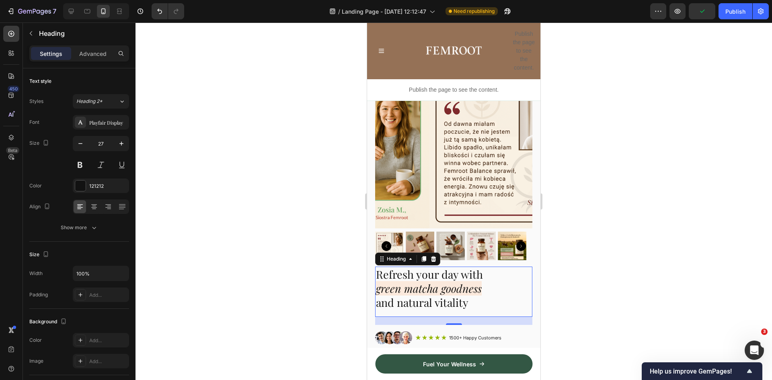
click at [440, 273] on h2 "Refresh your day with green matcha goodness and natural vitality" at bounding box center [453, 289] width 157 height 44
click at [462, 272] on p "Refresh your day with green matcha goodness and natural vitality" at bounding box center [454, 288] width 156 height 42
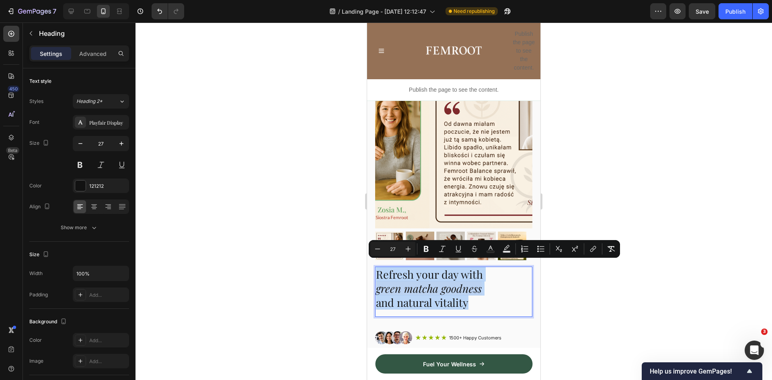
click at [466, 288] on icon "green matcha goodness" at bounding box center [429, 288] width 106 height 14
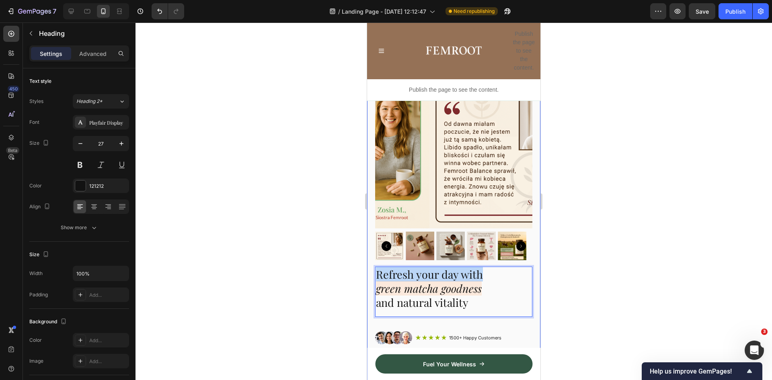
drag, startPoint x: 482, startPoint y: 268, endPoint x: 372, endPoint y: 269, distance: 109.4
click at [372, 269] on div "Product Images Refresh your day with green matcha goodness and natural vitality…" at bounding box center [453, 295] width 173 height 480
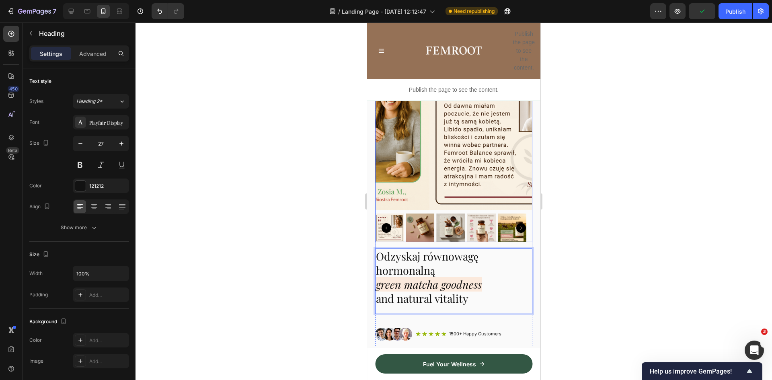
scroll to position [121, 0]
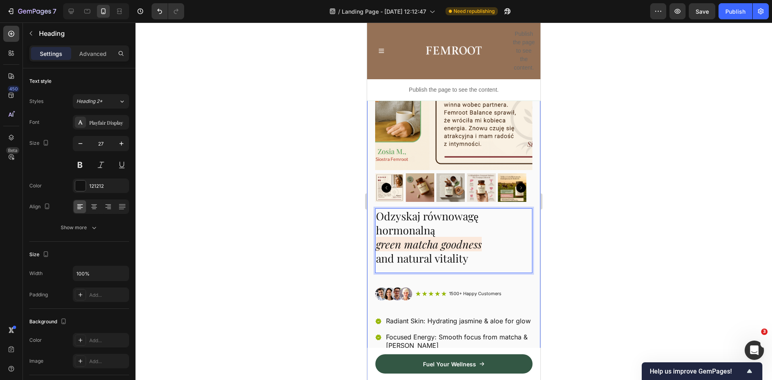
drag, startPoint x: 438, startPoint y: 225, endPoint x: 370, endPoint y: 215, distance: 69.1
click at [370, 215] on div "Product Images Odzyskaj równowagę hormonalną green matcha goodness and natural …" at bounding box center [453, 244] width 173 height 494
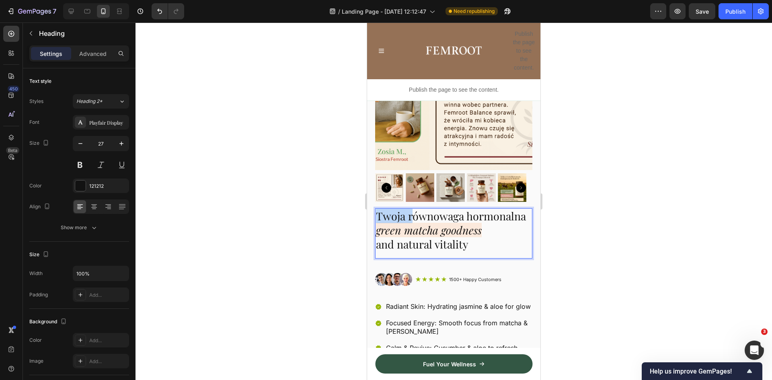
drag, startPoint x: 411, startPoint y: 212, endPoint x: 378, endPoint y: 213, distance: 33.0
click at [378, 213] on p "Twoja równowaga hormonalna green matcha goodness and natural vitality" at bounding box center [454, 230] width 156 height 42
drag, startPoint x: 444, startPoint y: 209, endPoint x: 439, endPoint y: 210, distance: 5.3
click at [439, 210] on p "Równowaga hormonalna green matcha goodness and natural vitality" at bounding box center [454, 230] width 156 height 42
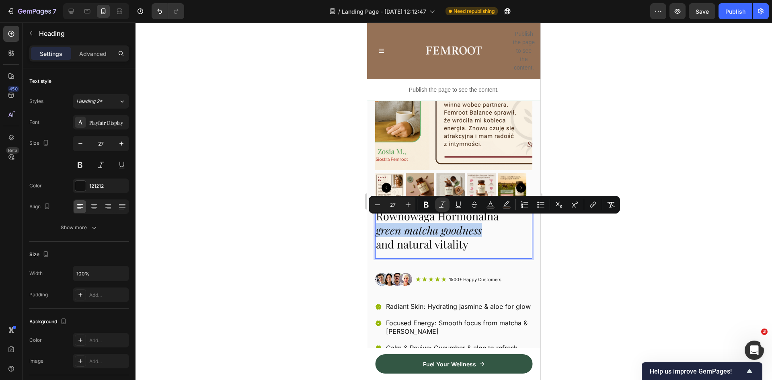
drag, startPoint x: 480, startPoint y: 223, endPoint x: 378, endPoint y: 225, distance: 102.5
click at [378, 225] on icon "green matcha goodness" at bounding box center [429, 230] width 106 height 14
click at [484, 220] on p "Równowaga Hormonalna green matcha goodness and natural vitality" at bounding box center [454, 230] width 156 height 42
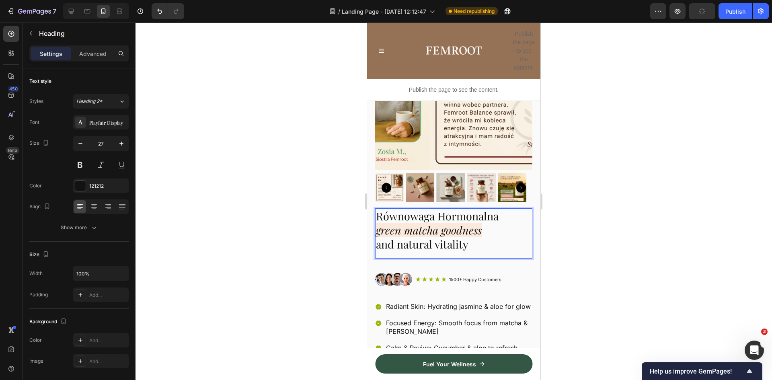
click at [480, 223] on icon "green matcha goodness" at bounding box center [429, 230] width 106 height 14
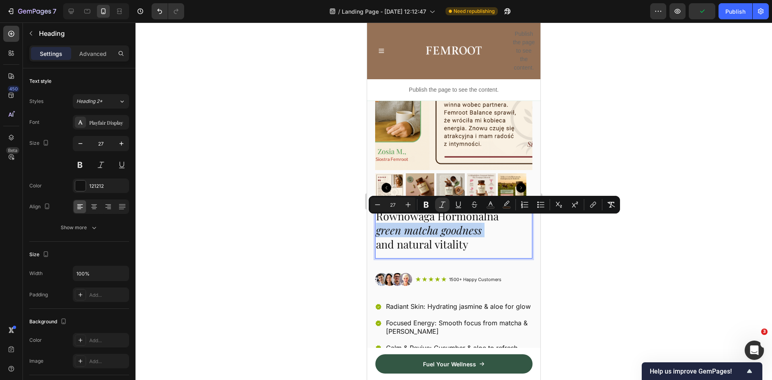
drag, startPoint x: 453, startPoint y: 224, endPoint x: 386, endPoint y: 225, distance: 67.2
click at [386, 225] on icon "green matcha goodness" at bounding box center [429, 230] width 106 height 14
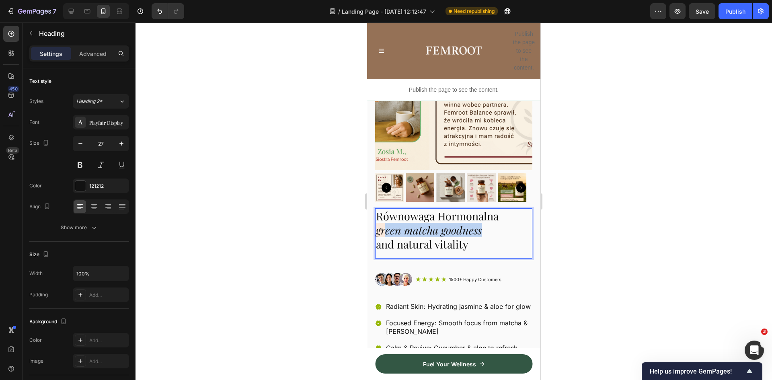
drag, startPoint x: 492, startPoint y: 220, endPoint x: 385, endPoint y: 223, distance: 107.4
click at [385, 223] on p "Równowaga Hormonalna green matcha goodness and natural vitality" at bounding box center [454, 230] width 156 height 42
drag, startPoint x: 454, startPoint y: 225, endPoint x: 375, endPoint y: 226, distance: 78.4
click at [375, 226] on h2 "Równowaga Hormonalna Femroot Balance and natural vitality" at bounding box center [453, 230] width 157 height 44
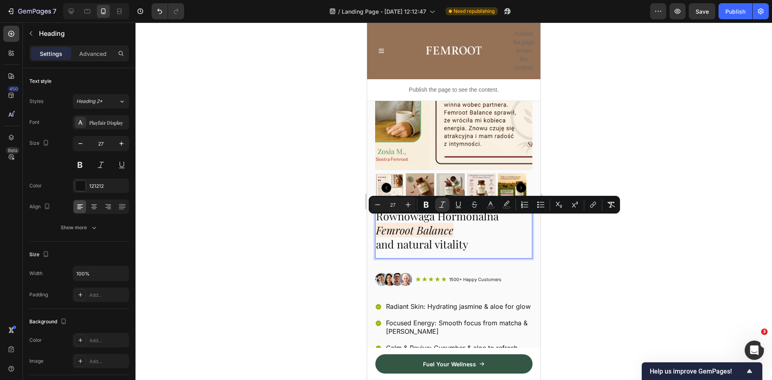
click at [470, 230] on p "Równowaga Hormonalna Femroot Balance and natural vitality" at bounding box center [454, 230] width 156 height 42
click at [461, 228] on p "Równowaga Hormonalna Femroot Balance and natural vitality" at bounding box center [454, 230] width 156 height 42
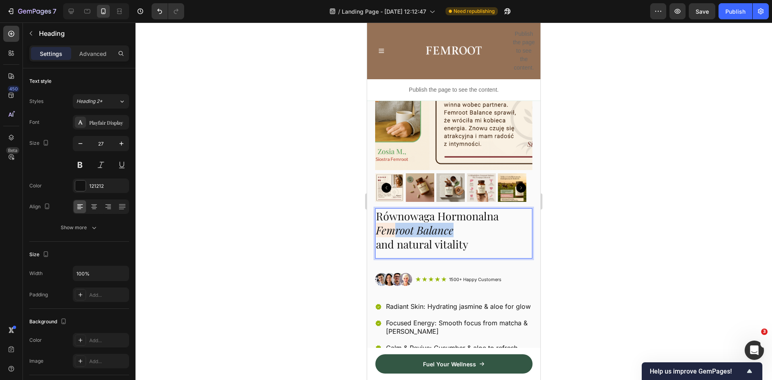
drag, startPoint x: 454, startPoint y: 225, endPoint x: 394, endPoint y: 226, distance: 59.5
click at [394, 226] on p "Równowaga Hormonalna Femroot Balance and natural vitality" at bounding box center [454, 230] width 156 height 42
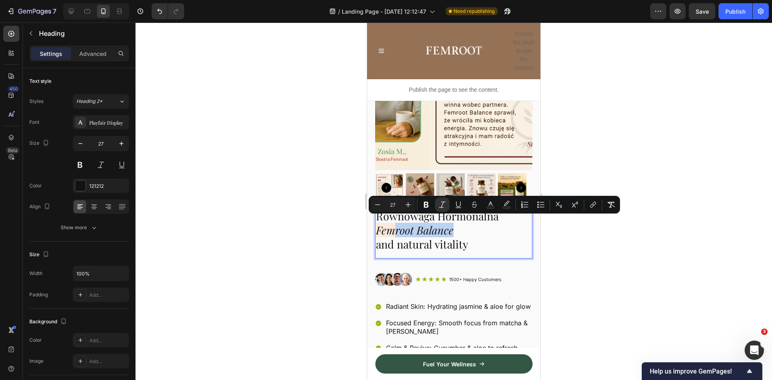
click at [425, 226] on icon "Femroot Balance" at bounding box center [415, 230] width 78 height 14
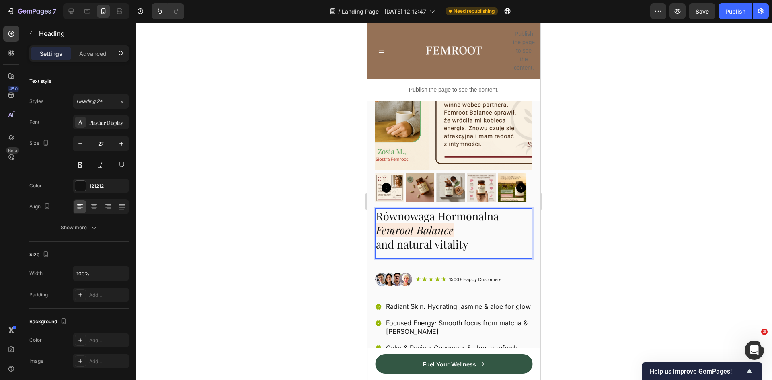
click at [453, 226] on icon "Femroot Balance" at bounding box center [415, 230] width 78 height 14
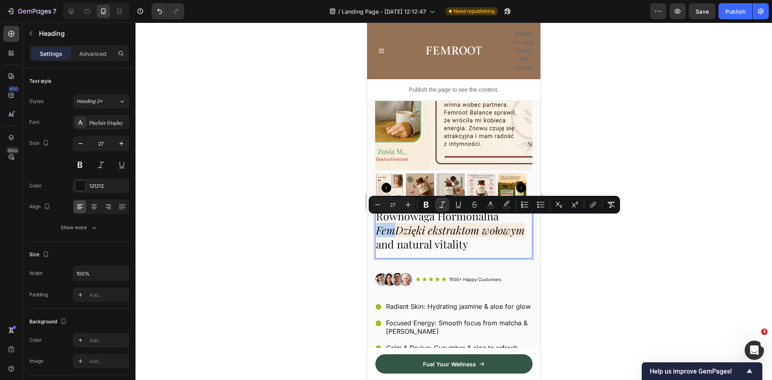
drag, startPoint x: 396, startPoint y: 225, endPoint x: 380, endPoint y: 229, distance: 16.6
click at [378, 229] on icon "FemDzięki ekstraktom wołowym" at bounding box center [450, 230] width 149 height 14
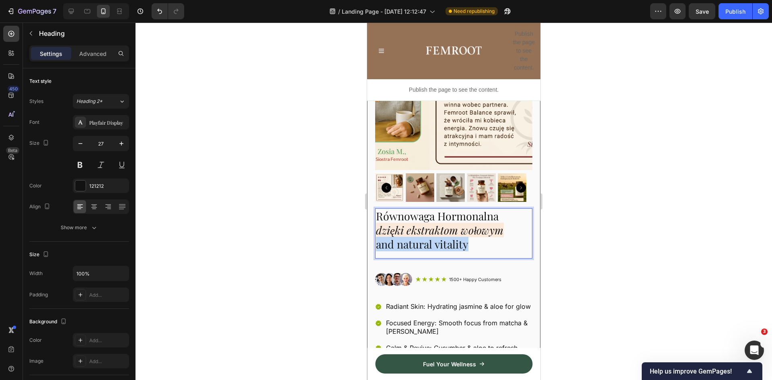
drag, startPoint x: 470, startPoint y: 243, endPoint x: 373, endPoint y: 244, distance: 96.5
click at [373, 244] on div "Product Images Równowaga Hormonalna dzięki ekstraktom wołowym and natural vital…" at bounding box center [453, 237] width 173 height 480
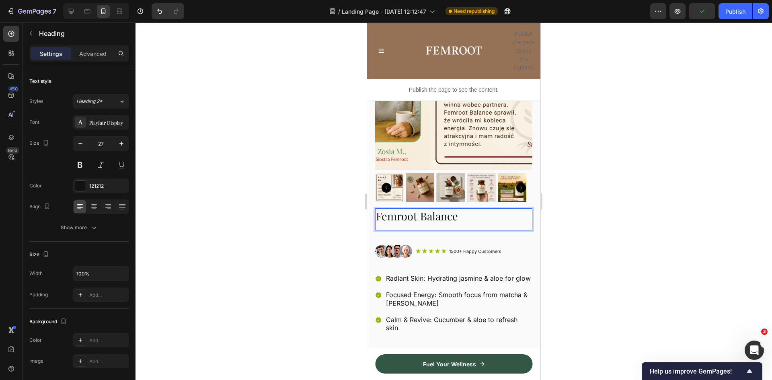
click at [592, 224] on div at bounding box center [453, 201] width 636 height 357
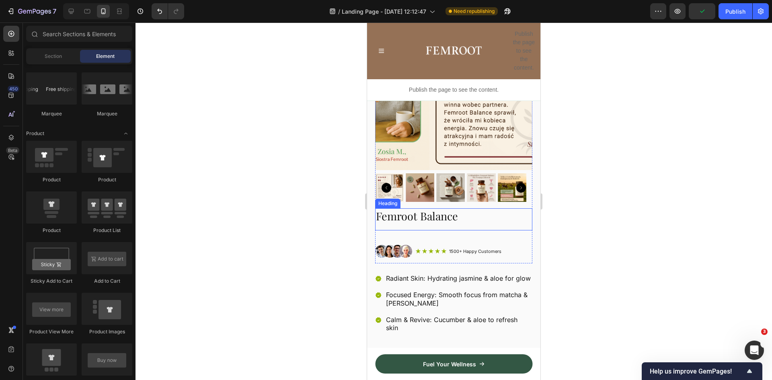
click at [435, 220] on div "Femroot Balance Heading" at bounding box center [453, 219] width 157 height 22
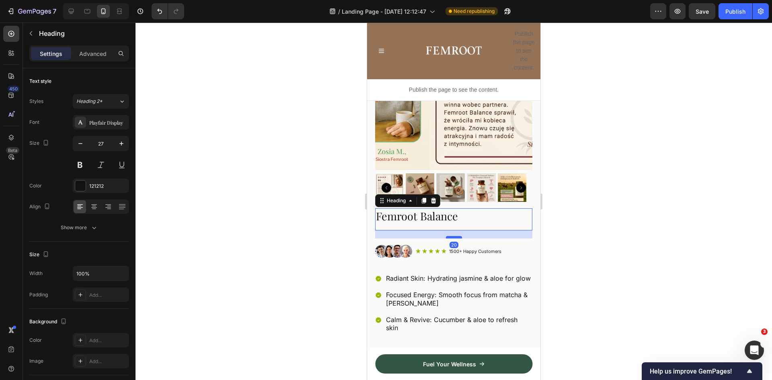
click at [451, 236] on div at bounding box center [454, 237] width 16 height 2
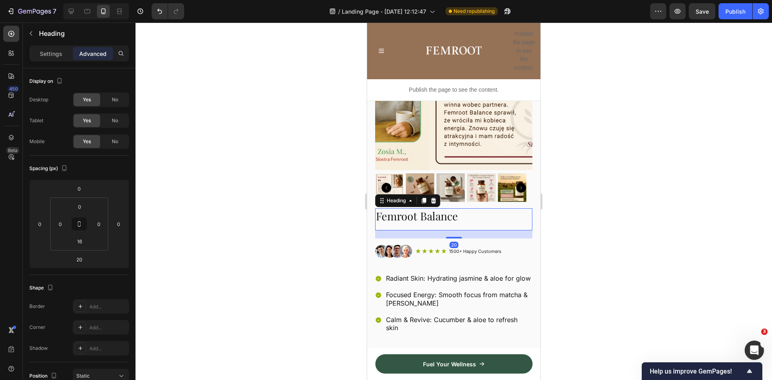
click at [571, 234] on div at bounding box center [453, 201] width 636 height 357
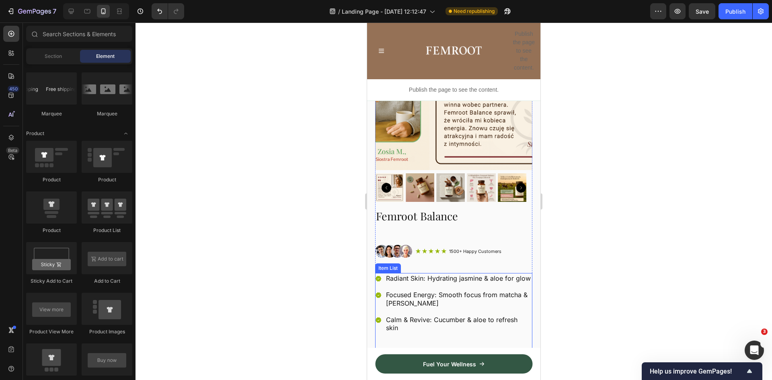
click at [377, 276] on icon at bounding box center [378, 279] width 6 height 6
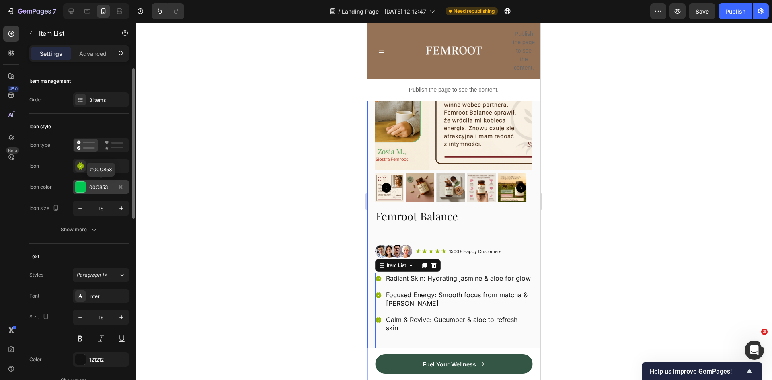
click at [82, 186] on div at bounding box center [80, 187] width 10 height 10
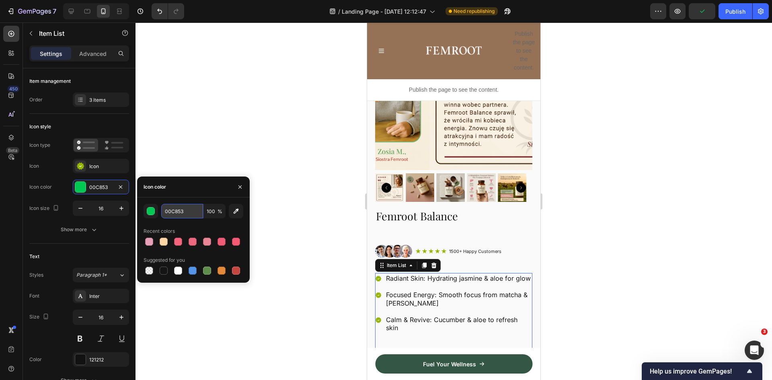
click at [170, 207] on input "00C853" at bounding box center [182, 211] width 42 height 14
paste input "#a3c6a8"
type input "A3C6A8"
click at [195, 187] on div "Icon color" at bounding box center [193, 186] width 113 height 21
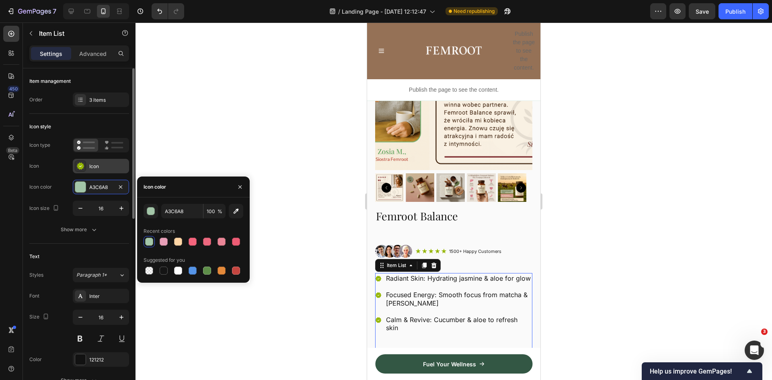
click at [79, 159] on div "Icon" at bounding box center [101, 166] width 56 height 14
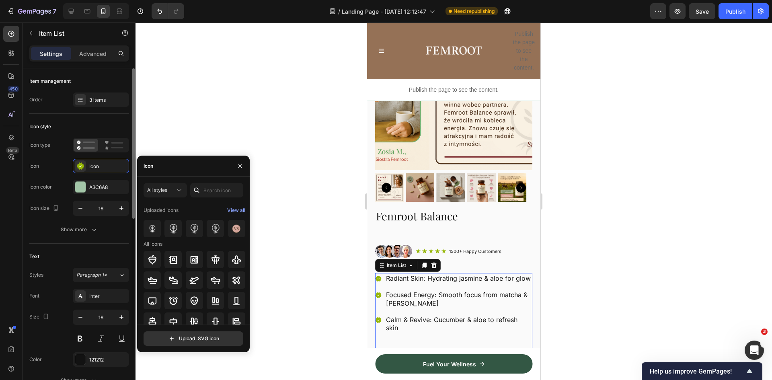
click at [111, 123] on div "Icon style" at bounding box center [79, 126] width 100 height 13
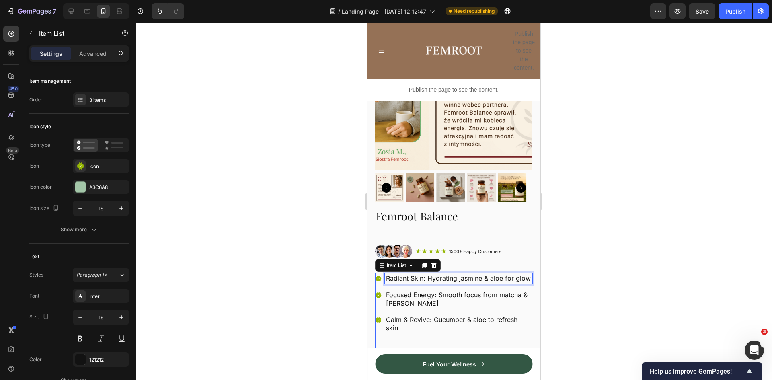
click at [408, 274] on p "Radiant Skin: Hydrating jasmine & aloe for glow" at bounding box center [458, 278] width 145 height 8
click at [378, 276] on icon at bounding box center [378, 279] width 6 height 6
click at [382, 262] on icon at bounding box center [382, 265] width 6 height 6
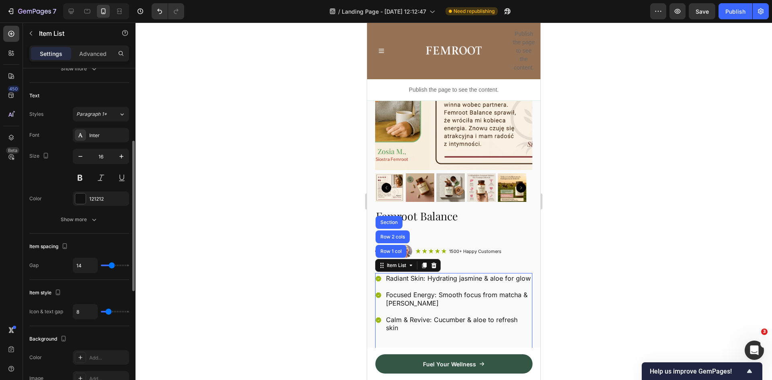
scroll to position [0, 0]
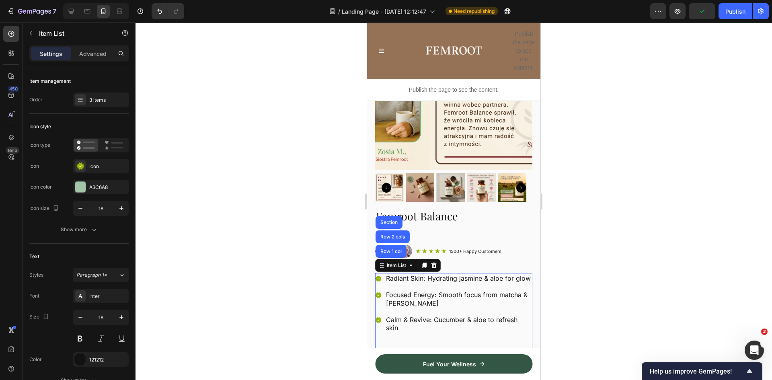
click at [416, 274] on p "Radiant Skin: Hydrating jasmine & aloe for glow" at bounding box center [458, 278] width 145 height 8
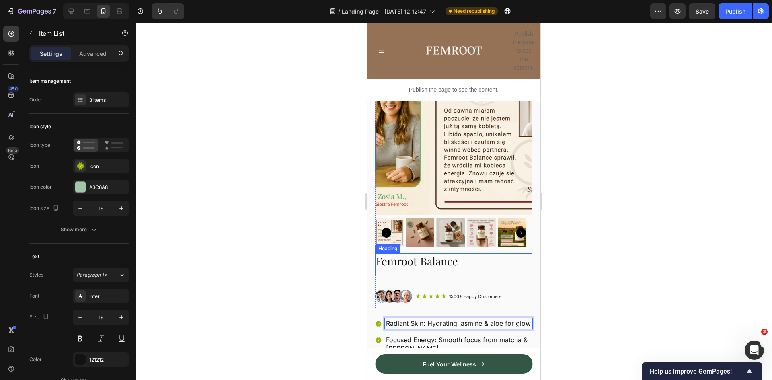
scroll to position [161, 0]
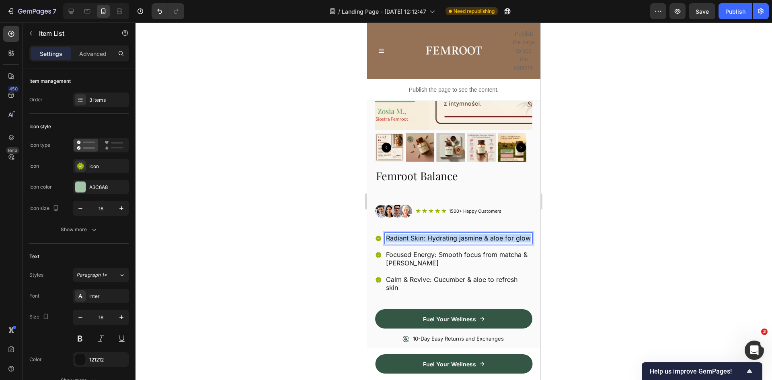
drag, startPoint x: 408, startPoint y: 241, endPoint x: 377, endPoint y: 228, distance: 33.4
click at [377, 233] on div "Radiant Skin: Hydrating jasmine & aloe for glow" at bounding box center [453, 238] width 157 height 11
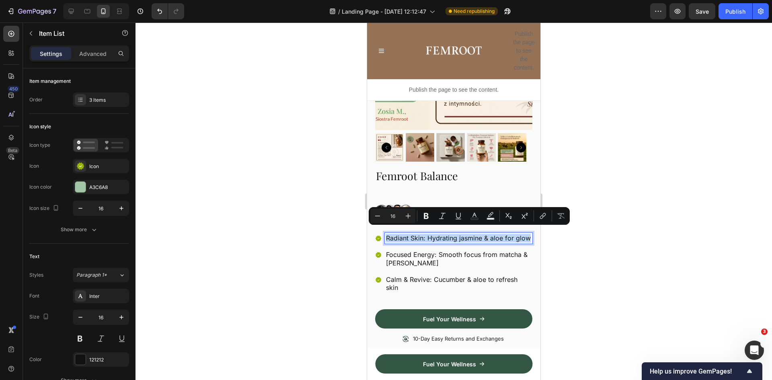
click at [463, 238] on p "Radiant Skin: Hydrating jasmine & aloe for glow" at bounding box center [458, 238] width 145 height 8
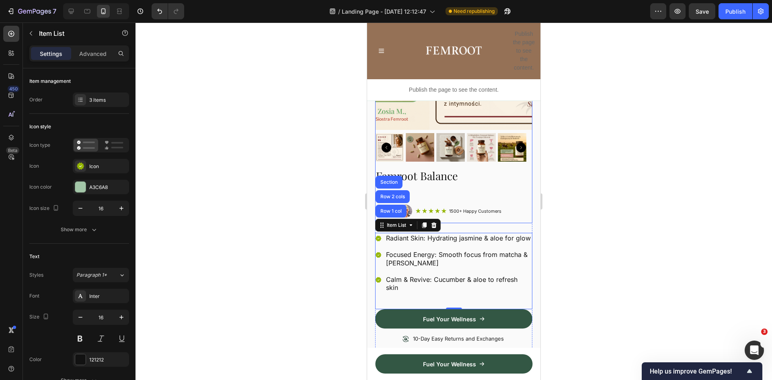
scroll to position [201, 0]
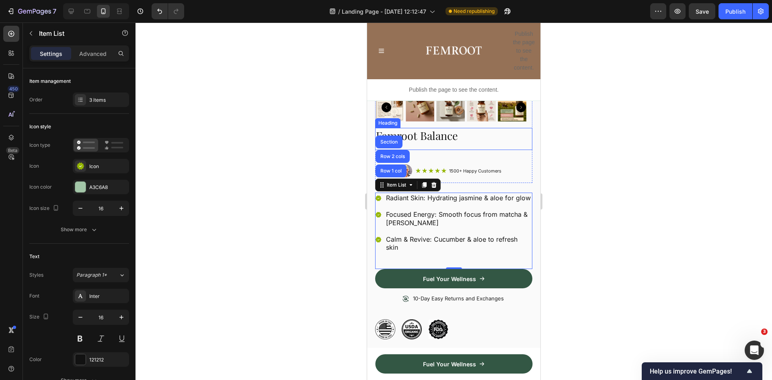
click at [465, 131] on p "Femroot Balance" at bounding box center [454, 136] width 156 height 14
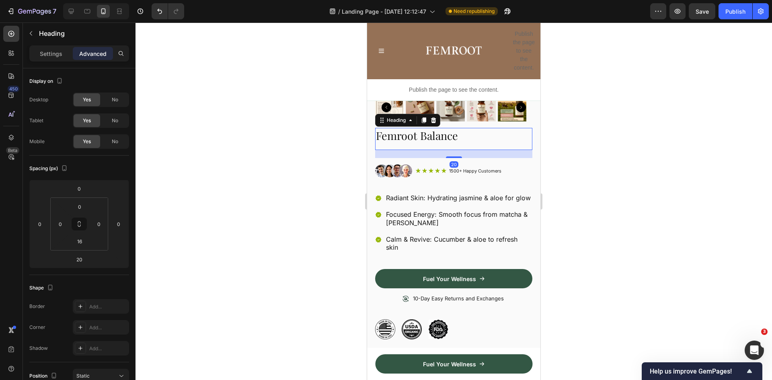
click at [462, 130] on p "Femroot Balance" at bounding box center [454, 136] width 156 height 14
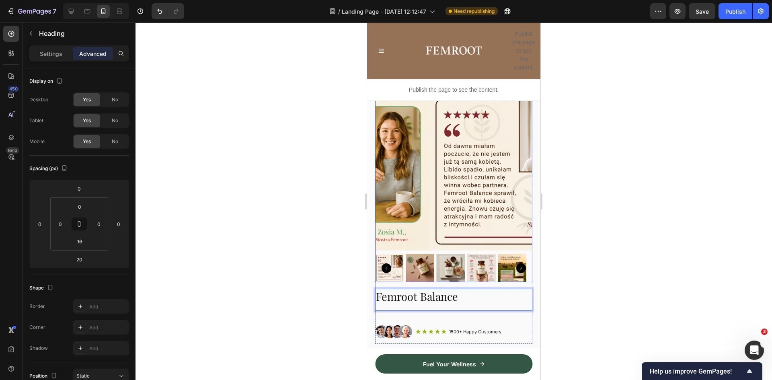
scroll to position [0, 0]
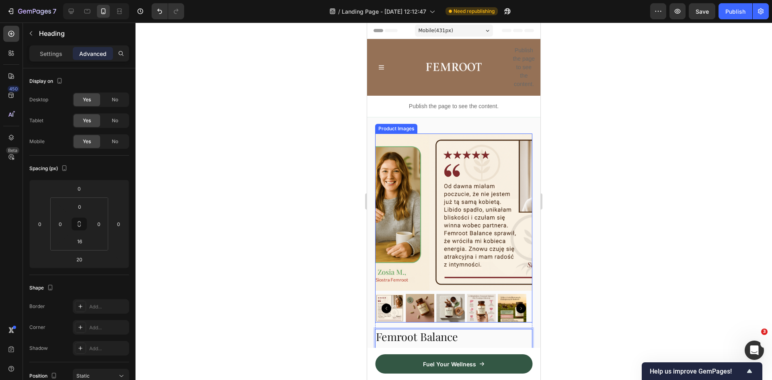
click at [423, 297] on img at bounding box center [420, 308] width 29 height 29
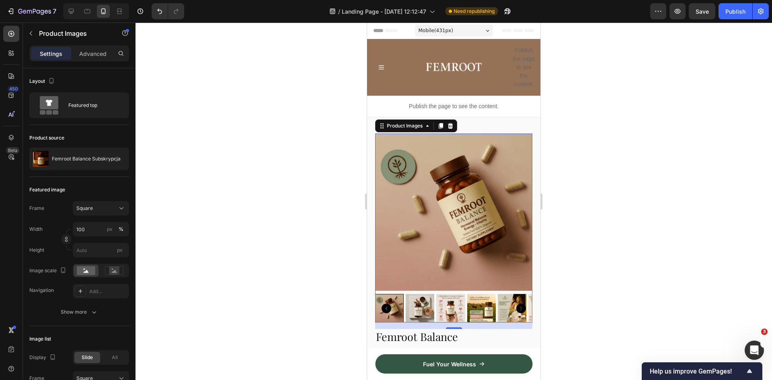
click at [468, 204] on img at bounding box center [453, 211] width 157 height 157
click at [105, 158] on p "Femroot Balance Subskrypcja" at bounding box center [86, 159] width 69 height 6
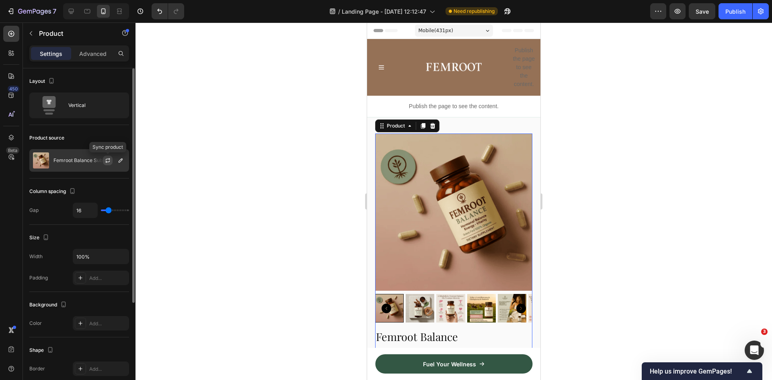
click at [106, 159] on icon "button" at bounding box center [108, 160] width 6 height 6
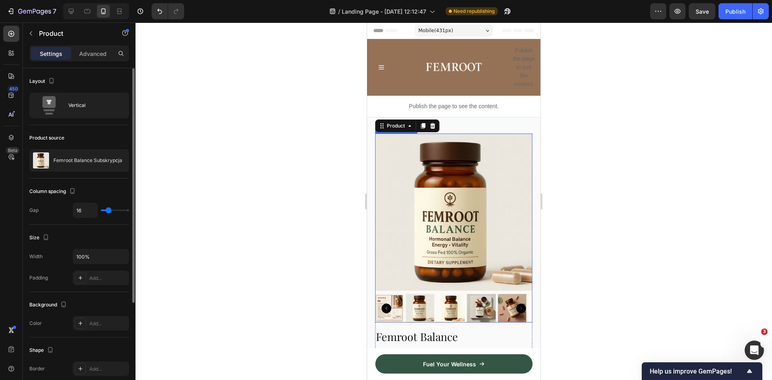
click at [421, 304] on img at bounding box center [420, 308] width 29 height 29
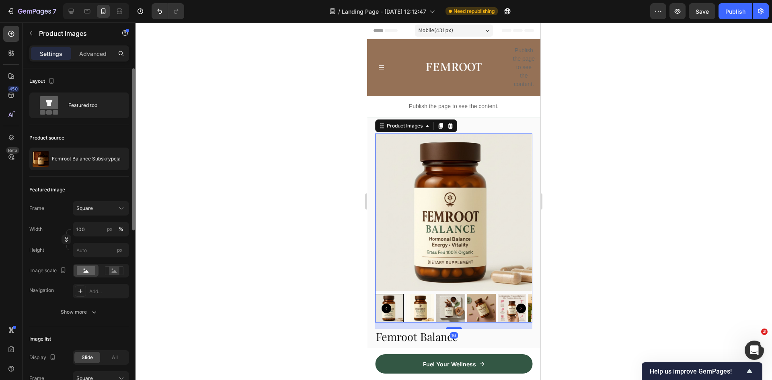
click at [424, 305] on img at bounding box center [420, 308] width 29 height 29
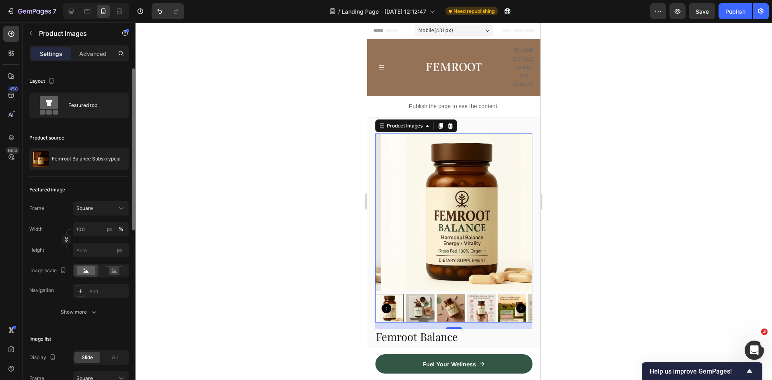
click at [397, 305] on div at bounding box center [389, 308] width 29 height 29
click at [399, 302] on div at bounding box center [389, 308] width 29 height 29
click at [386, 304] on icon "Carousel Back Arrow" at bounding box center [387, 309] width 10 height 10
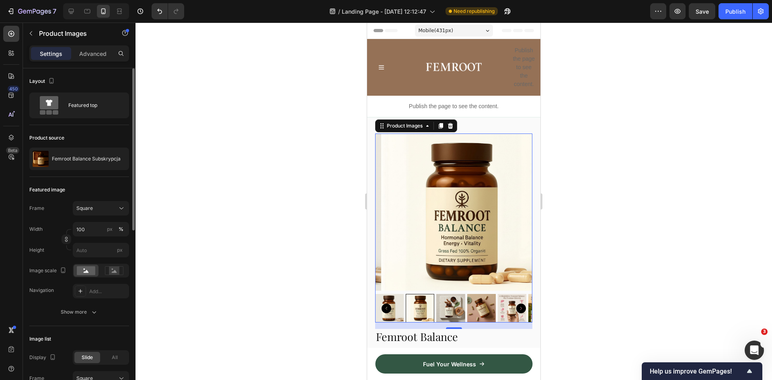
click at [396, 303] on img at bounding box center [389, 308] width 29 height 29
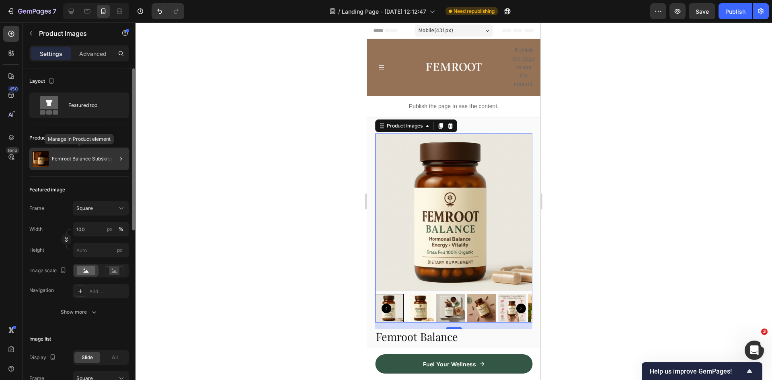
click at [93, 155] on div "Femroot Balance Subskrypcja" at bounding box center [79, 159] width 100 height 23
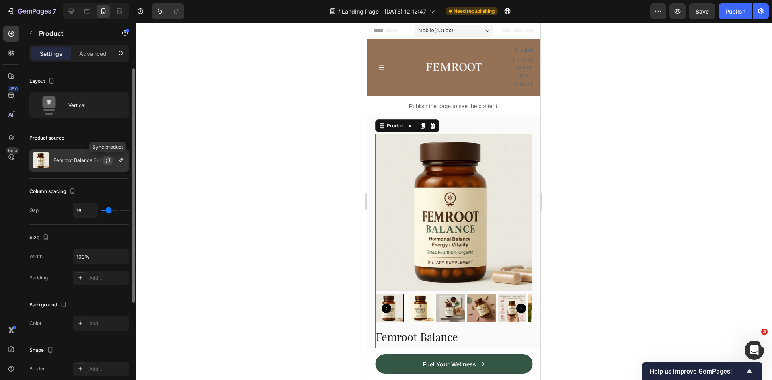
click at [108, 161] on icon "button" at bounding box center [108, 160] width 6 height 6
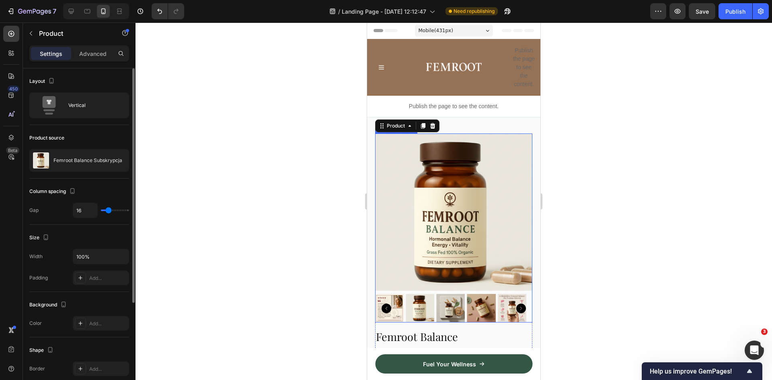
click at [421, 301] on img at bounding box center [420, 308] width 29 height 29
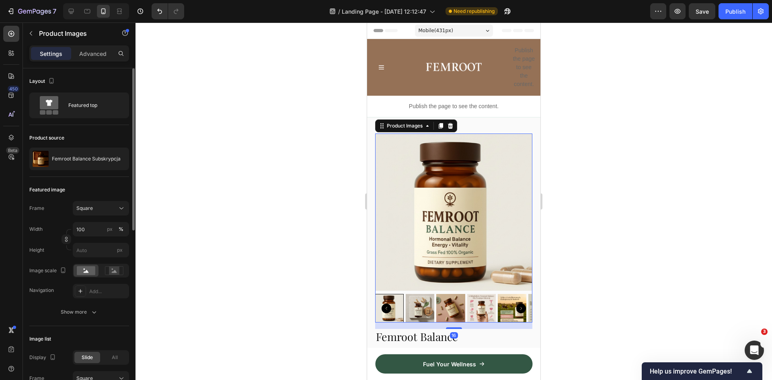
click at [423, 300] on img at bounding box center [420, 308] width 29 height 29
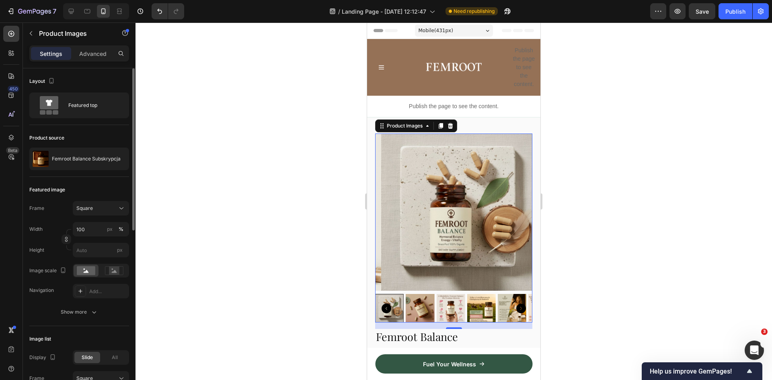
click at [424, 299] on img at bounding box center [420, 308] width 29 height 29
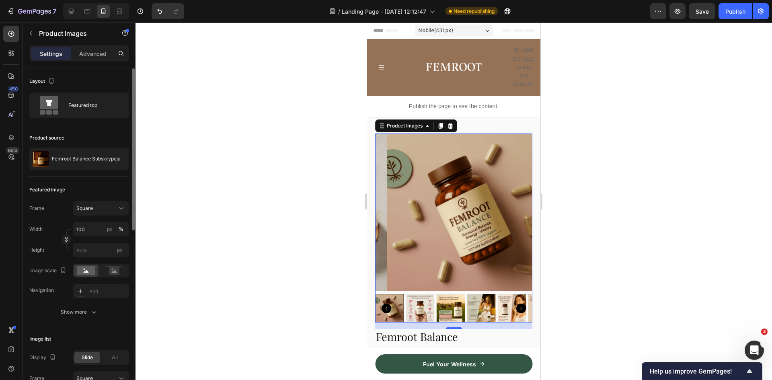
click at [386, 304] on icon "Carousel Back Arrow" at bounding box center [387, 309] width 10 height 10
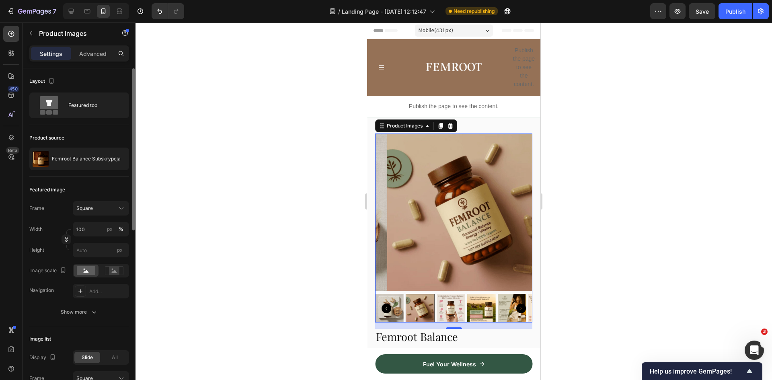
click at [402, 304] on img at bounding box center [389, 308] width 29 height 29
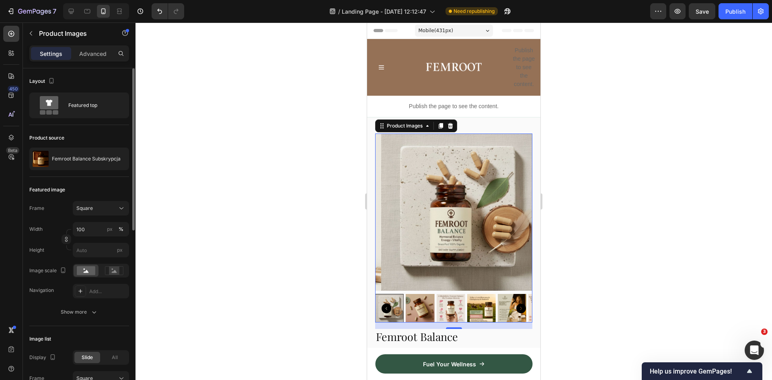
click at [426, 300] on img at bounding box center [420, 308] width 29 height 29
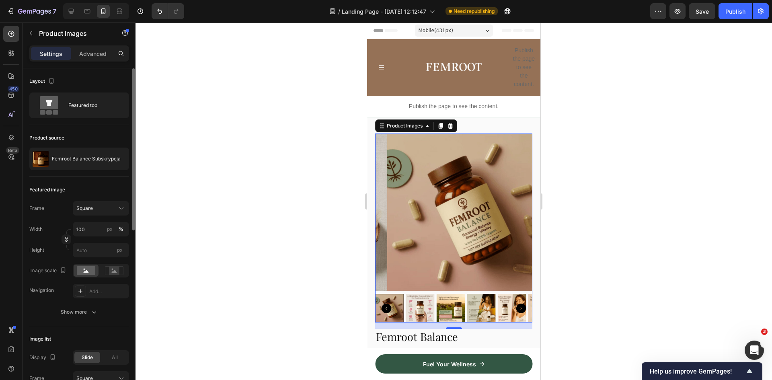
click at [401, 299] on div at bounding box center [389, 308] width 29 height 29
click at [388, 304] on icon "Carousel Back Arrow" at bounding box center [387, 309] width 10 height 10
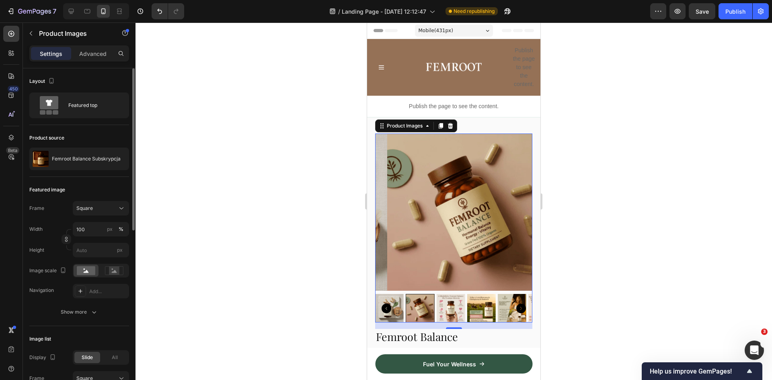
click at [396, 301] on img at bounding box center [389, 308] width 29 height 29
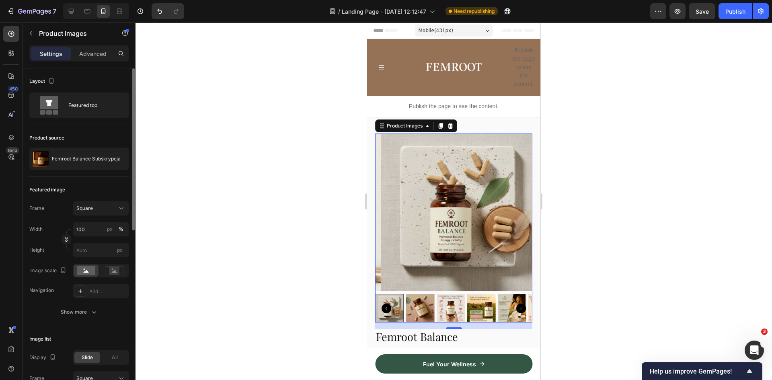
click at [426, 301] on img at bounding box center [420, 308] width 29 height 29
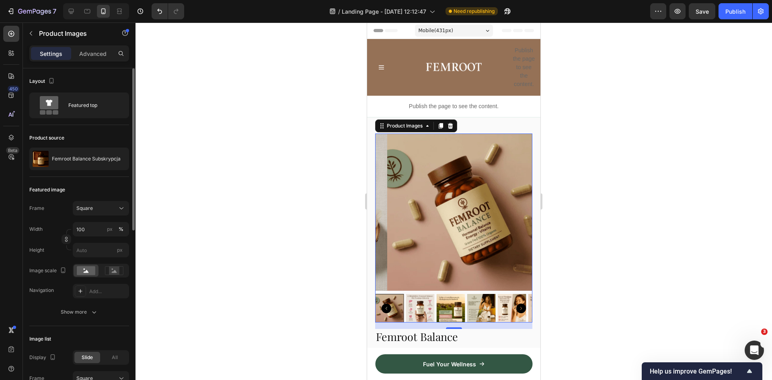
click at [436, 301] on img at bounding box center [450, 308] width 29 height 29
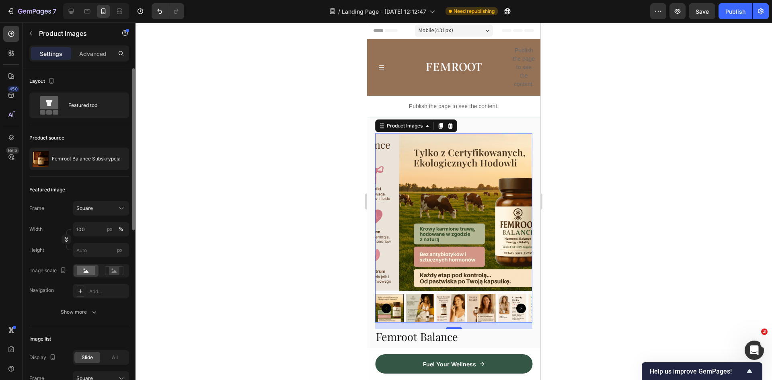
click at [388, 304] on icon "Carousel Back Arrow" at bounding box center [387, 309] width 10 height 10
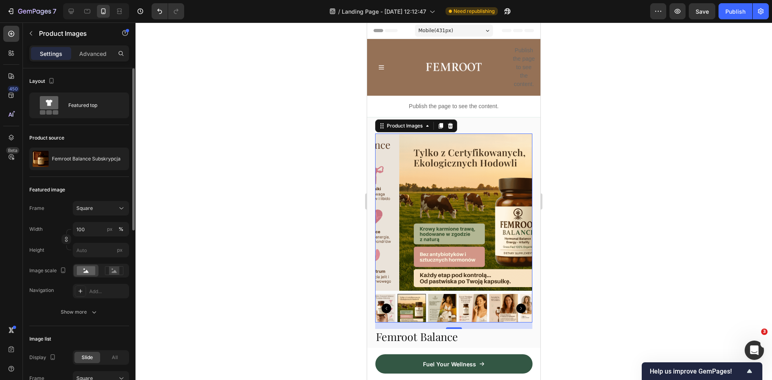
click at [388, 304] on icon "Carousel Back Arrow" at bounding box center [387, 309] width 10 height 10
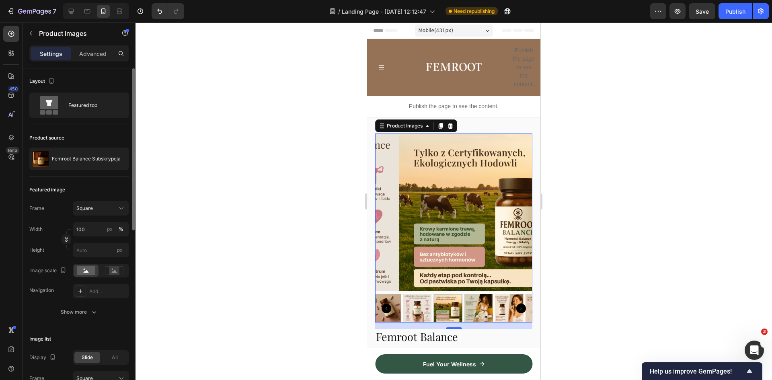
click at [388, 304] on icon "Carousel Back Arrow" at bounding box center [387, 309] width 10 height 10
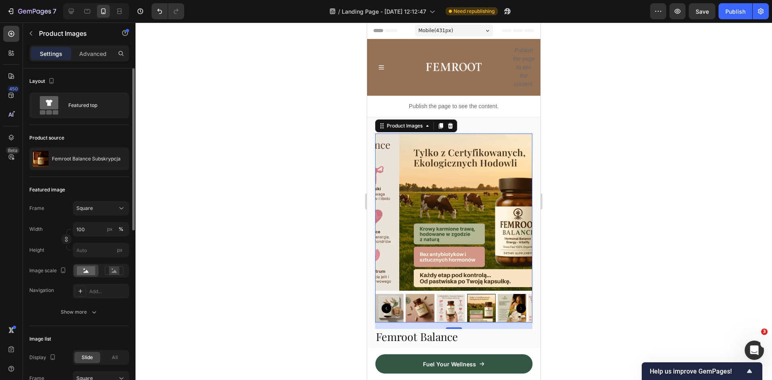
click at [388, 304] on icon "Carousel Back Arrow" at bounding box center [387, 309] width 10 height 10
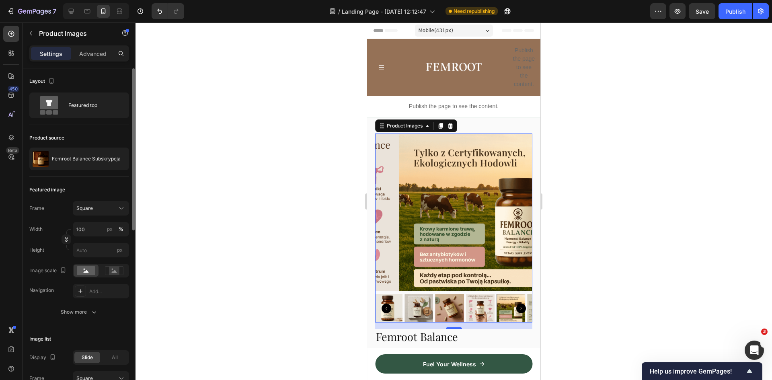
click at [388, 304] on icon "Carousel Back Arrow" at bounding box center [387, 309] width 10 height 10
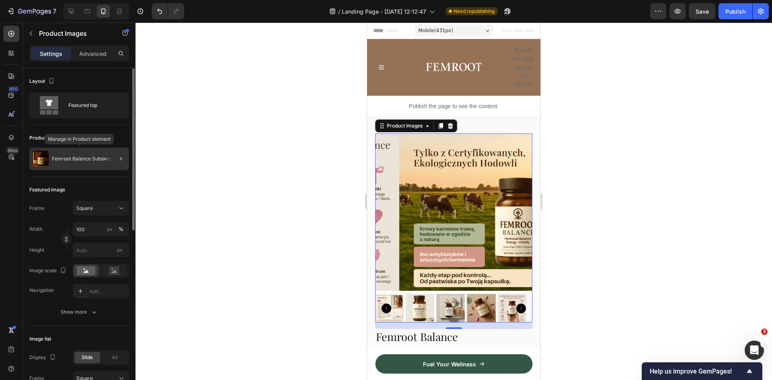
click at [94, 154] on div "Femroot Balance Subskrypcja" at bounding box center [79, 159] width 100 height 23
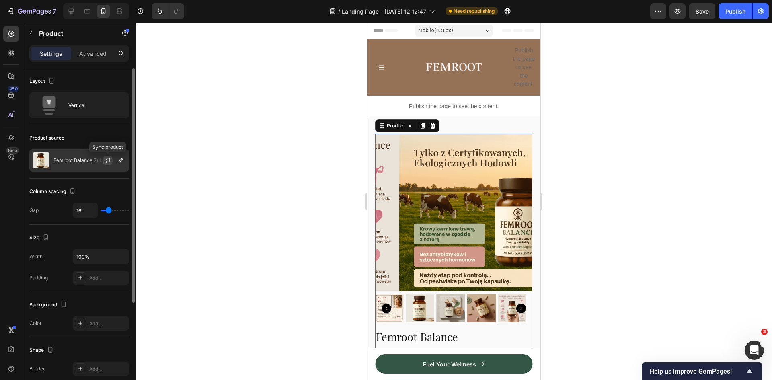
click at [109, 160] on icon "button" at bounding box center [108, 160] width 6 height 6
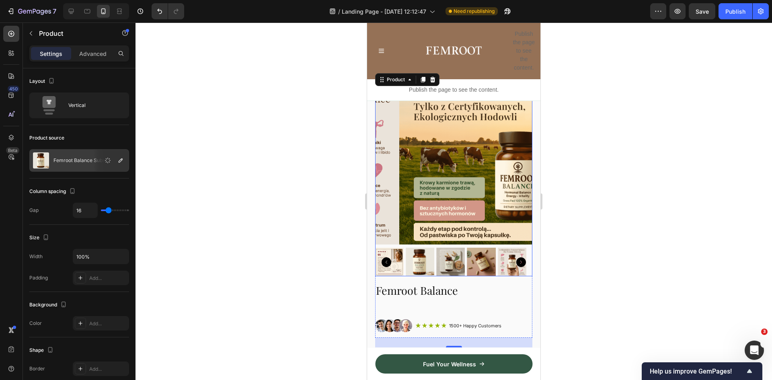
scroll to position [80, 0]
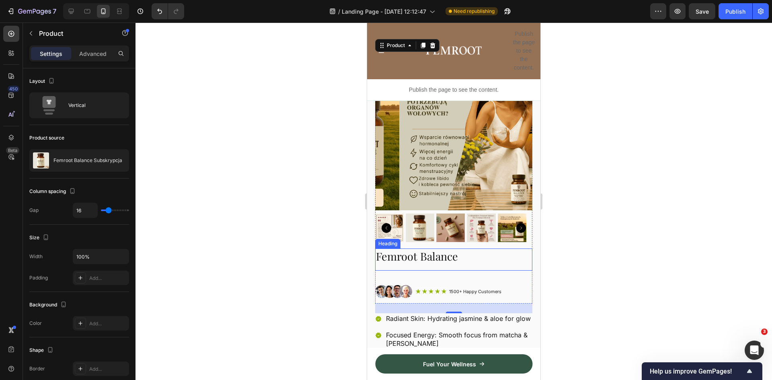
click at [421, 259] on div "Femroot Balance Heading" at bounding box center [453, 259] width 157 height 22
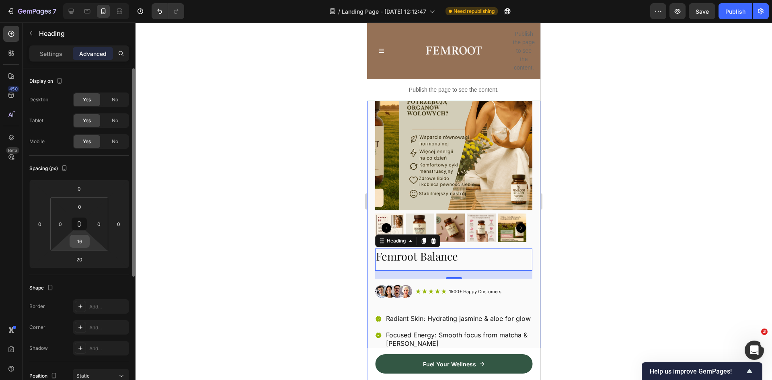
click at [80, 240] on input "16" at bounding box center [80, 241] width 16 height 12
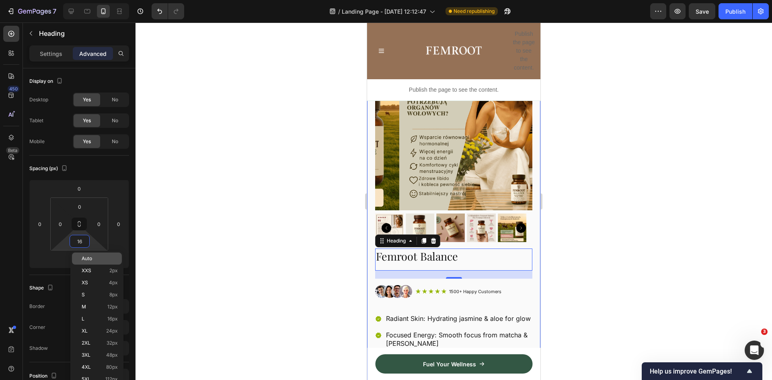
click at [95, 260] on p "Auto" at bounding box center [100, 259] width 36 height 6
type input "Auto"
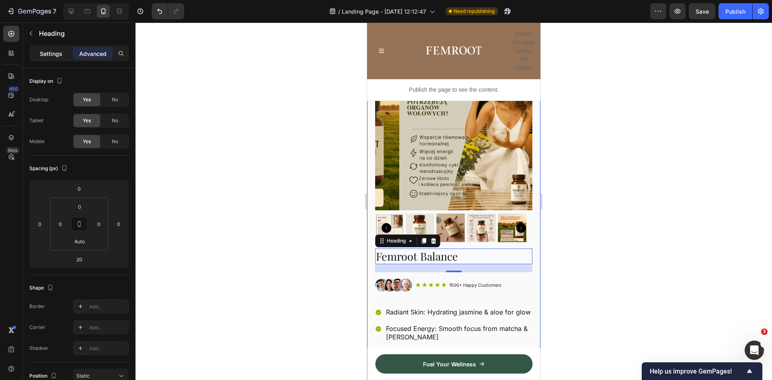
click at [47, 51] on p "Settings" at bounding box center [51, 53] width 23 height 8
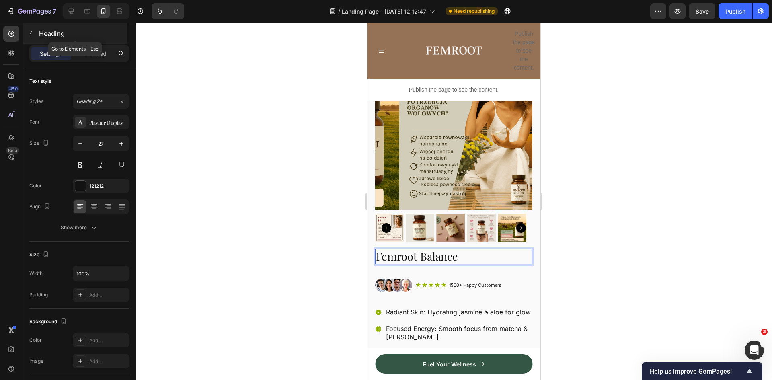
click at [31, 37] on button "button" at bounding box center [31, 33] width 13 height 13
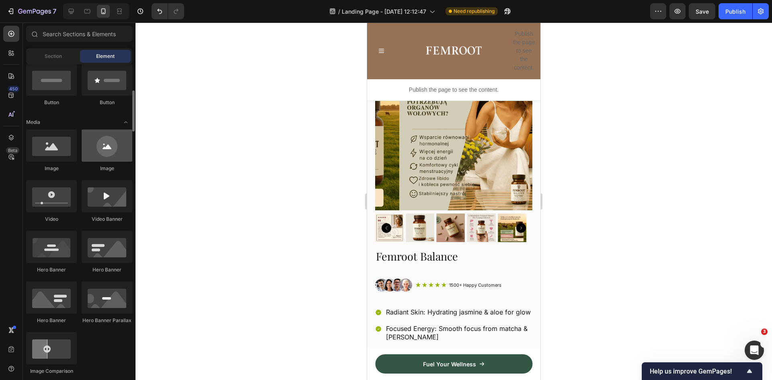
scroll to position [0, 0]
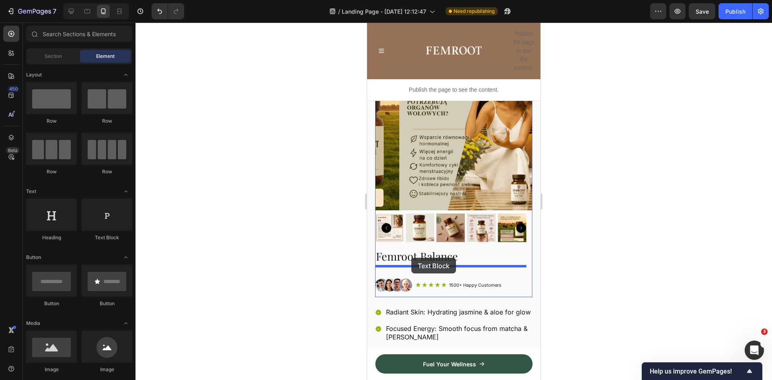
drag, startPoint x: 472, startPoint y: 243, endPoint x: 411, endPoint y: 258, distance: 62.0
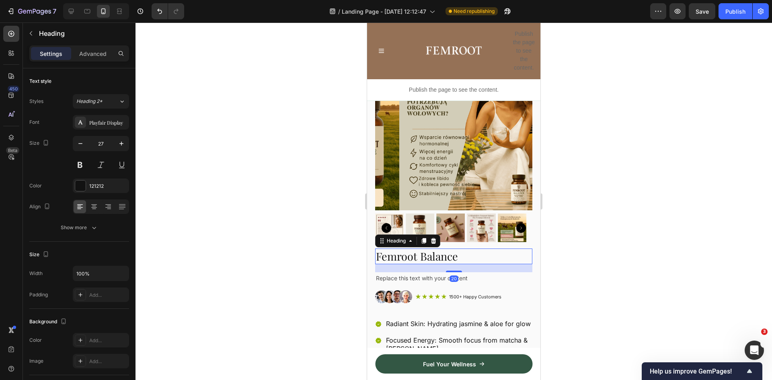
click at [467, 257] on p "Femroot Balance" at bounding box center [454, 256] width 156 height 14
drag, startPoint x: 453, startPoint y: 265, endPoint x: 456, endPoint y: 246, distance: 19.1
click at [455, 248] on div "Femroot Balance Heading 20" at bounding box center [453, 256] width 157 height 16
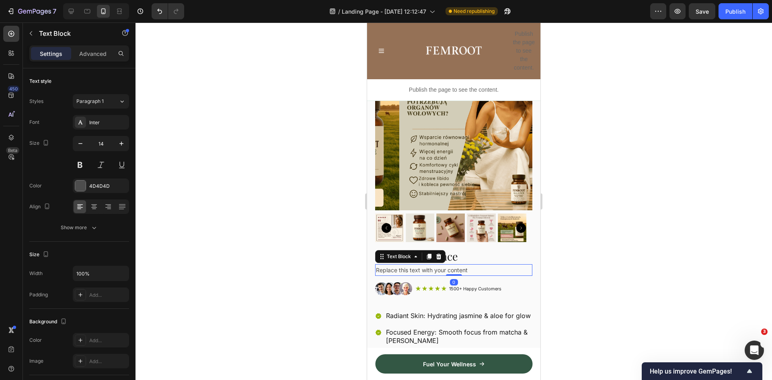
click at [476, 264] on div "Replace this text with your content" at bounding box center [453, 270] width 157 height 12
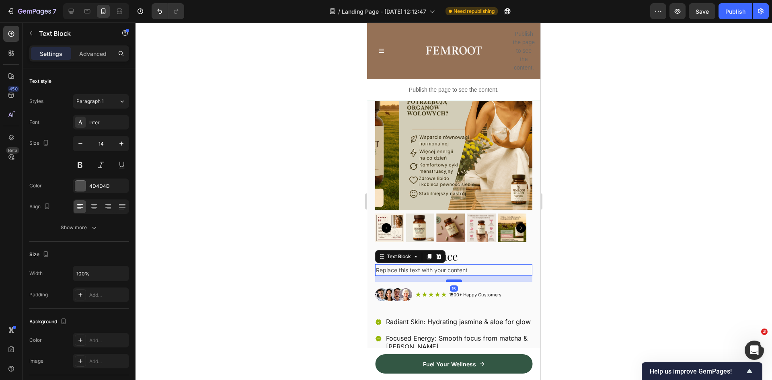
drag, startPoint x: 448, startPoint y: 269, endPoint x: 448, endPoint y: 275, distance: 6.0
click at [448, 279] on div at bounding box center [454, 280] width 16 height 2
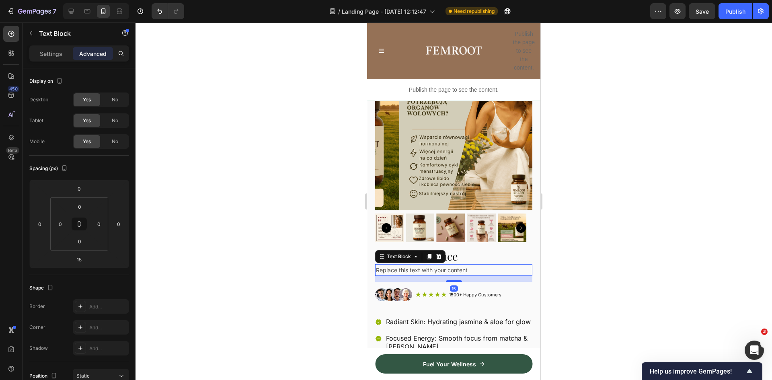
click at [450, 264] on div "Replace this text with your content" at bounding box center [453, 270] width 157 height 12
click at [402, 265] on p "6" at bounding box center [454, 270] width 156 height 10
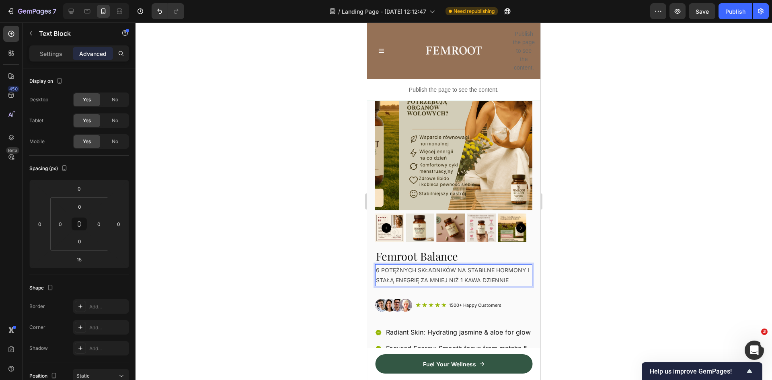
click at [466, 266] on p "6 POTĘŻNYCH SKŁADNIKÓW NA STABILNE HORMONY I STAŁĄ ENEGRIĘ ZA MNIEJ NIŻ 1 KAWA …" at bounding box center [454, 275] width 156 height 20
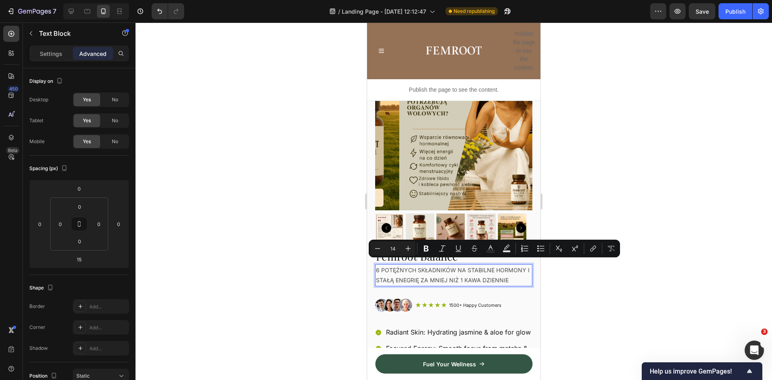
click at [458, 265] on p "6 POTĘŻNYCH SKŁADNIKÓW NA STABILNE HORMONY I STAŁĄ ENEGRIĘ ZA MNIEJ NIŻ 1 KAWA …" at bounding box center [454, 275] width 156 height 20
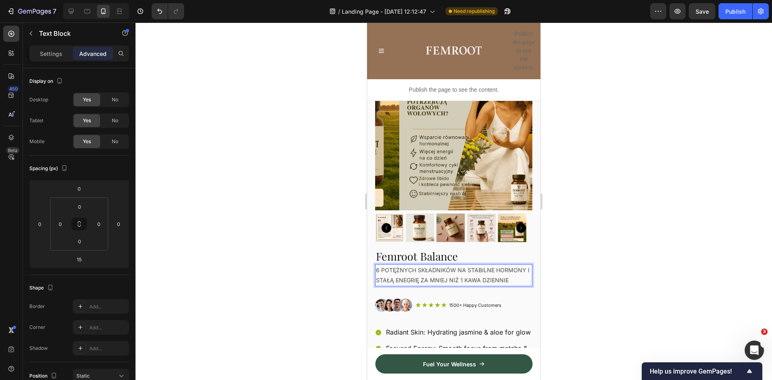
click at [480, 265] on p "6 POTĘŻNYCH SKŁADNIKÓW NA STABILNE HORMONY I STAŁĄ ENEGRIĘ ZA MNIEJ NIŻ 1 KAWA …" at bounding box center [454, 275] width 156 height 20
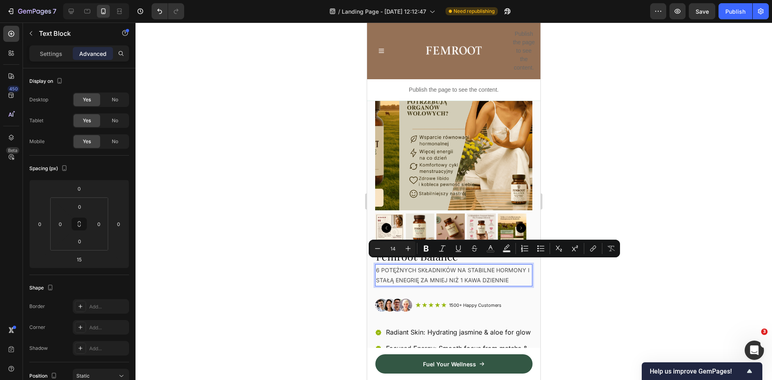
click at [503, 270] on p "6 POTĘŻNYCH SKŁADNIKÓW NA STABILNE HORMONY I STAŁĄ ENEGRIĘ ZA MNIEJ NIŻ 1 KAWA …" at bounding box center [454, 275] width 156 height 20
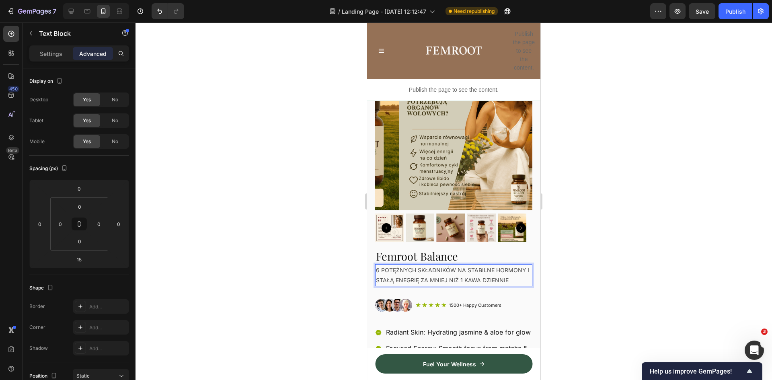
click at [503, 265] on p "6 POTĘŻNYCH SKŁADNIKÓW NA STABILNE HORMONY I STAŁĄ ENEGRIĘ ZA MNIEJ NIŻ 1 KAWA …" at bounding box center [454, 275] width 156 height 20
click at [482, 265] on p "6 POTĘŻNYCH SKŁADNIKÓW NA STABILNE HORMONY I STAŁĄ ENEGRIĘ ZA MNIEJ NIŻ 1 KAWA …" at bounding box center [454, 275] width 156 height 20
